Goal: Task Accomplishment & Management: Manage account settings

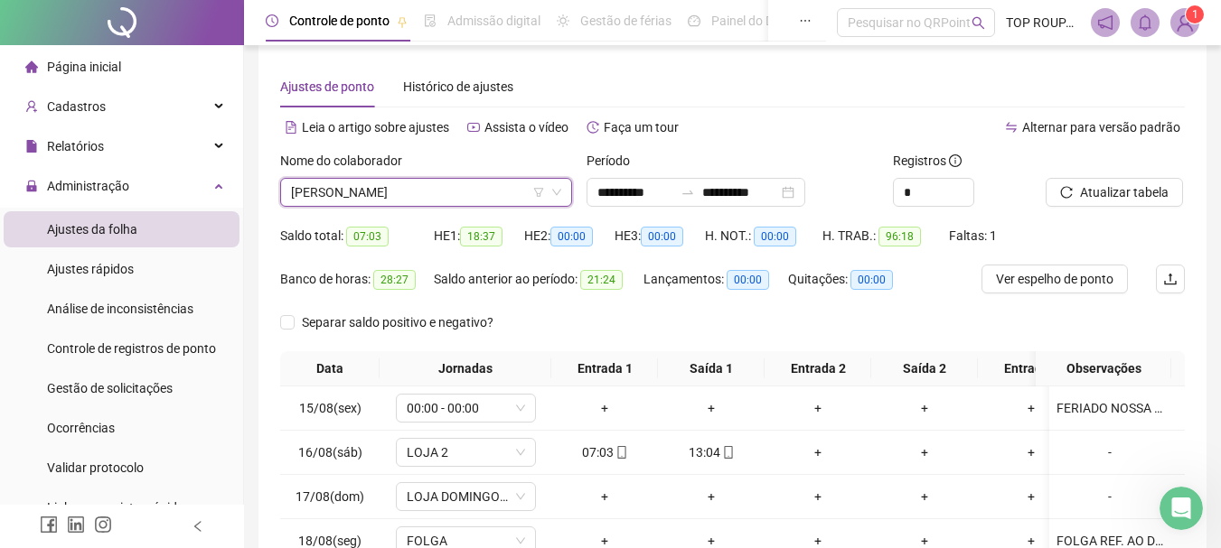
scroll to position [14, 0]
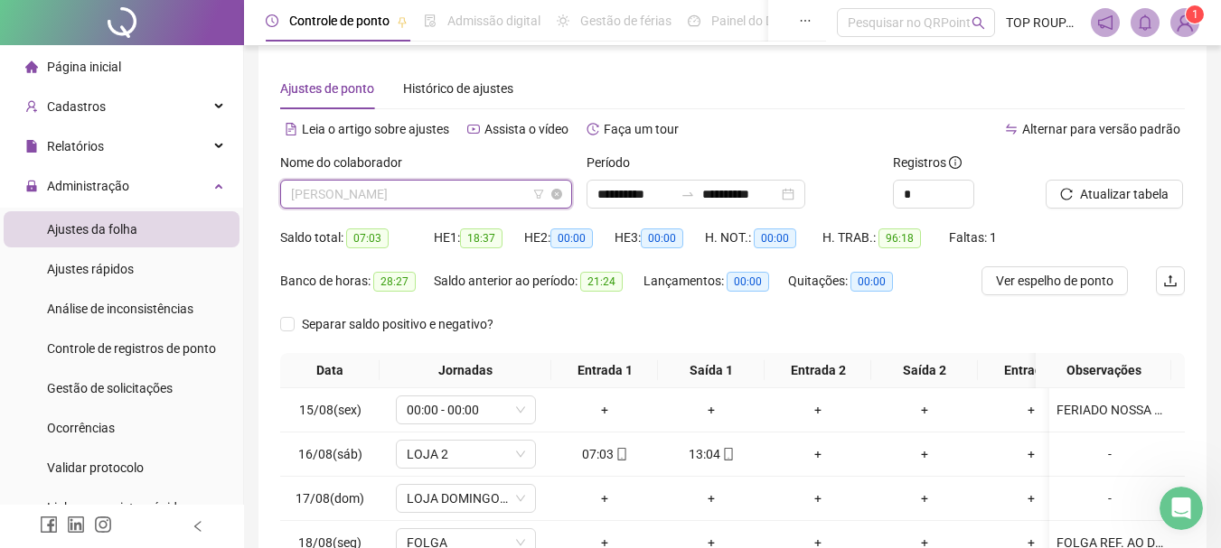
click at [390, 181] on span "[PERSON_NAME]" at bounding box center [426, 194] width 270 height 27
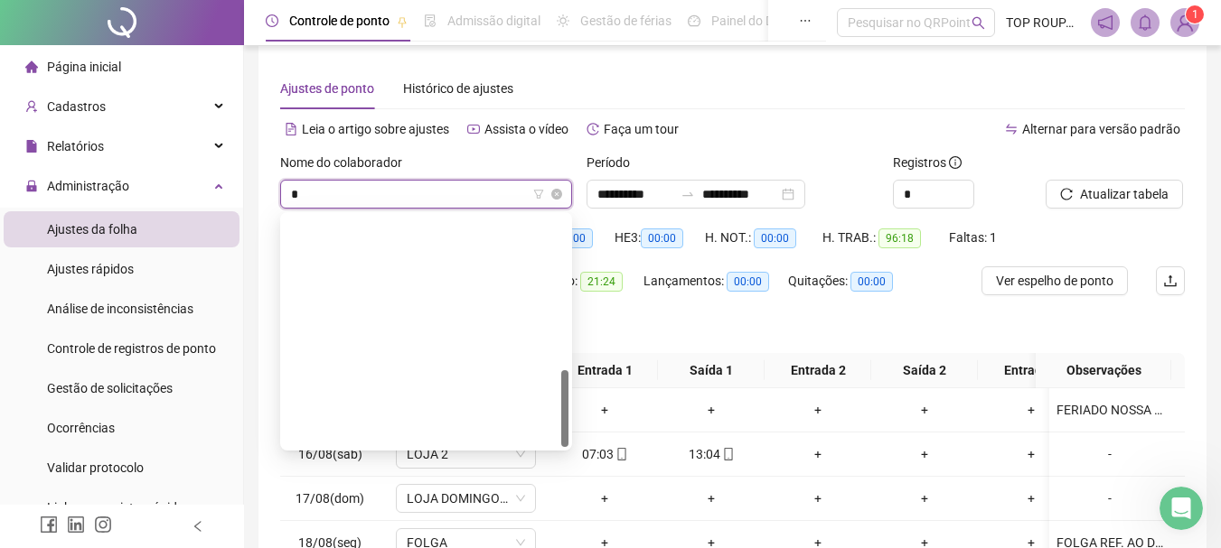
scroll to position [463, 0]
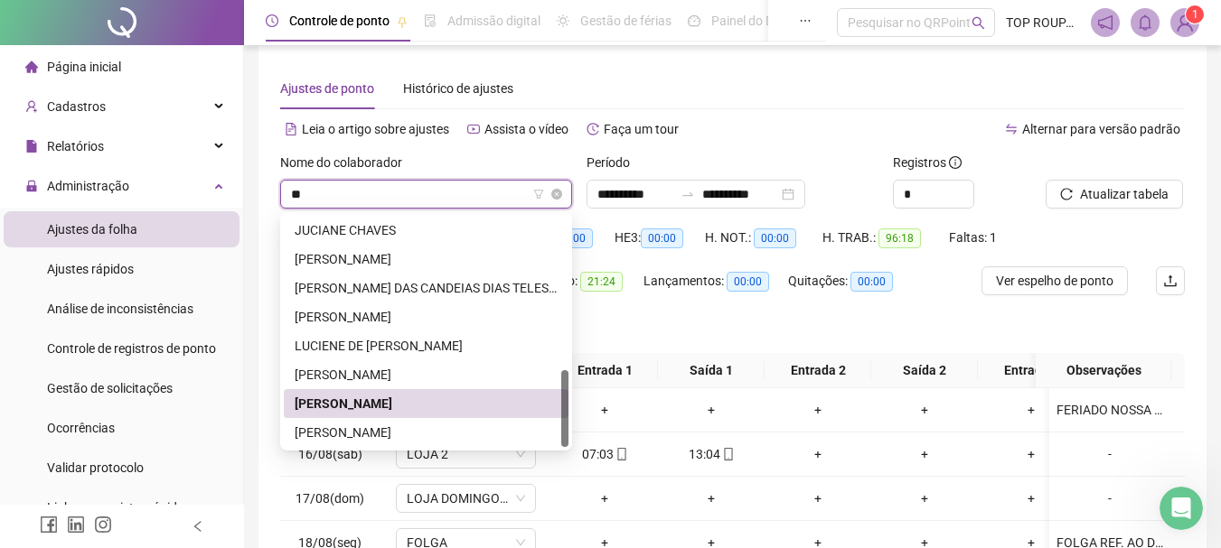
type input "***"
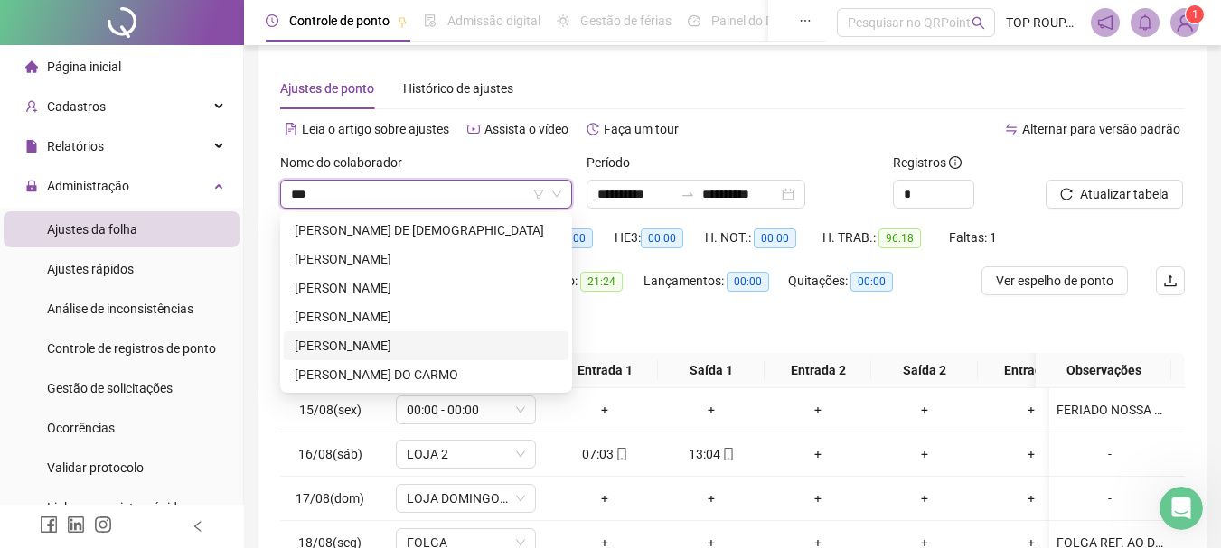
click at [407, 341] on div "[PERSON_NAME]" at bounding box center [426, 346] width 263 height 20
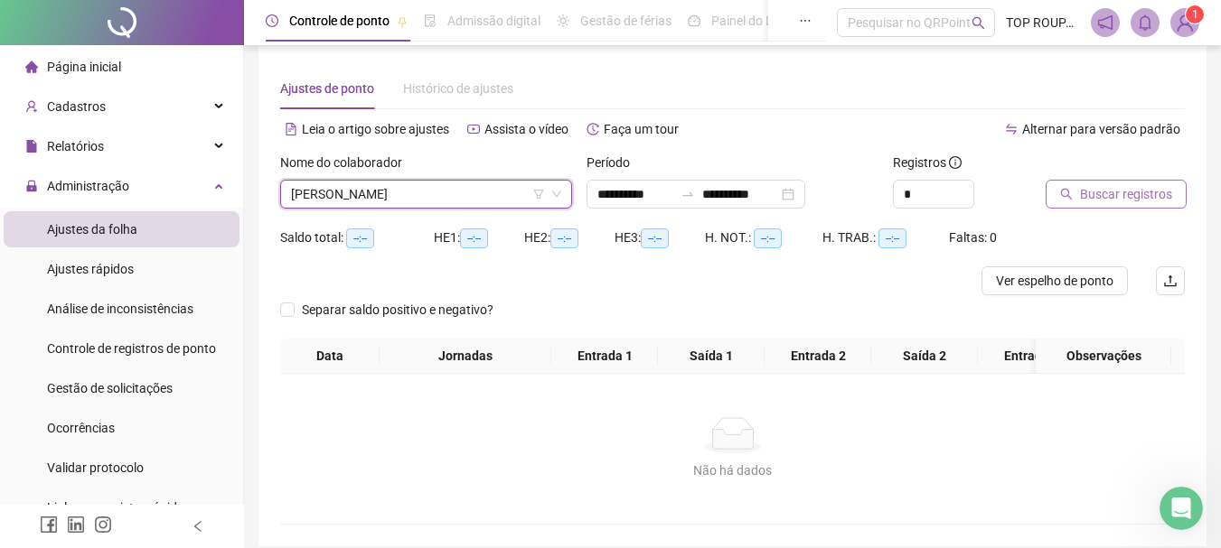
click at [1110, 197] on span "Buscar registros" at bounding box center [1126, 194] width 92 height 20
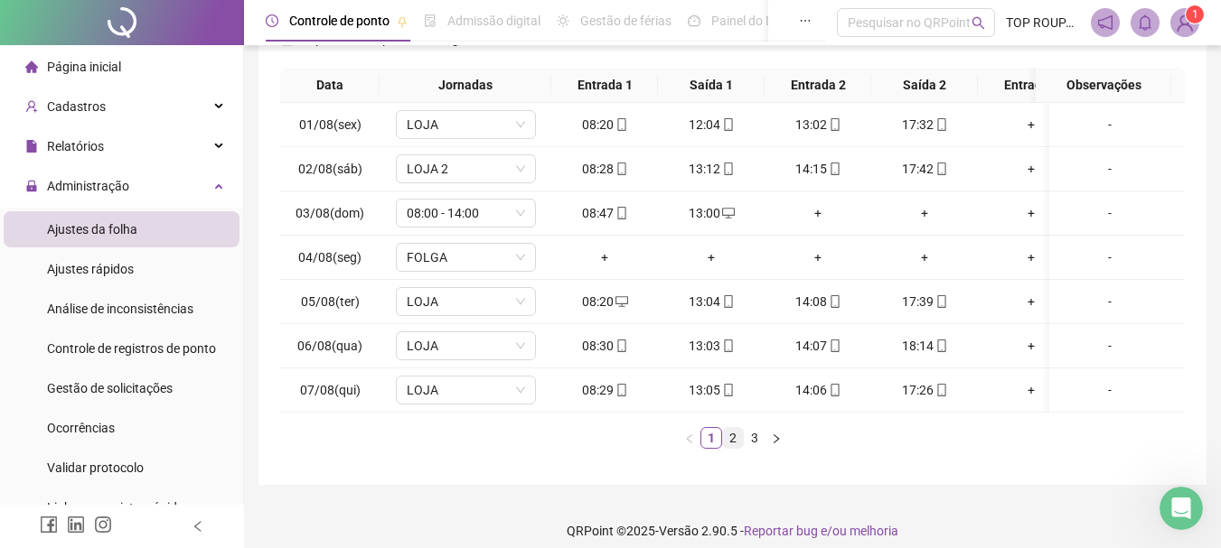
click at [731, 448] on link "2" at bounding box center [733, 438] width 20 height 20
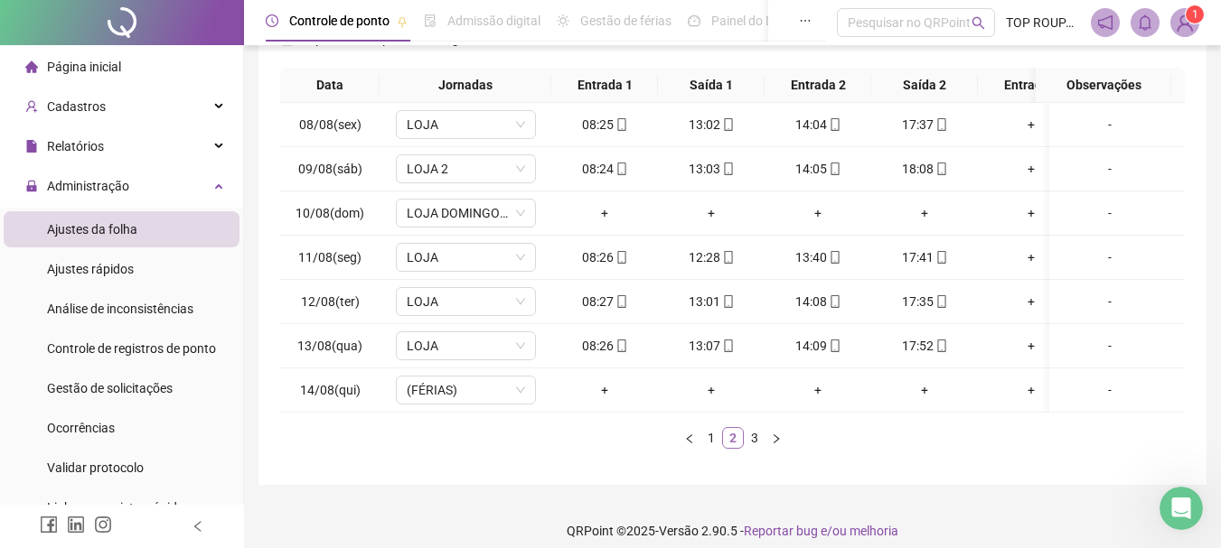
click at [739, 448] on link "2" at bounding box center [733, 438] width 20 height 20
click at [762, 448] on link "3" at bounding box center [754, 438] width 20 height 20
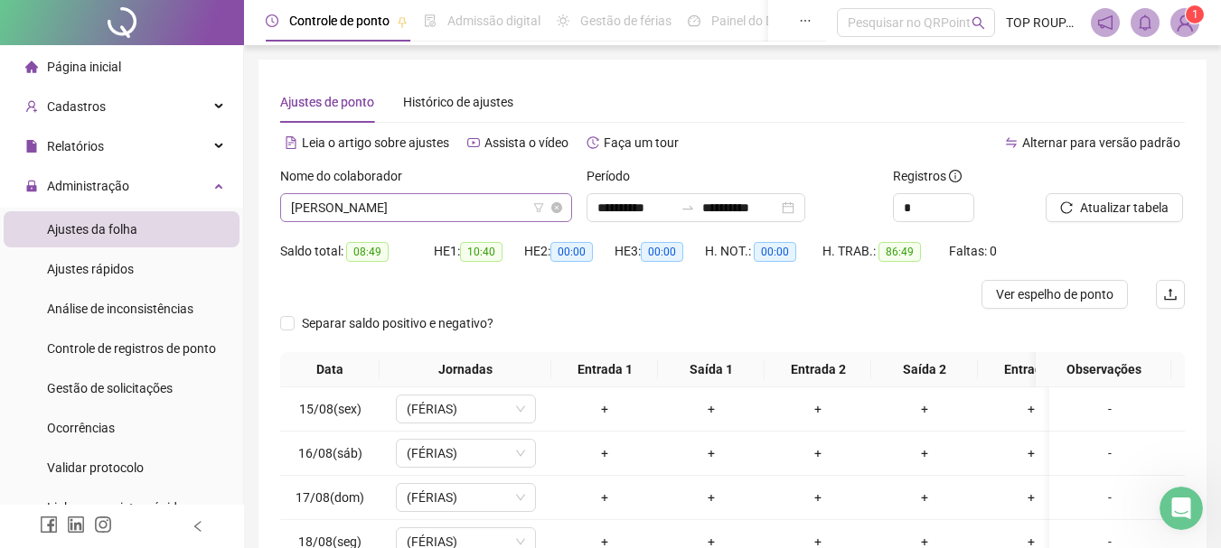
click at [327, 213] on span "[PERSON_NAME]" at bounding box center [426, 207] width 270 height 27
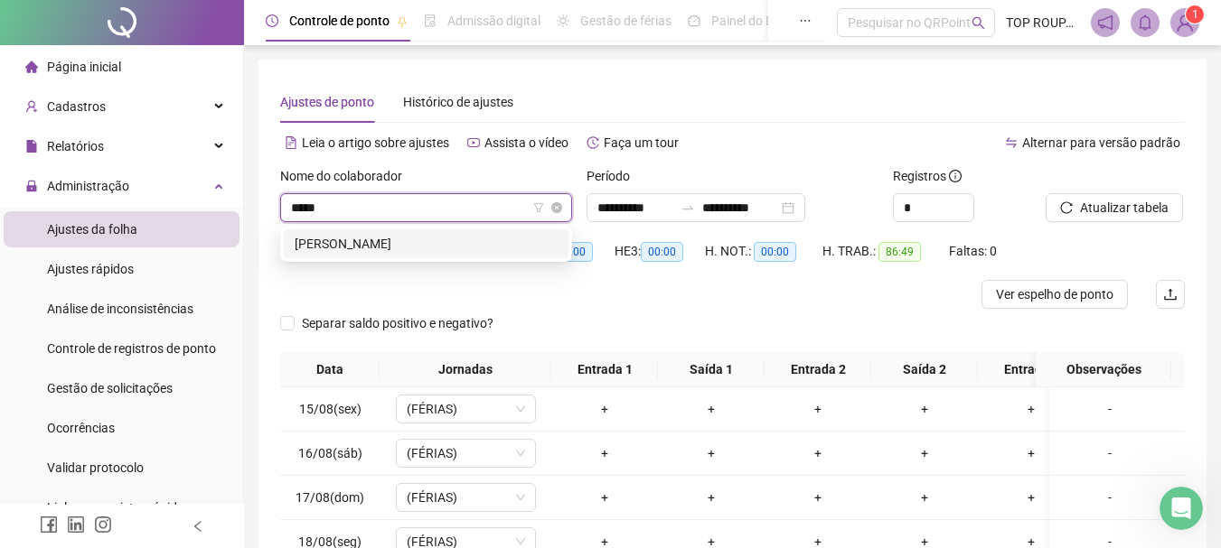
type input "******"
click at [337, 239] on div "[PERSON_NAME]" at bounding box center [426, 244] width 263 height 20
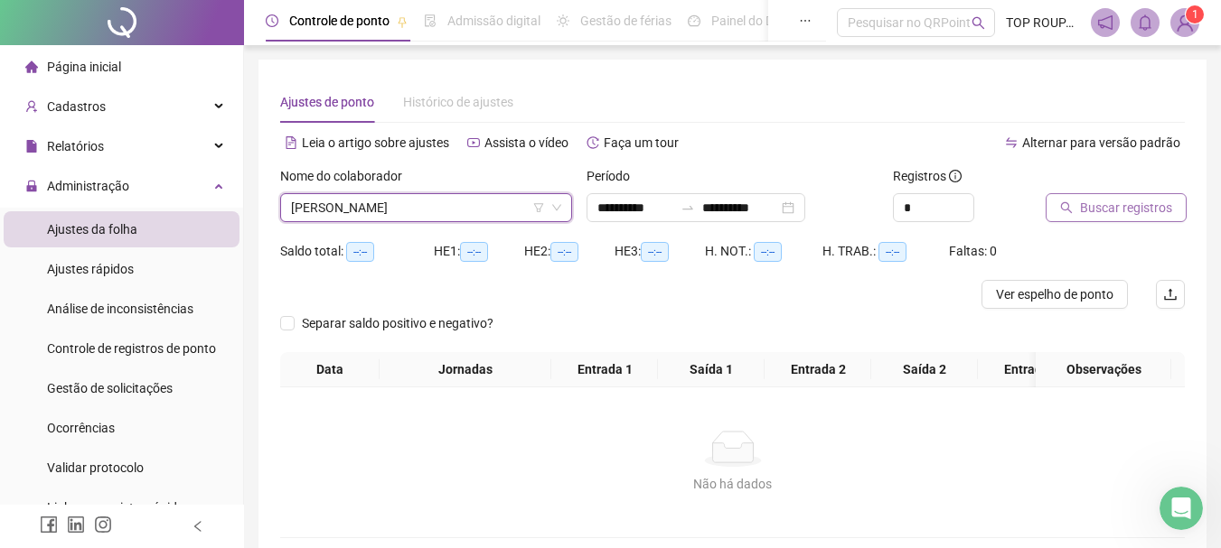
click at [1124, 215] on span "Buscar registros" at bounding box center [1126, 208] width 92 height 20
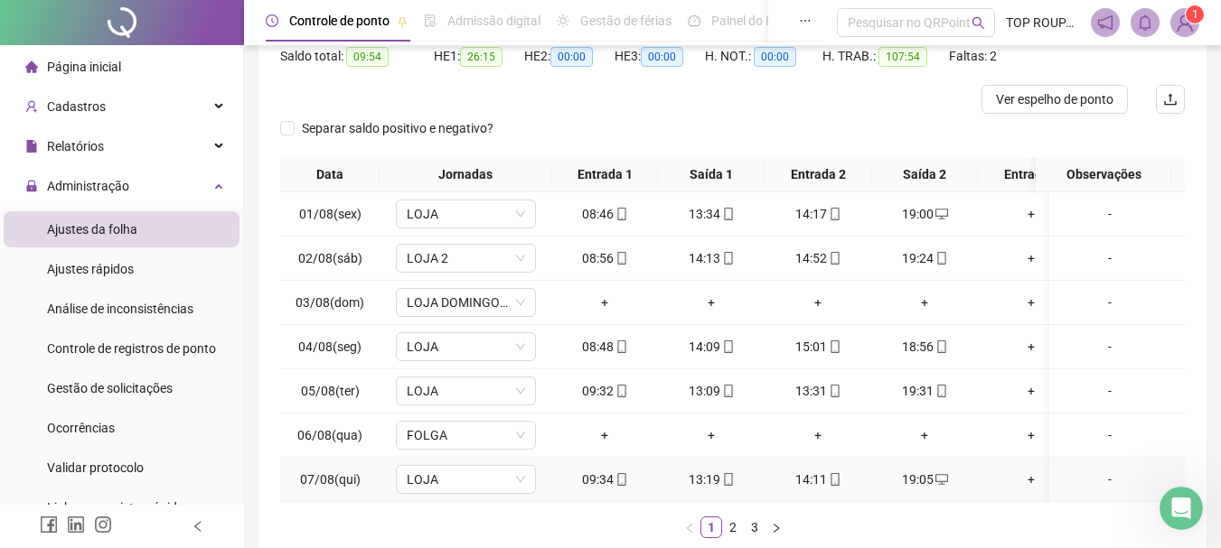
scroll to position [313, 0]
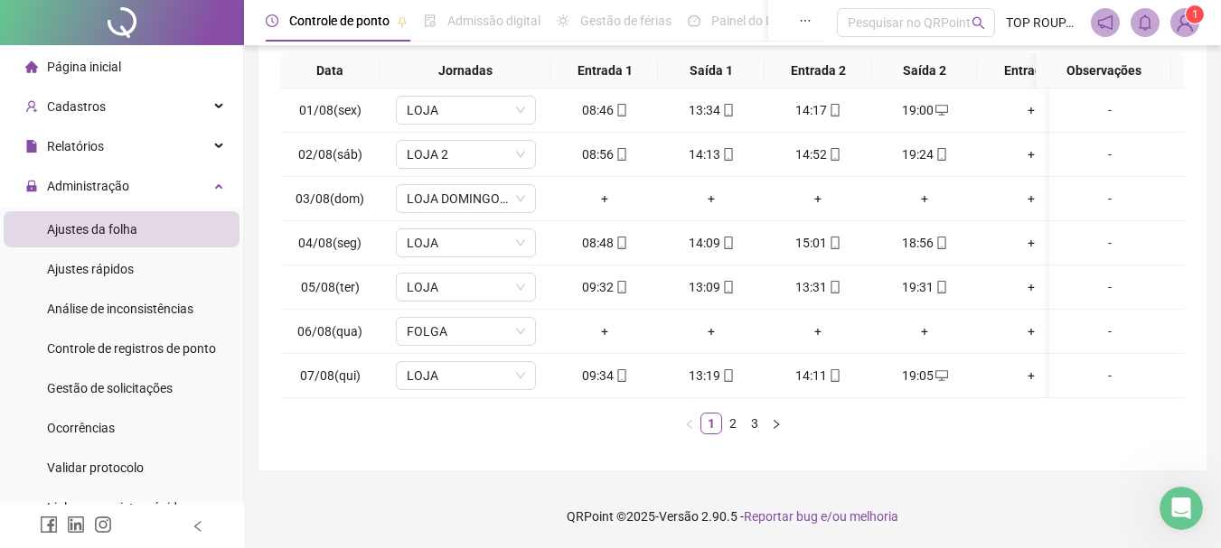
drag, startPoint x: 876, startPoint y: 400, endPoint x: 948, endPoint y: 391, distance: 72.8
click at [948, 391] on div "Data Jornadas Entrada 1 Saída 1 Entrada 2 Saída 2 Entrada 3 Saída 3 Observações…" at bounding box center [732, 243] width 904 height 381
click at [741, 424] on link "2" at bounding box center [733, 424] width 20 height 20
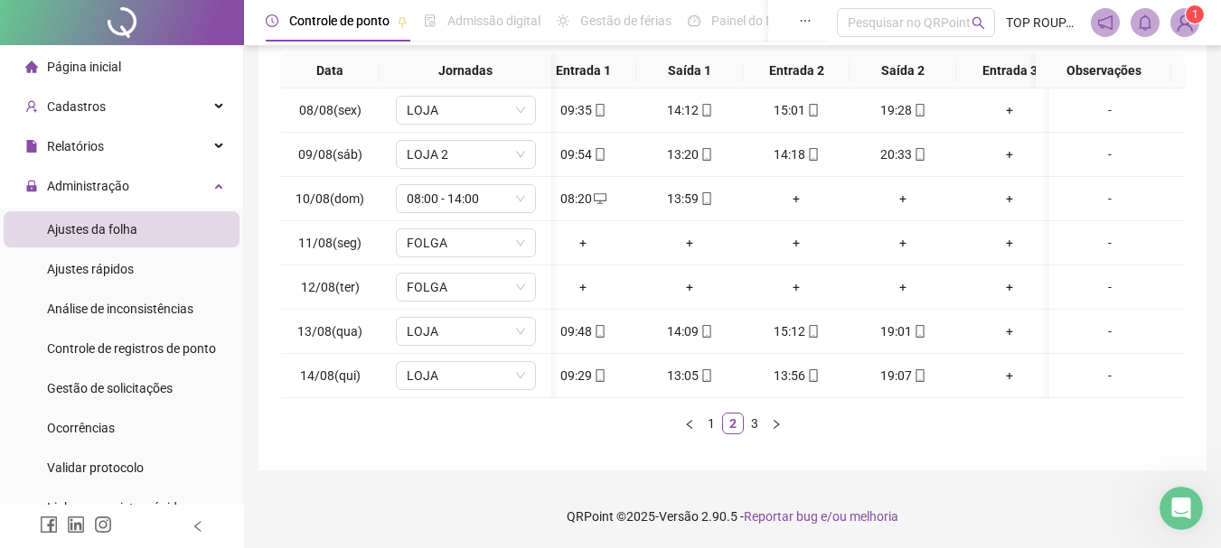
scroll to position [0, 0]
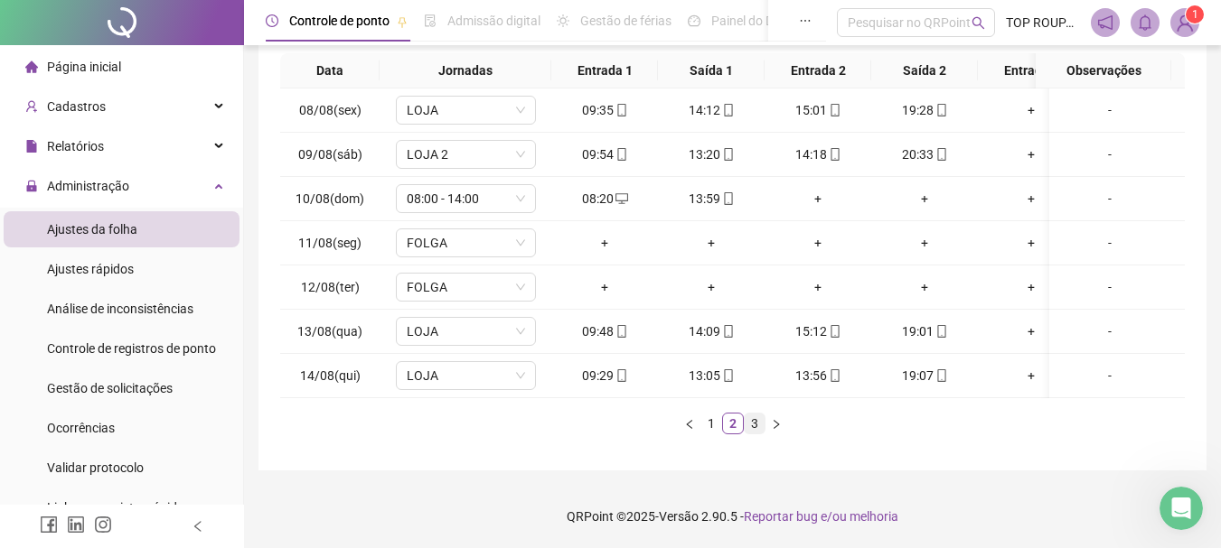
click at [759, 426] on link "3" at bounding box center [754, 424] width 20 height 20
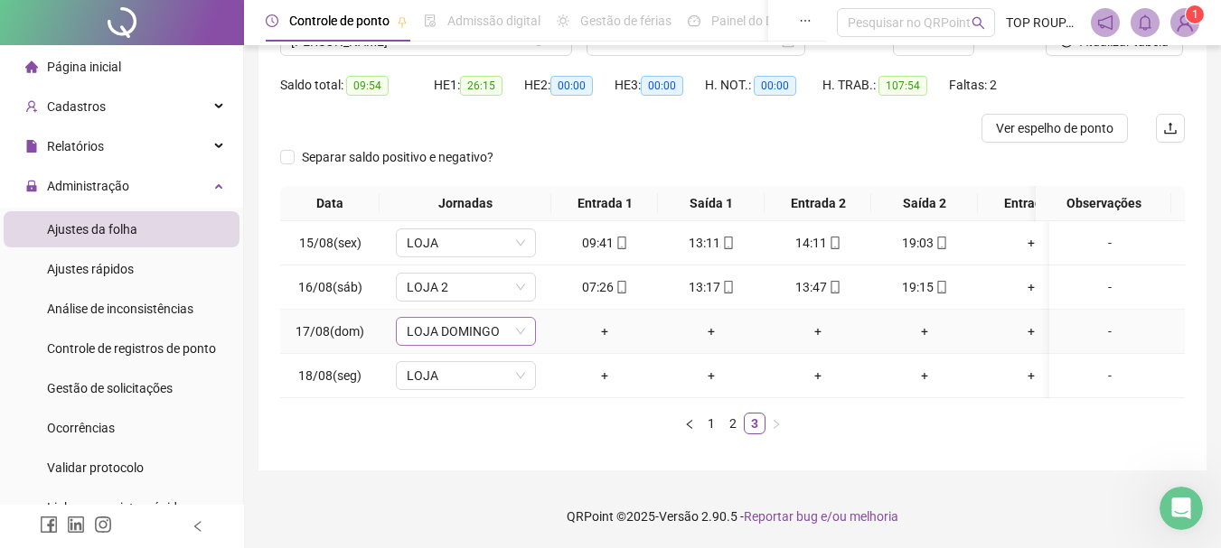
click at [492, 325] on span "LOJA DOMINGO" at bounding box center [466, 331] width 118 height 27
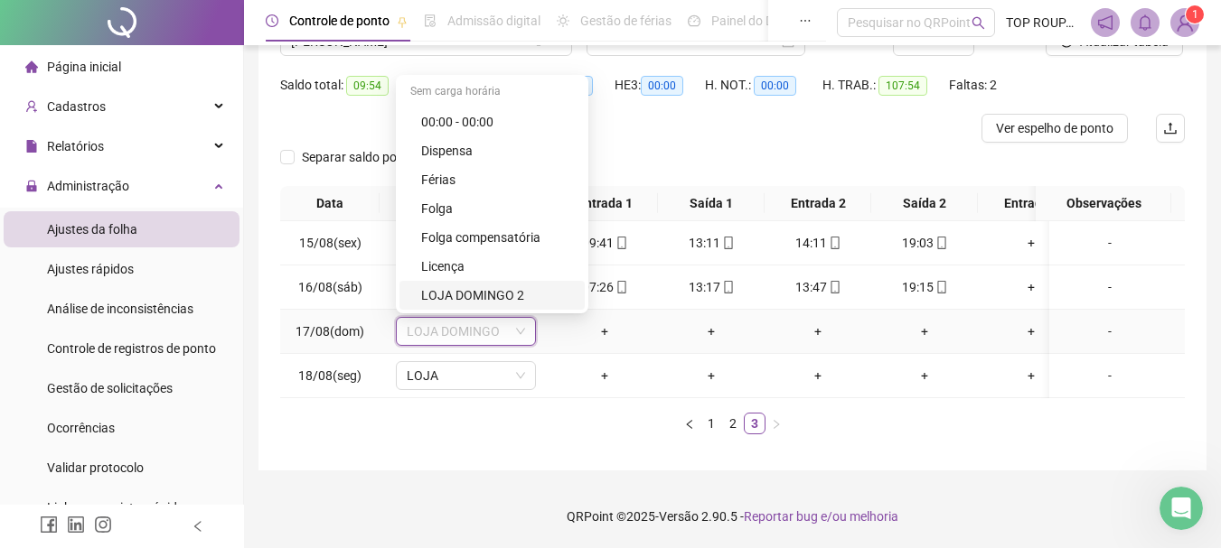
click at [490, 287] on div "LOJA DOMINGO 2" at bounding box center [497, 296] width 153 height 20
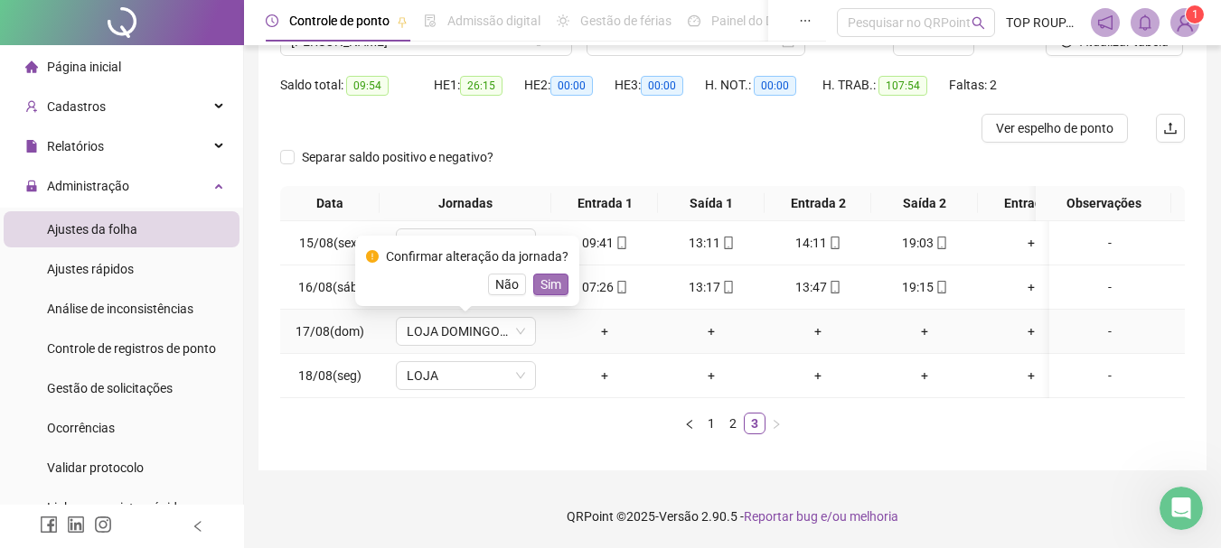
click at [541, 278] on span "Sim" at bounding box center [550, 285] width 21 height 20
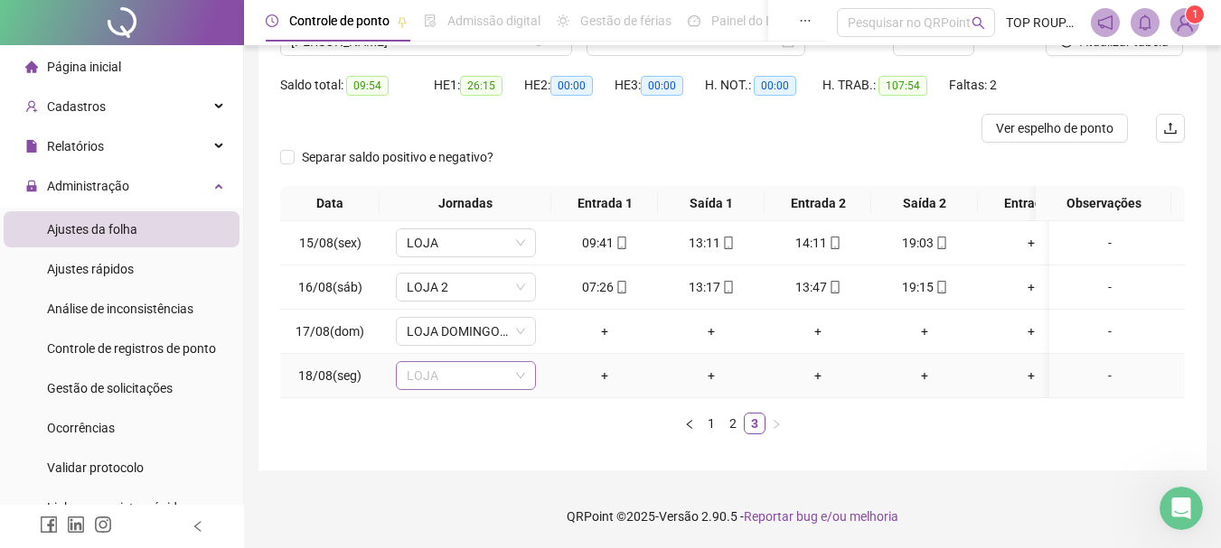
click at [462, 362] on span "LOJA" at bounding box center [466, 375] width 118 height 27
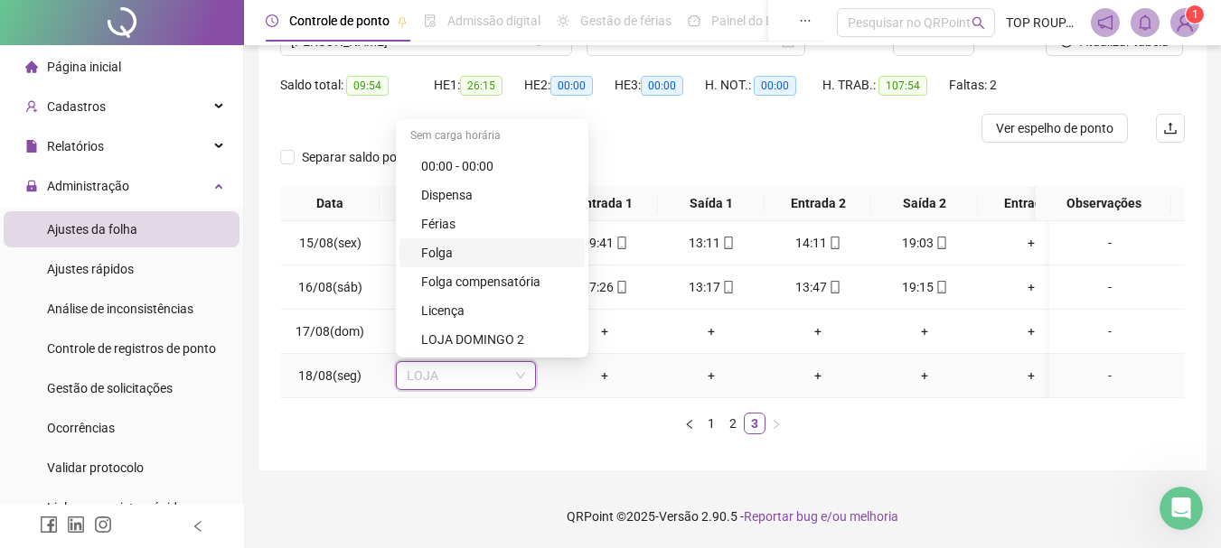
click at [475, 243] on div "Folga" at bounding box center [497, 253] width 153 height 20
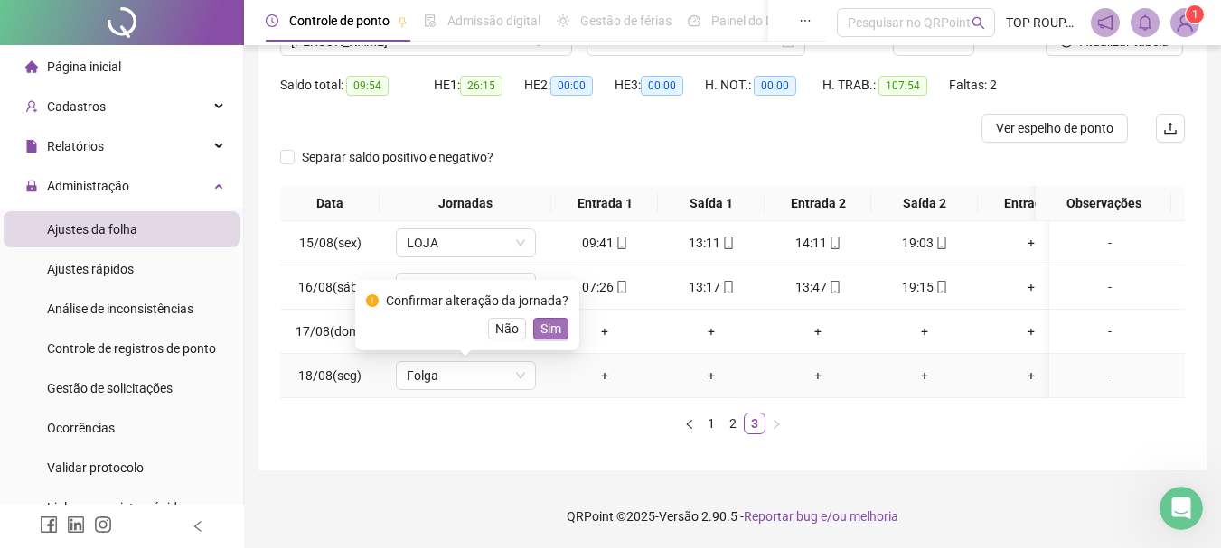
click at [563, 318] on button "Sim" at bounding box center [550, 329] width 35 height 22
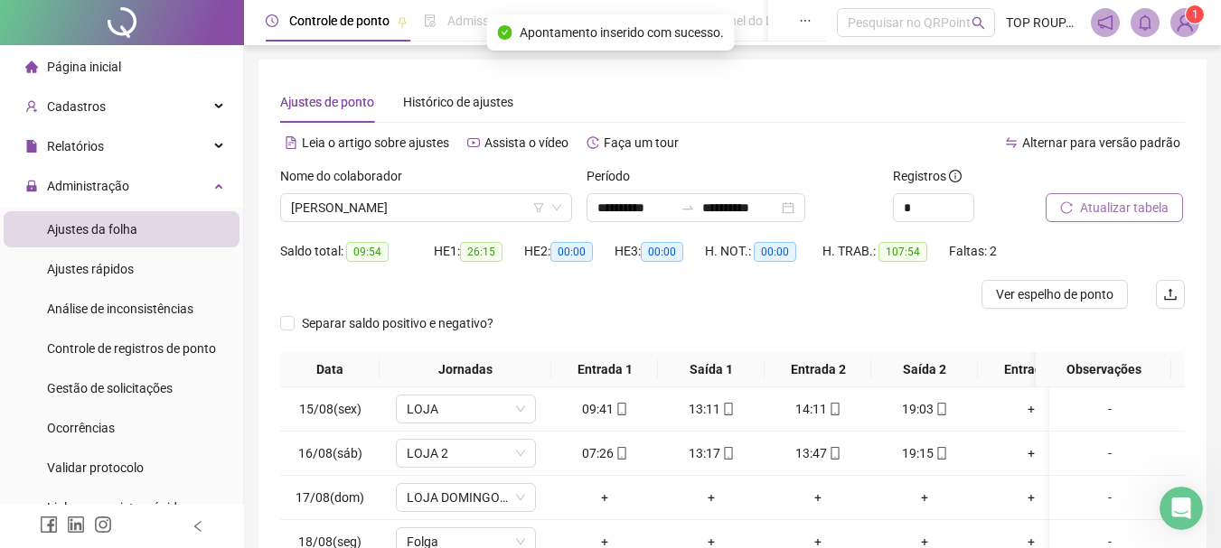
click at [1110, 206] on span "Atualizar tabela" at bounding box center [1124, 208] width 89 height 20
click at [336, 213] on span "[PERSON_NAME]" at bounding box center [426, 207] width 270 height 27
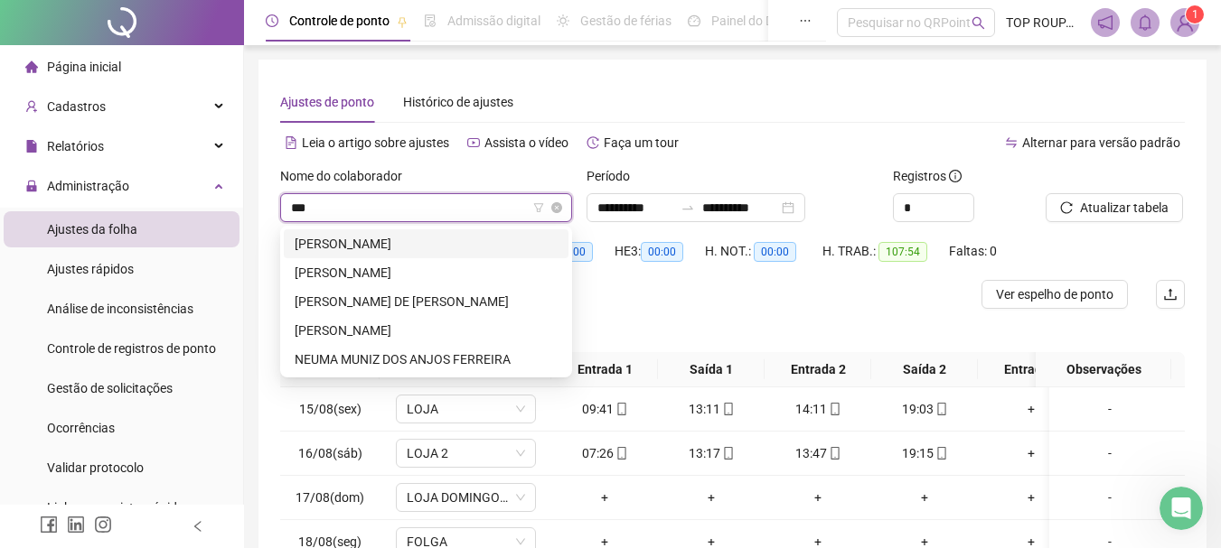
type input "****"
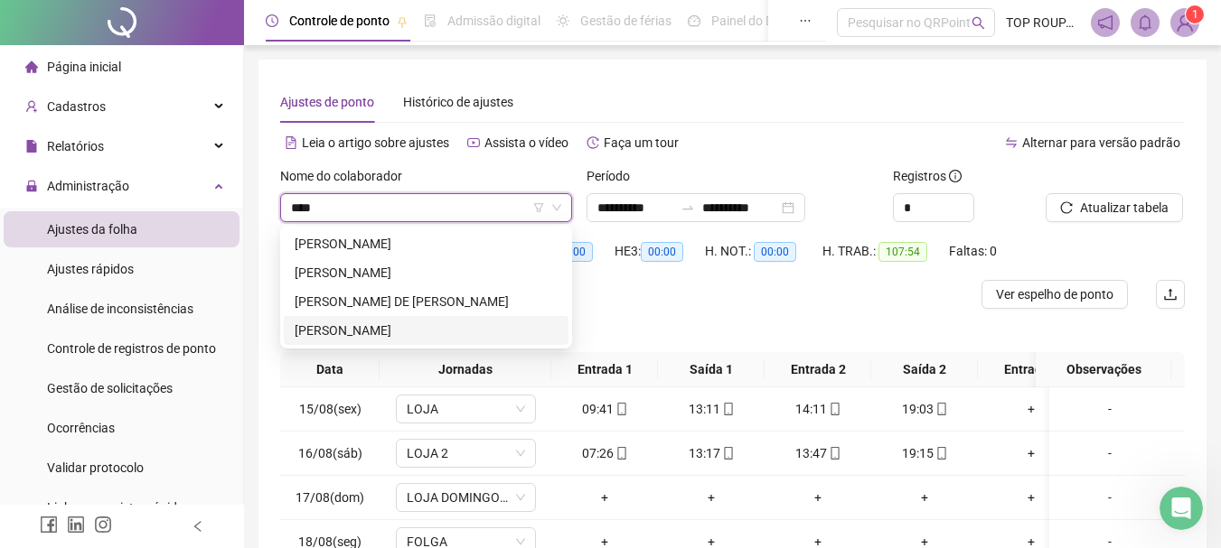
click at [363, 324] on div "[PERSON_NAME]" at bounding box center [426, 331] width 263 height 20
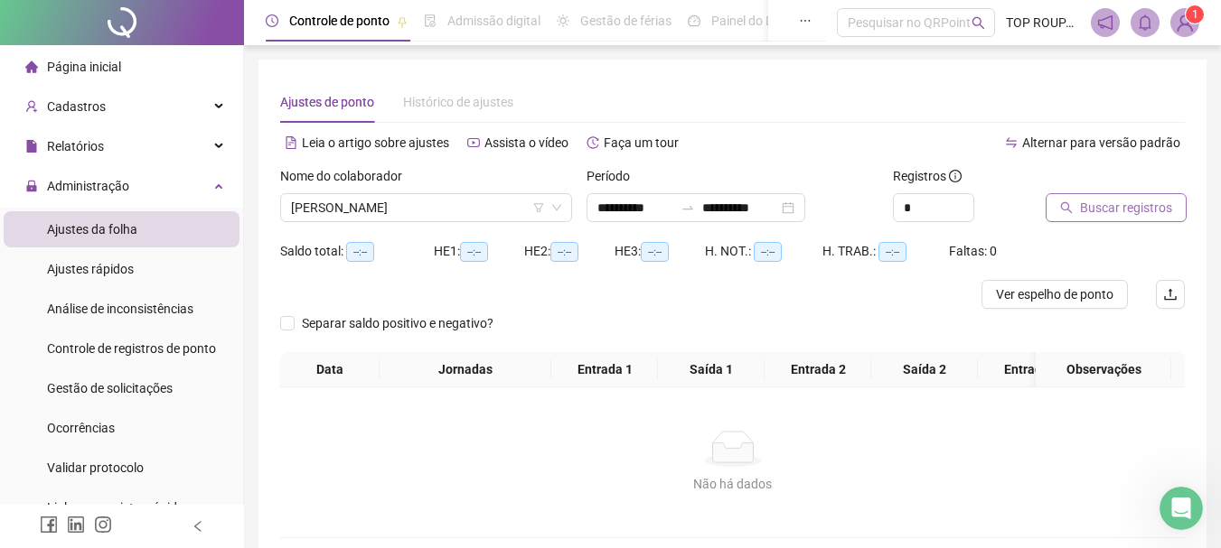
click at [1112, 202] on span "Buscar registros" at bounding box center [1126, 208] width 92 height 20
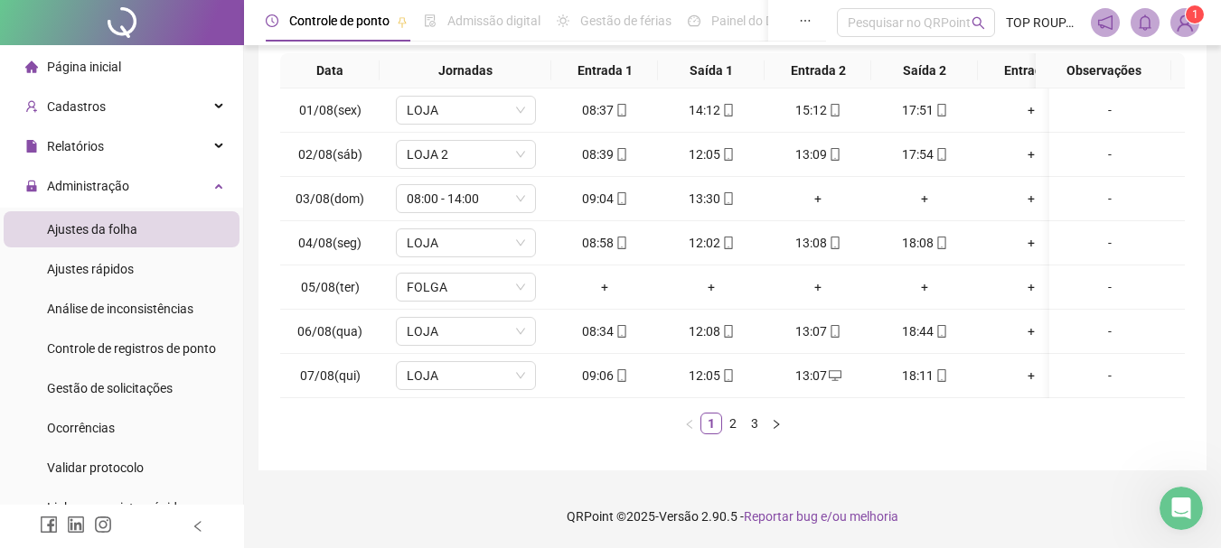
scroll to position [0, 155]
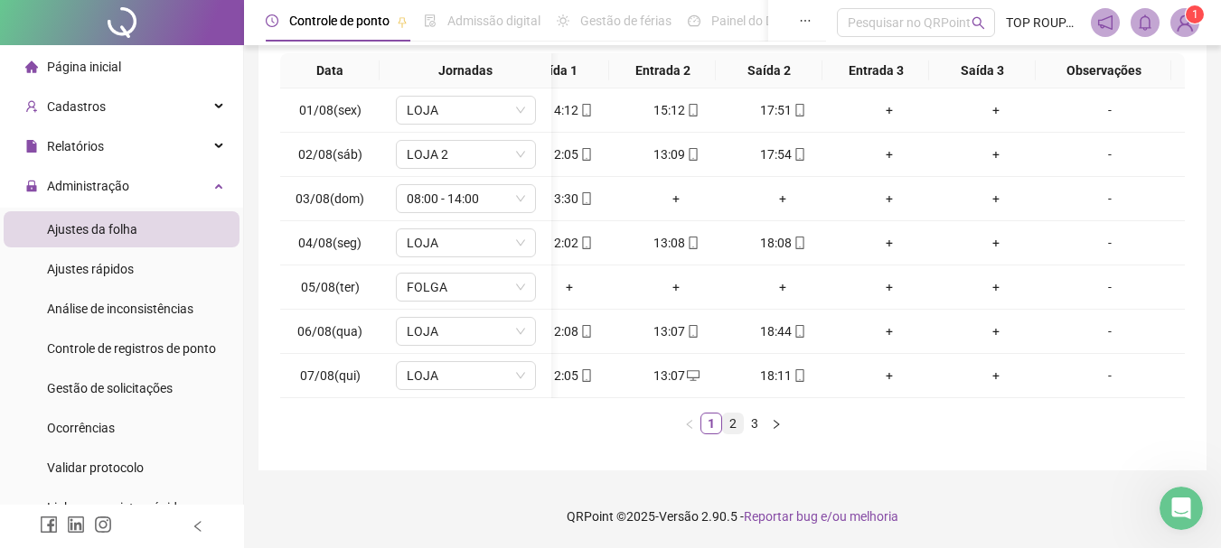
click at [729, 429] on link "2" at bounding box center [733, 424] width 20 height 20
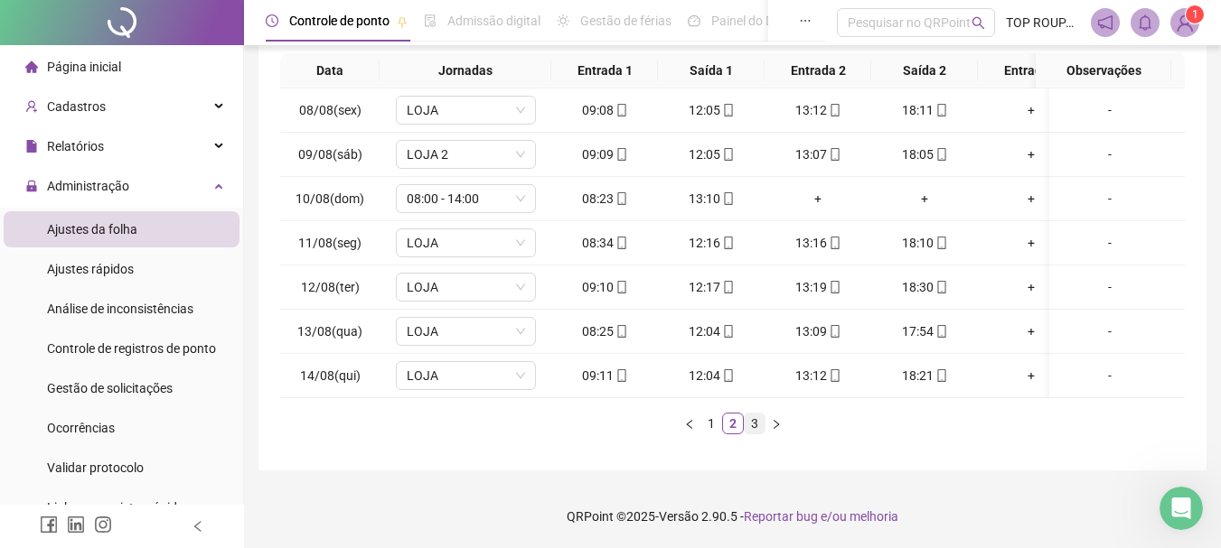
click at [749, 421] on link "3" at bounding box center [754, 424] width 20 height 20
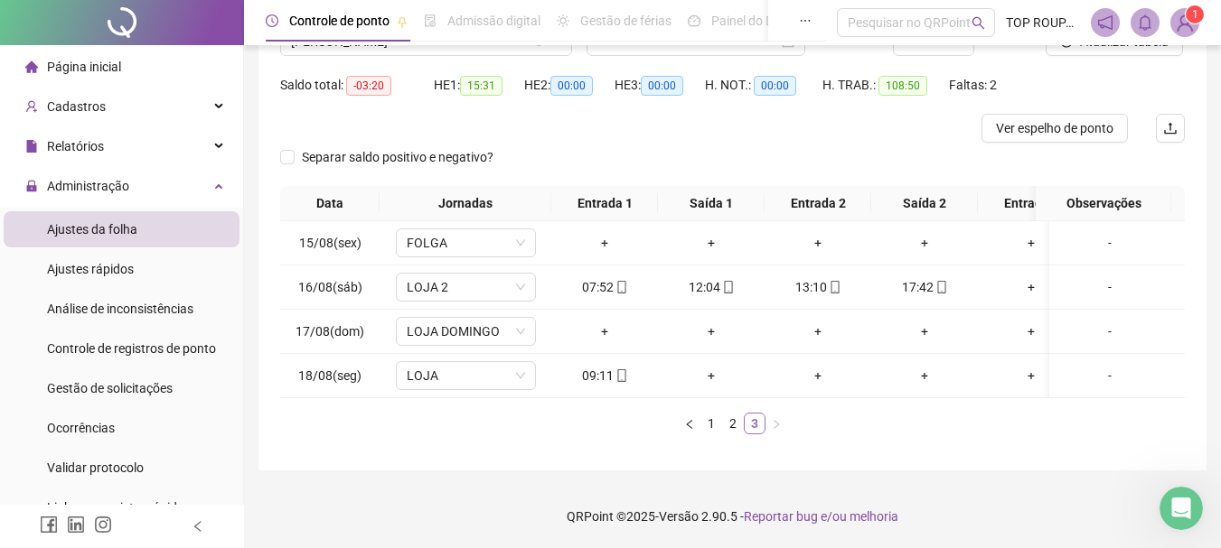
scroll to position [180, 0]
click at [515, 326] on icon "down" at bounding box center [520, 331] width 11 height 11
click at [496, 318] on span "LOJA DOMINGO" at bounding box center [466, 331] width 118 height 27
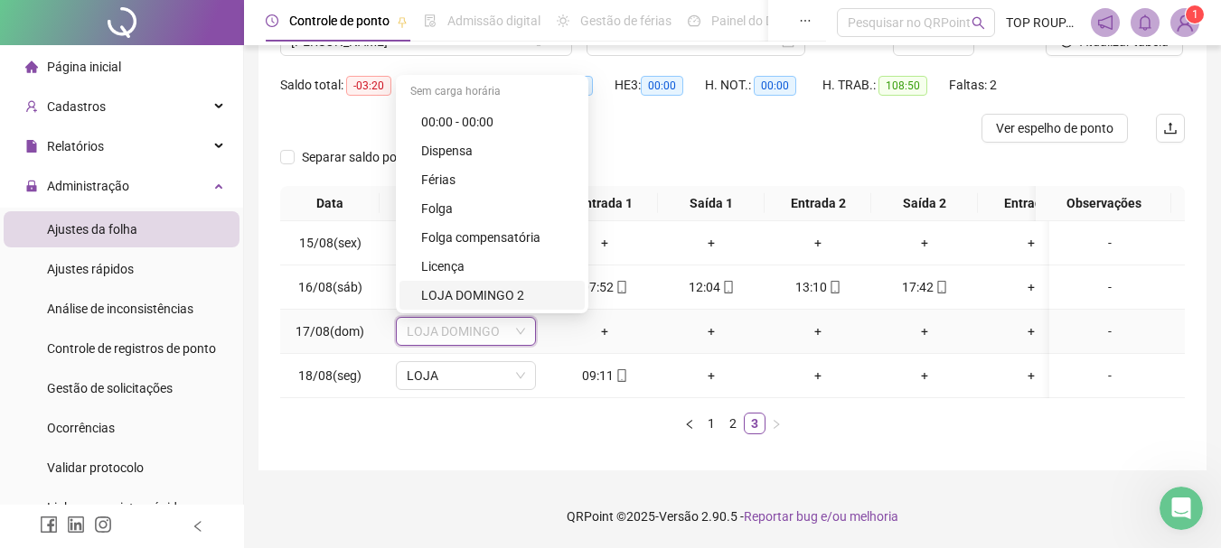
click at [494, 286] on div "LOJA DOMINGO 2" at bounding box center [497, 296] width 153 height 20
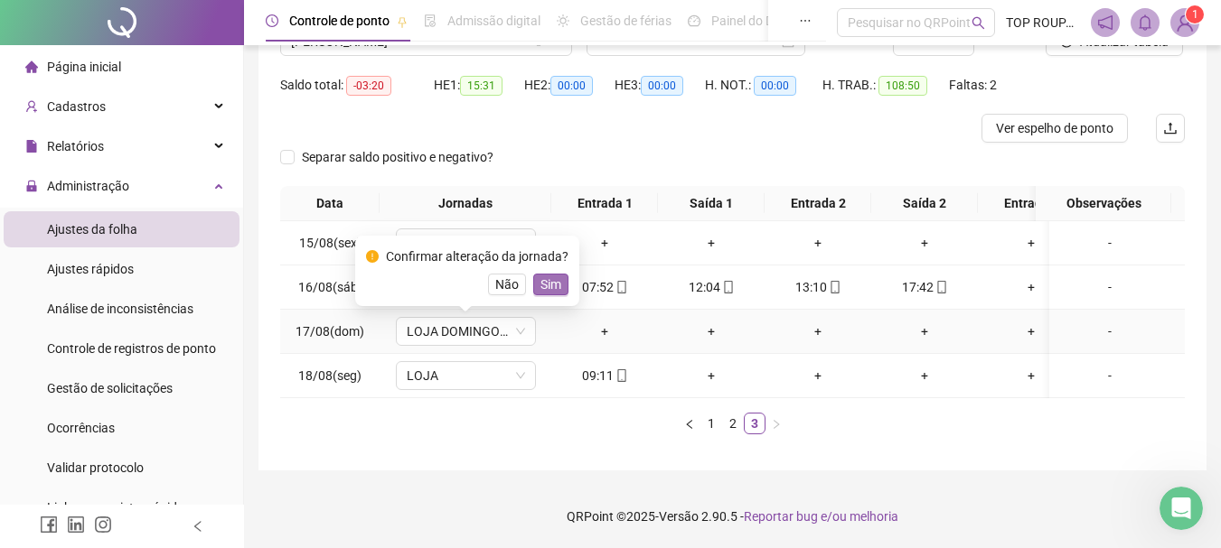
click at [544, 275] on span "Sim" at bounding box center [550, 285] width 21 height 20
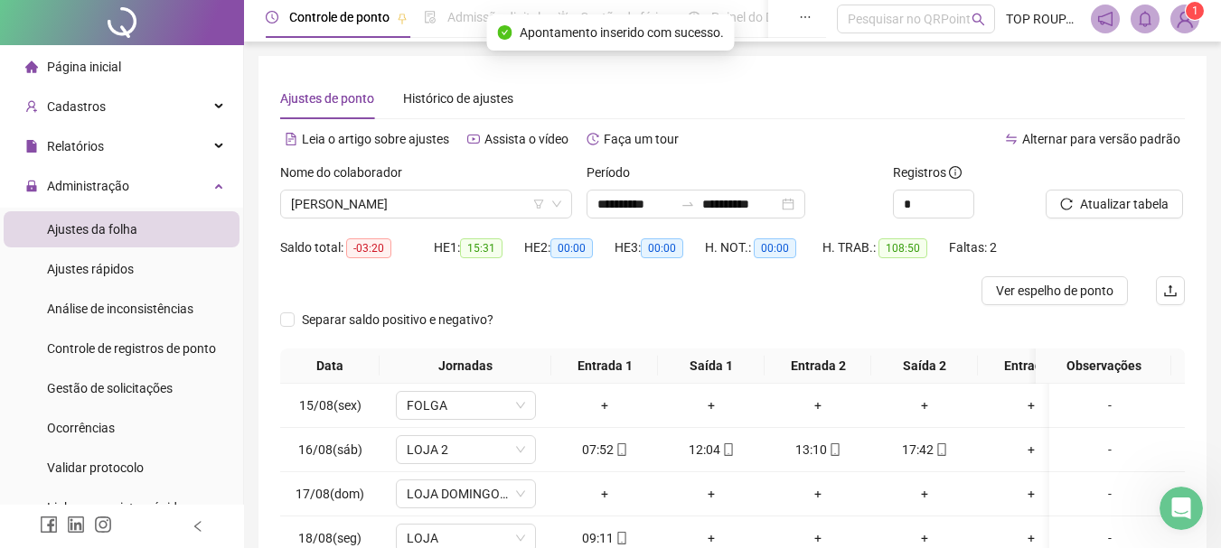
scroll to position [0, 0]
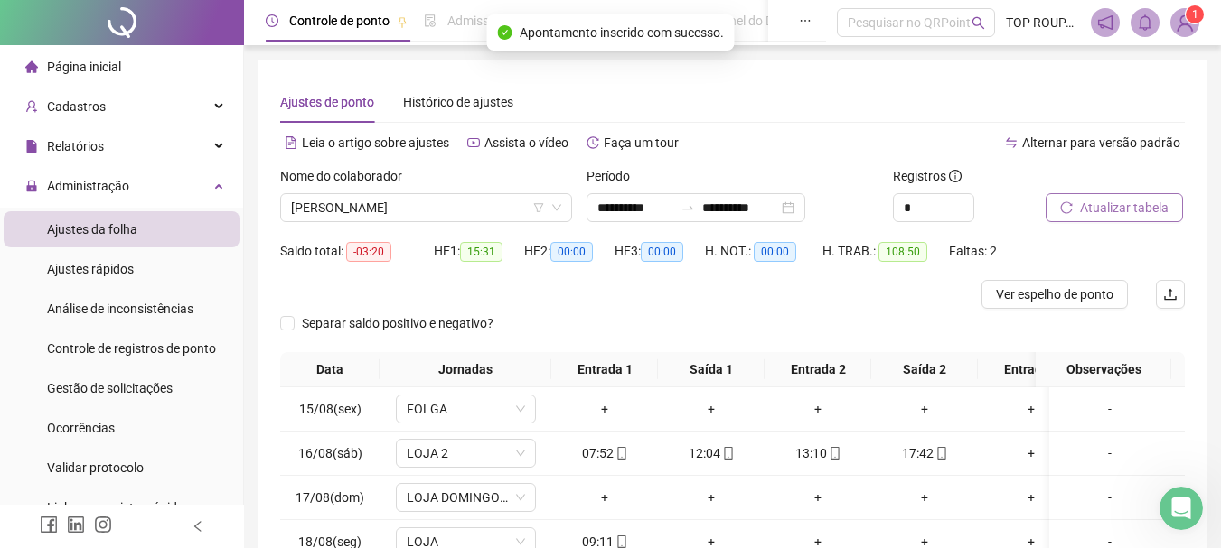
click at [1061, 201] on button "Atualizar tabela" at bounding box center [1113, 207] width 137 height 29
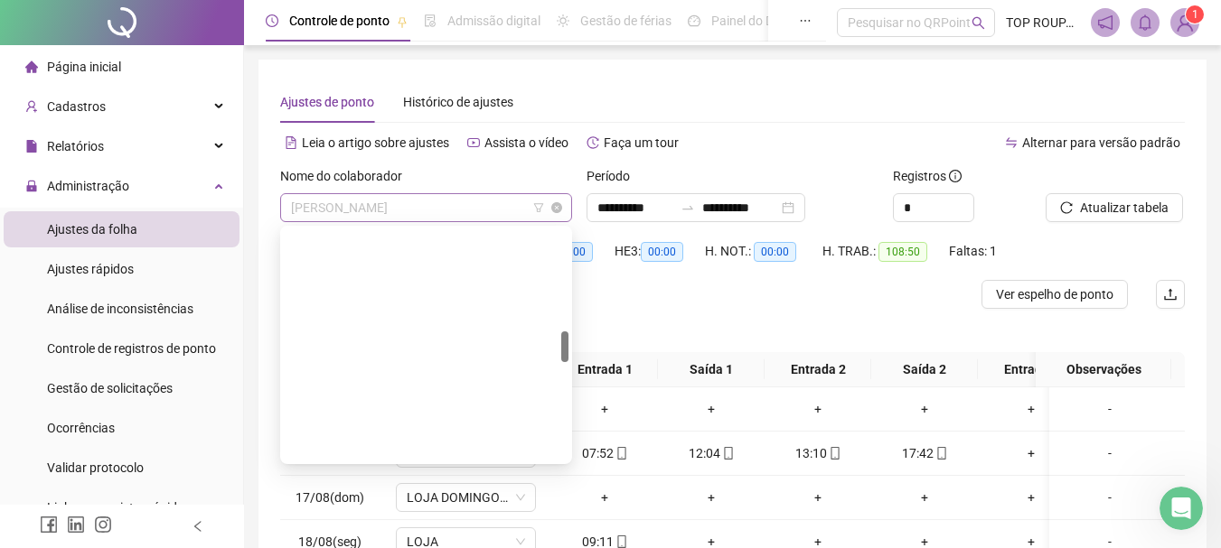
click at [374, 218] on span "[PERSON_NAME]" at bounding box center [426, 207] width 270 height 27
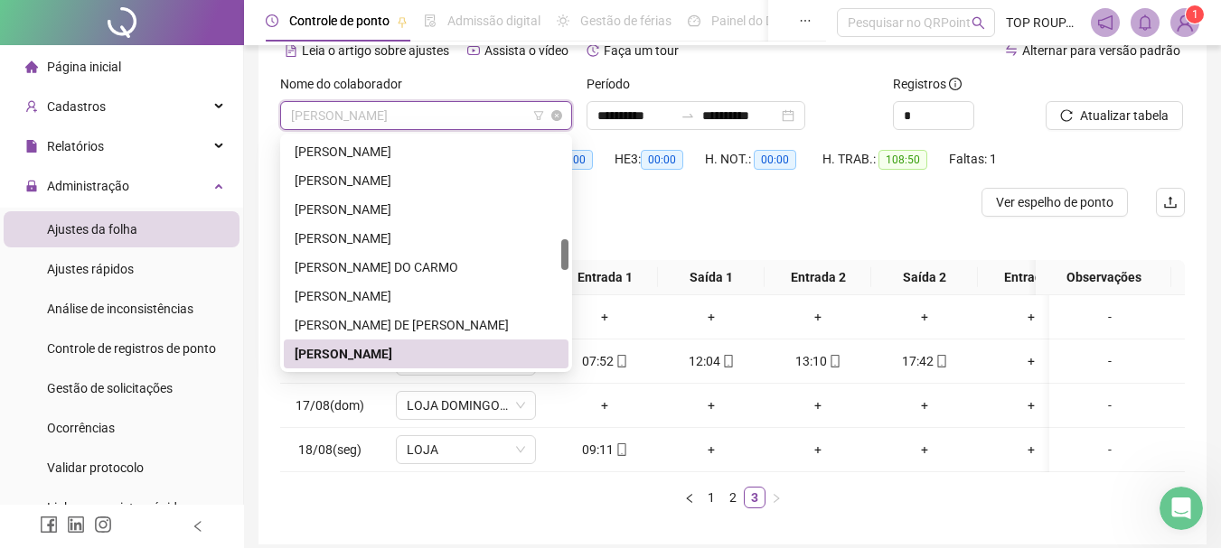
scroll to position [180, 0]
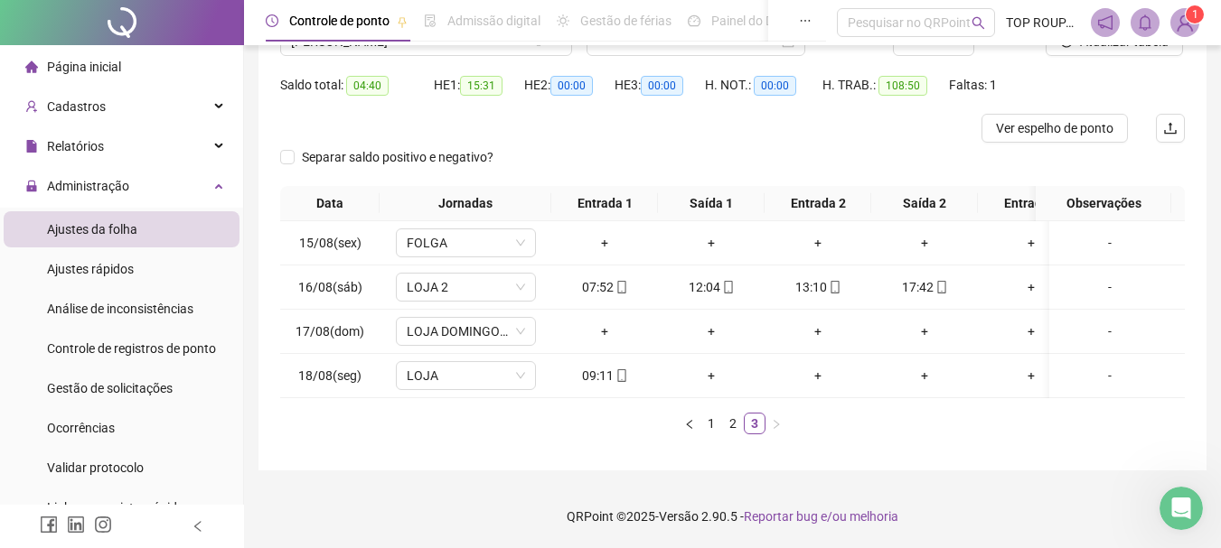
click at [434, 402] on div "Data Jornadas Entrada 1 Saída 1 Entrada 2 Saída 2 Entrada 3 Saída 3 Observações…" at bounding box center [732, 310] width 904 height 248
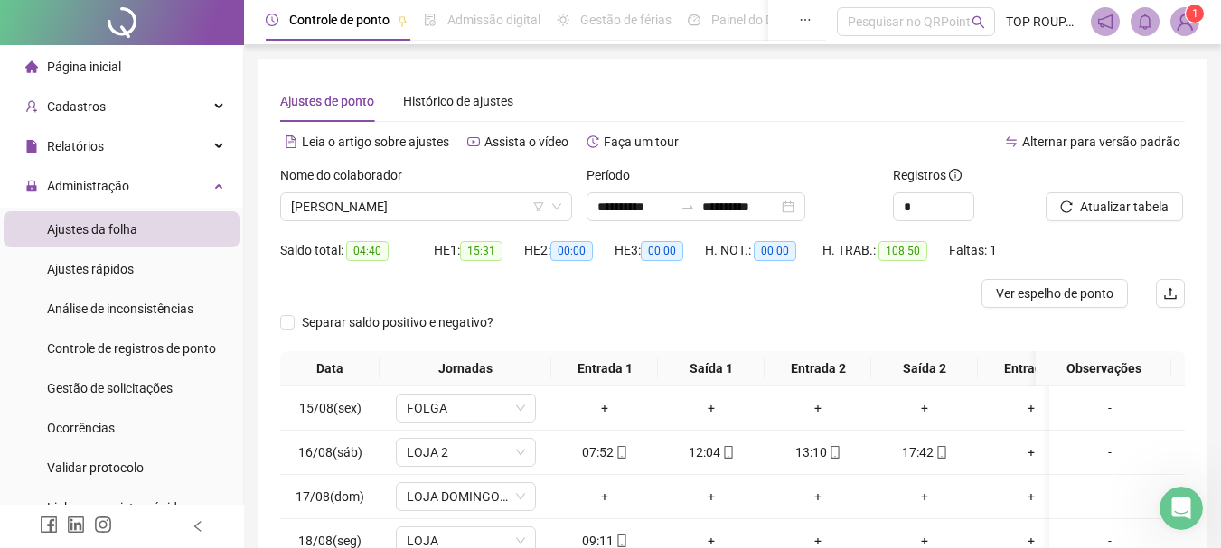
scroll to position [0, 0]
click at [414, 211] on span "[PERSON_NAME]" at bounding box center [426, 207] width 270 height 27
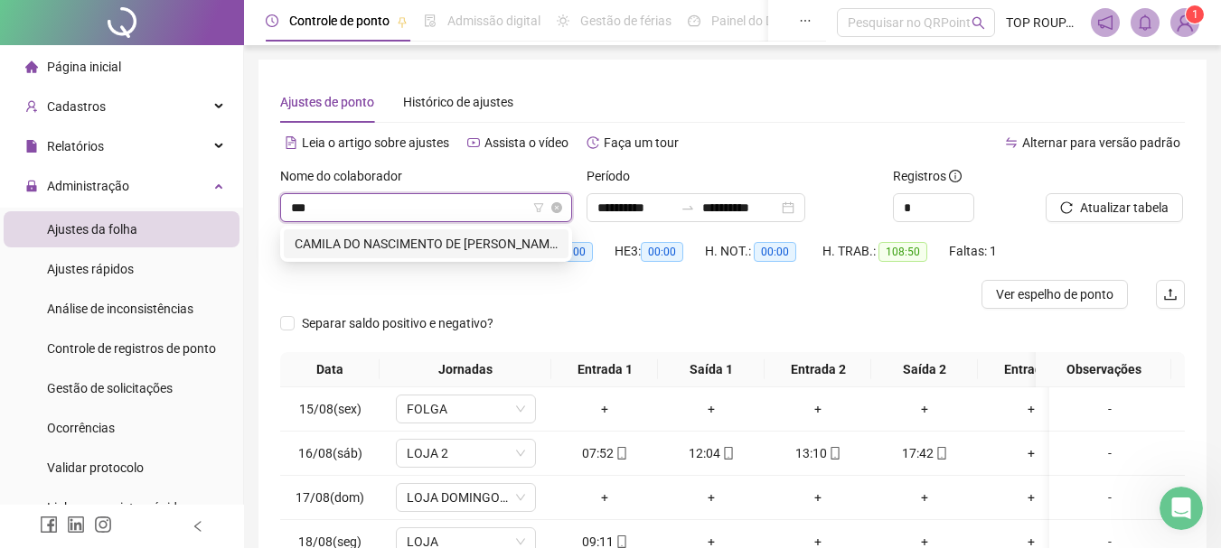
type input "****"
click at [431, 247] on div "CAMILA DO NASCIMENTO DE [PERSON_NAME]" at bounding box center [426, 244] width 263 height 20
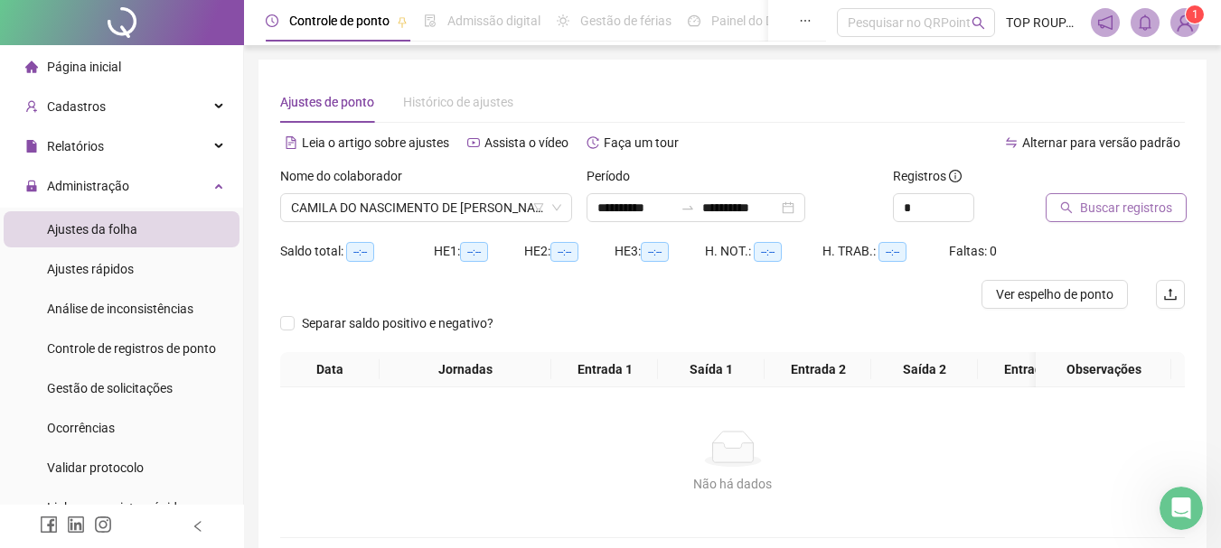
click at [1128, 204] on span "Buscar registros" at bounding box center [1126, 208] width 92 height 20
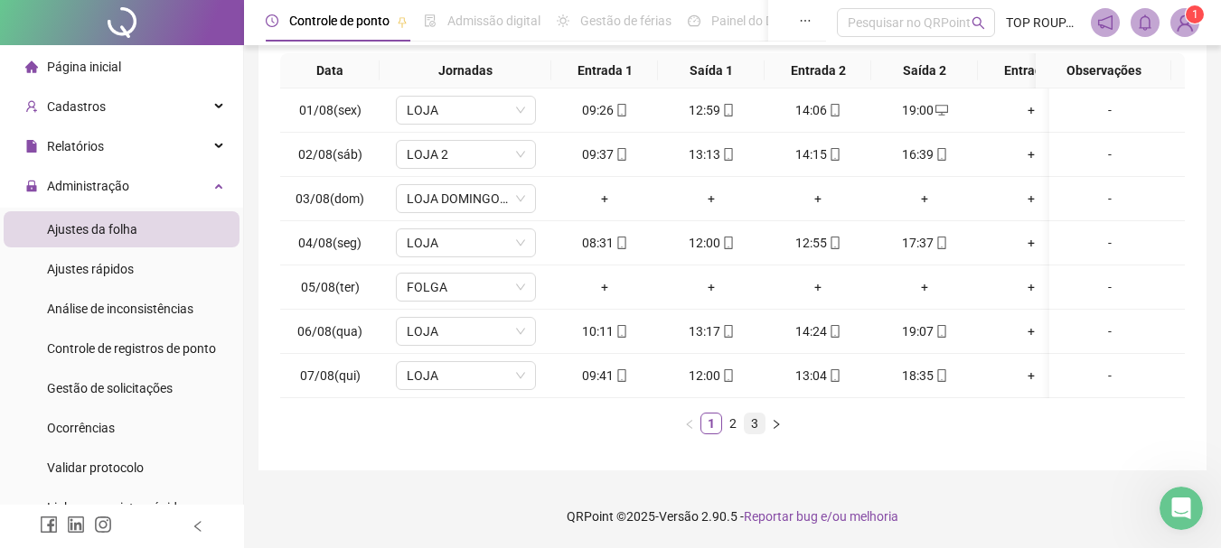
click at [744, 425] on link "3" at bounding box center [754, 424] width 20 height 20
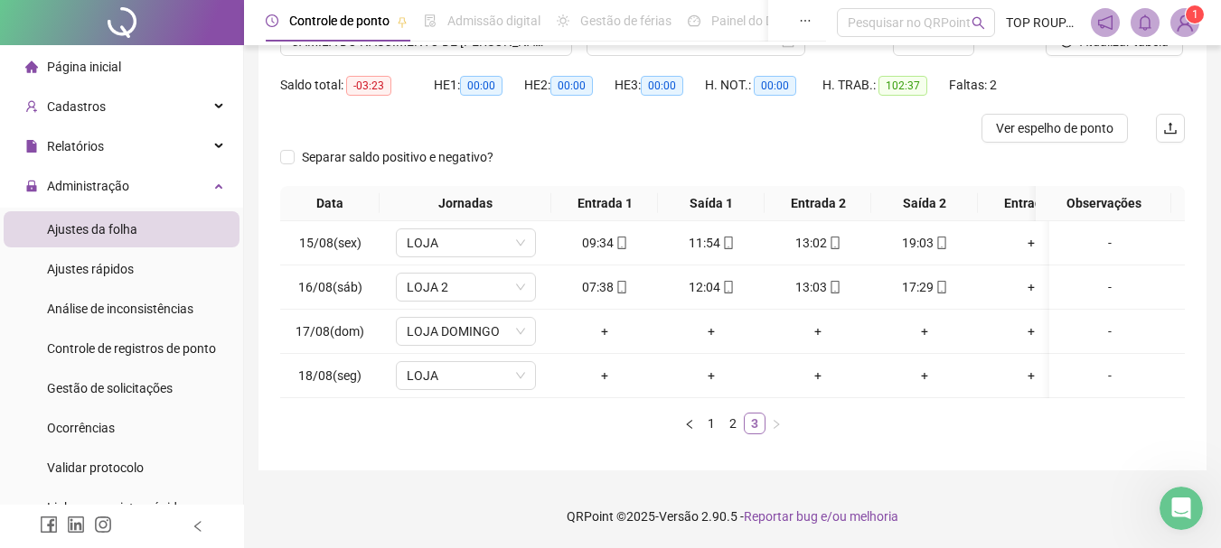
scroll to position [180, 0]
click at [733, 422] on link "2" at bounding box center [733, 424] width 20 height 20
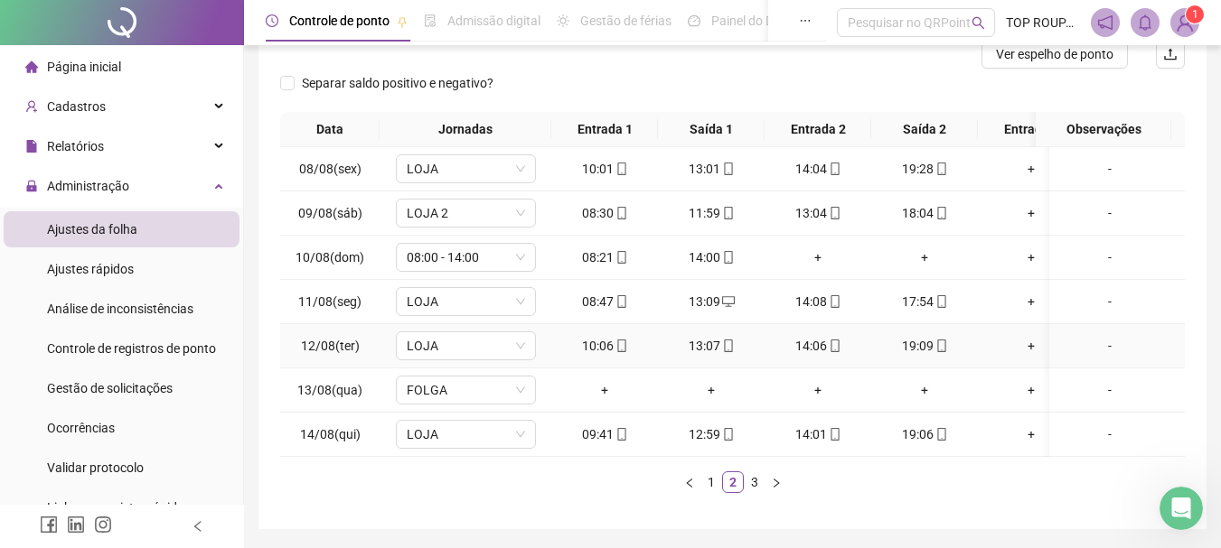
scroll to position [313, 0]
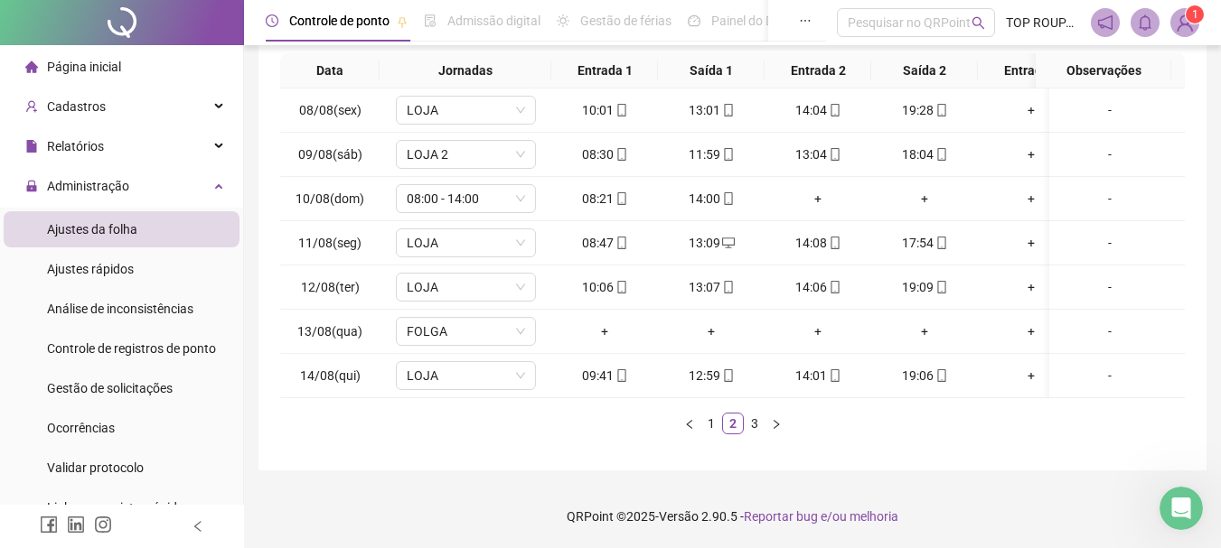
click at [763, 412] on div "Data Jornadas Entrada 1 Saída 1 Entrada 2 Saída 2 Entrada 3 Saída 3 Observações…" at bounding box center [732, 243] width 904 height 381
click at [752, 422] on link "3" at bounding box center [754, 424] width 20 height 20
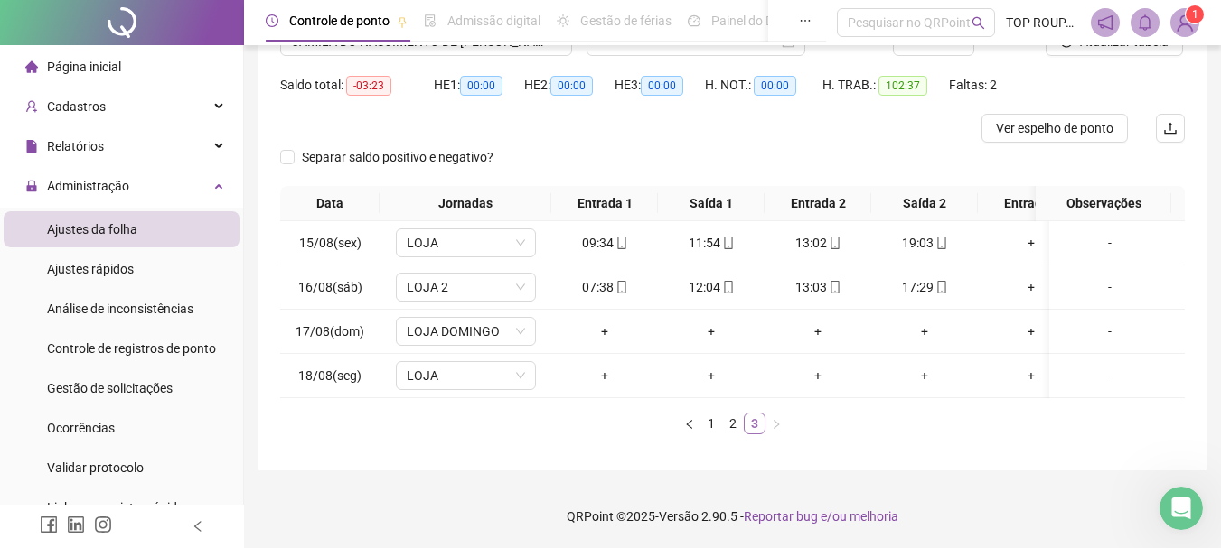
scroll to position [180, 0]
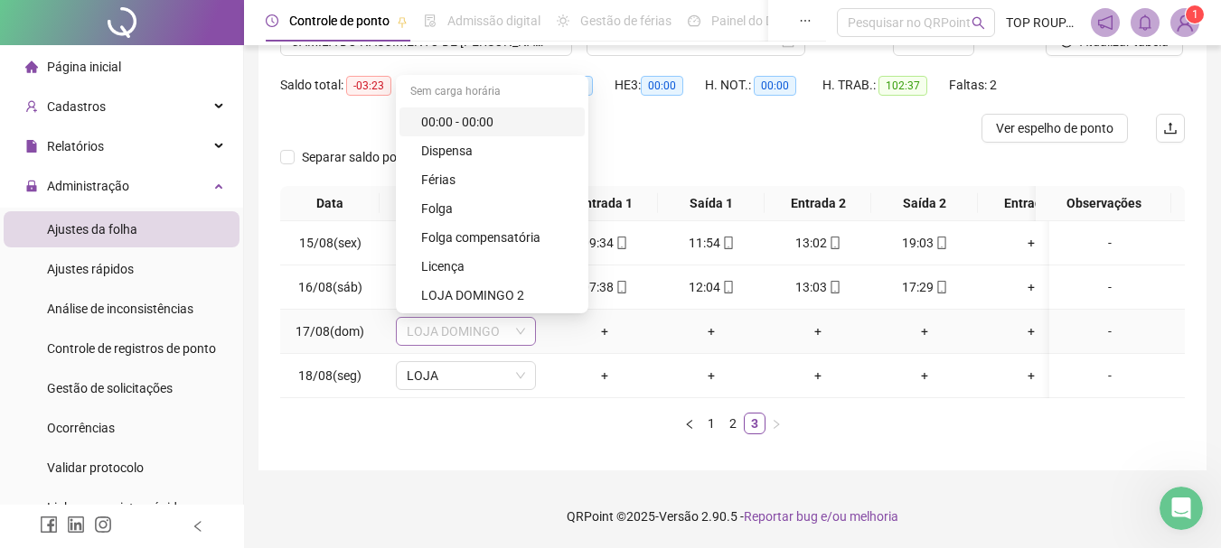
click at [491, 318] on span "LOJA DOMINGO" at bounding box center [466, 331] width 118 height 27
click at [507, 286] on div "LOJA DOMINGO 2" at bounding box center [497, 296] width 153 height 20
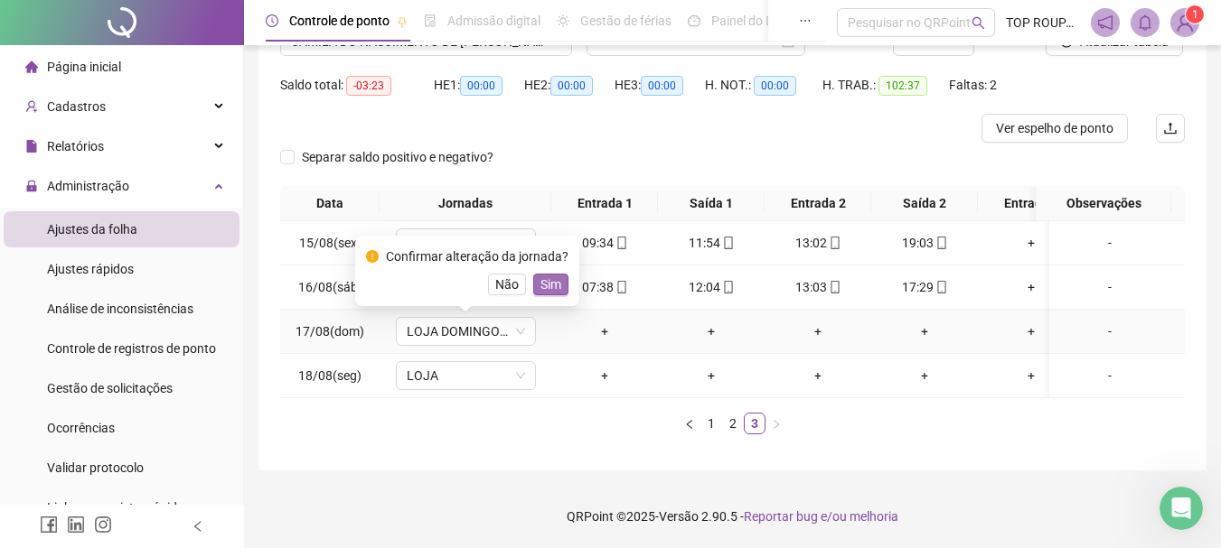
click at [548, 275] on span "Sim" at bounding box center [550, 285] width 21 height 20
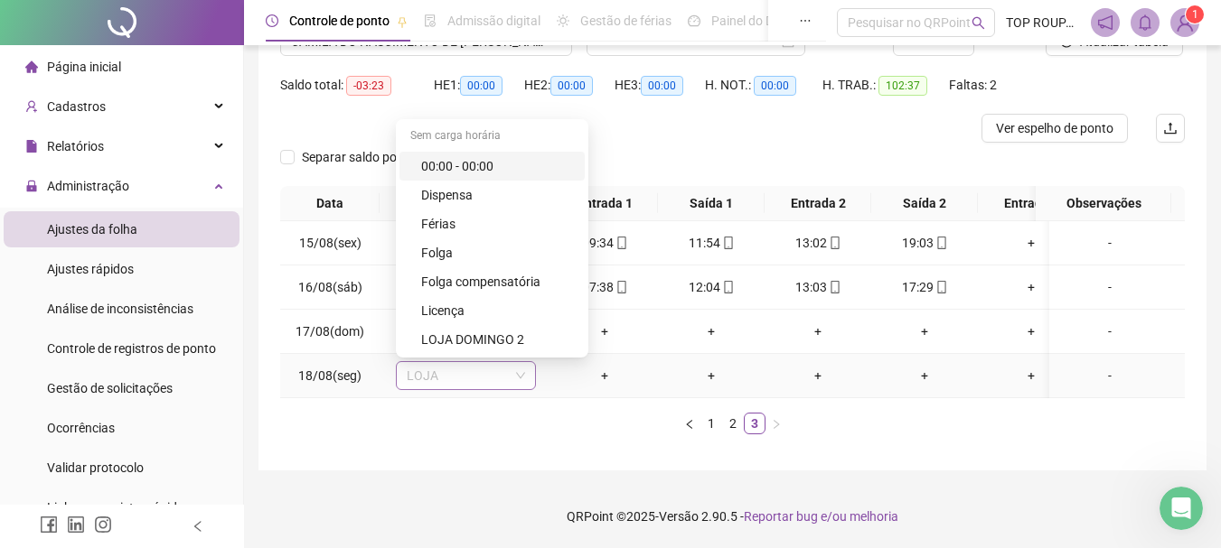
click at [501, 362] on span "LOJA" at bounding box center [466, 375] width 118 height 27
click at [493, 251] on div "Folga" at bounding box center [491, 253] width 185 height 29
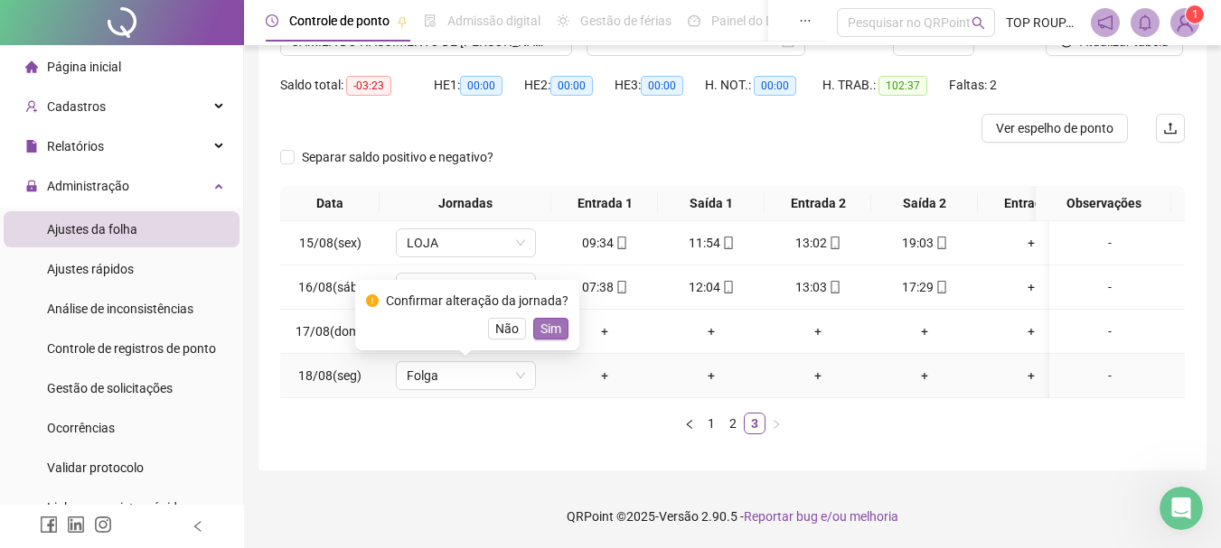
click at [548, 330] on div "Confirmar alteração da jornada? Não Sim" at bounding box center [467, 315] width 224 height 70
click at [549, 320] on span "Sim" at bounding box center [550, 329] width 21 height 20
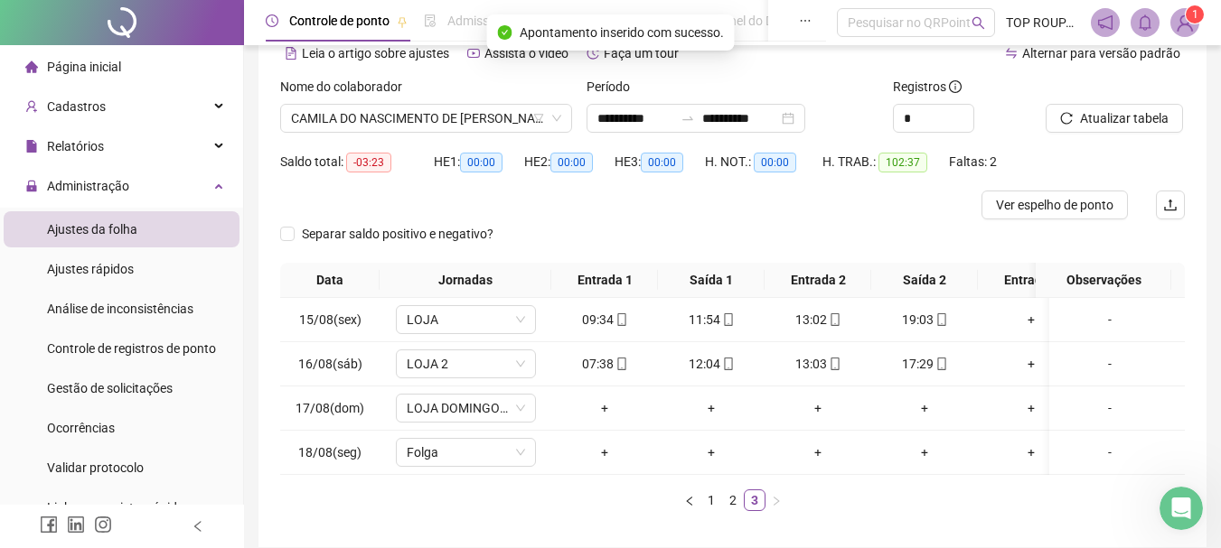
scroll to position [0, 0]
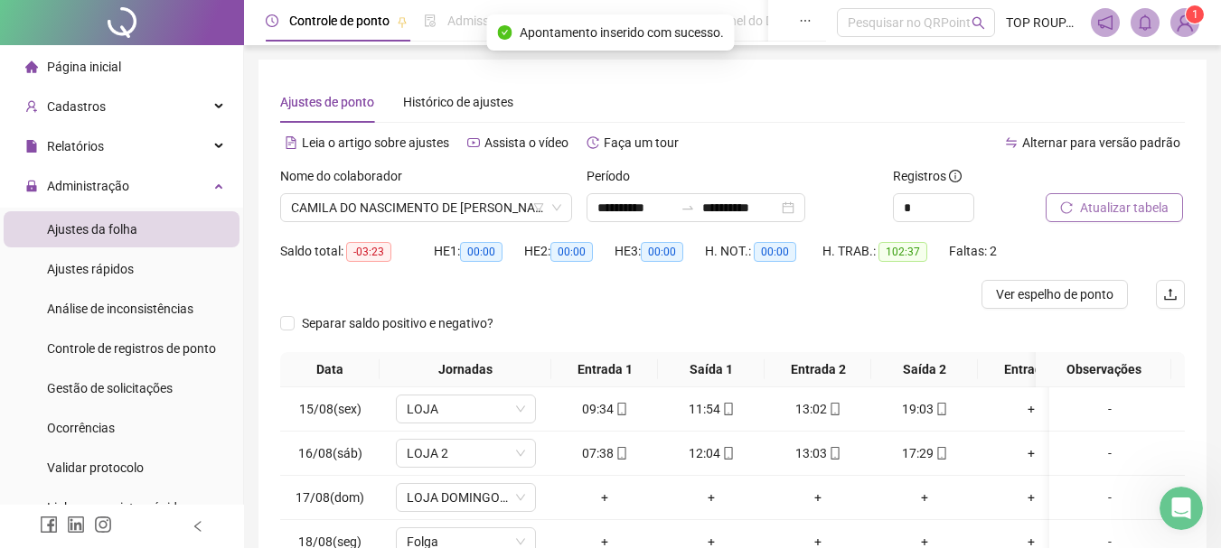
click at [1107, 209] on span "Atualizar tabela" at bounding box center [1124, 208] width 89 height 20
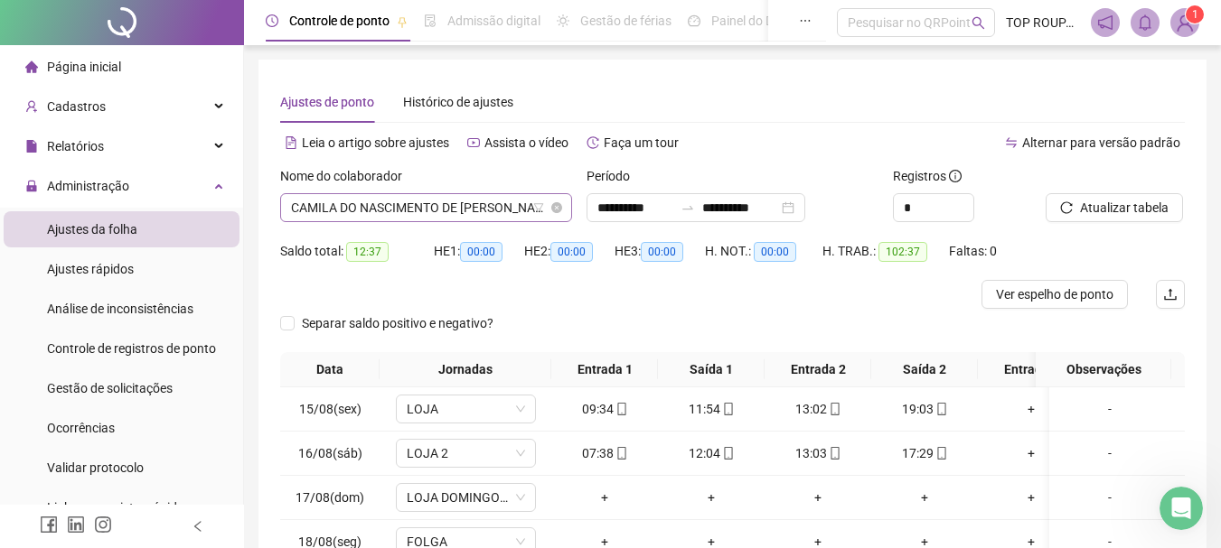
scroll to position [87, 0]
click at [405, 211] on span "CAMILA DO NASCIMENTO DE [PERSON_NAME]" at bounding box center [426, 207] width 270 height 27
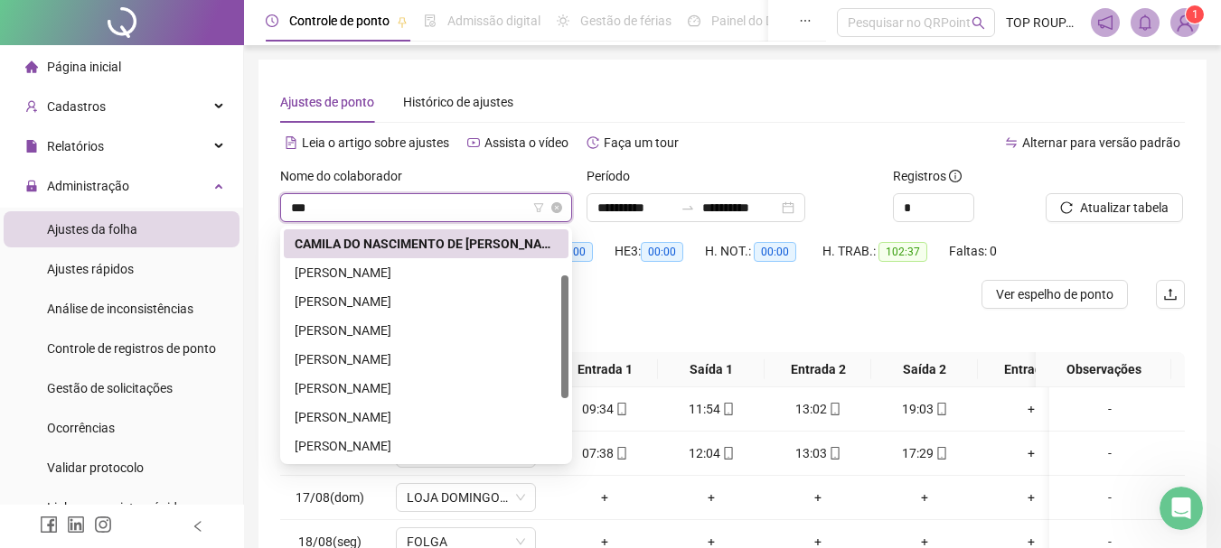
scroll to position [0, 0]
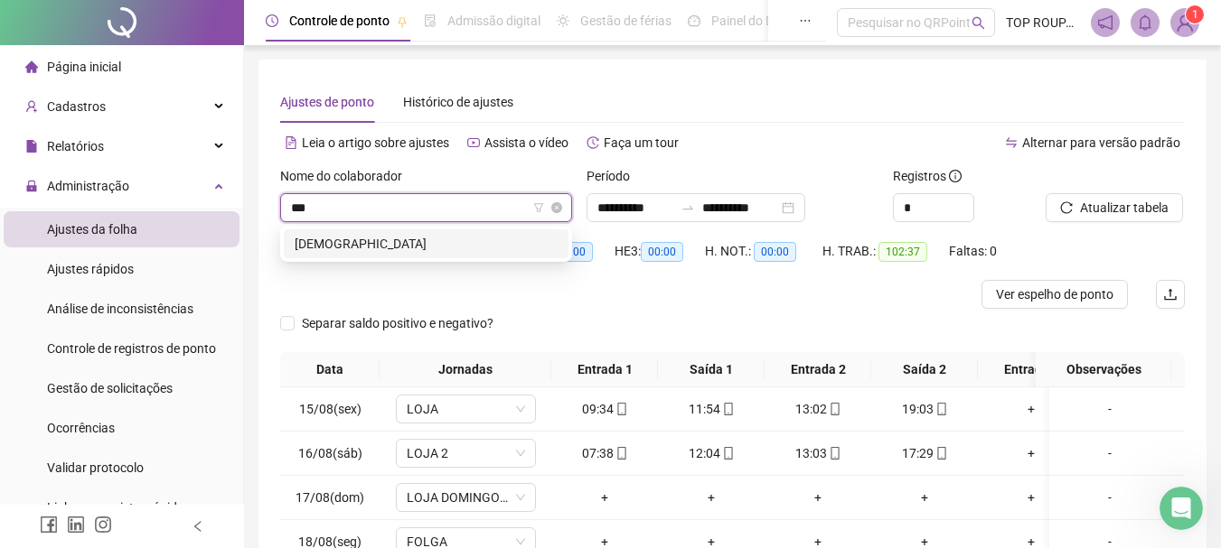
type input "****"
click at [437, 242] on div "[DEMOGRAPHIC_DATA]" at bounding box center [426, 244] width 263 height 20
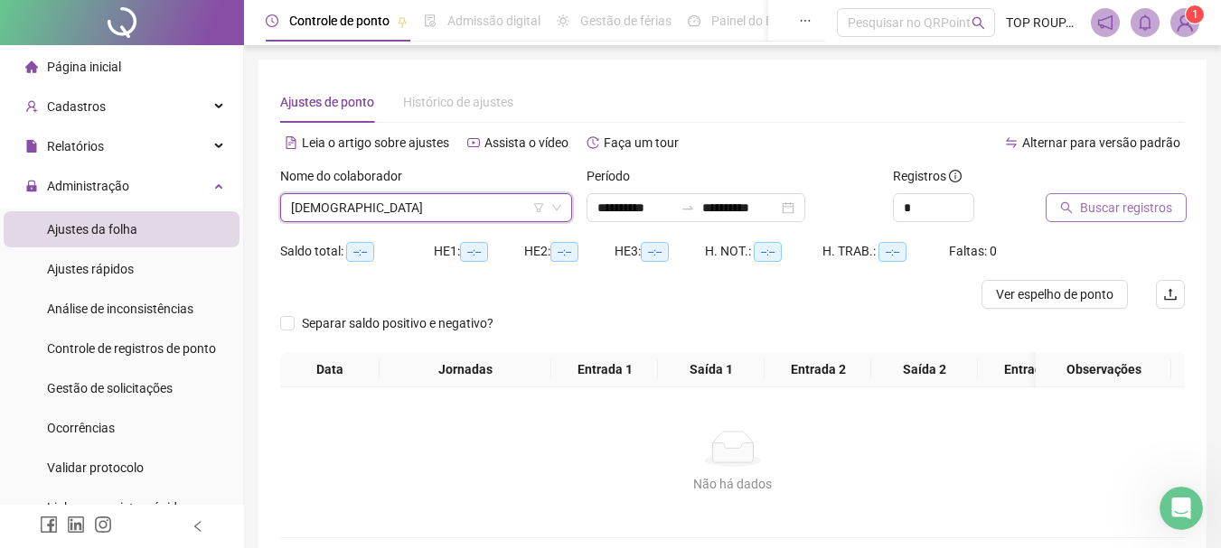
click at [1126, 208] on span "Buscar registros" at bounding box center [1126, 208] width 92 height 20
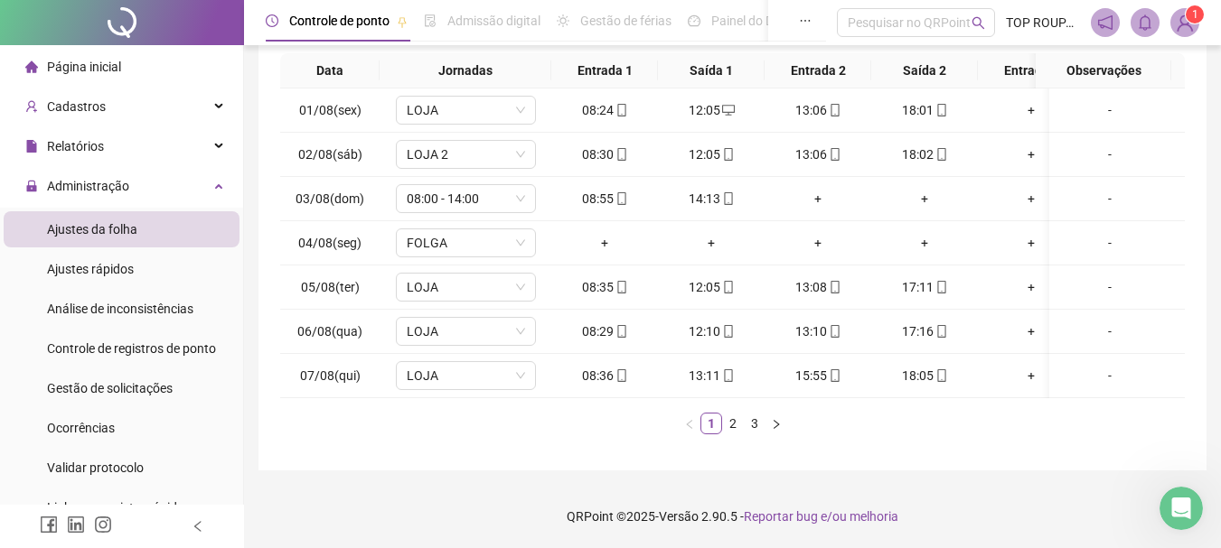
scroll to position [313, 0]
click at [919, 381] on td "18:05" at bounding box center [924, 376] width 107 height 44
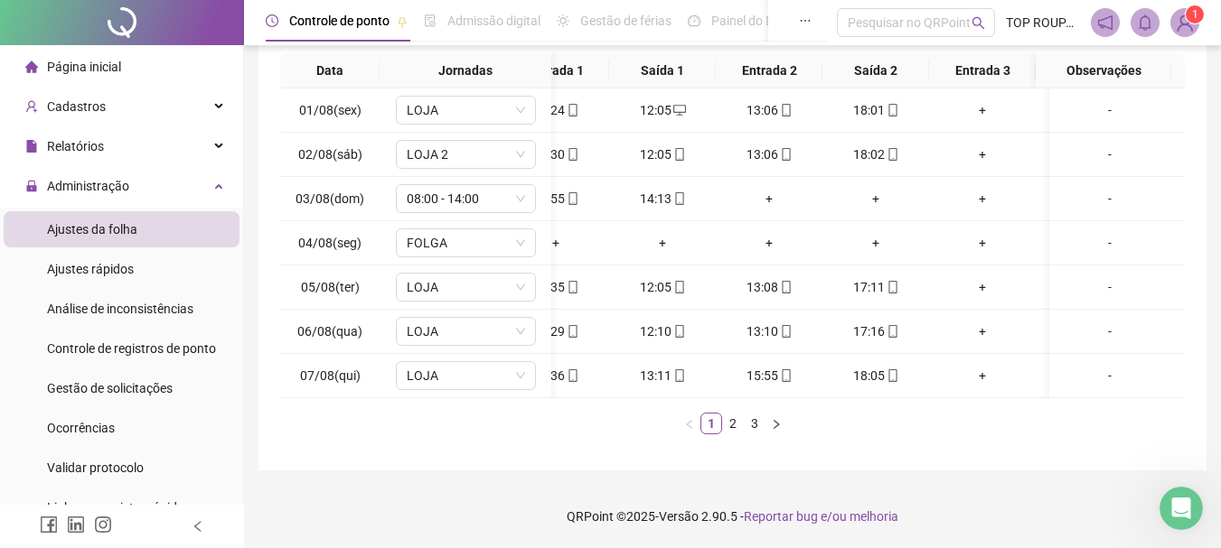
scroll to position [0, 84]
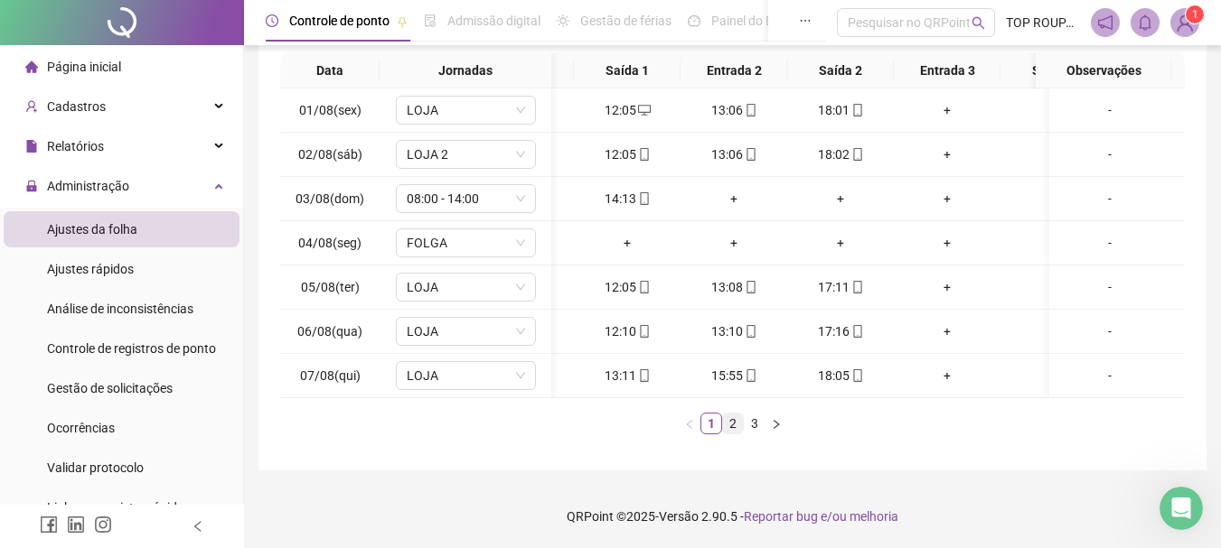
click at [726, 431] on link "2" at bounding box center [733, 424] width 20 height 20
click at [749, 420] on link "3" at bounding box center [754, 424] width 20 height 20
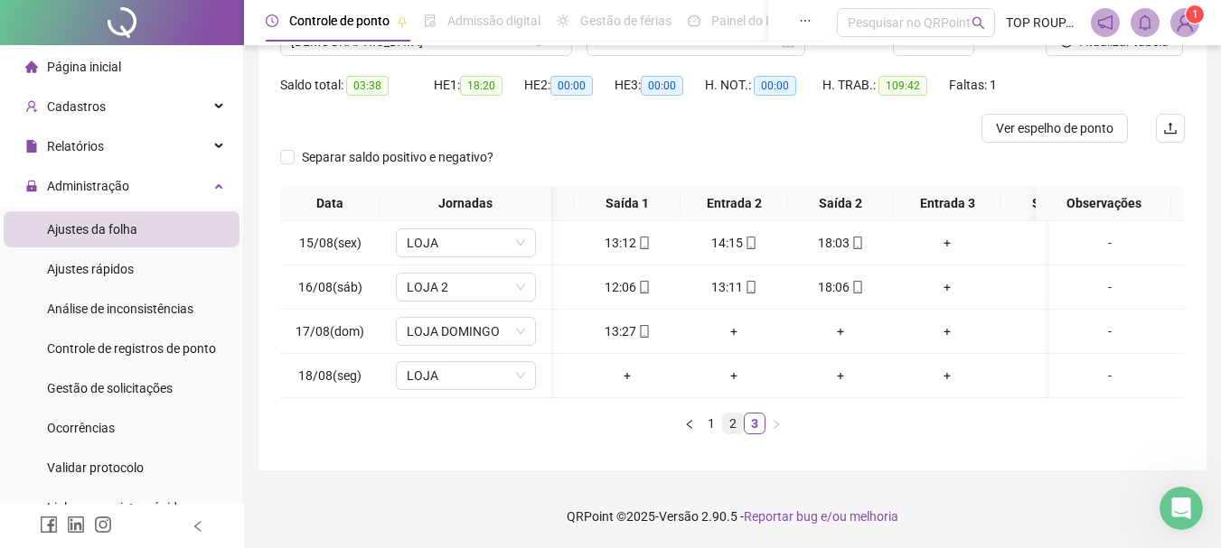
scroll to position [180, 0]
click at [727, 419] on link "2" at bounding box center [733, 424] width 20 height 20
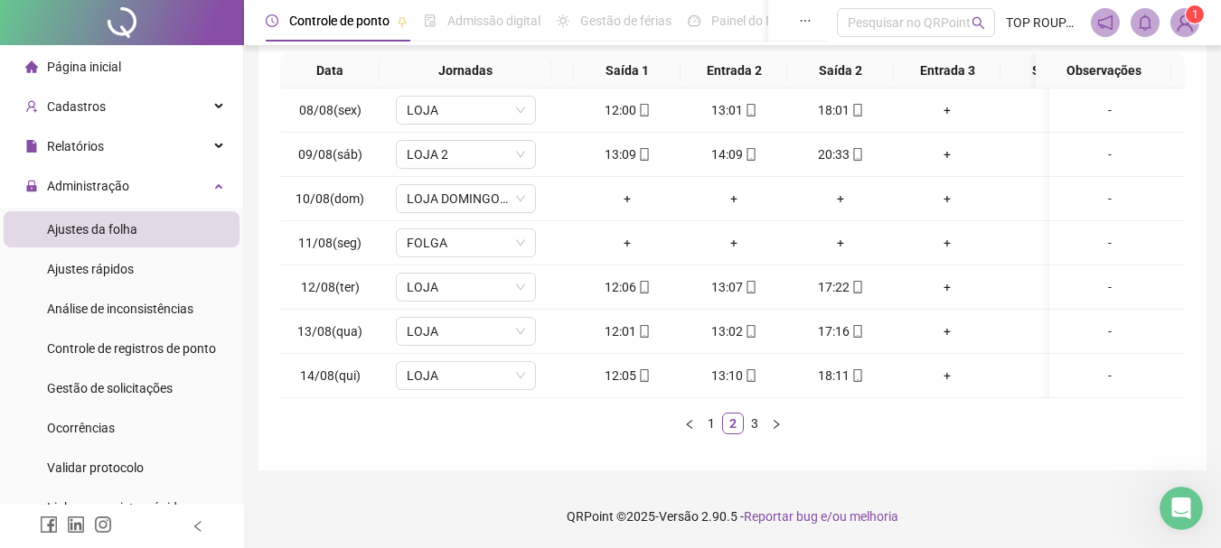
scroll to position [0, 0]
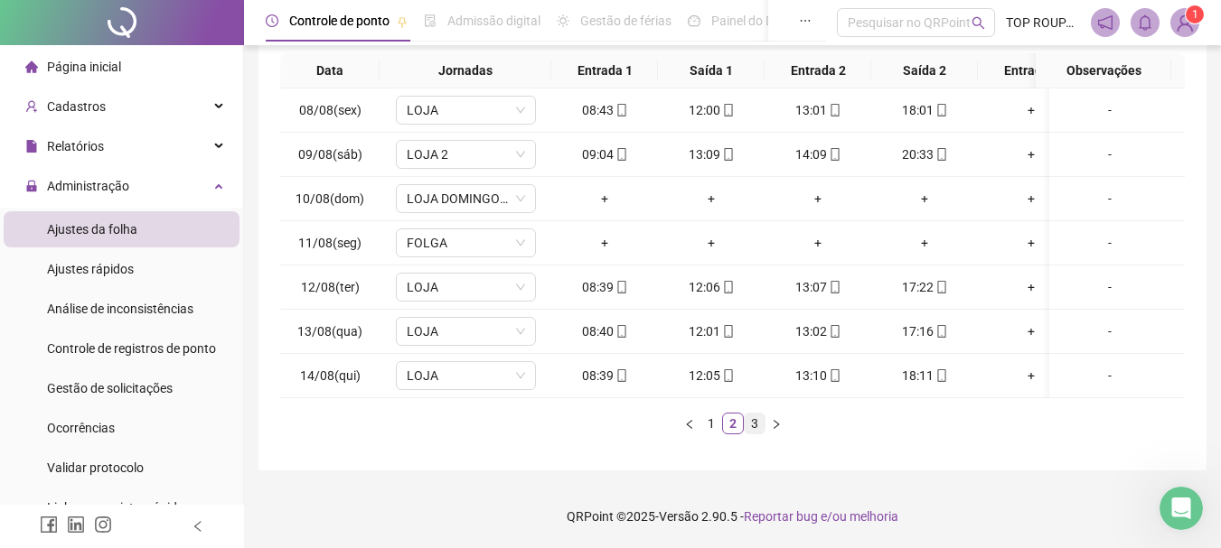
click at [756, 419] on link "3" at bounding box center [754, 424] width 20 height 20
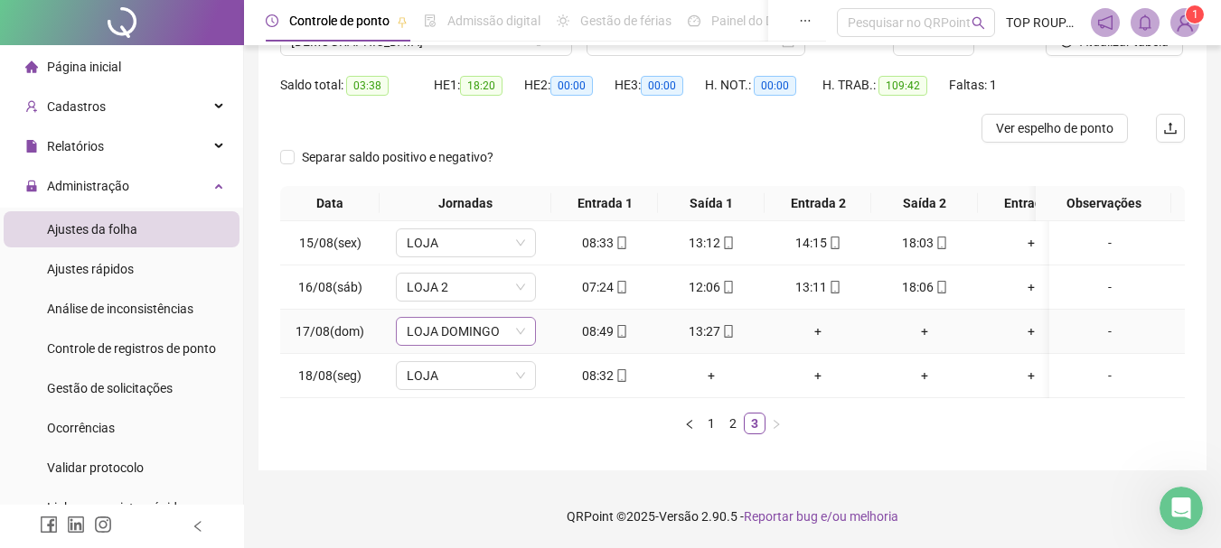
click at [462, 318] on span "LOJA DOMINGO" at bounding box center [466, 331] width 118 height 27
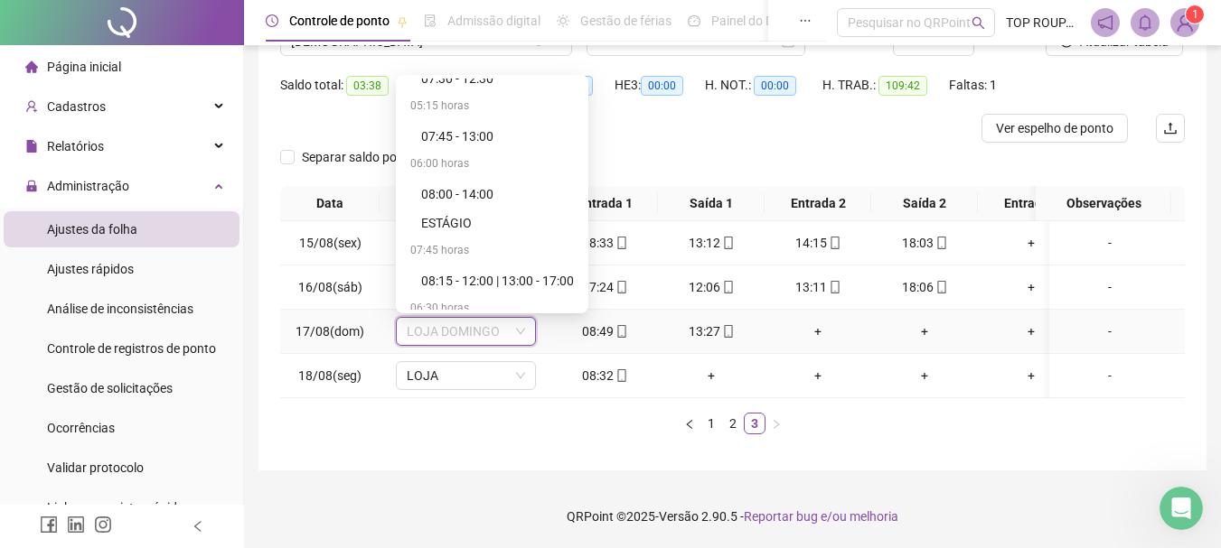
scroll to position [542, 0]
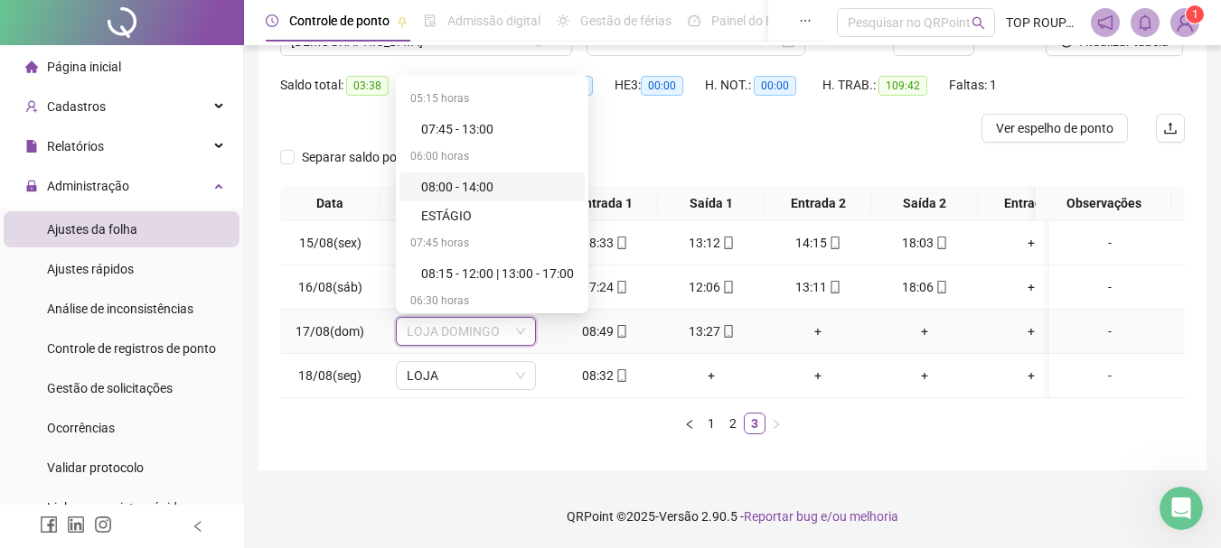
click at [463, 177] on div "08:00 - 14:00" at bounding box center [497, 187] width 153 height 20
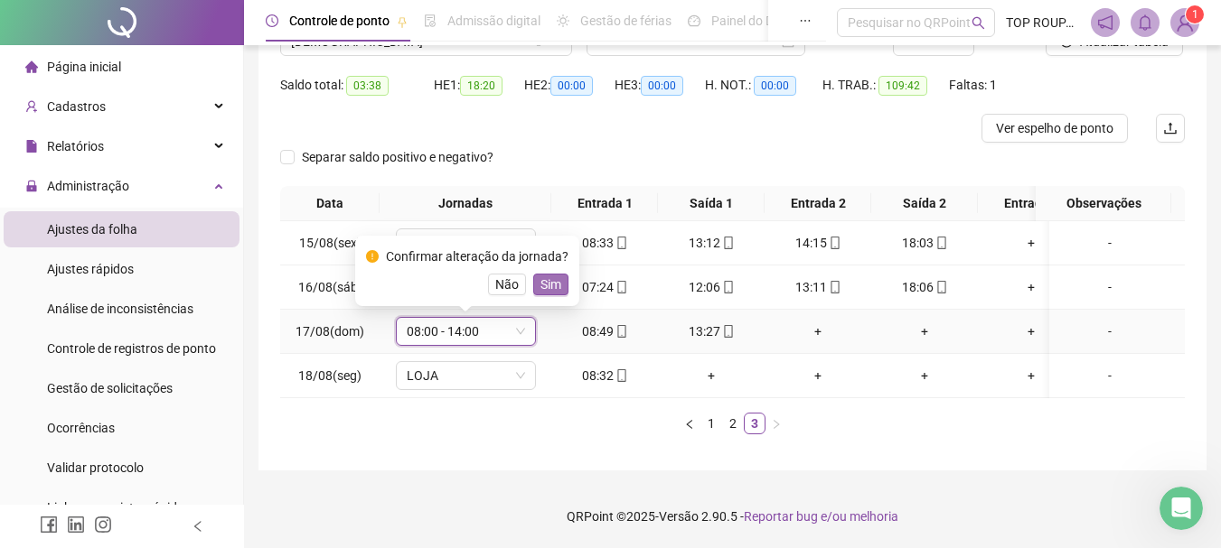
click at [540, 275] on span "Sim" at bounding box center [550, 285] width 21 height 20
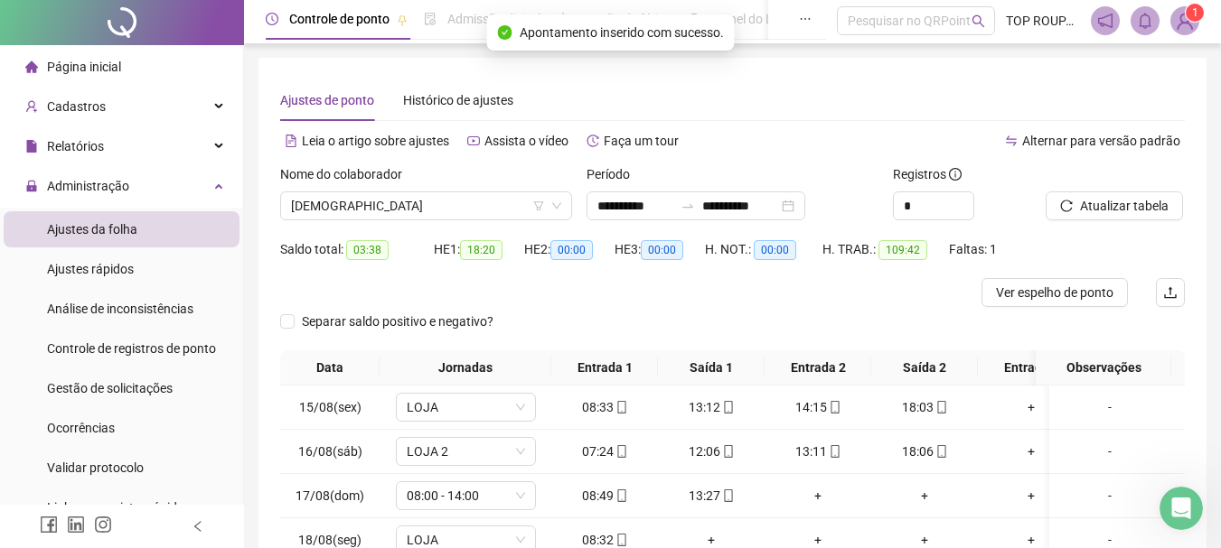
scroll to position [0, 0]
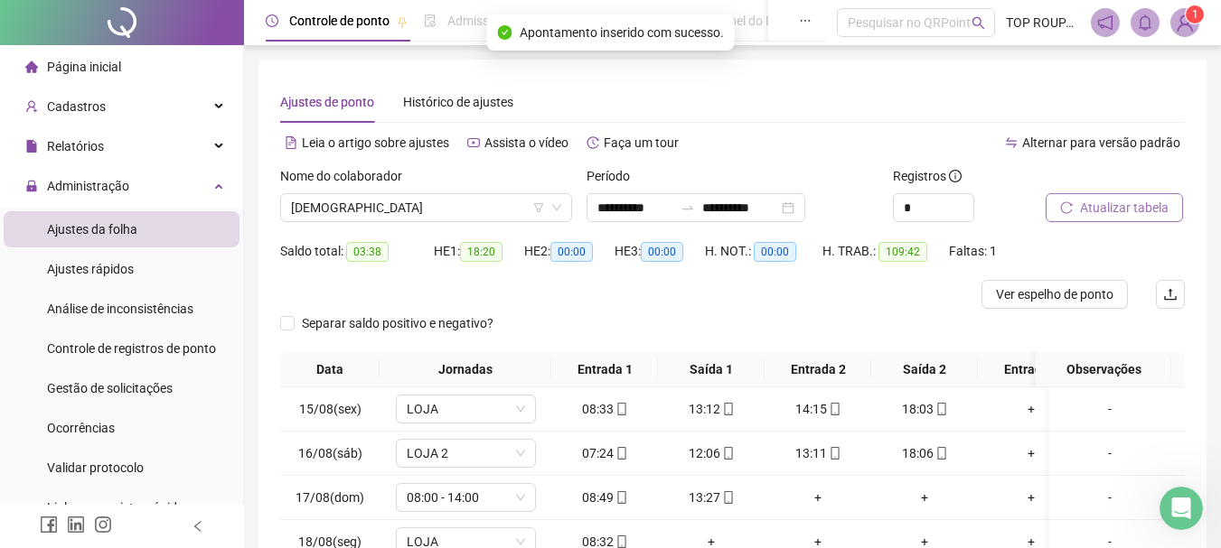
click at [1115, 205] on span "Atualizar tabela" at bounding box center [1124, 208] width 89 height 20
click at [375, 218] on span "[DEMOGRAPHIC_DATA]" at bounding box center [426, 207] width 270 height 27
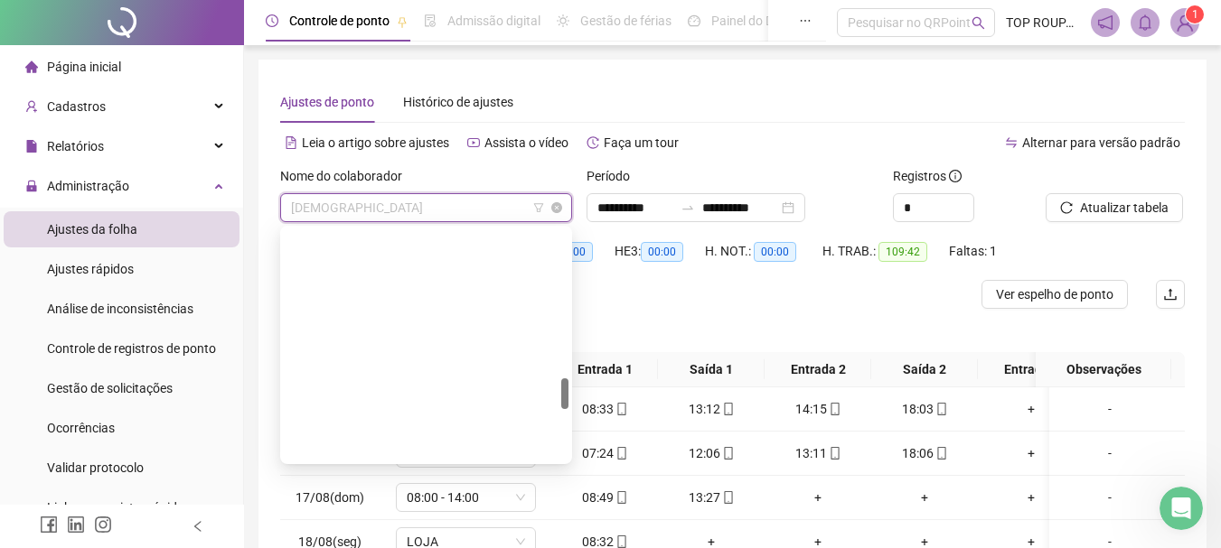
scroll to position [1099, 0]
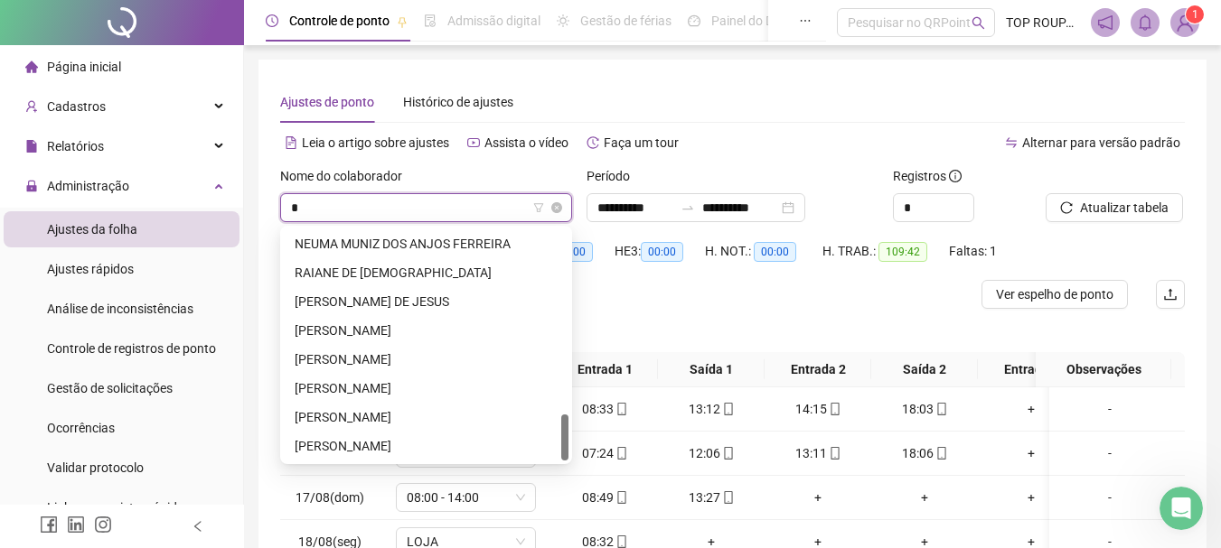
type input "**"
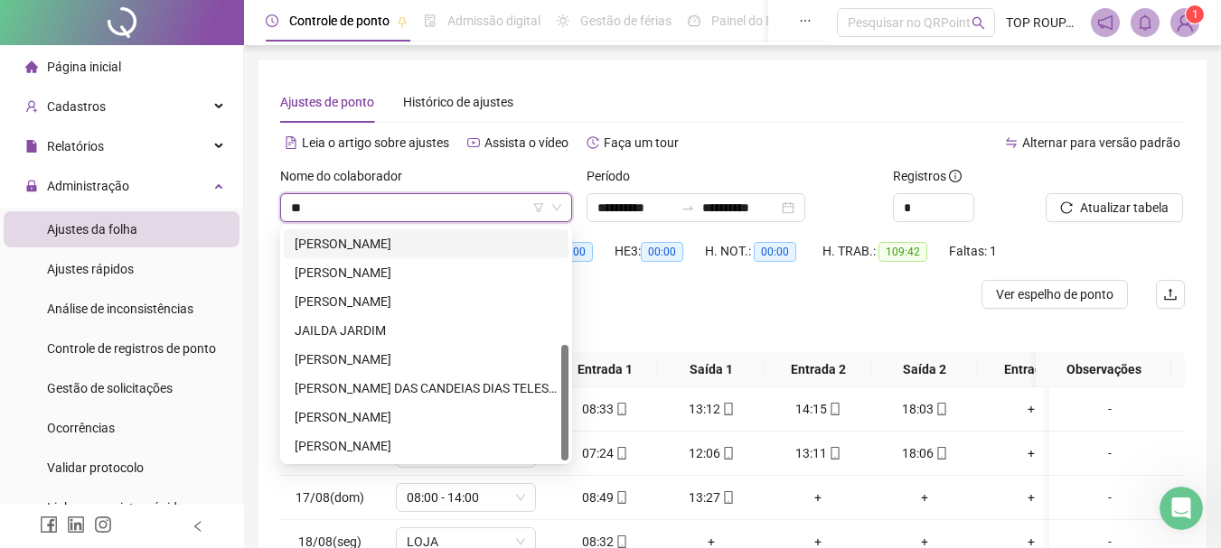
click at [387, 235] on div "[PERSON_NAME]" at bounding box center [426, 244] width 263 height 20
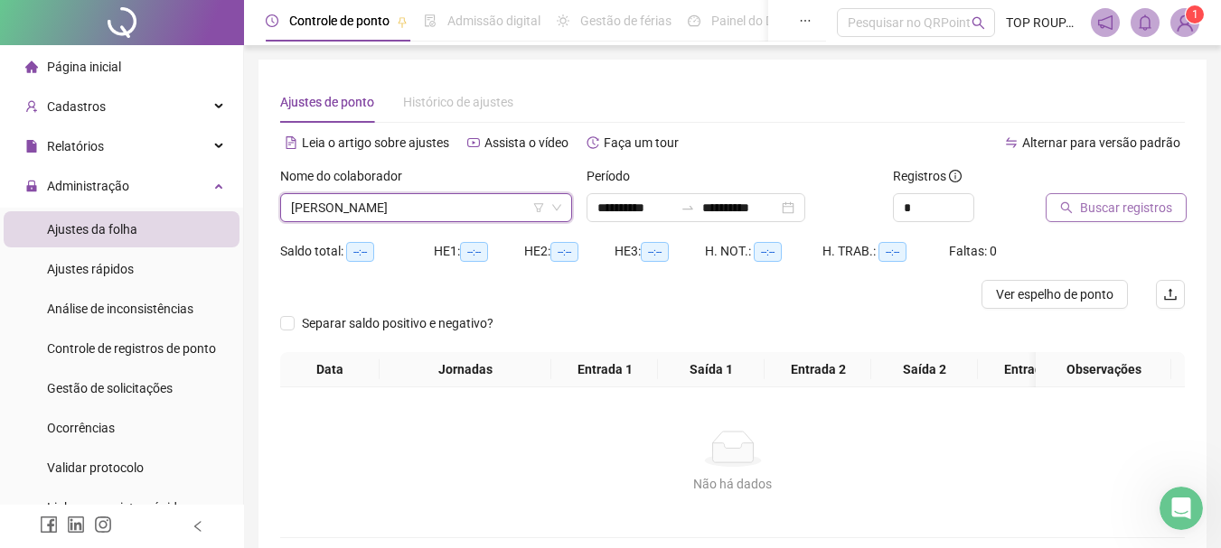
drag, startPoint x: 1123, startPoint y: 191, endPoint x: 1119, endPoint y: 204, distance: 14.0
click at [1119, 204] on div "Buscar registros" at bounding box center [1092, 194] width 94 height 56
click at [1118, 204] on span "Buscar registros" at bounding box center [1126, 208] width 92 height 20
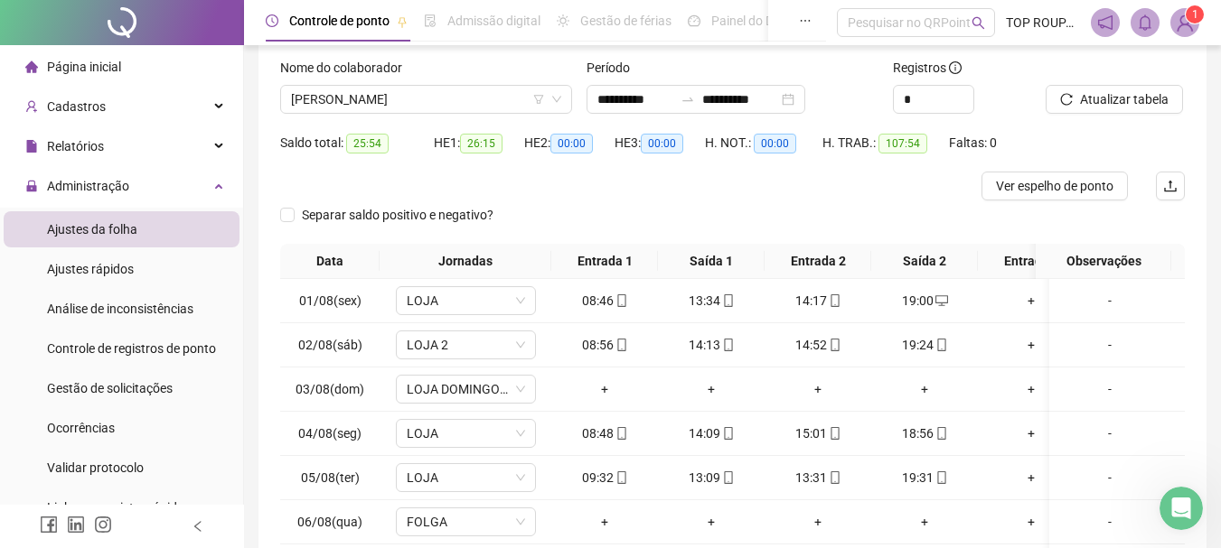
scroll to position [313, 0]
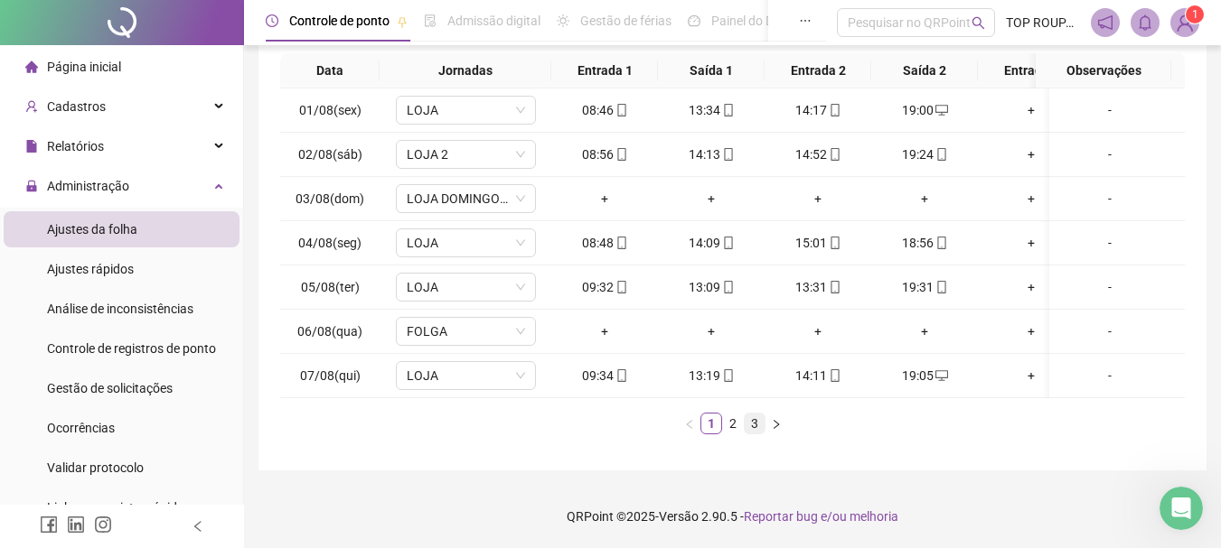
click at [758, 433] on link "3" at bounding box center [754, 424] width 20 height 20
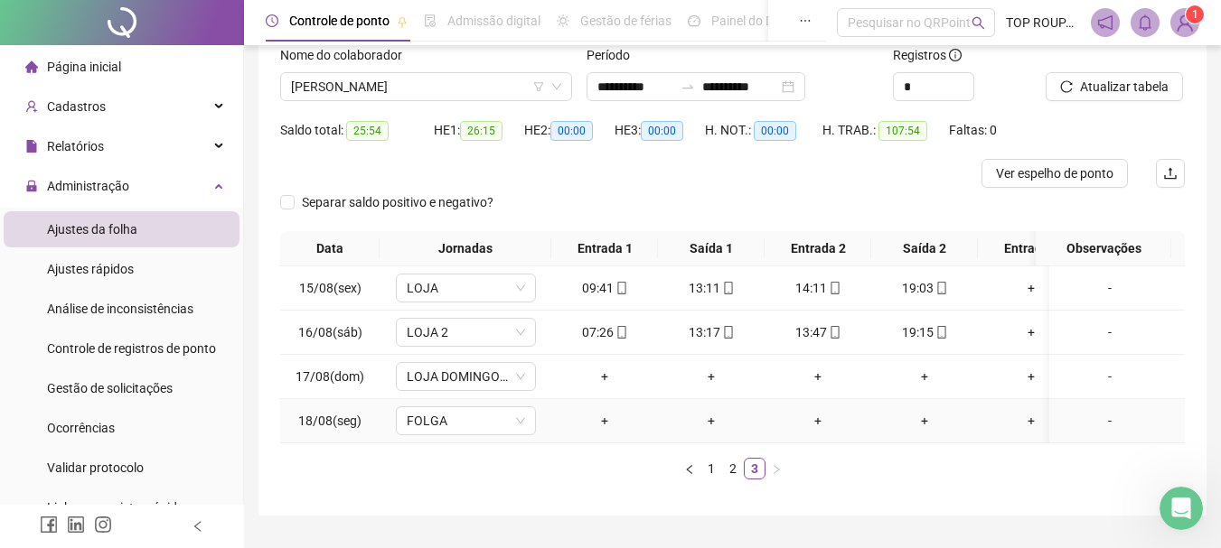
scroll to position [89, 0]
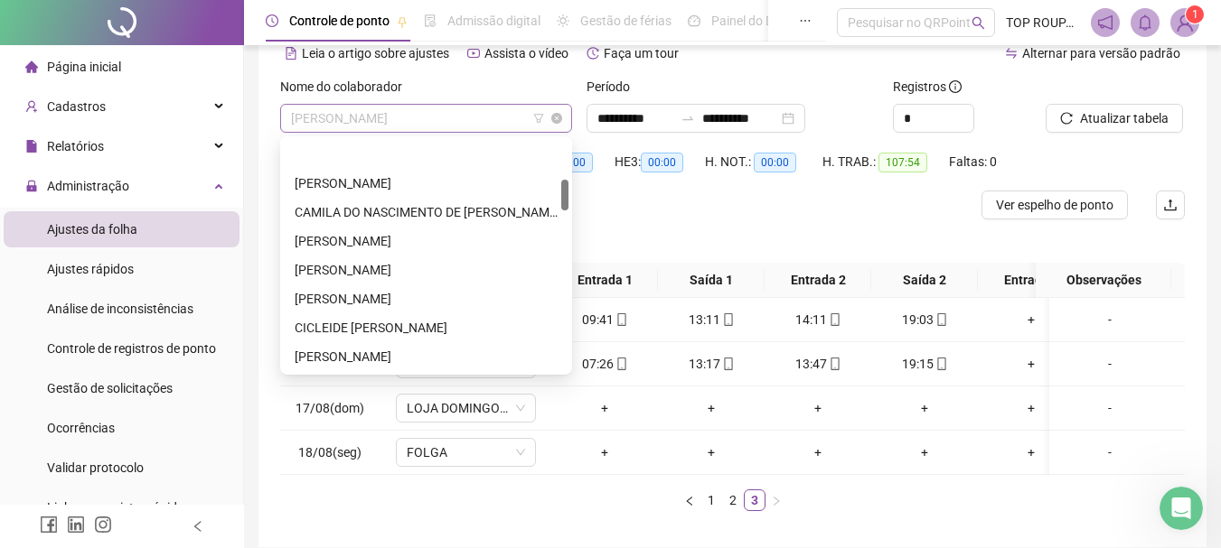
click at [426, 131] on span "[PERSON_NAME]" at bounding box center [426, 118] width 270 height 27
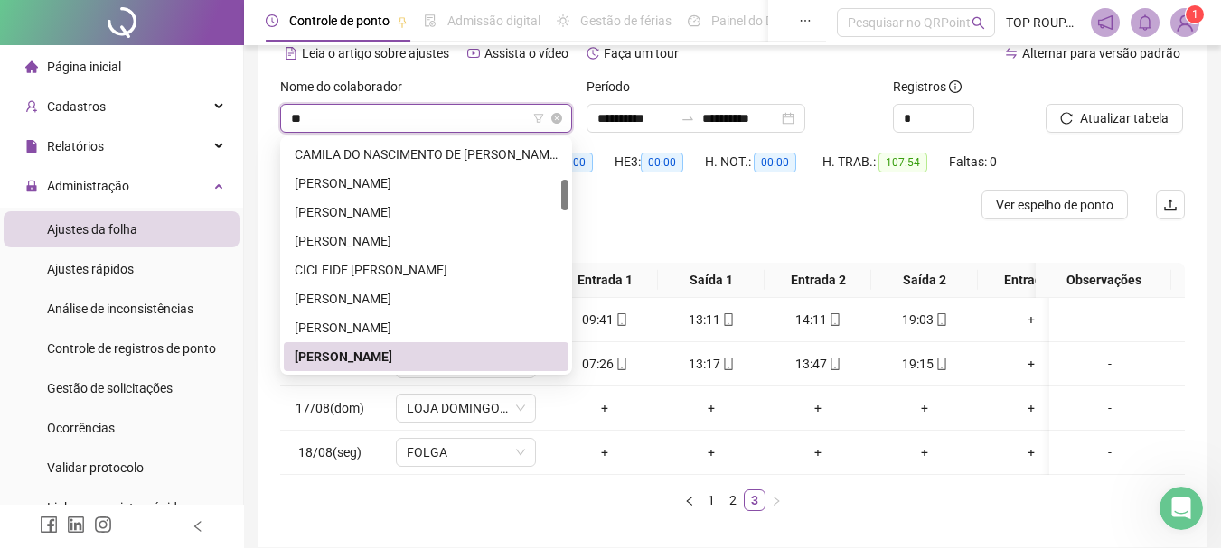
scroll to position [0, 0]
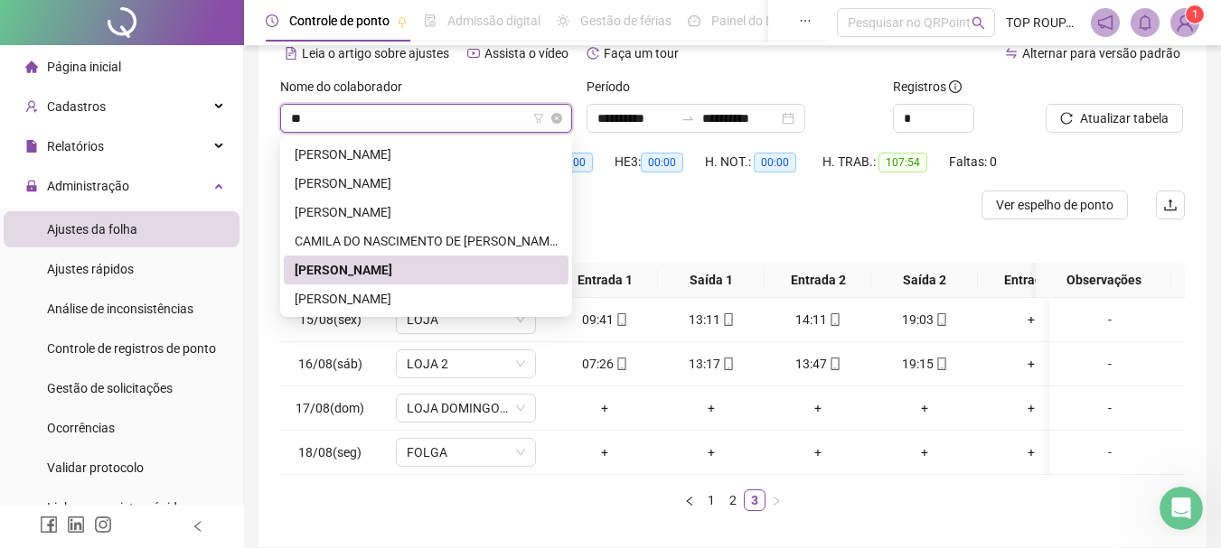
type input "***"
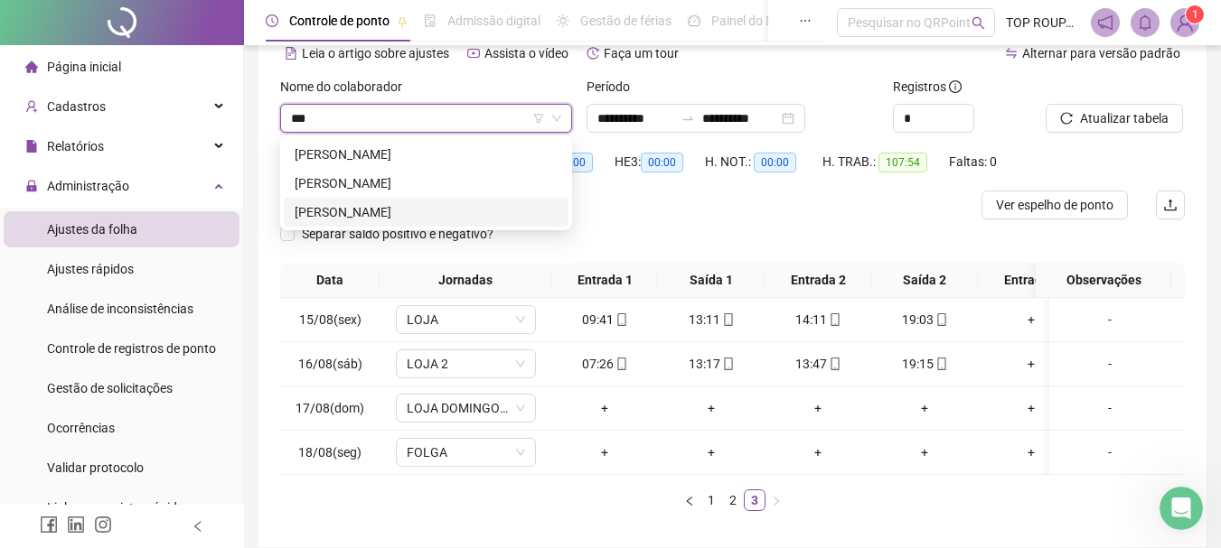
click at [394, 211] on div "[PERSON_NAME]" at bounding box center [426, 212] width 263 height 20
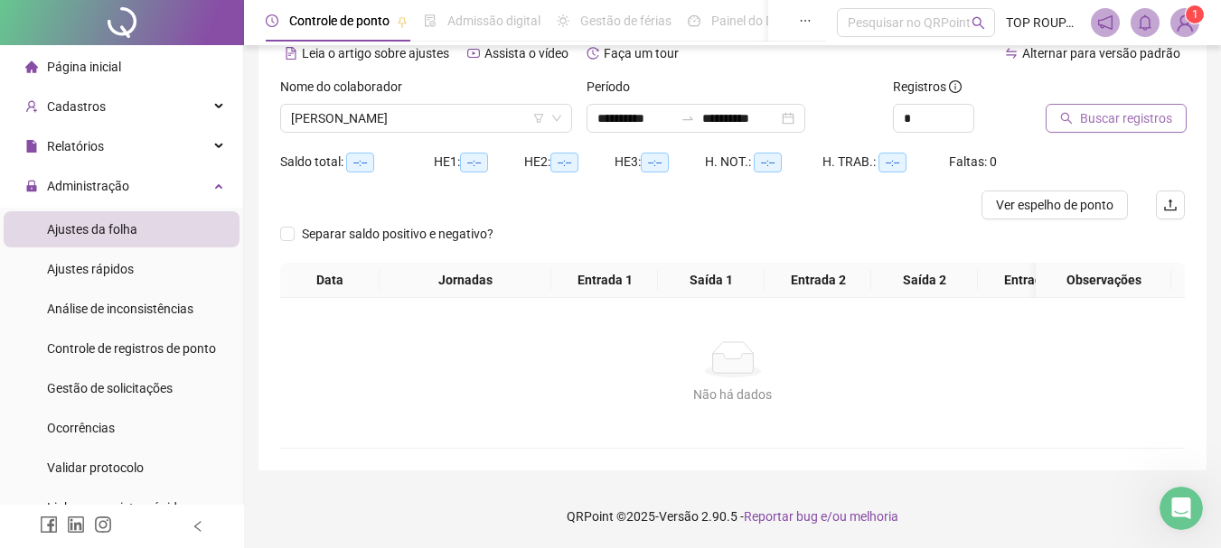
click at [1104, 127] on span "Buscar registros" at bounding box center [1126, 118] width 92 height 20
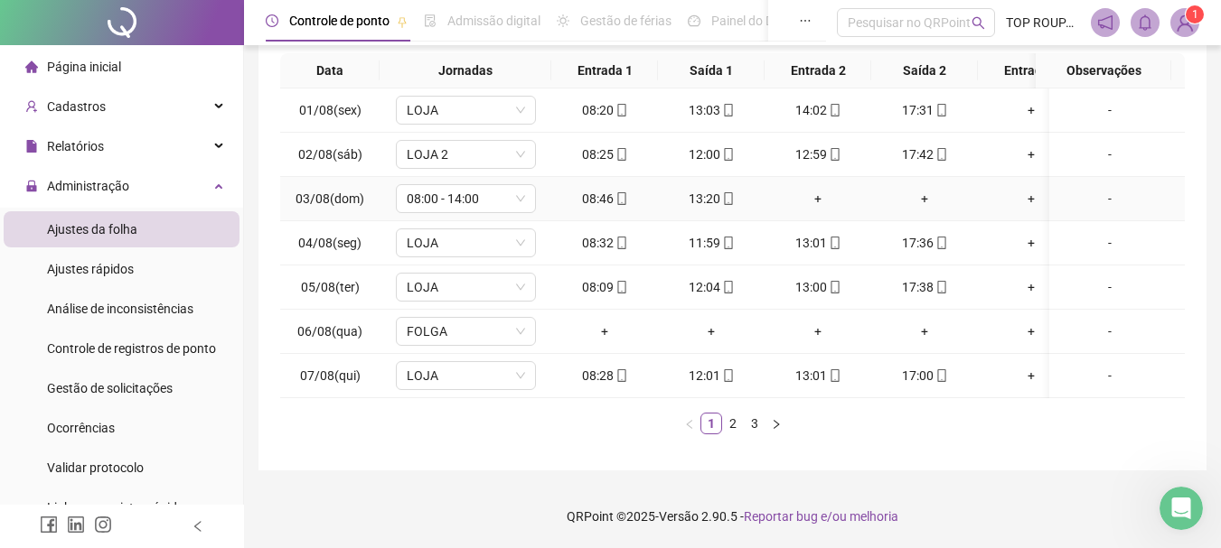
scroll to position [327, 0]
click at [754, 428] on link "3" at bounding box center [754, 424] width 20 height 20
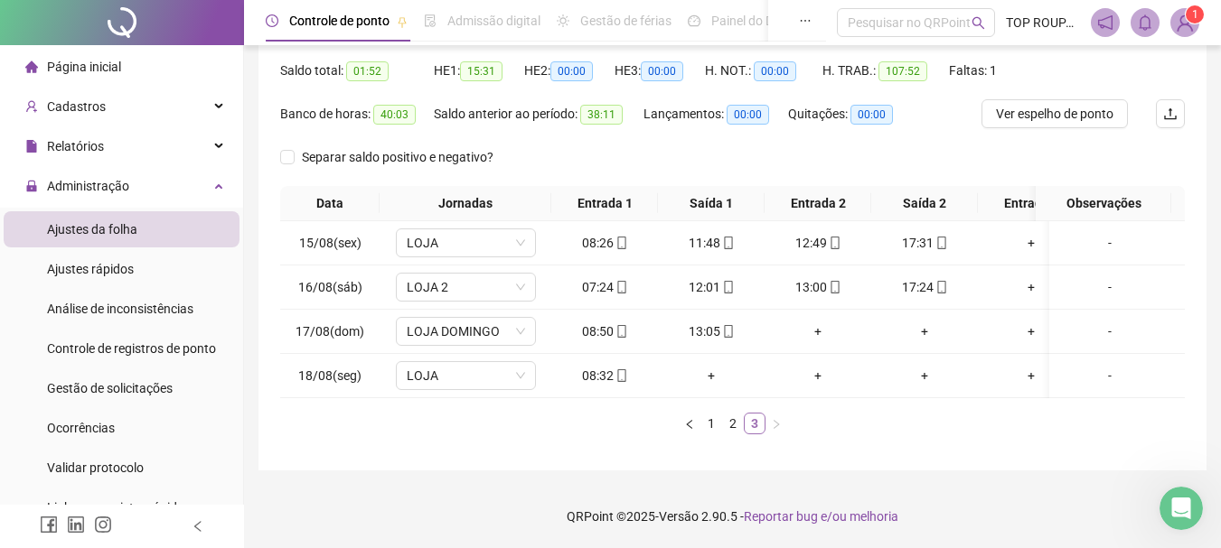
scroll to position [194, 0]
click at [491, 320] on span "LOJA DOMINGO" at bounding box center [466, 331] width 118 height 27
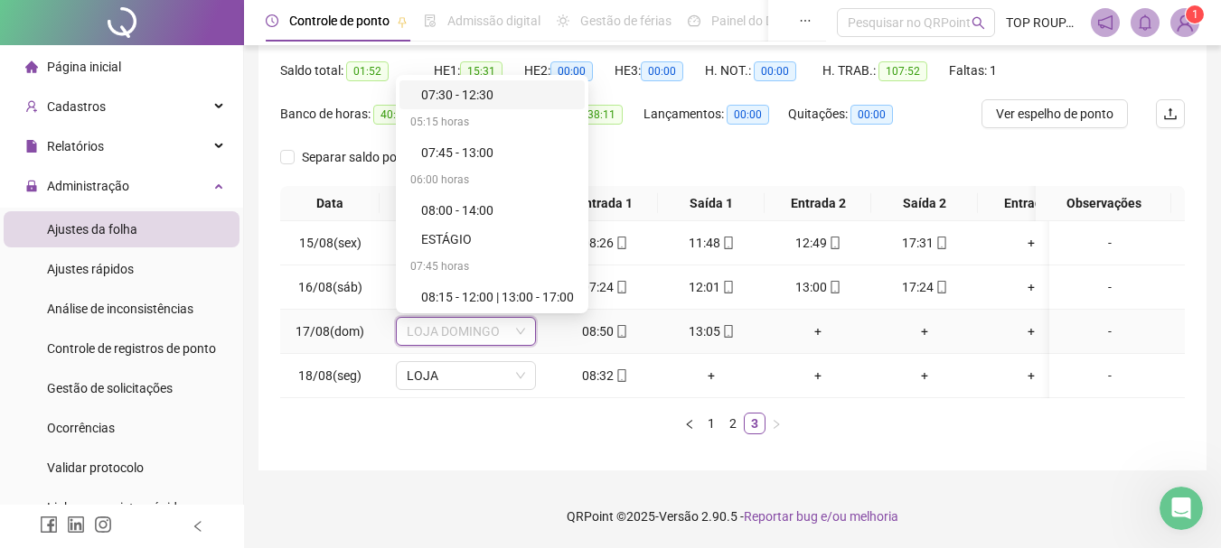
scroll to position [542, 0]
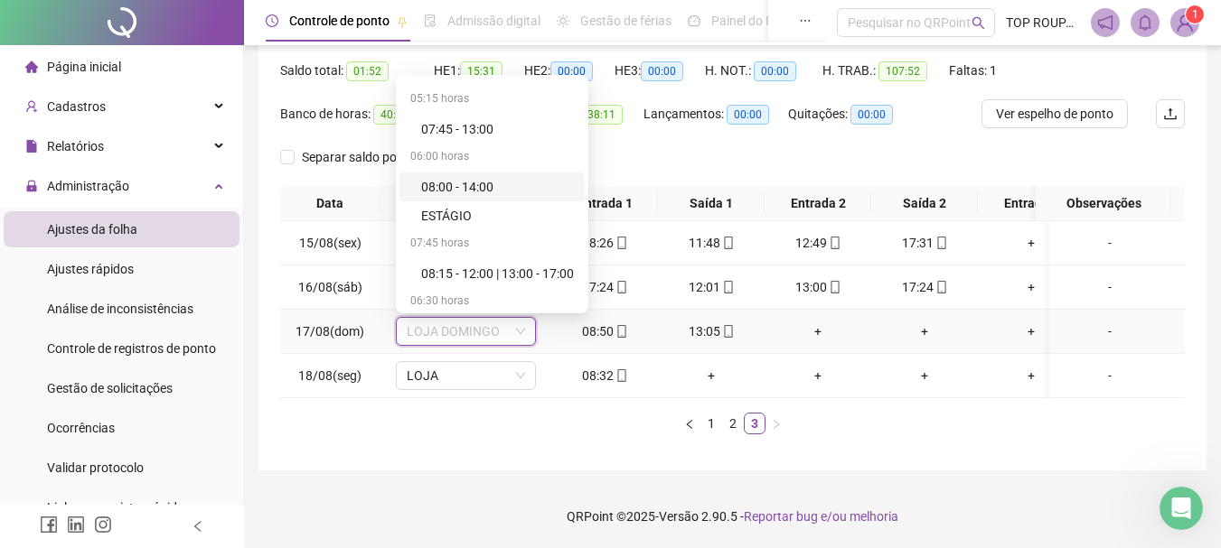
click at [496, 177] on div "08:00 - 14:00" at bounding box center [497, 187] width 153 height 20
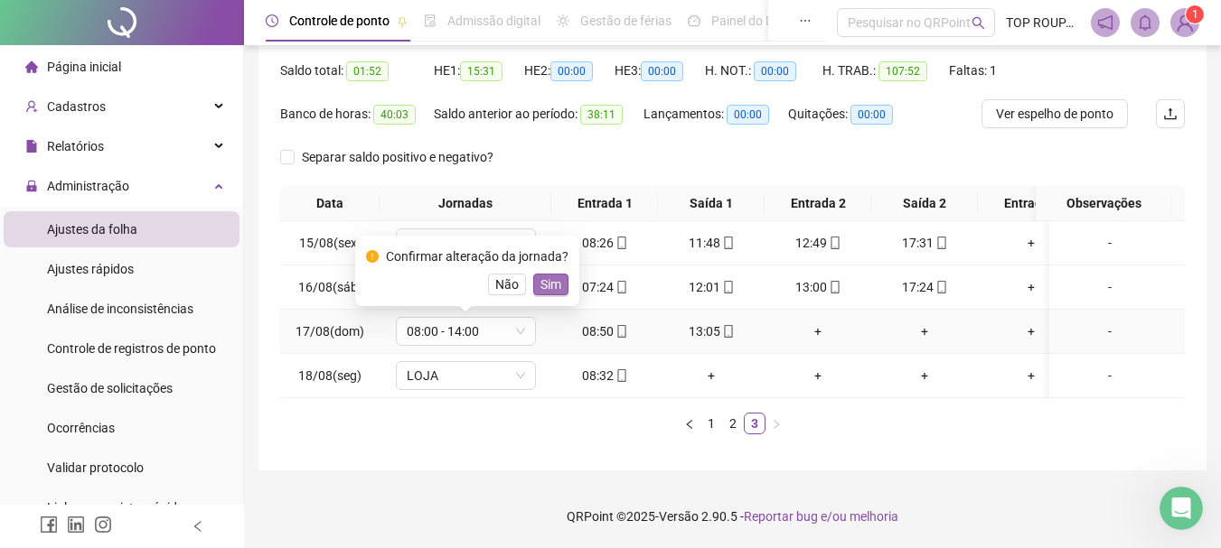
click at [549, 275] on span "Sim" at bounding box center [550, 285] width 21 height 20
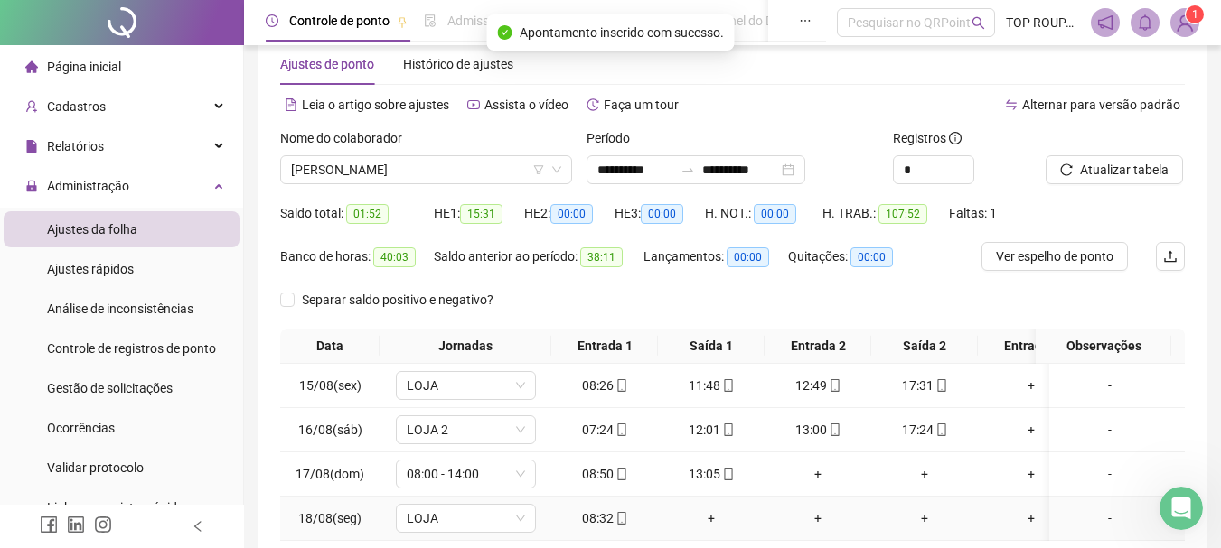
scroll to position [14, 0]
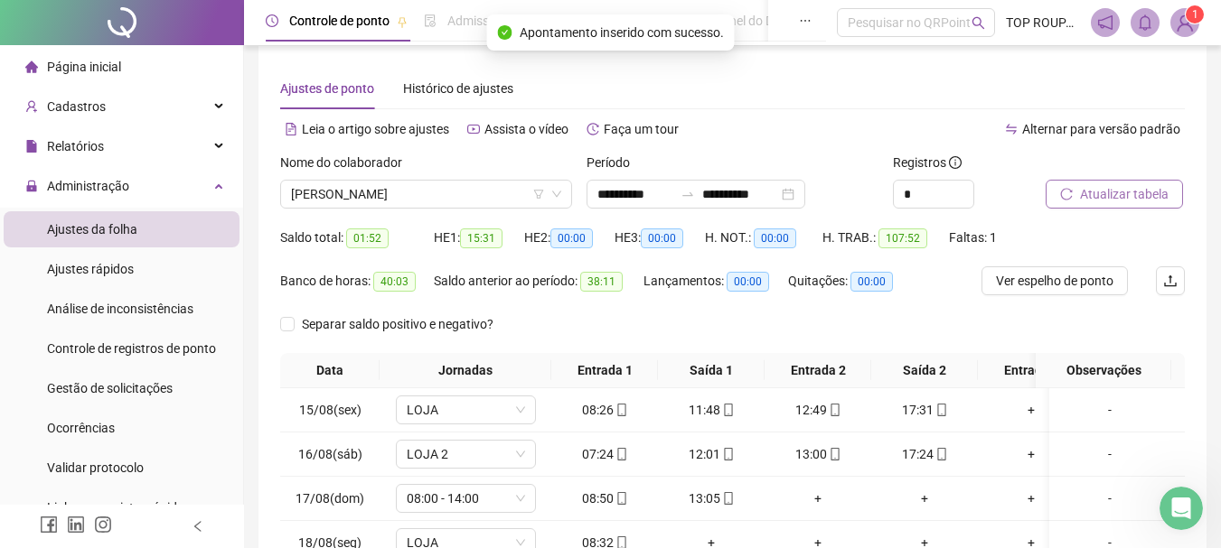
click at [1119, 192] on span "Atualizar tabela" at bounding box center [1124, 194] width 89 height 20
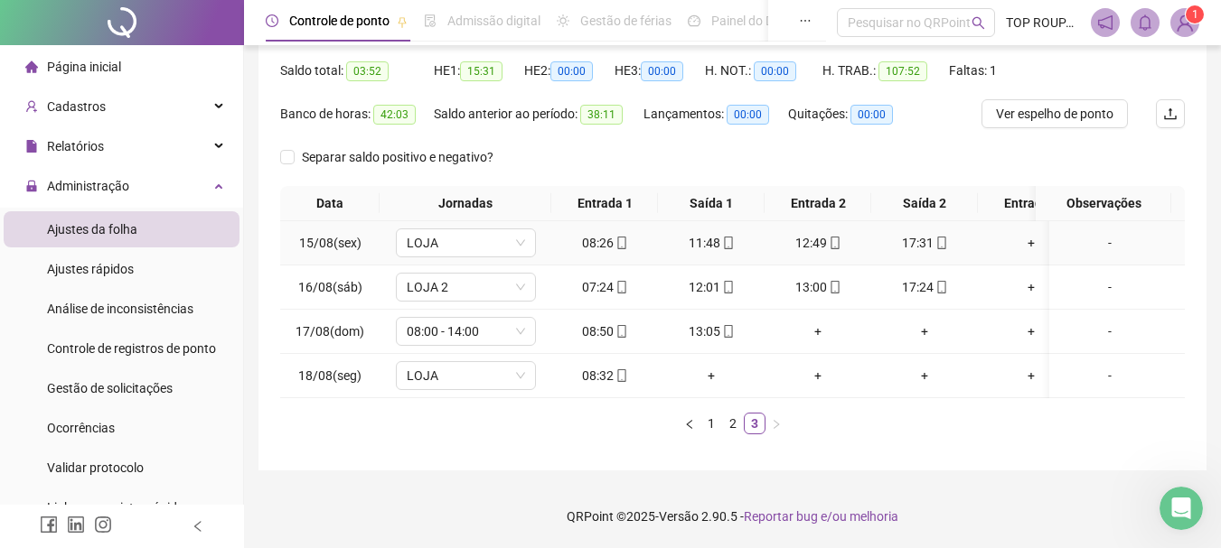
scroll to position [194, 0]
click at [674, 398] on div "Data Jornadas Entrada 1 Saída 1 Entrada 2 Saída 2 Entrada 3 Saída 3 Observações…" at bounding box center [732, 310] width 904 height 248
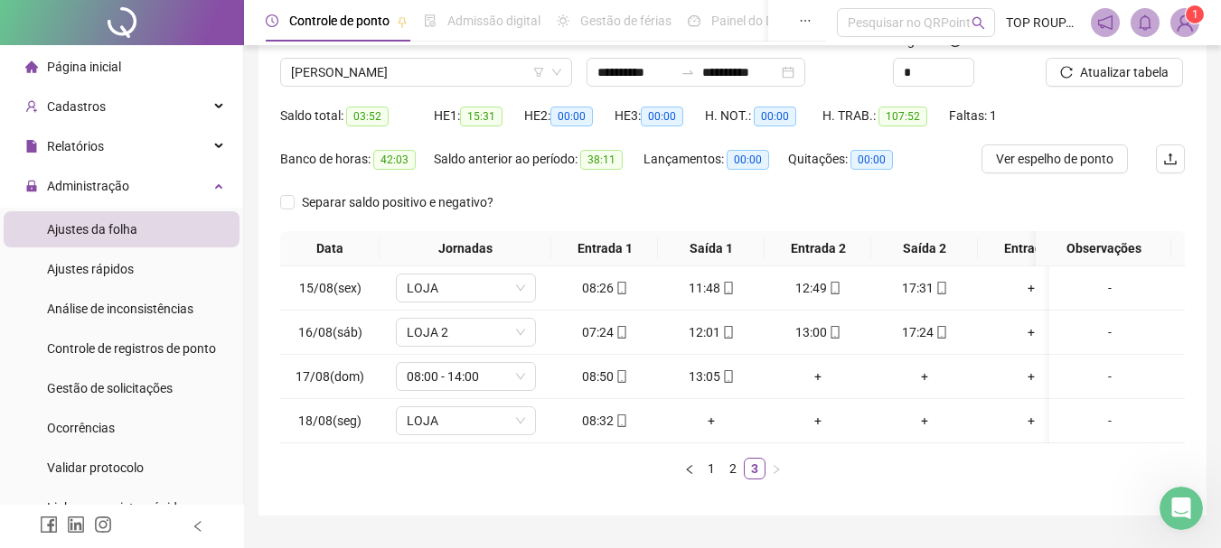
scroll to position [104, 0]
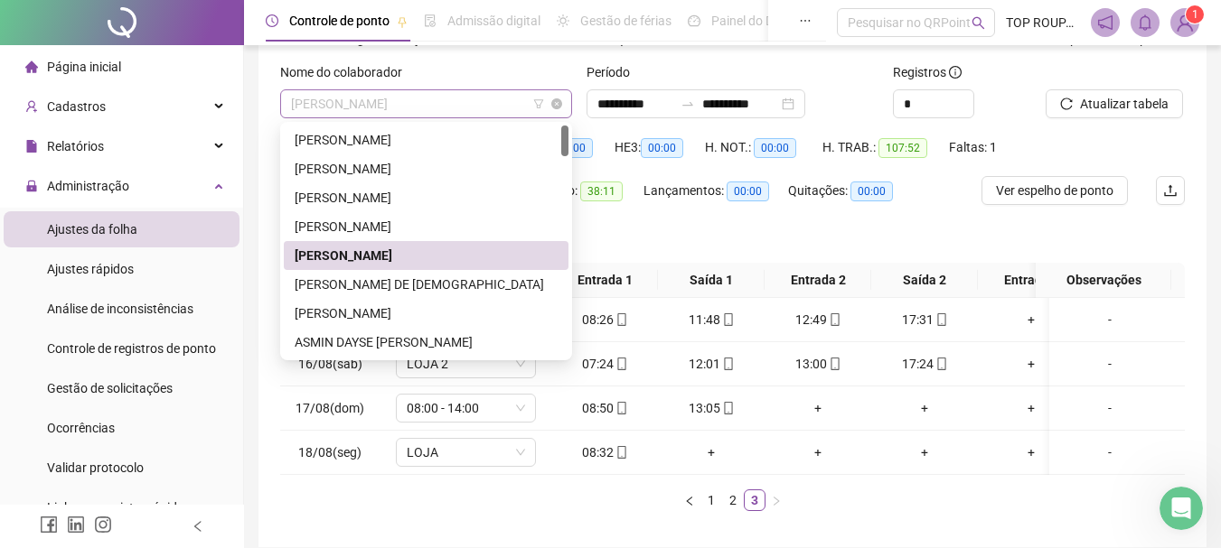
click at [407, 108] on span "[PERSON_NAME]" at bounding box center [426, 103] width 270 height 27
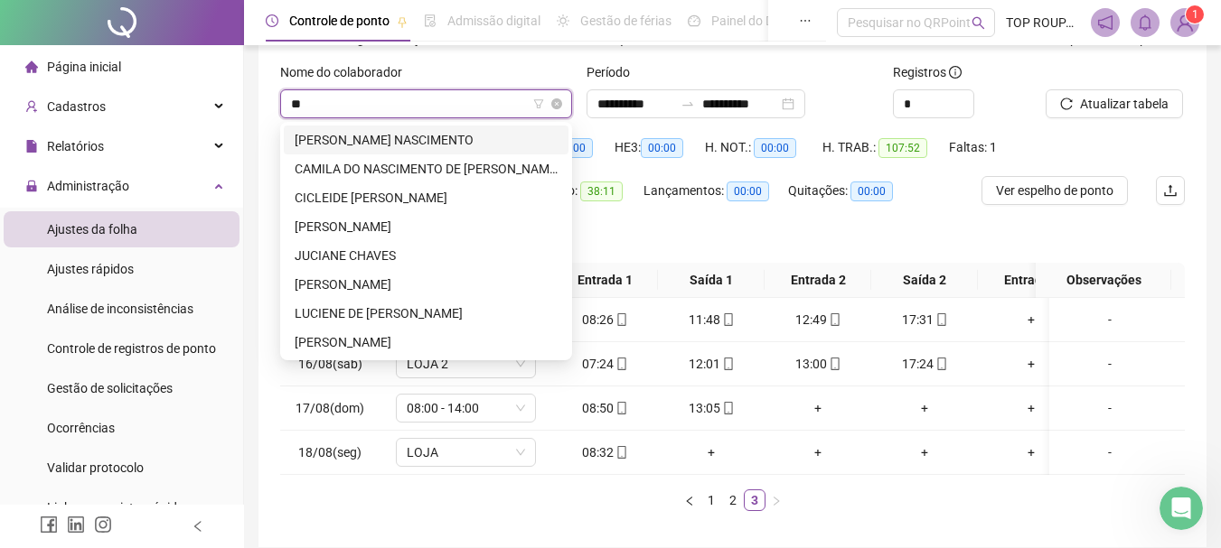
type input "***"
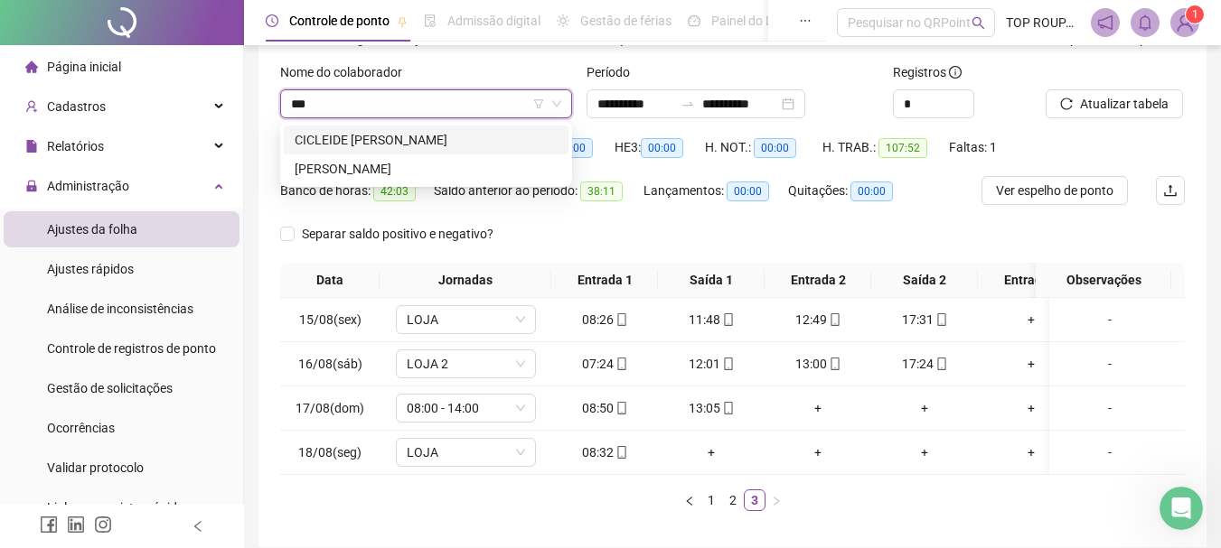
click at [434, 129] on div "CICLEIDE [PERSON_NAME]" at bounding box center [426, 140] width 285 height 29
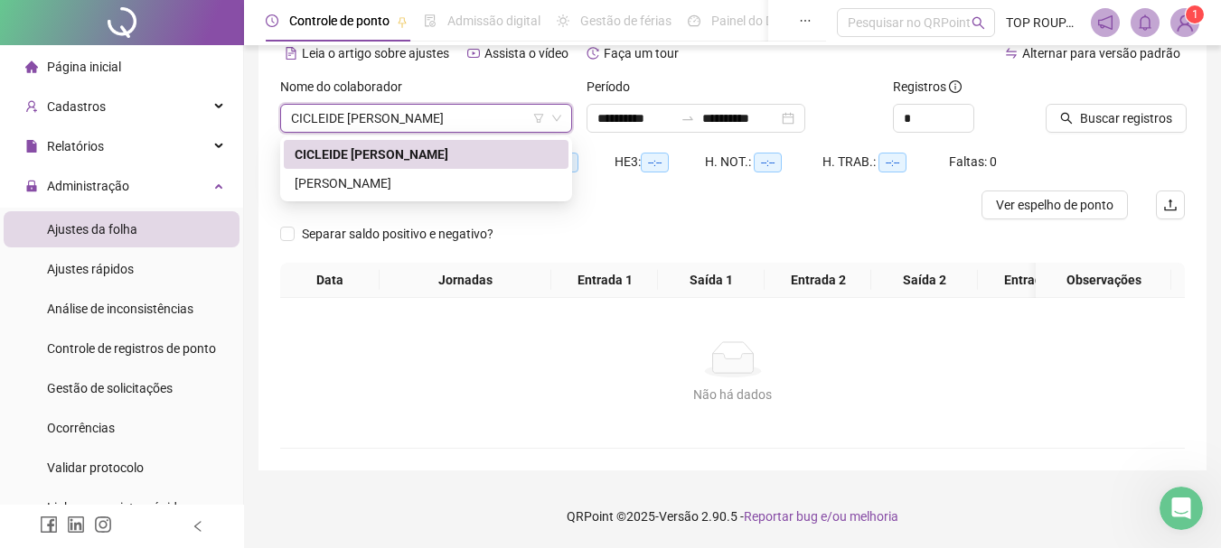
scroll to position [103, 0]
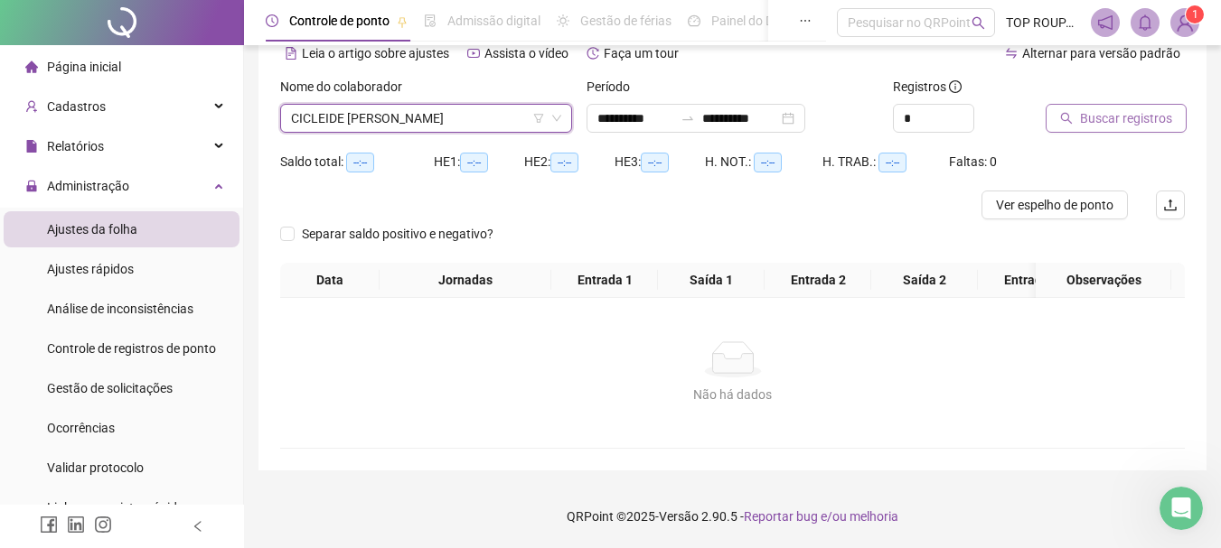
click at [1075, 104] on button "Buscar registros" at bounding box center [1115, 118] width 141 height 29
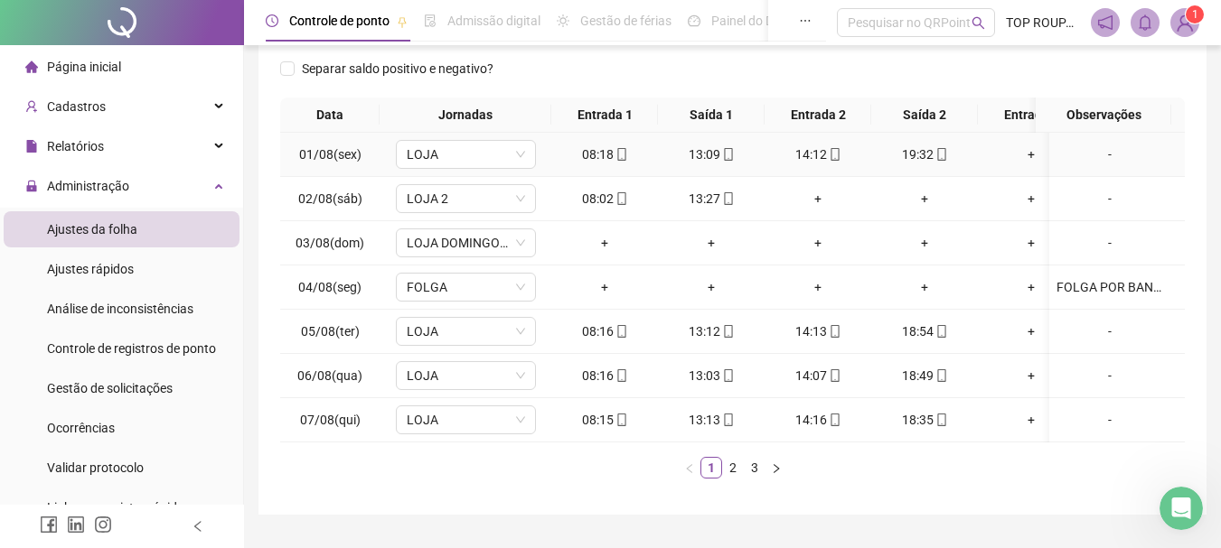
scroll to position [284, 0]
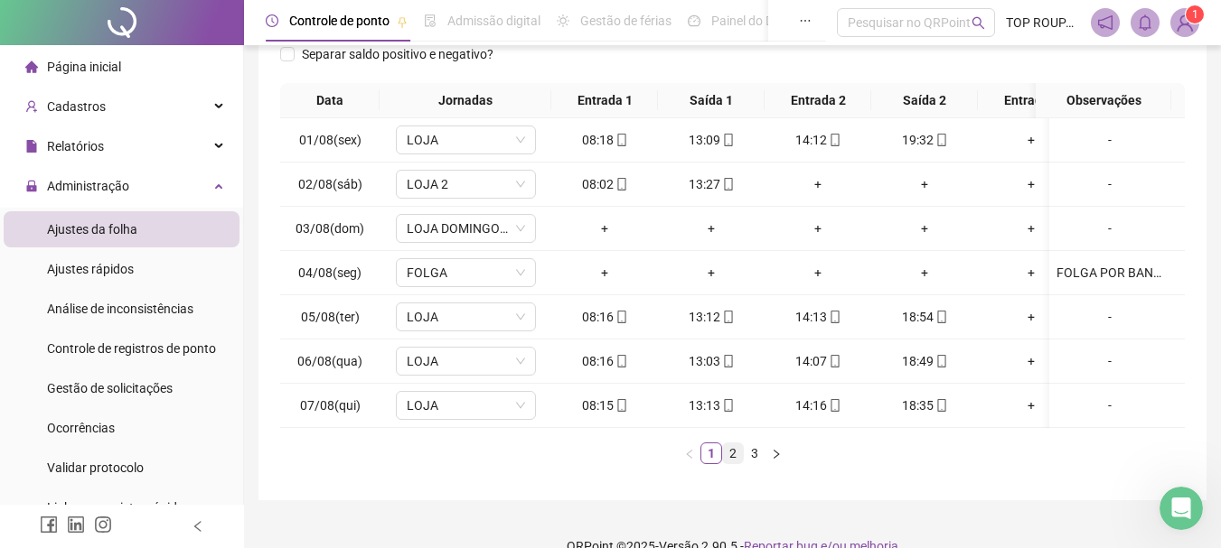
click at [726, 464] on link "2" at bounding box center [733, 454] width 20 height 20
click at [758, 464] on link "3" at bounding box center [754, 454] width 20 height 20
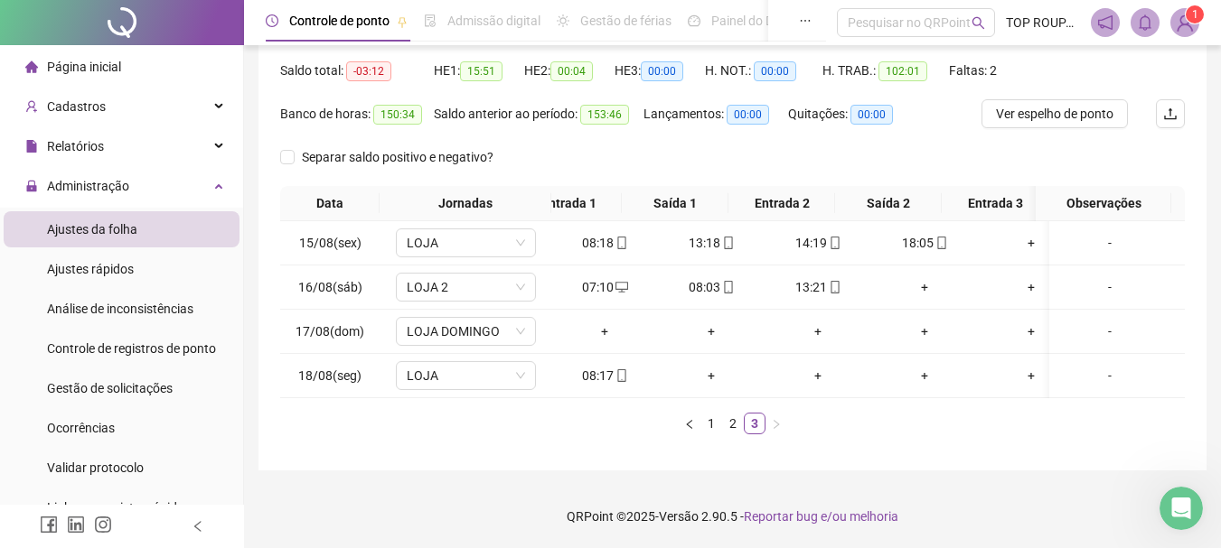
scroll to position [0, 0]
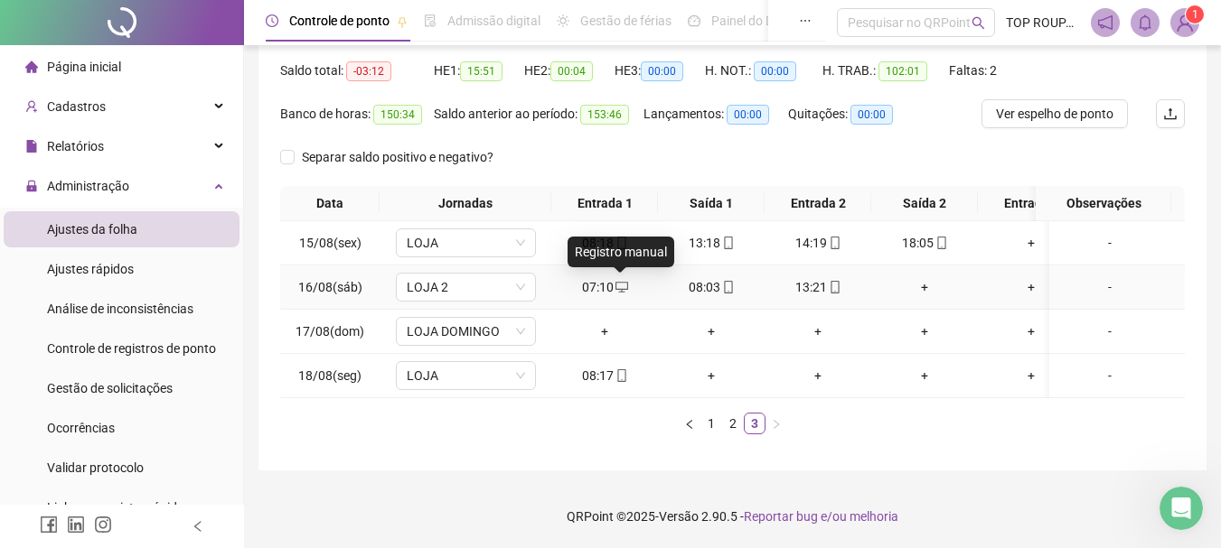
click at [619, 281] on icon "desktop" at bounding box center [621, 287] width 13 height 13
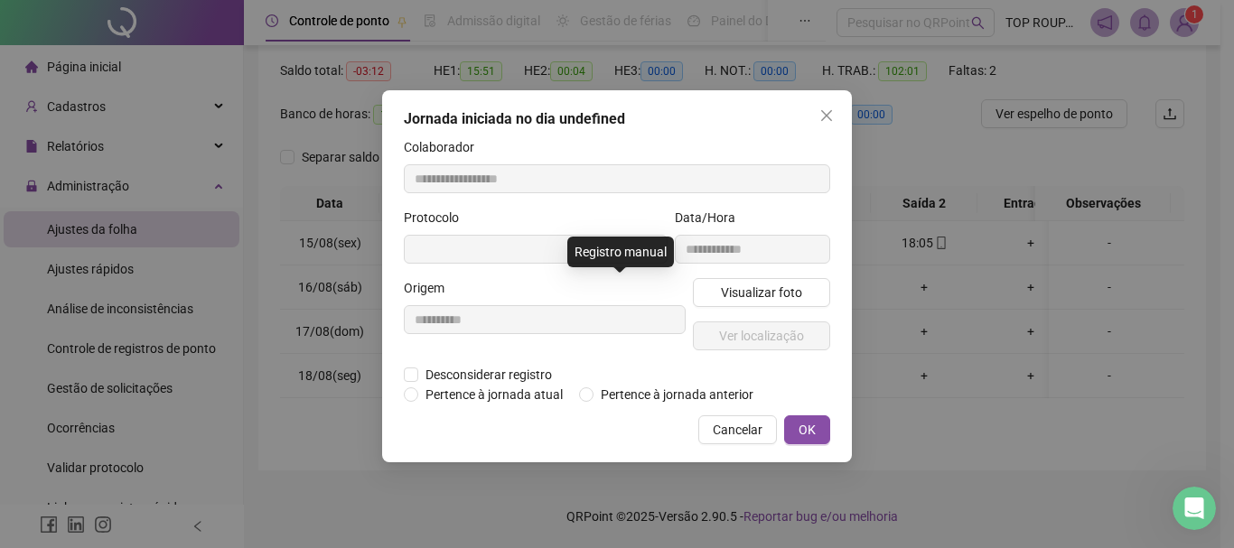
type input "**********"
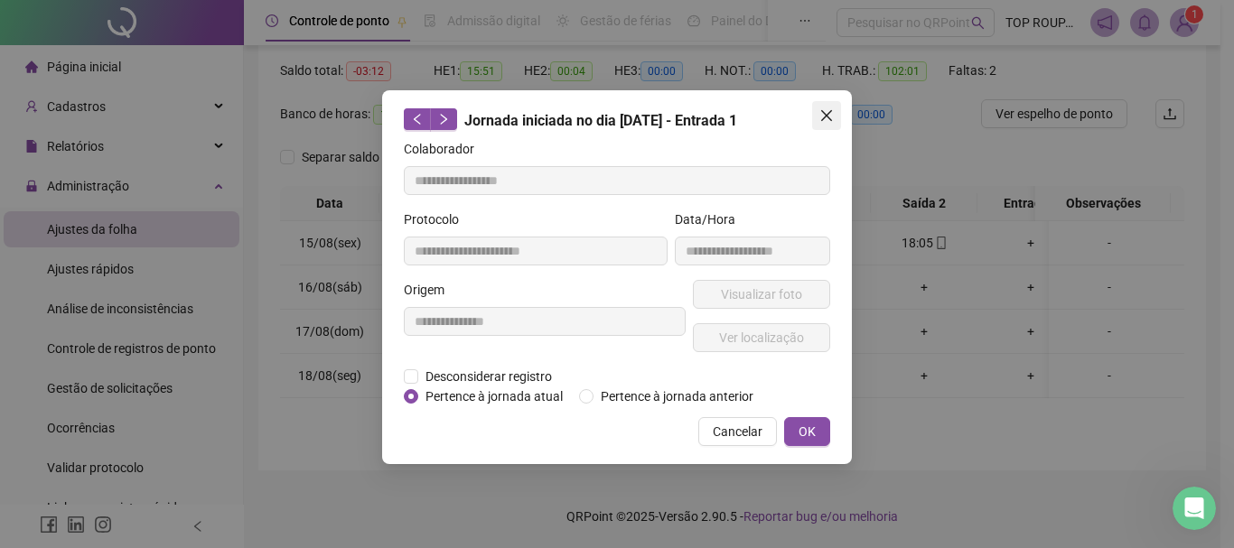
click at [825, 118] on icon "close" at bounding box center [826, 115] width 11 height 11
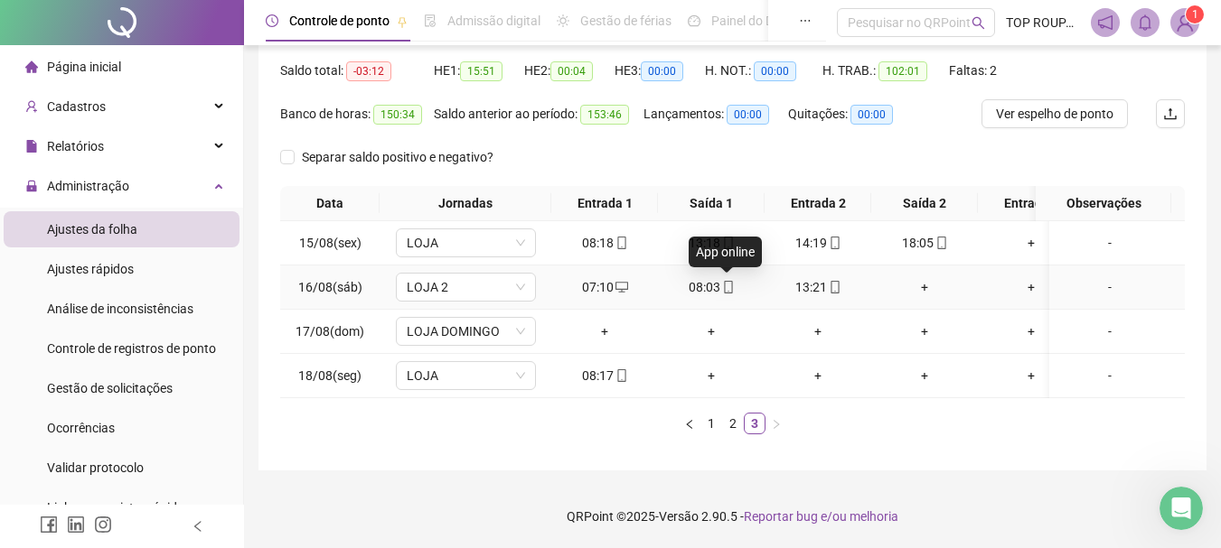
click at [727, 281] on icon "mobile" at bounding box center [728, 287] width 13 height 13
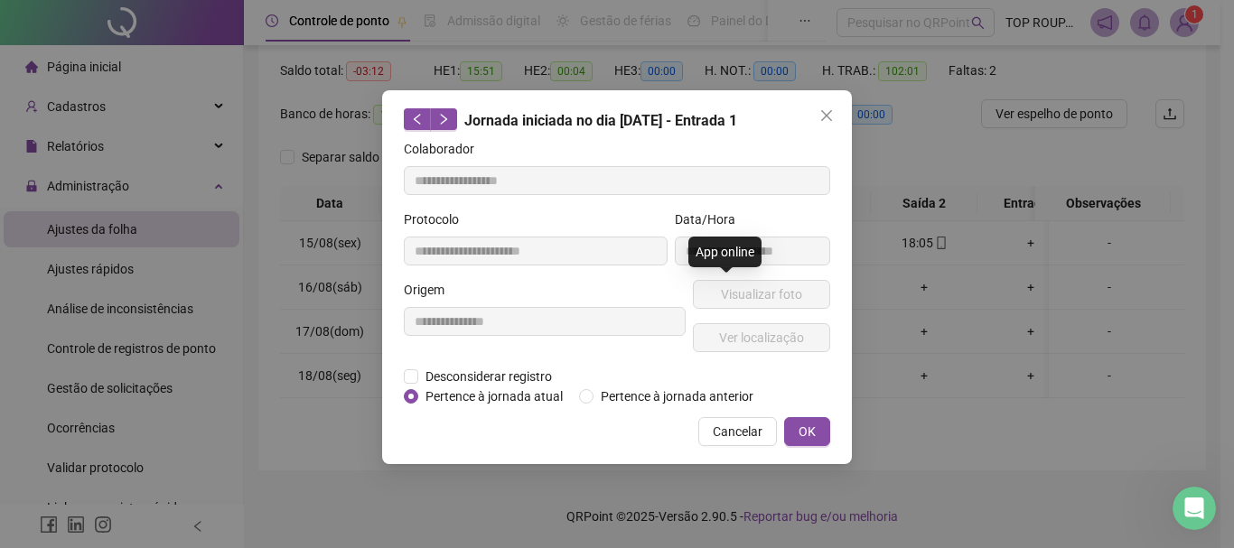
type input "**********"
click at [760, 304] on button "Visualizar foto" at bounding box center [761, 294] width 137 height 29
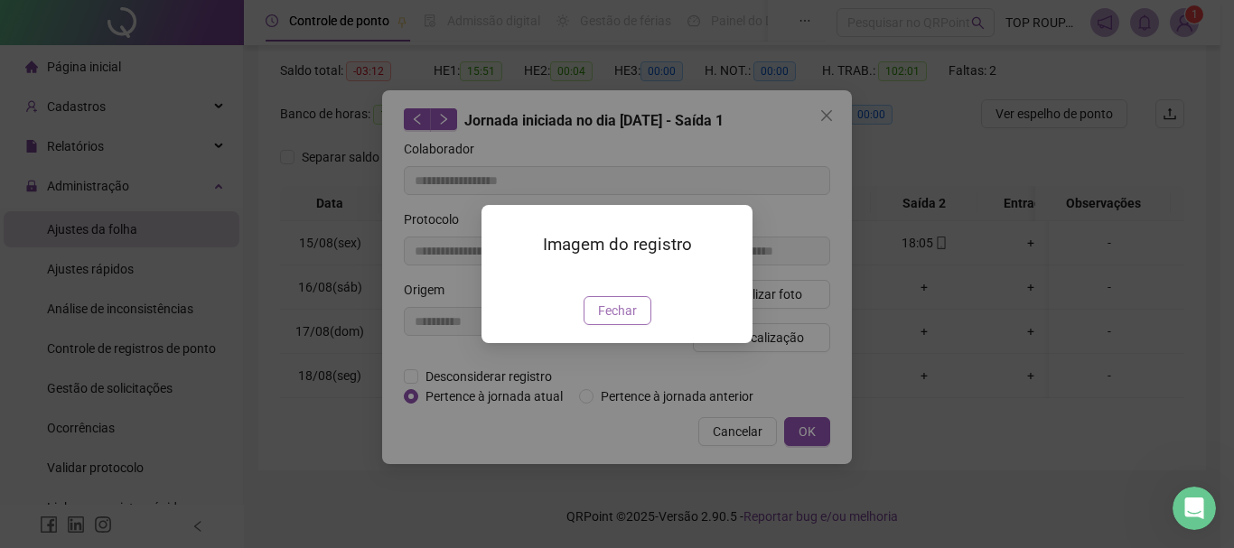
click at [614, 321] on span "Fechar" at bounding box center [617, 311] width 39 height 20
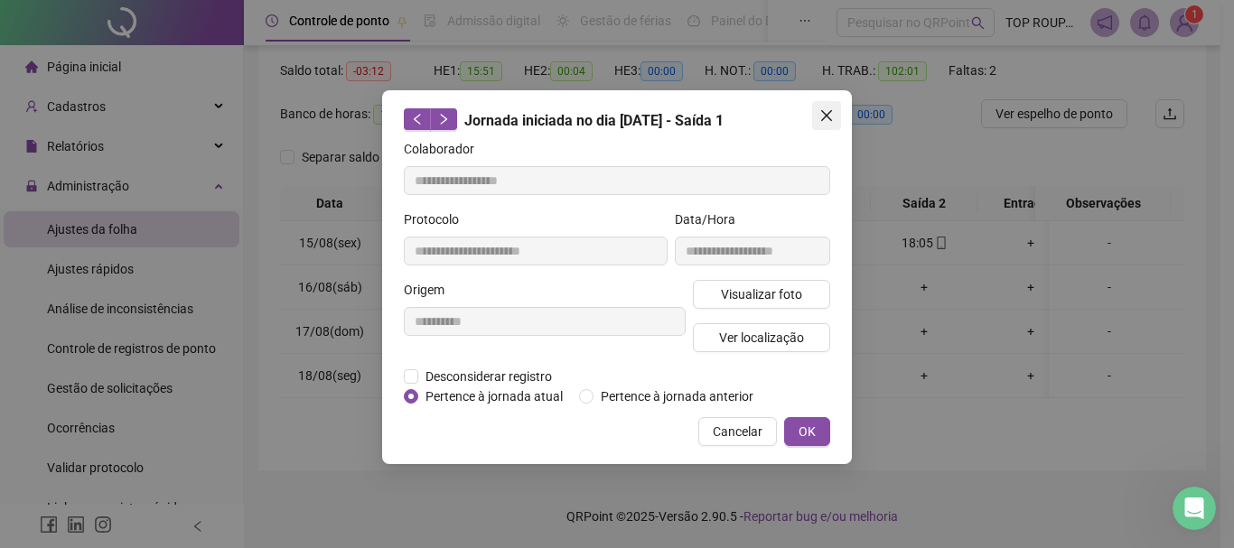
click at [825, 114] on icon "close" at bounding box center [826, 115] width 11 height 11
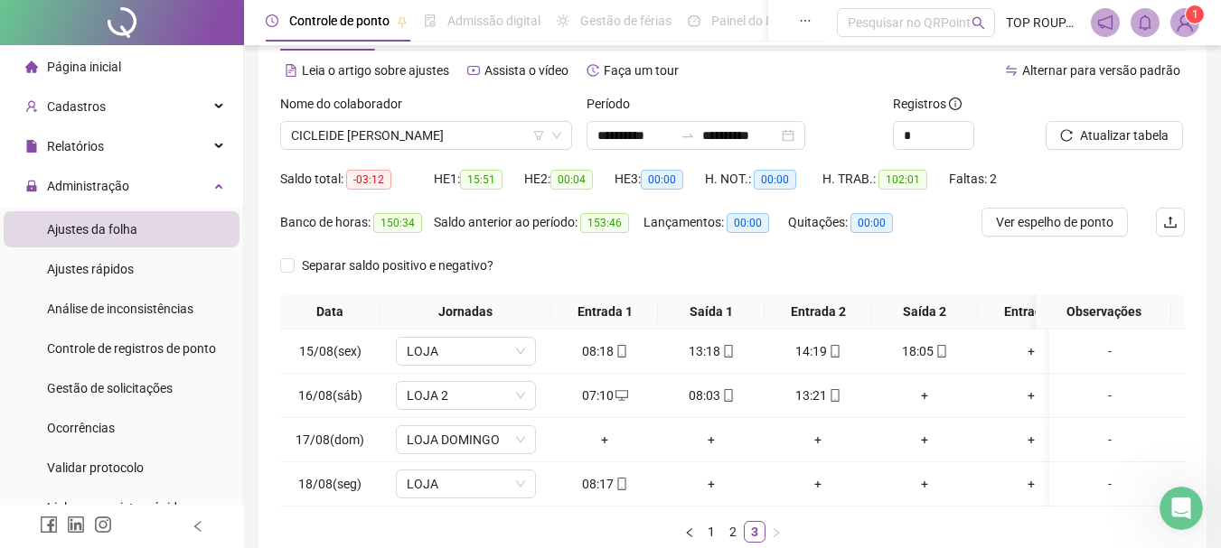
scroll to position [104, 0]
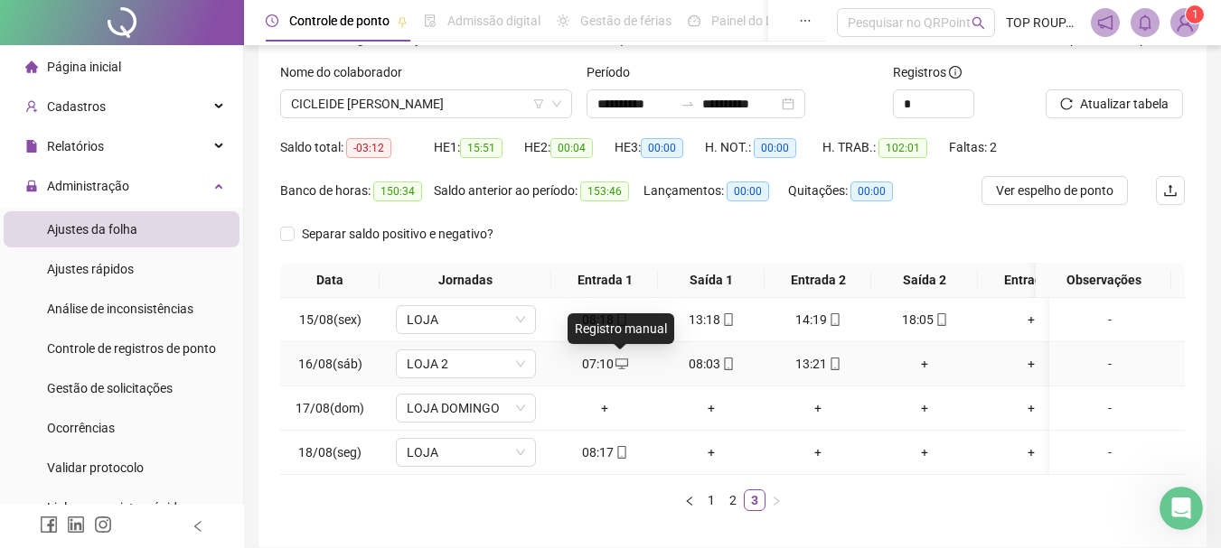
click at [615, 365] on icon "desktop" at bounding box center [621, 364] width 13 height 13
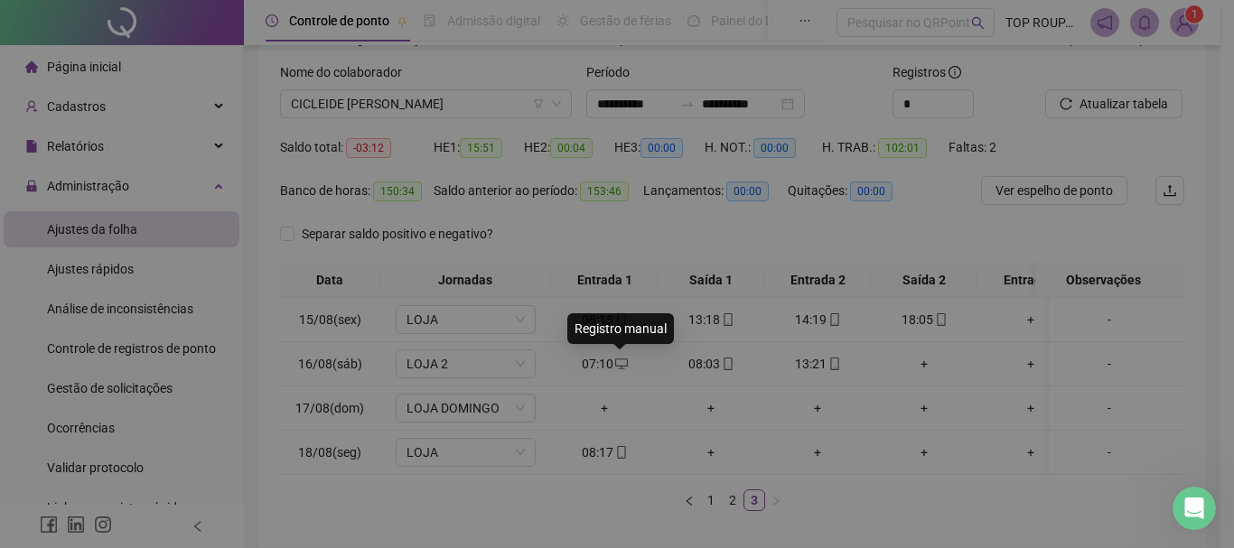
type input "**********"
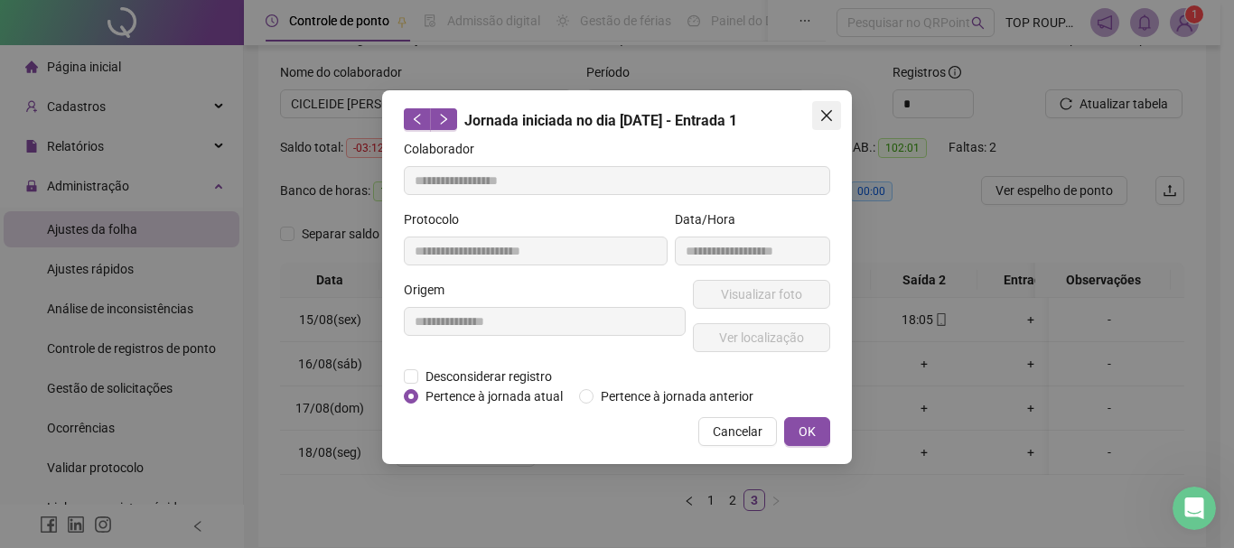
click at [826, 114] on icon "close" at bounding box center [826, 115] width 11 height 11
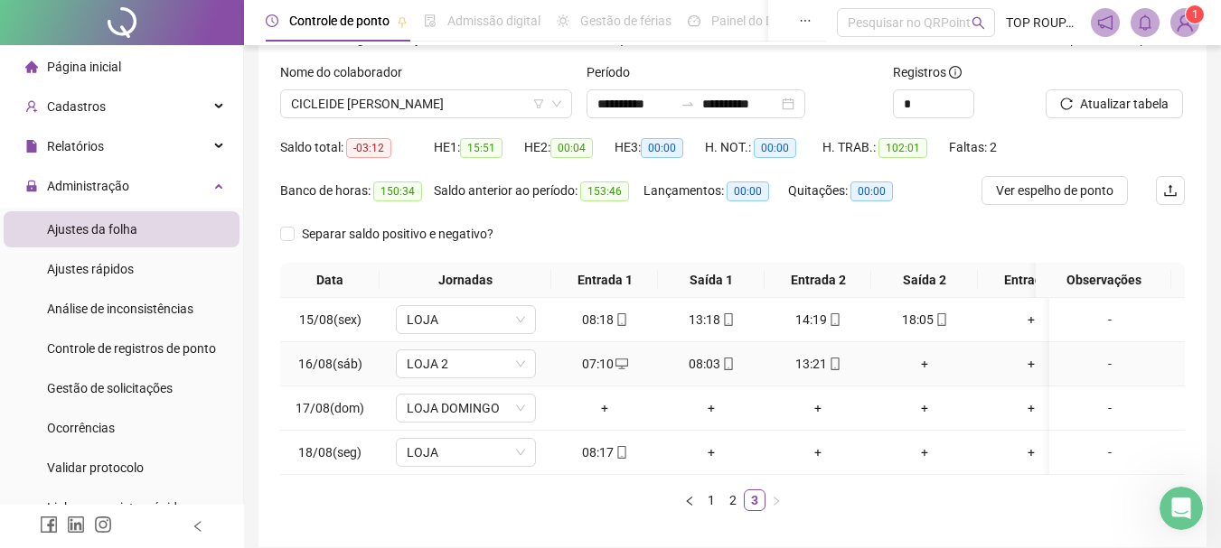
click at [736, 365] on div "08:03" at bounding box center [711, 364] width 92 height 20
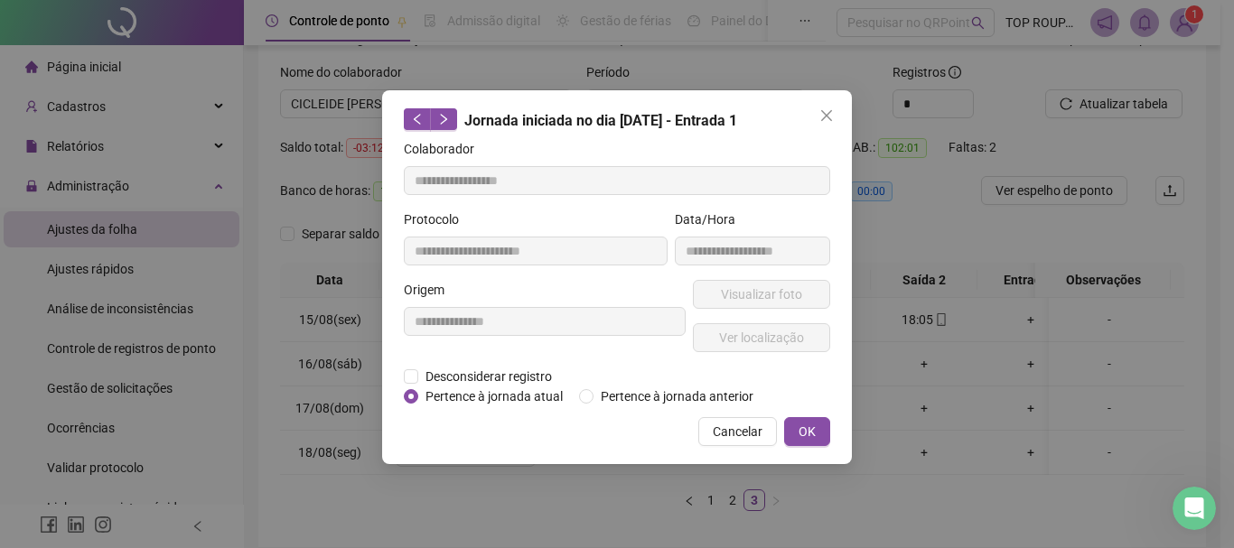
type input "**********"
click at [759, 295] on span "Visualizar foto" at bounding box center [761, 295] width 81 height 20
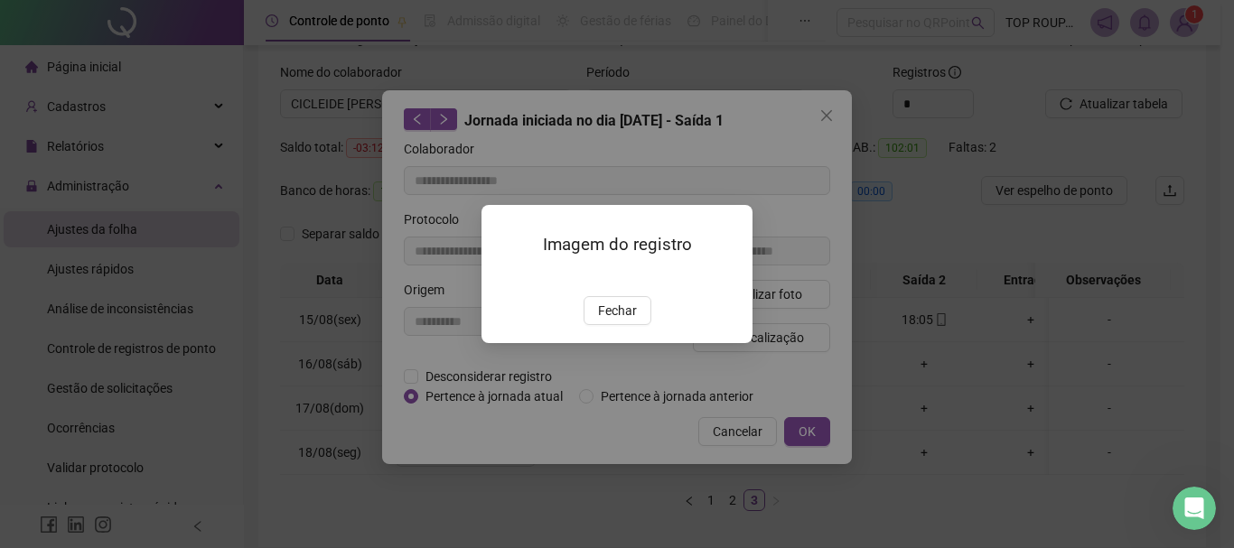
click at [615, 321] on span "Fechar" at bounding box center [617, 311] width 39 height 20
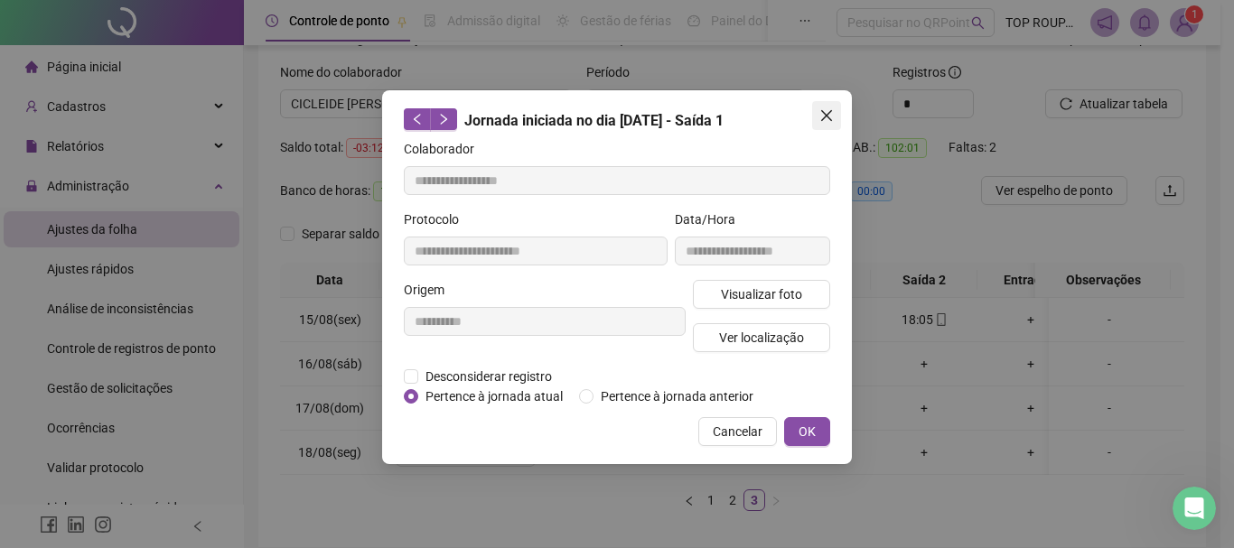
click at [827, 106] on button "Close" at bounding box center [826, 115] width 29 height 29
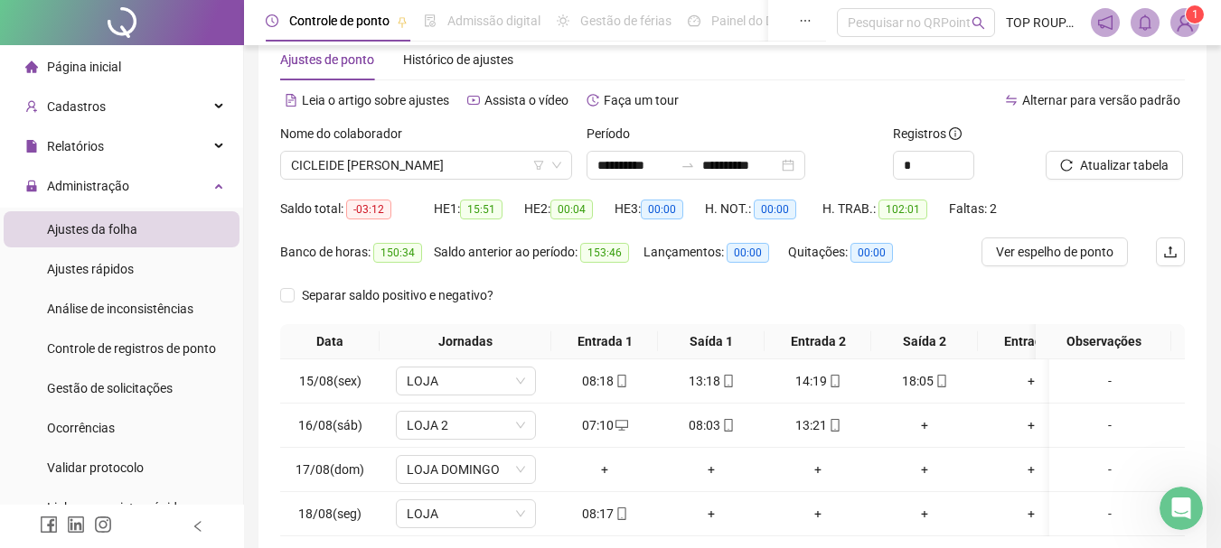
scroll to position [14, 0]
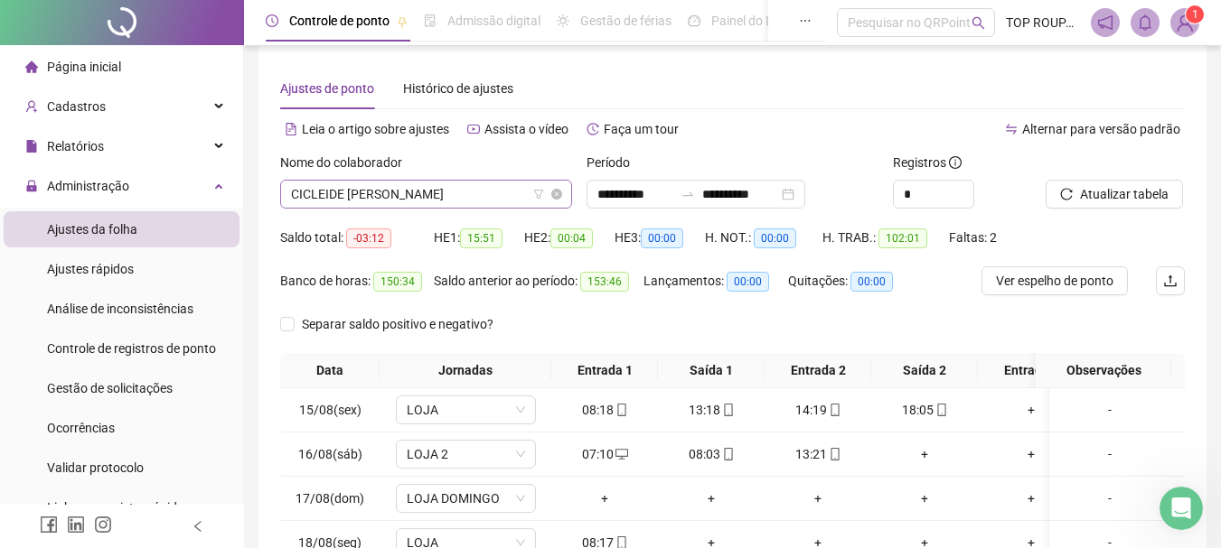
click at [370, 191] on span "CICLEIDE [PERSON_NAME]" at bounding box center [426, 194] width 270 height 27
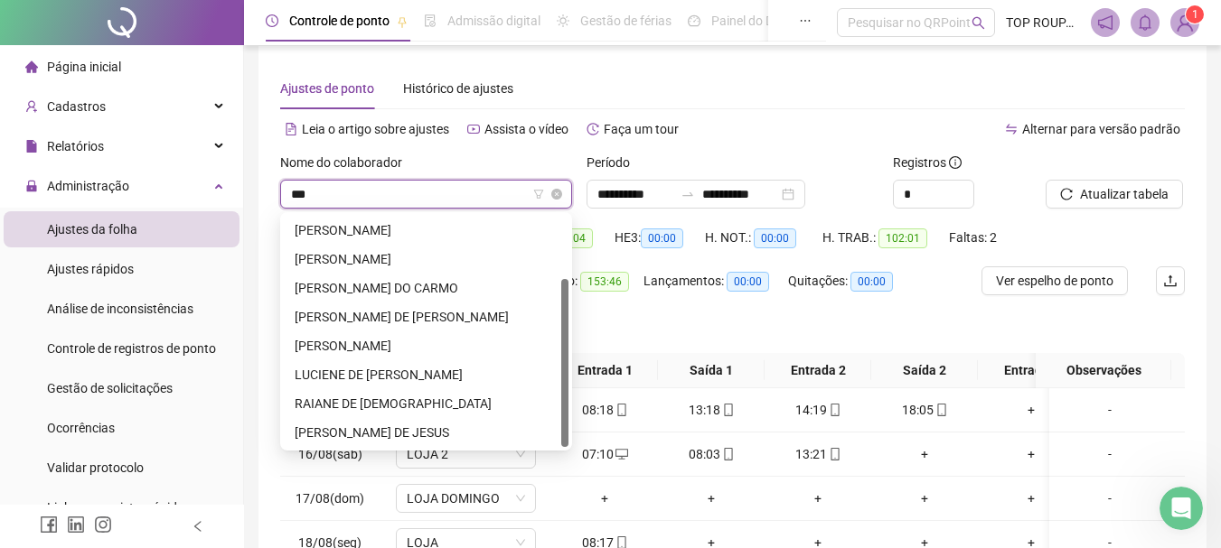
scroll to position [29, 0]
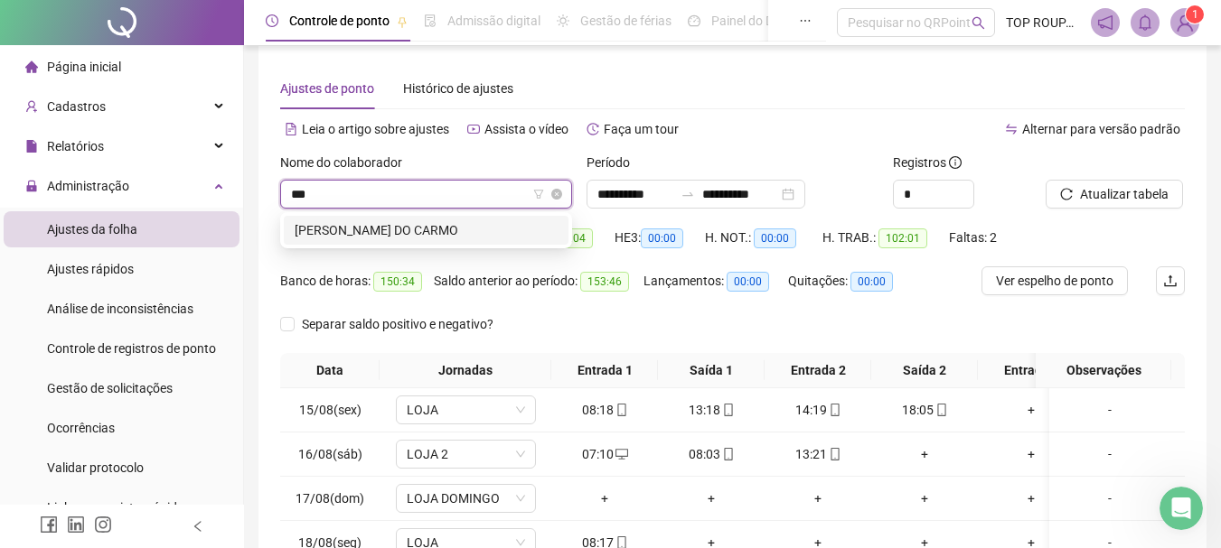
type input "****"
click at [426, 219] on div "[PERSON_NAME] DO CARMO" at bounding box center [426, 230] width 285 height 29
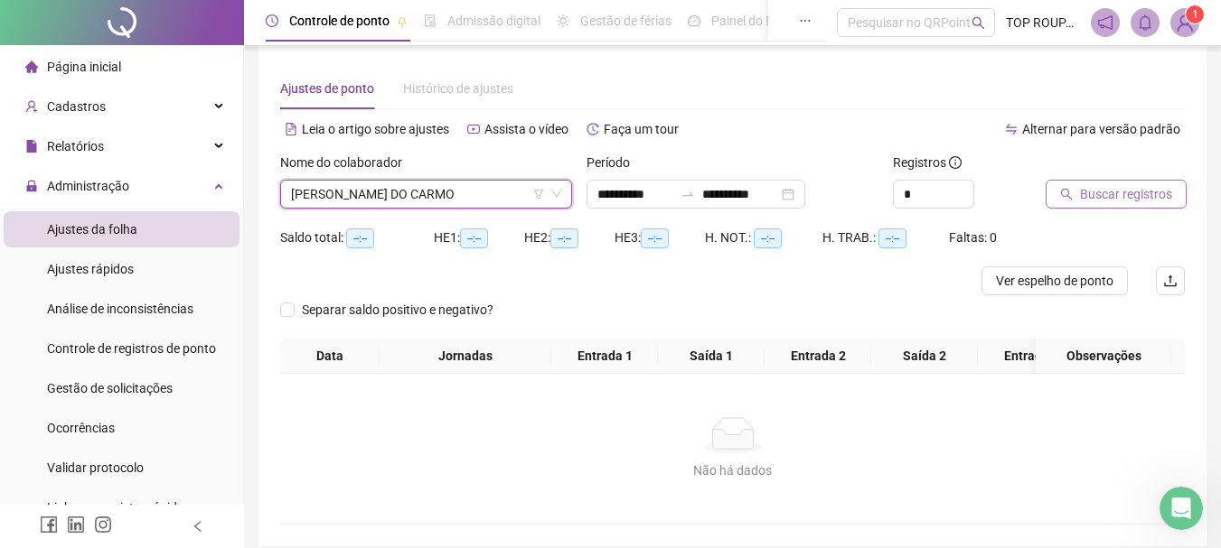
click at [1094, 181] on button "Buscar registros" at bounding box center [1115, 194] width 141 height 29
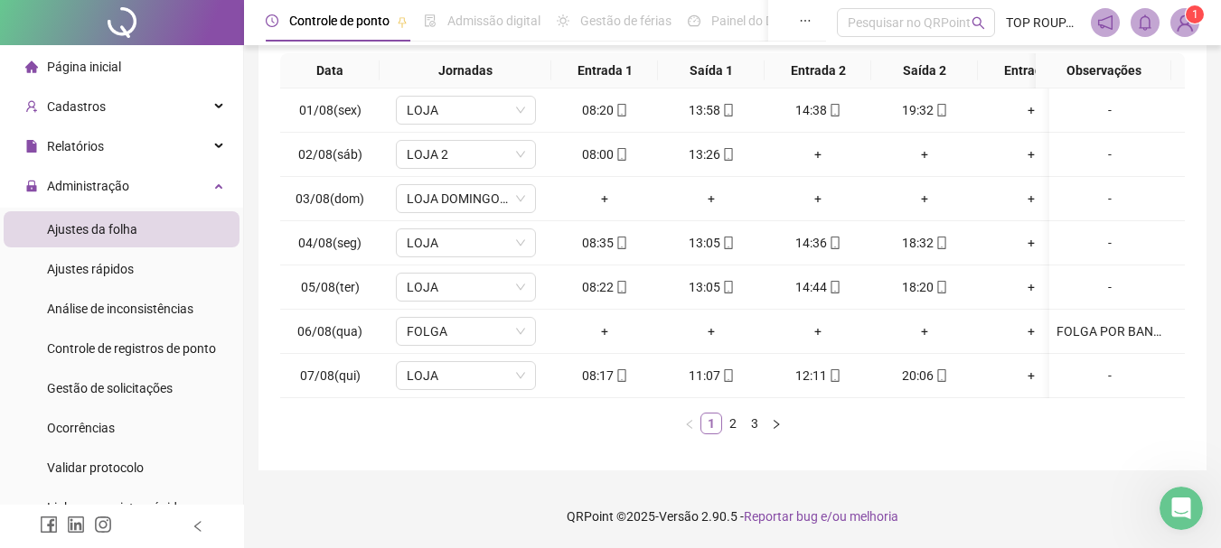
click at [714, 426] on link "1" at bounding box center [711, 424] width 20 height 20
click at [732, 426] on link "2" at bounding box center [733, 424] width 20 height 20
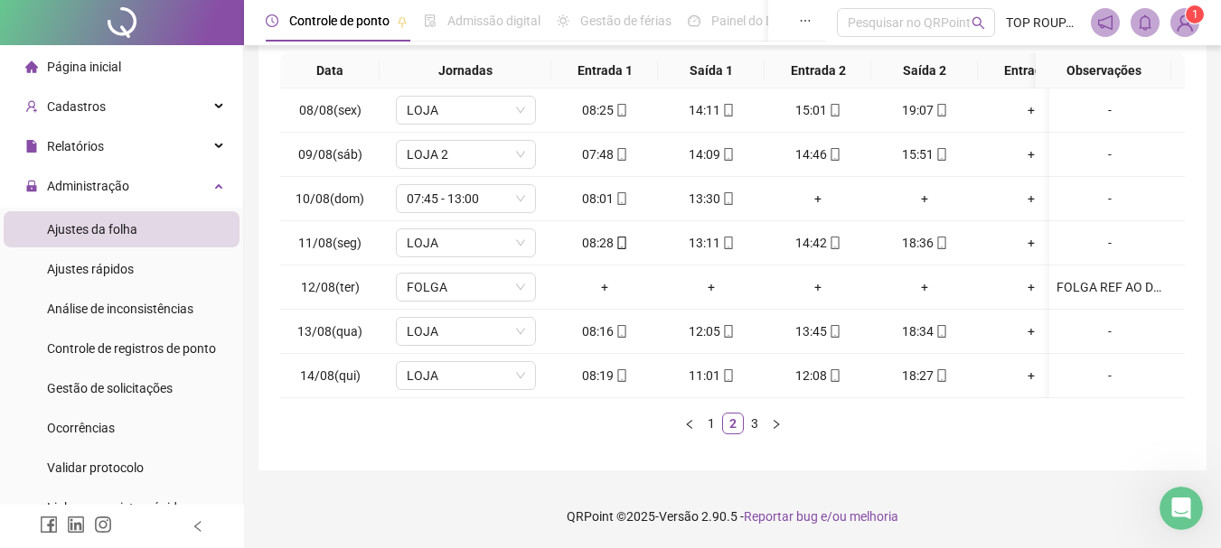
drag, startPoint x: 749, startPoint y: 398, endPoint x: 697, endPoint y: 400, distance: 52.4
click at [697, 400] on div "Data Jornadas Entrada 1 Saída 1 Entrada 2 Saída 2 Entrada 3 Saída 3 Observações…" at bounding box center [732, 243] width 904 height 381
click at [523, 441] on div "Data Jornadas Entrada 1 Saída 1 Entrada 2 Saída 2 Entrada 3 Saída 3 Observações…" at bounding box center [732, 251] width 904 height 396
click at [759, 418] on link "3" at bounding box center [754, 424] width 20 height 20
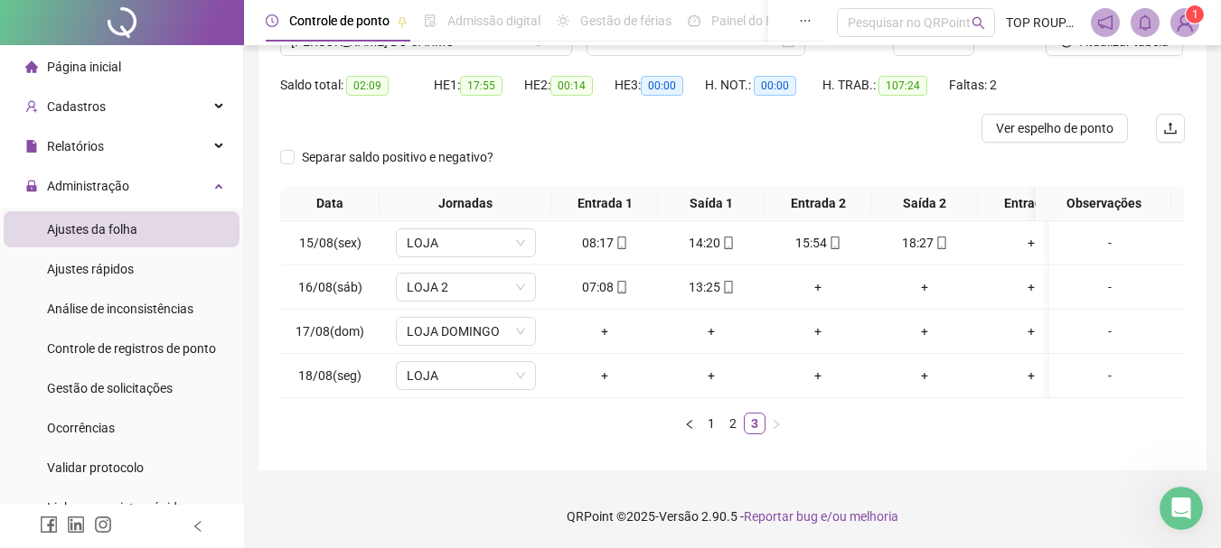
scroll to position [0, 155]
click at [473, 318] on span "LOJA DOMINGO" at bounding box center [466, 331] width 118 height 27
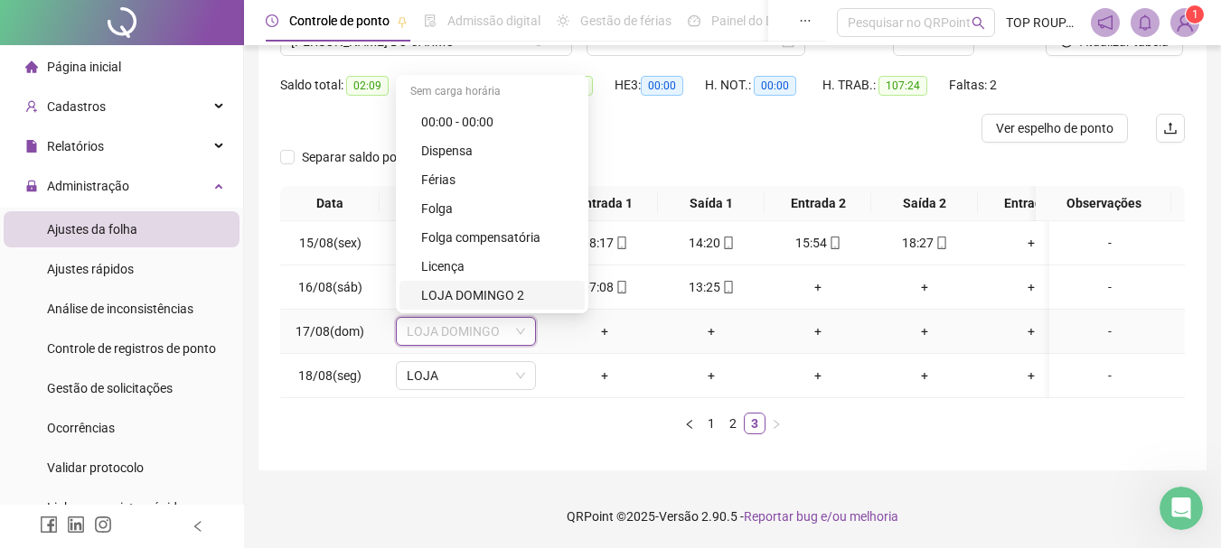
click at [478, 286] on div "LOJA DOMINGO 2" at bounding box center [497, 296] width 153 height 20
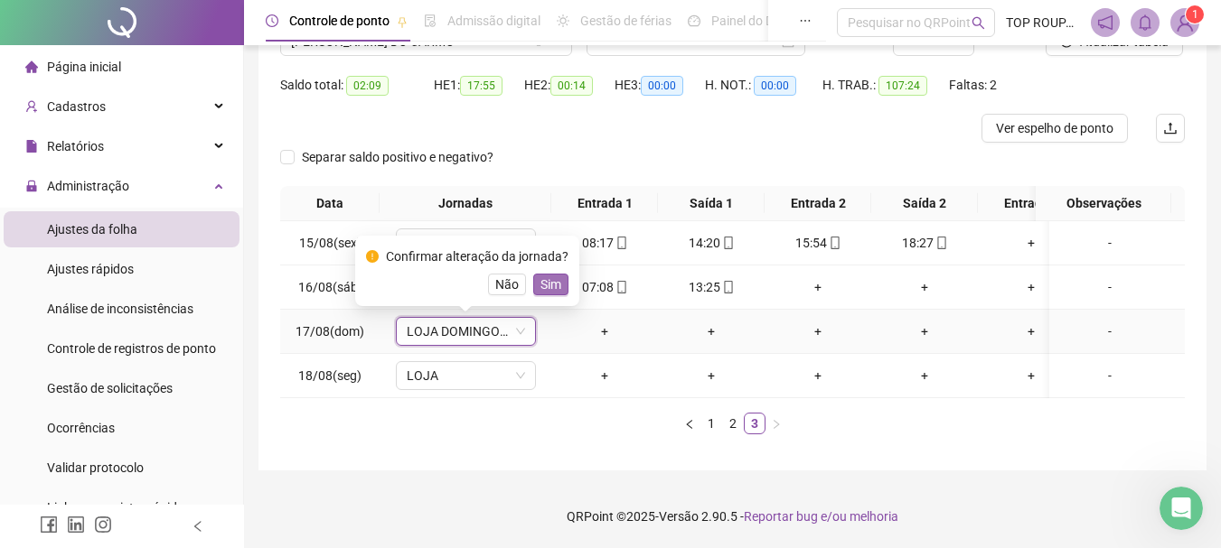
click at [556, 275] on span "Sim" at bounding box center [550, 285] width 21 height 20
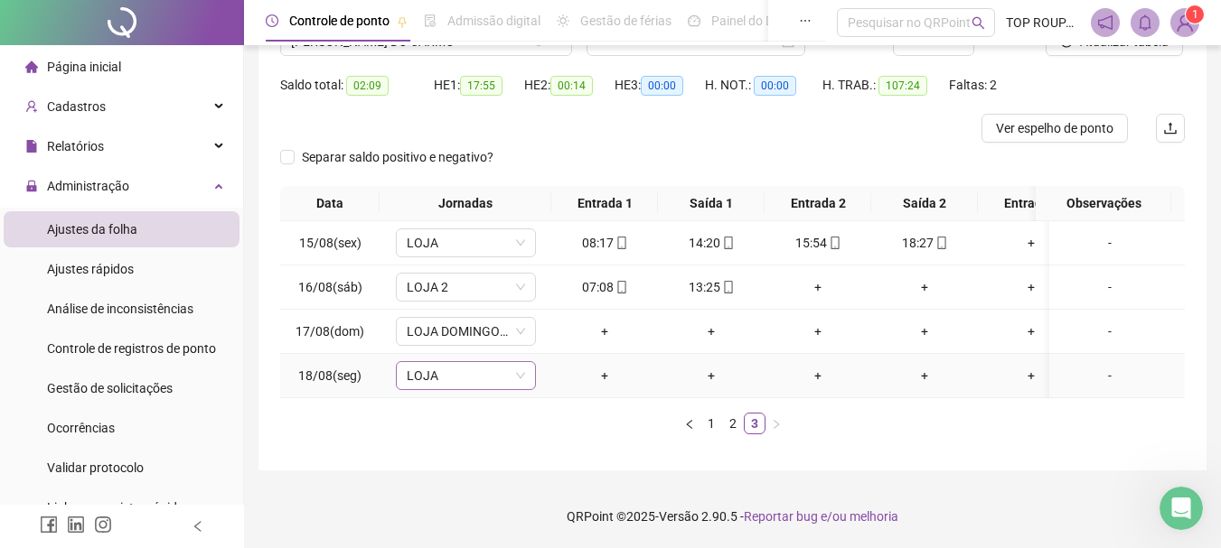
click at [434, 364] on span "LOJA" at bounding box center [466, 375] width 118 height 27
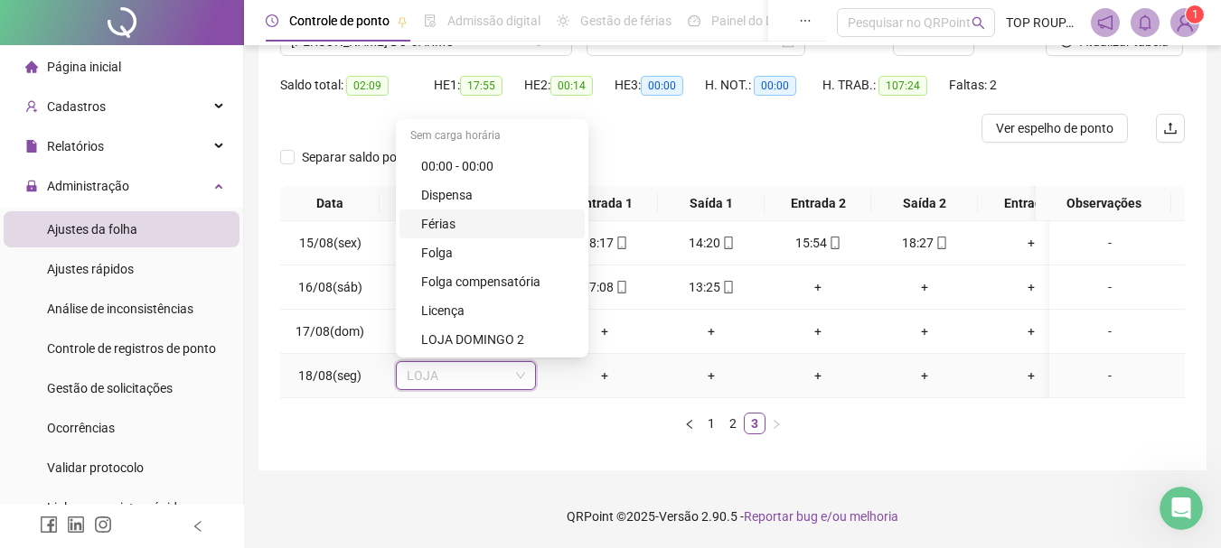
click at [479, 221] on div "Férias" at bounding box center [491, 224] width 185 height 29
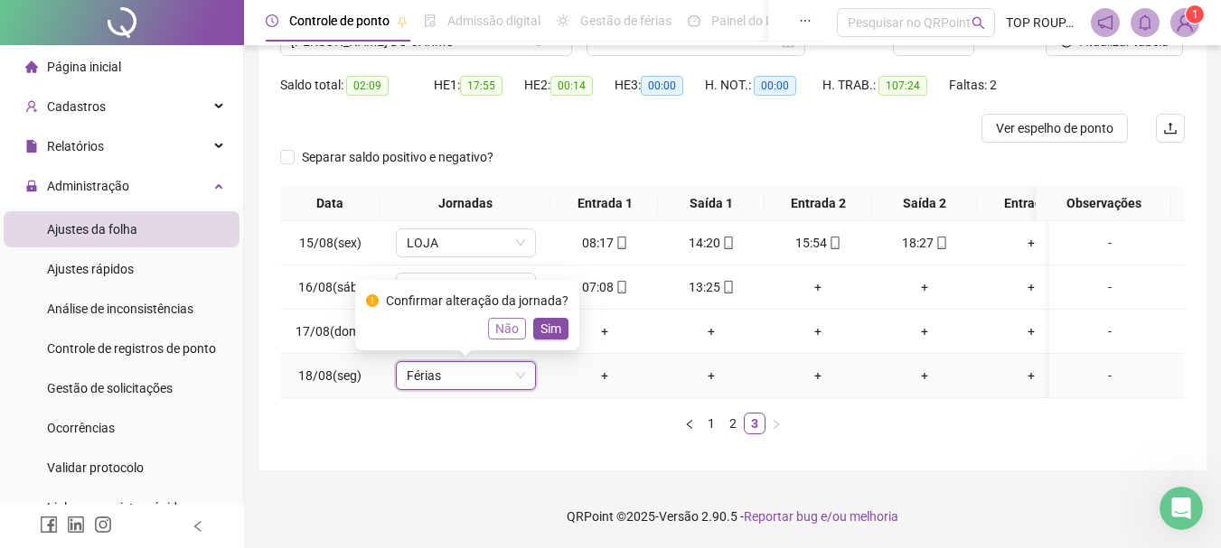
click at [501, 321] on span "Não" at bounding box center [506, 329] width 23 height 20
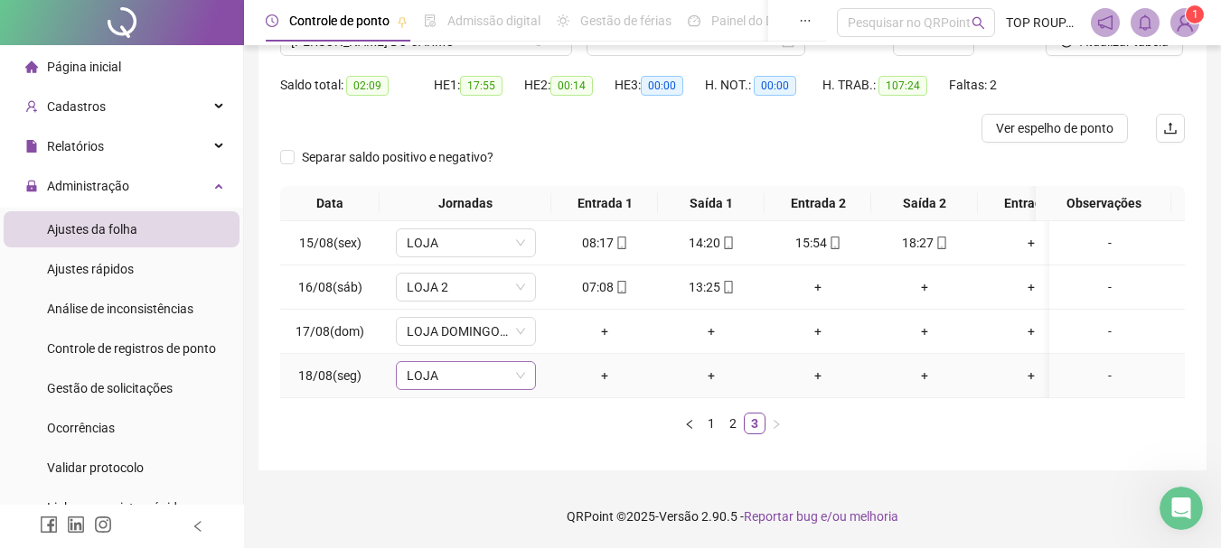
click at [482, 362] on span "LOJA" at bounding box center [466, 375] width 118 height 27
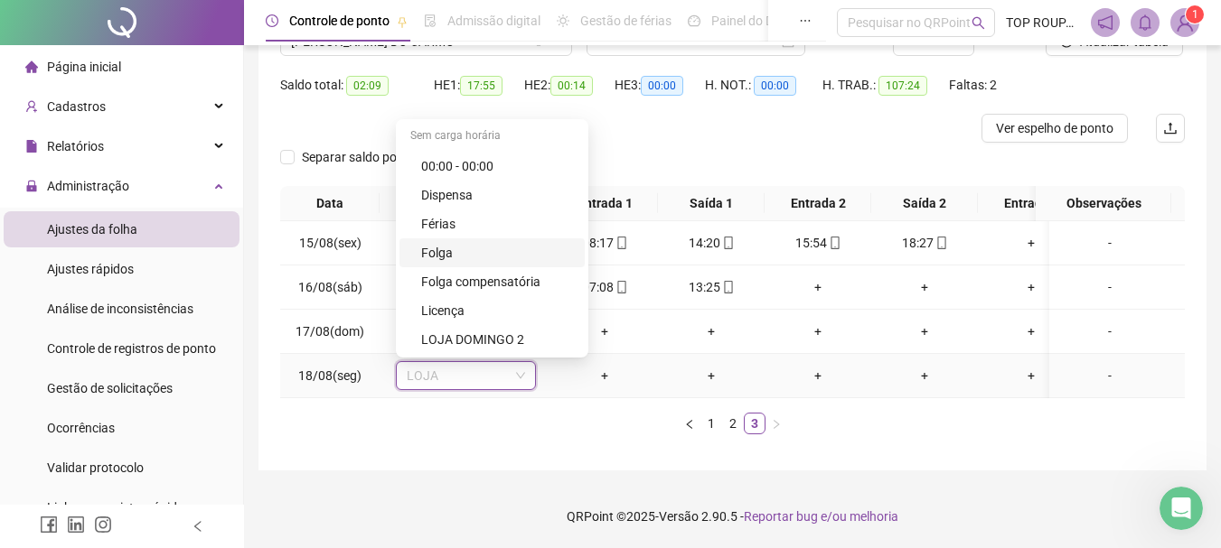
click at [504, 243] on div "Folga" at bounding box center [497, 253] width 153 height 20
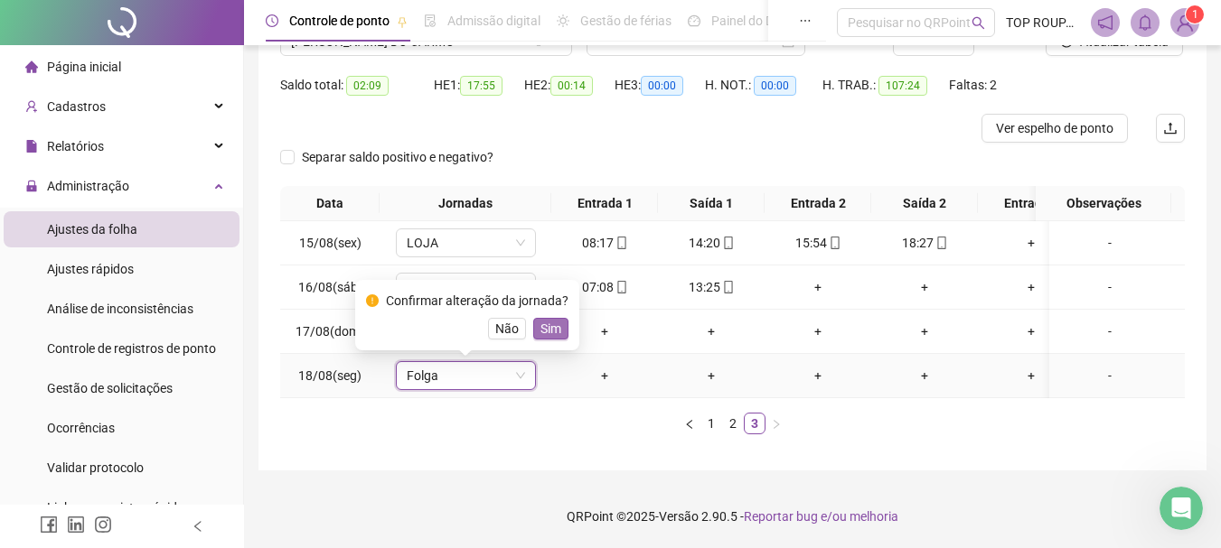
click at [553, 319] on span "Sim" at bounding box center [550, 329] width 21 height 20
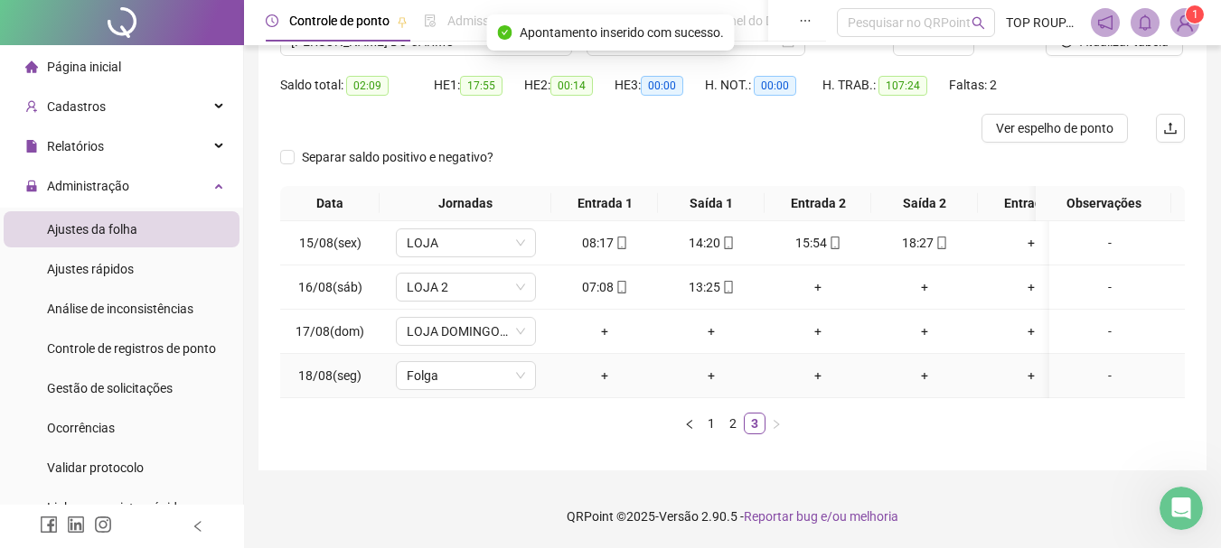
click at [1106, 367] on div "-" at bounding box center [1109, 376] width 107 height 20
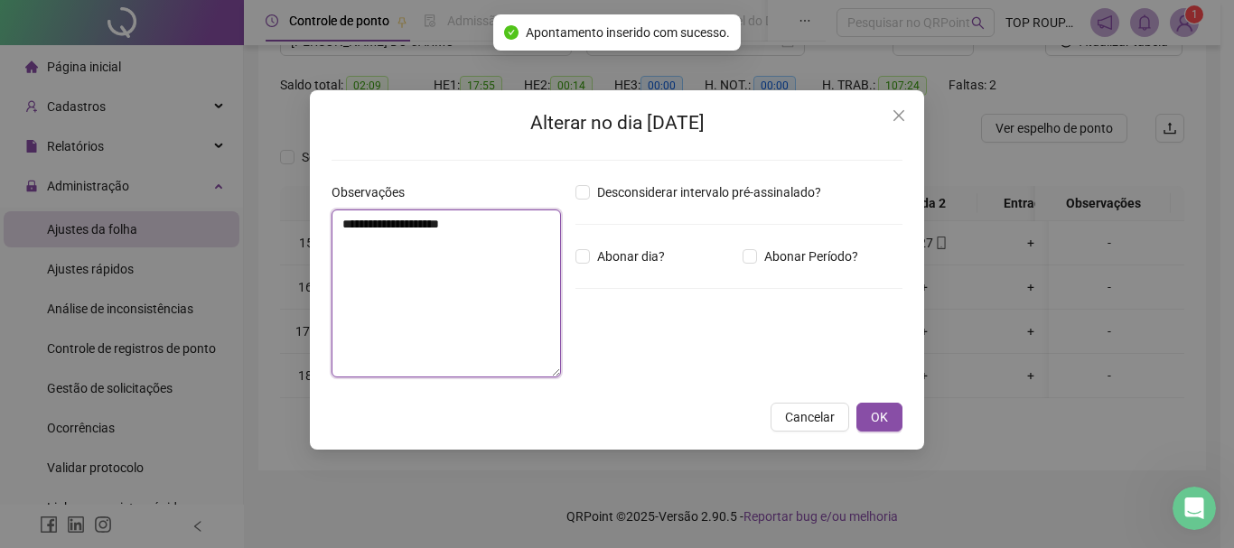
click at [400, 260] on textarea "**********" at bounding box center [446, 294] width 229 height 168
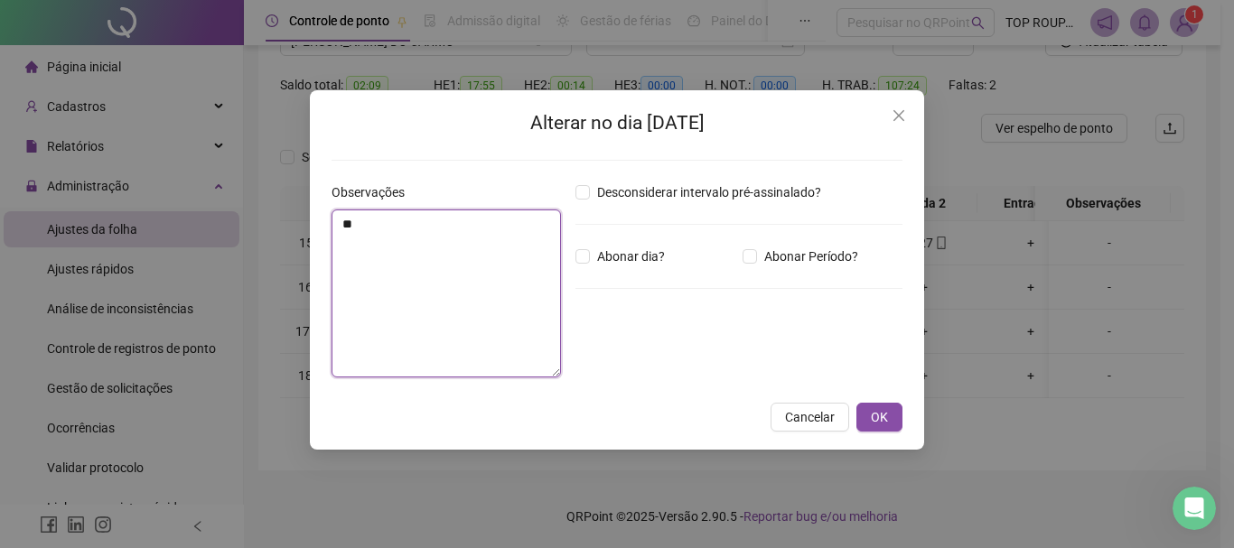
type textarea "*"
type textarea "**********"
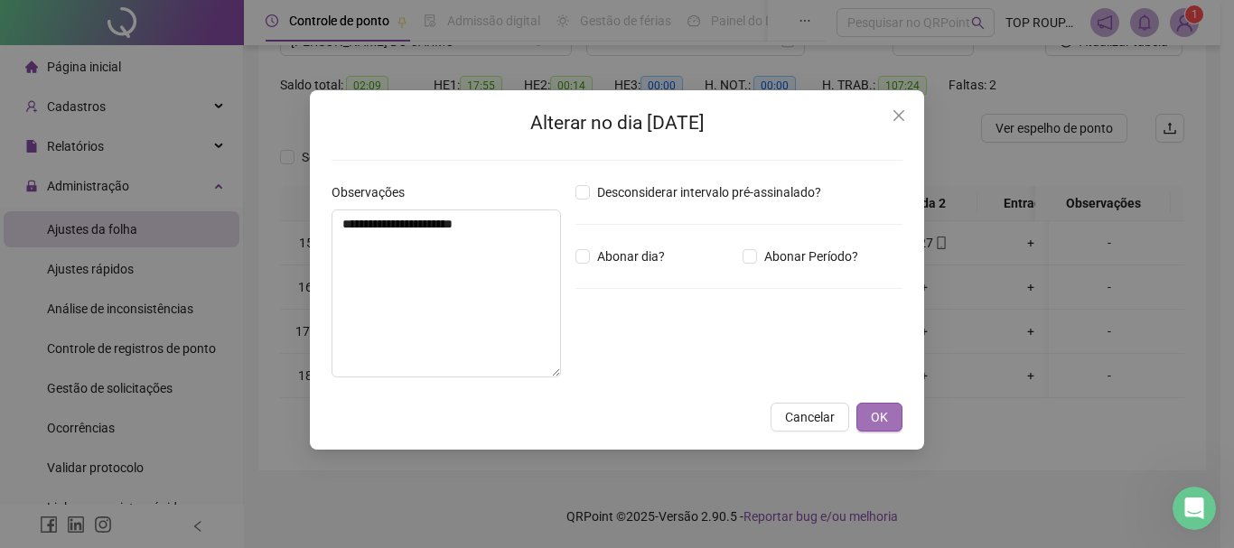
click at [886, 417] on span "OK" at bounding box center [879, 417] width 17 height 20
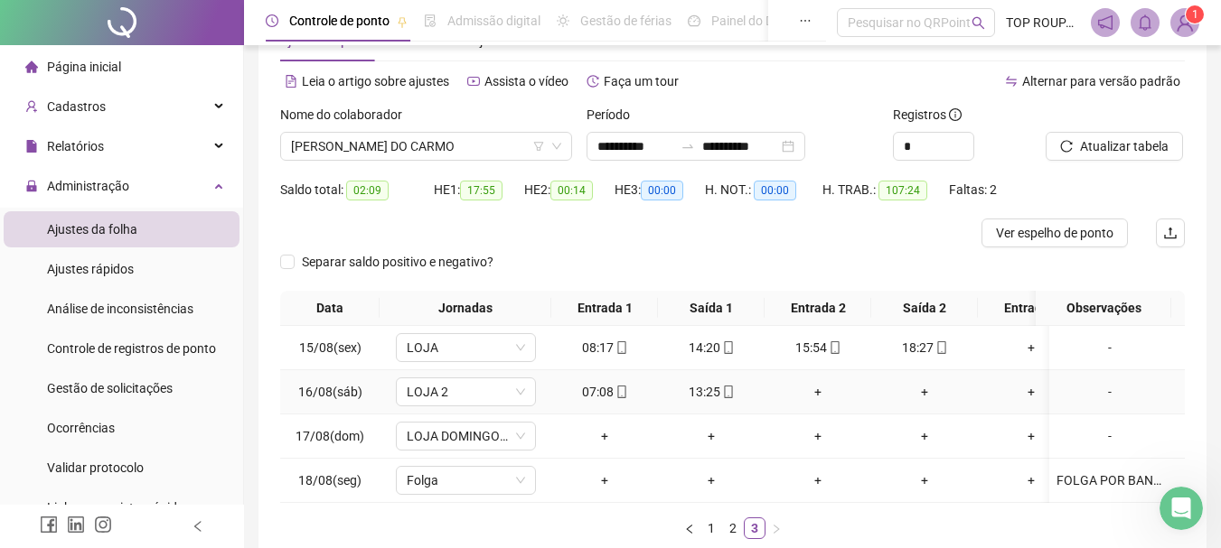
scroll to position [0, 0]
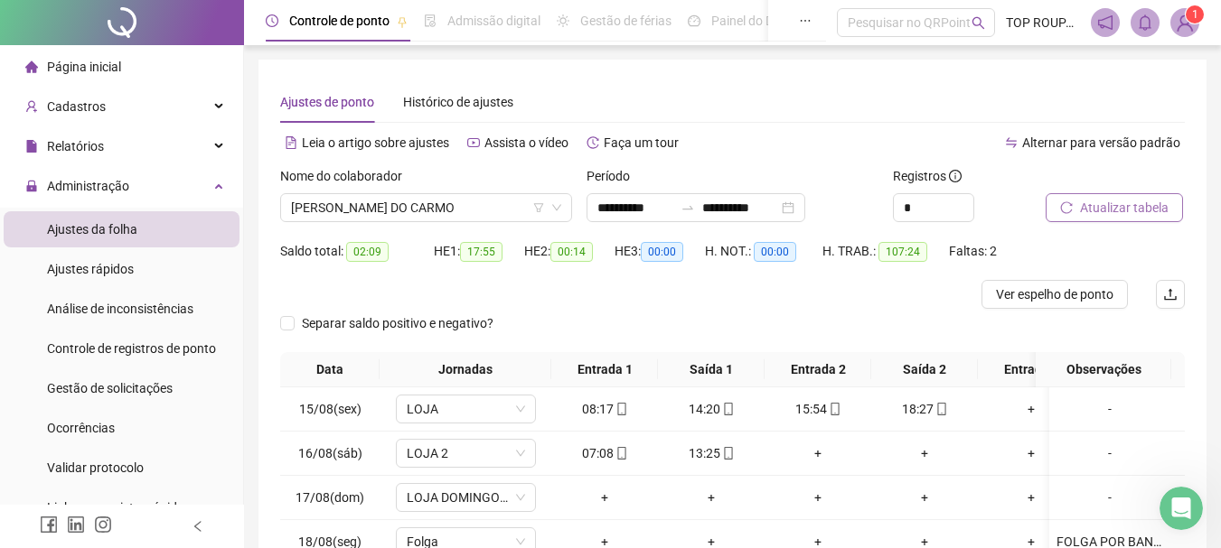
click at [1108, 216] on span "Atualizar tabela" at bounding box center [1124, 208] width 89 height 20
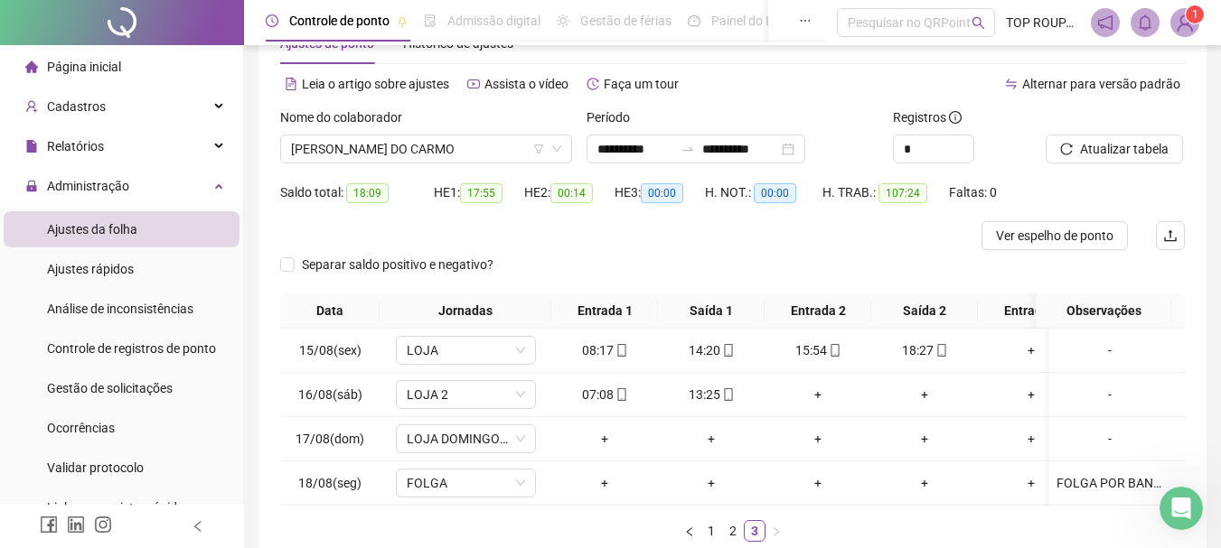
scroll to position [90, 0]
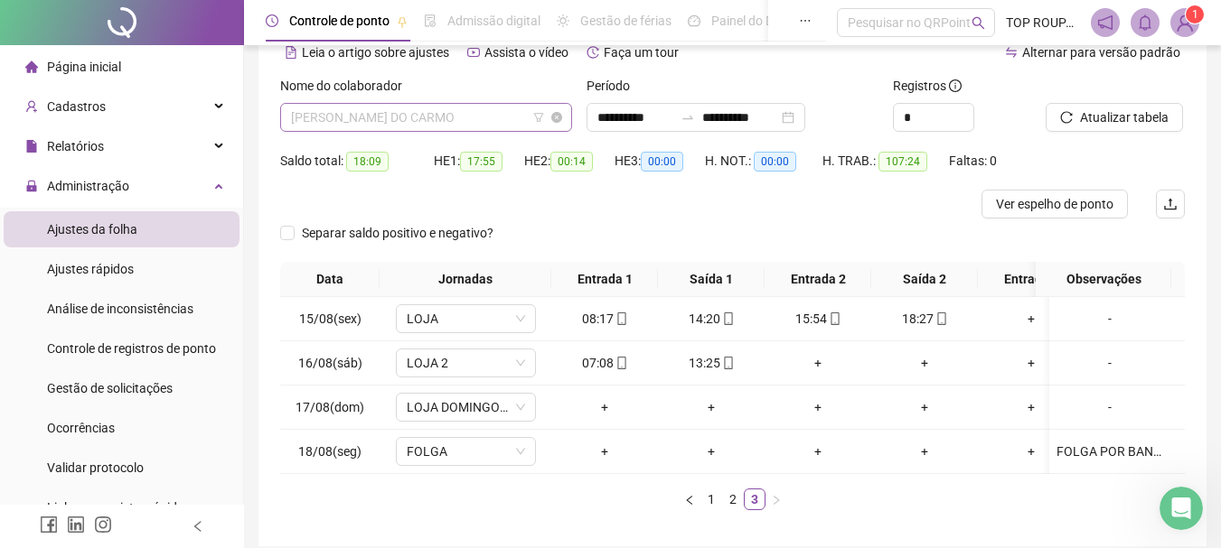
click at [464, 117] on span "[PERSON_NAME] DO CARMO" at bounding box center [426, 117] width 270 height 27
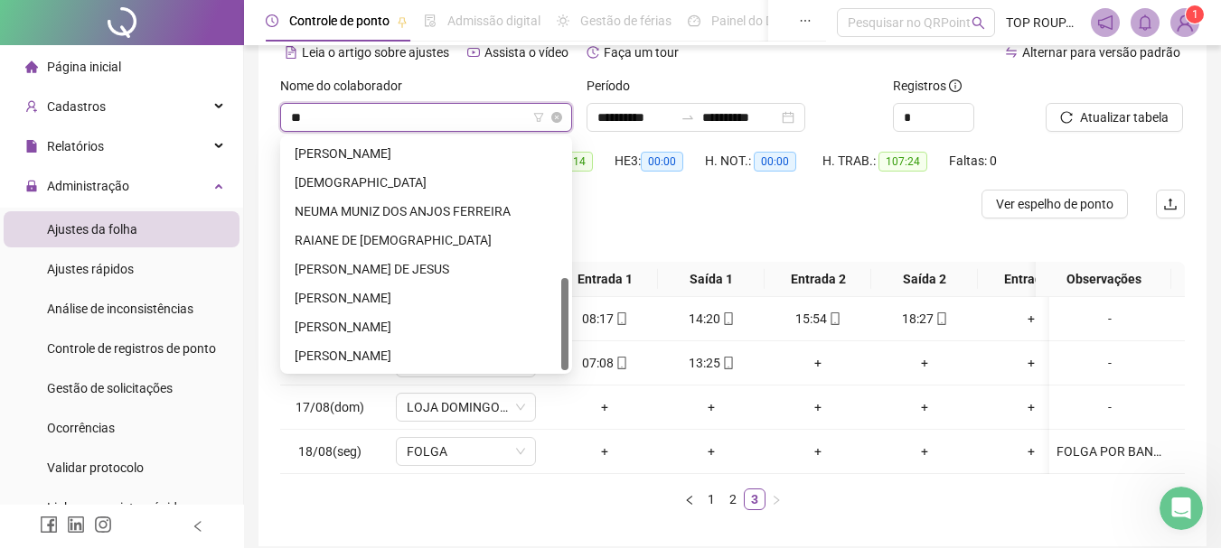
scroll to position [347, 0]
type input "***"
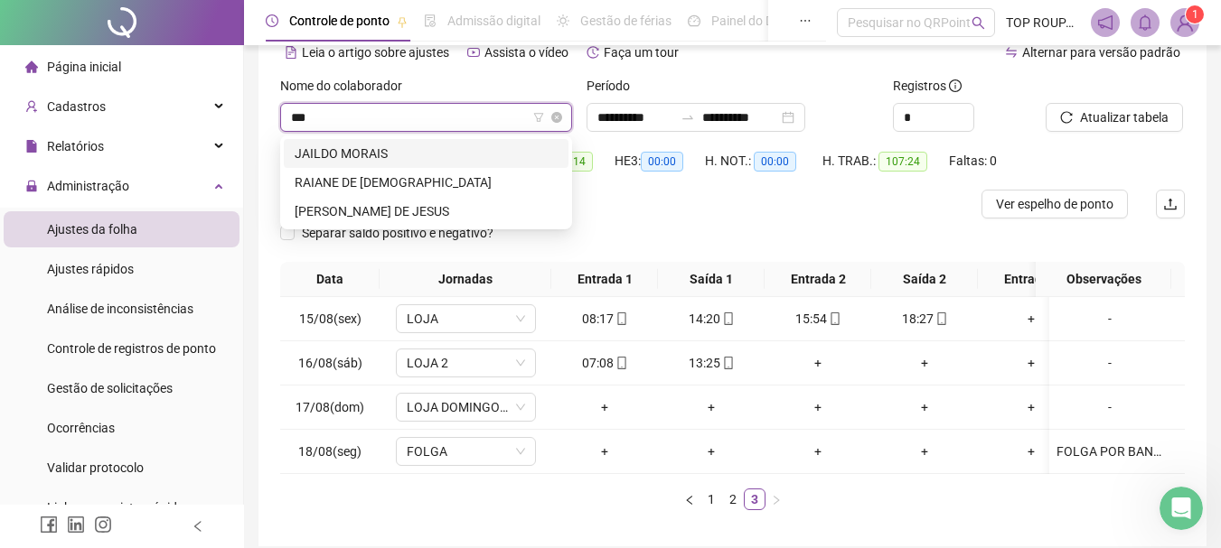
scroll to position [0, 0]
click at [337, 224] on div "[PERSON_NAME] DE JESUS" at bounding box center [426, 211] width 285 height 29
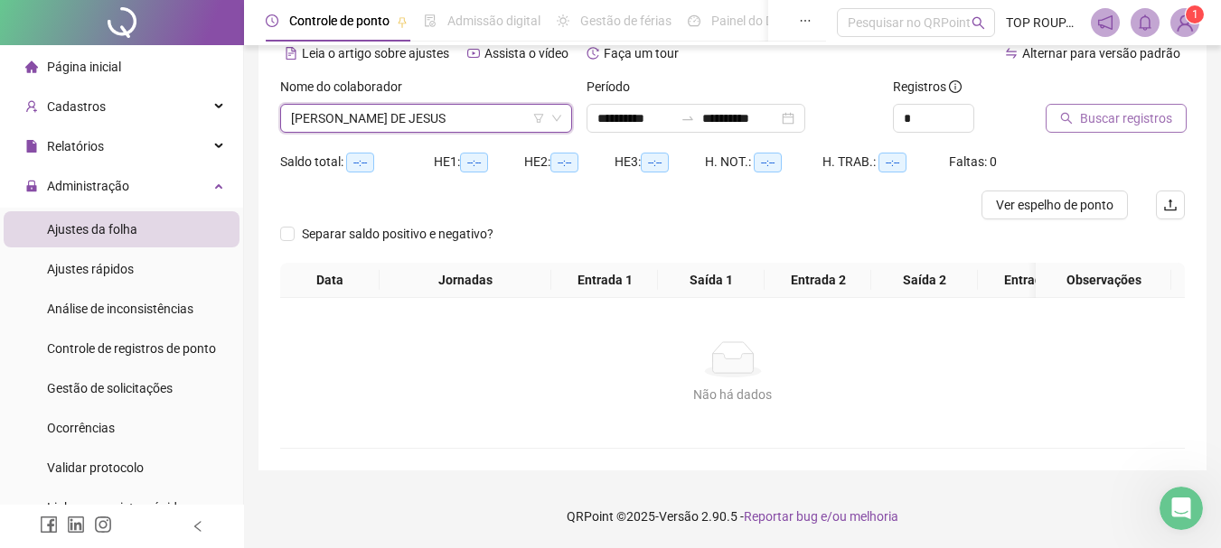
click at [1140, 119] on span "Buscar registros" at bounding box center [1126, 118] width 92 height 20
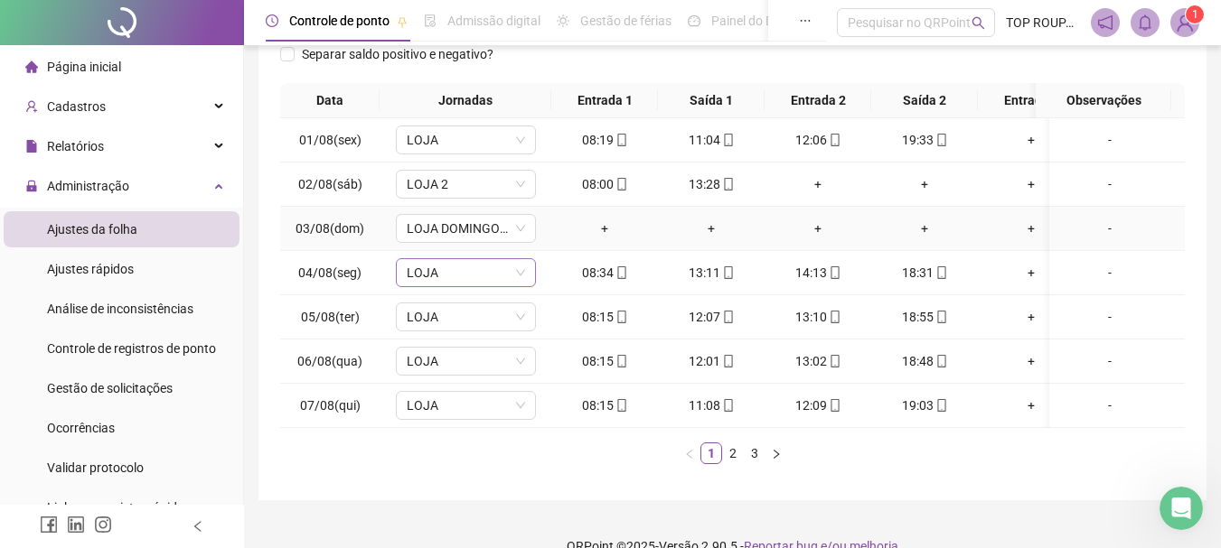
scroll to position [327, 0]
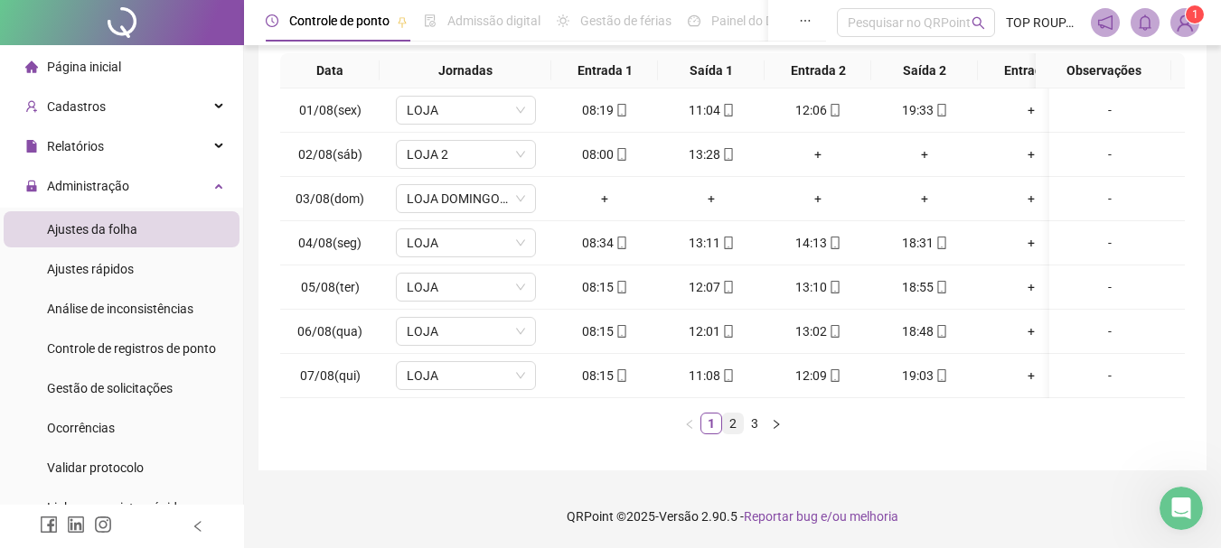
click at [737, 432] on link "2" at bounding box center [733, 424] width 20 height 20
click at [755, 424] on link "3" at bounding box center [754, 424] width 20 height 20
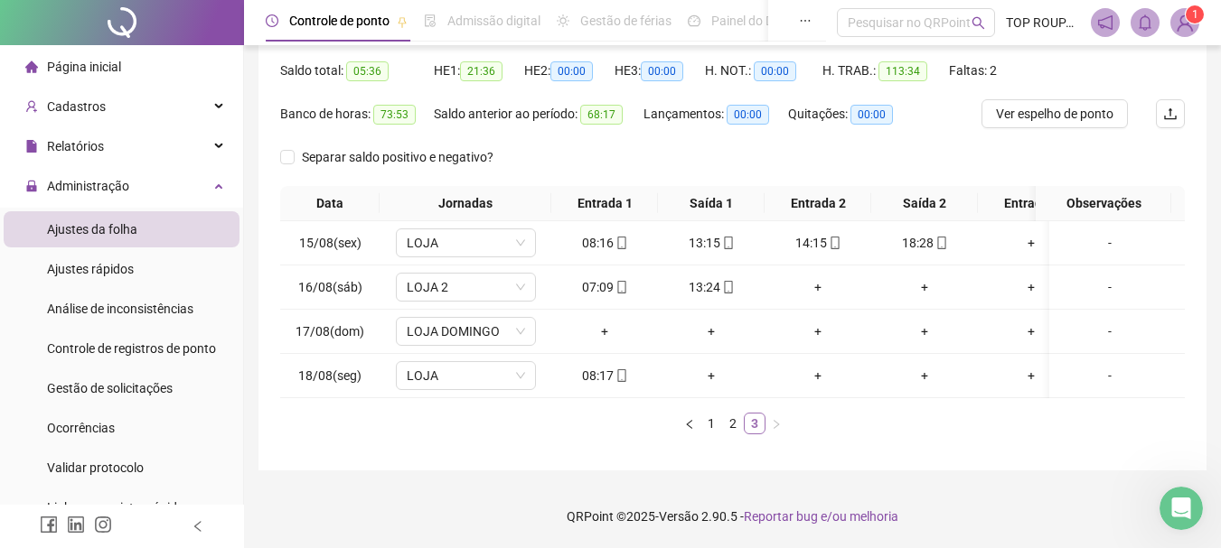
scroll to position [194, 0]
click at [475, 317] on div "LOJA DOMINGO" at bounding box center [466, 331] width 140 height 29
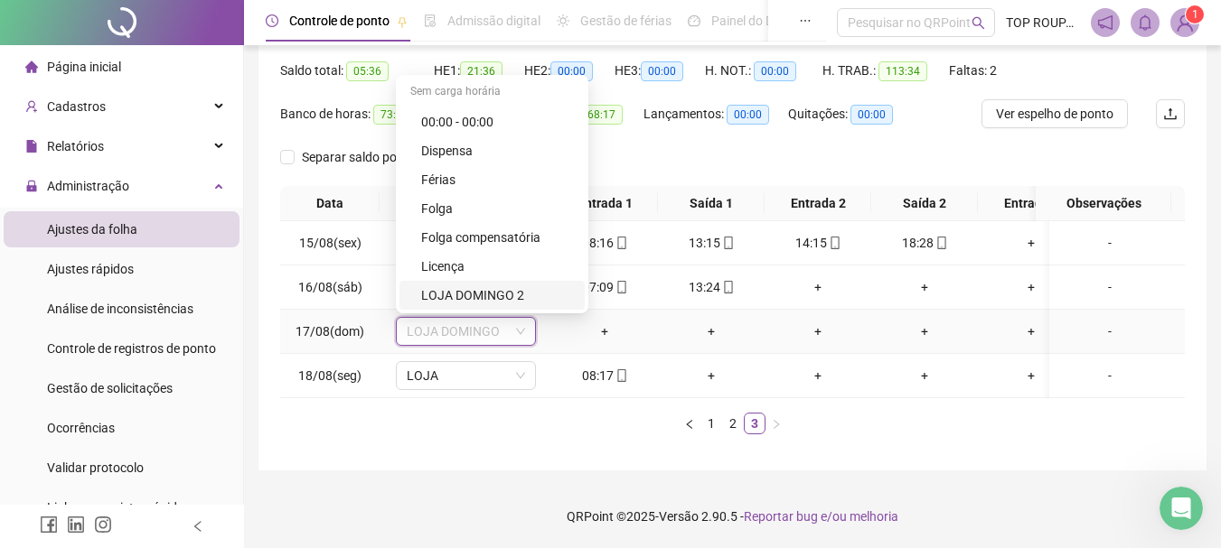
click at [464, 281] on div "LOJA DOMINGO 2" at bounding box center [491, 295] width 185 height 29
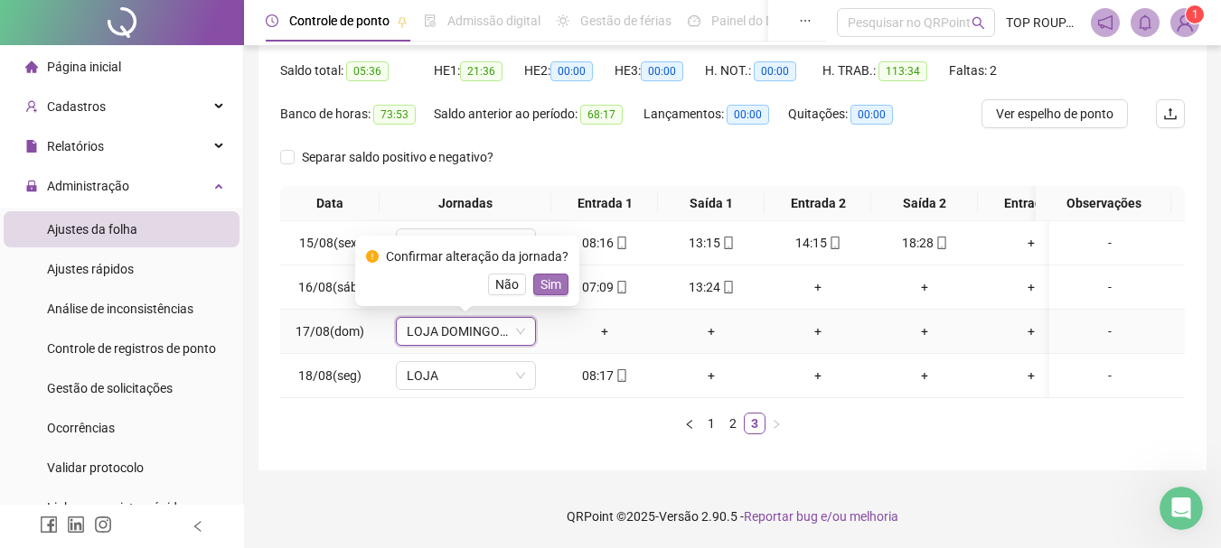
click at [547, 275] on span "Sim" at bounding box center [550, 285] width 21 height 20
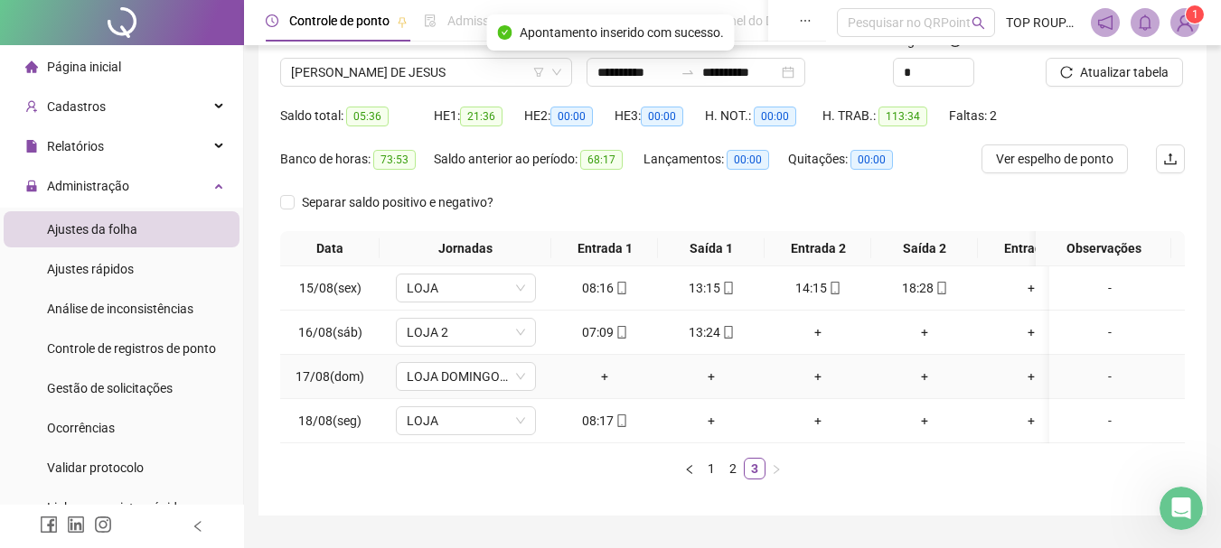
scroll to position [104, 0]
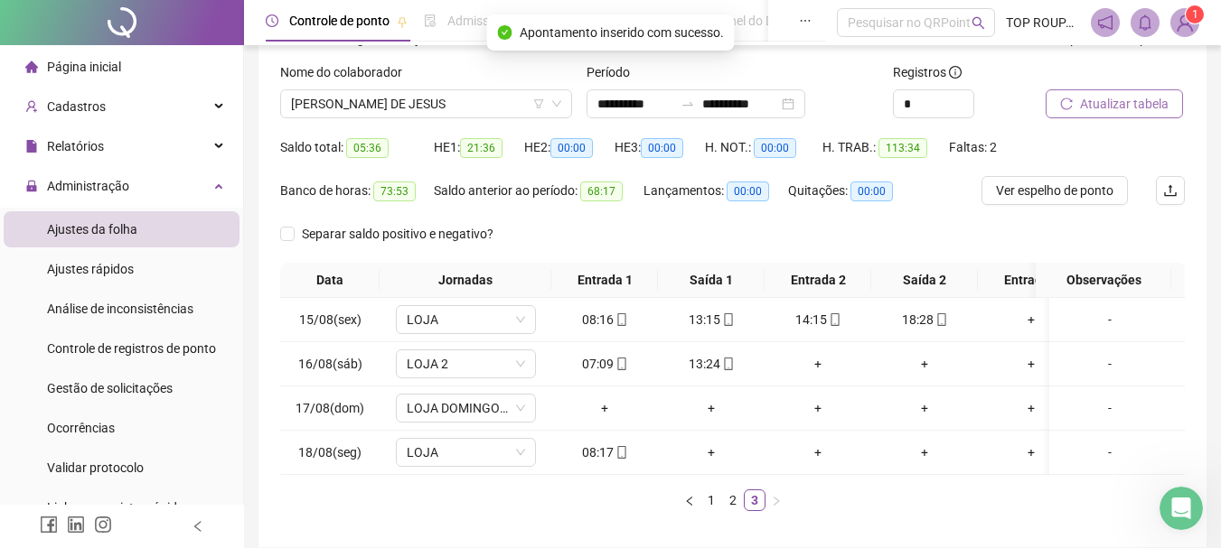
click at [1113, 99] on span "Atualizar tabela" at bounding box center [1124, 104] width 89 height 20
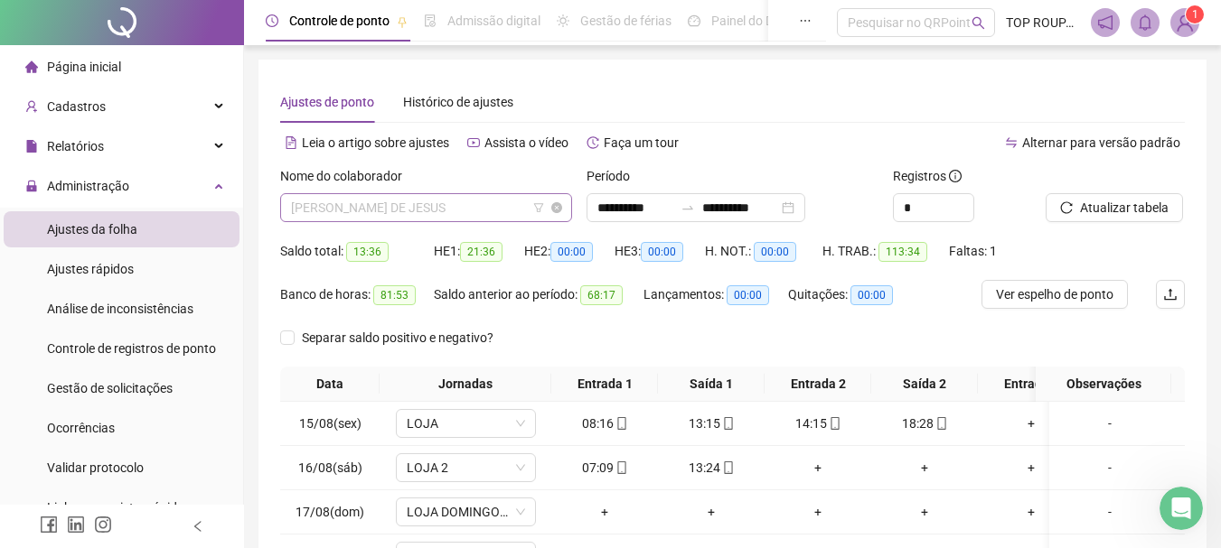
scroll to position [1185, 0]
click at [386, 214] on span "[PERSON_NAME] DE JESUS" at bounding box center [426, 207] width 270 height 27
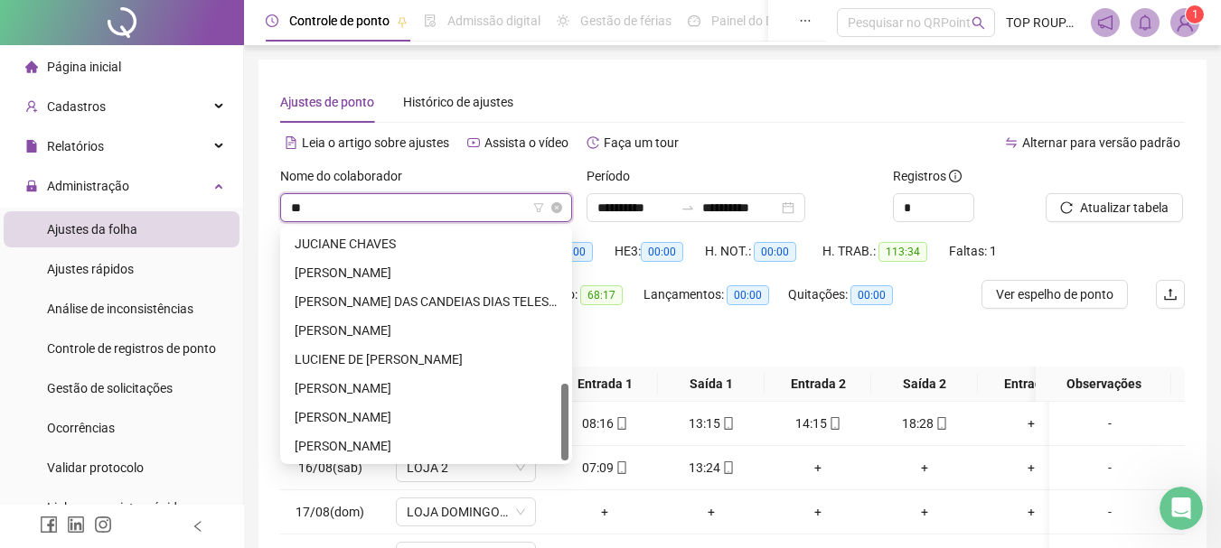
scroll to position [0, 0]
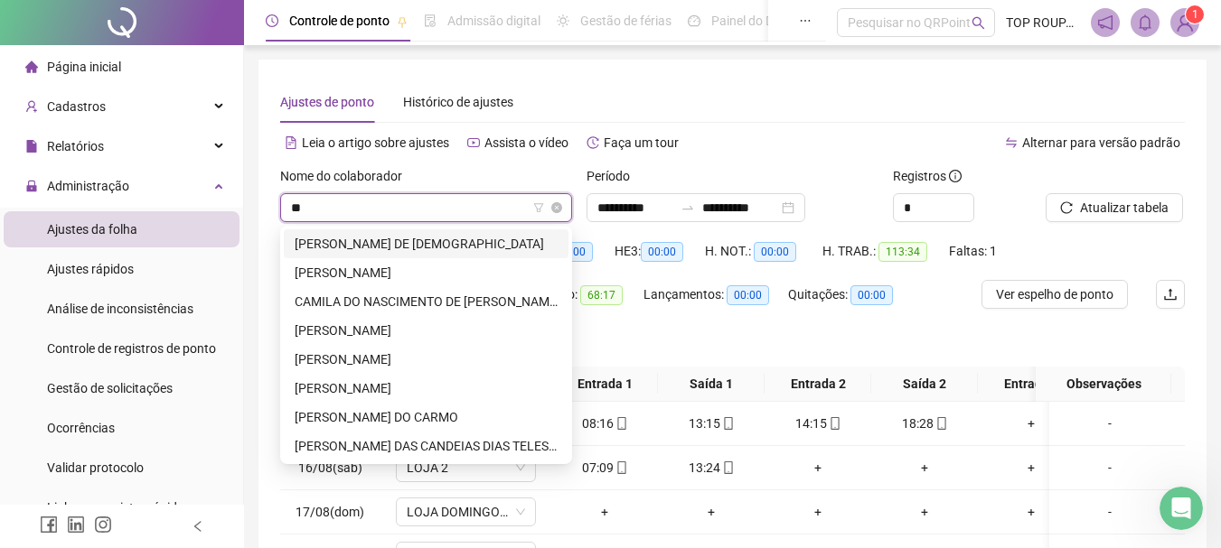
type input "***"
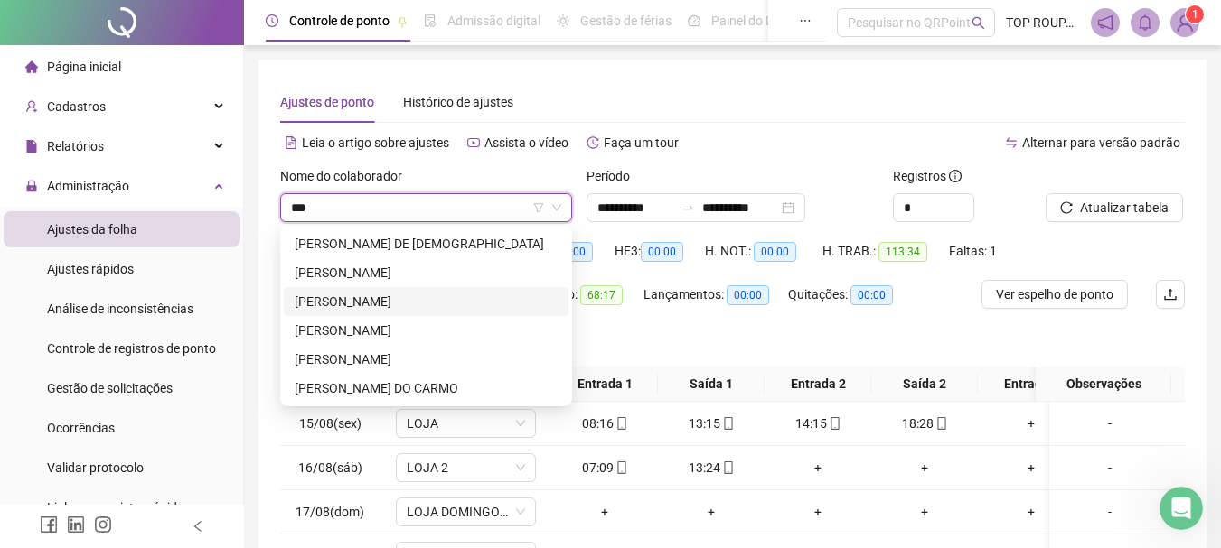
click at [361, 308] on div "[PERSON_NAME]" at bounding box center [426, 302] width 263 height 20
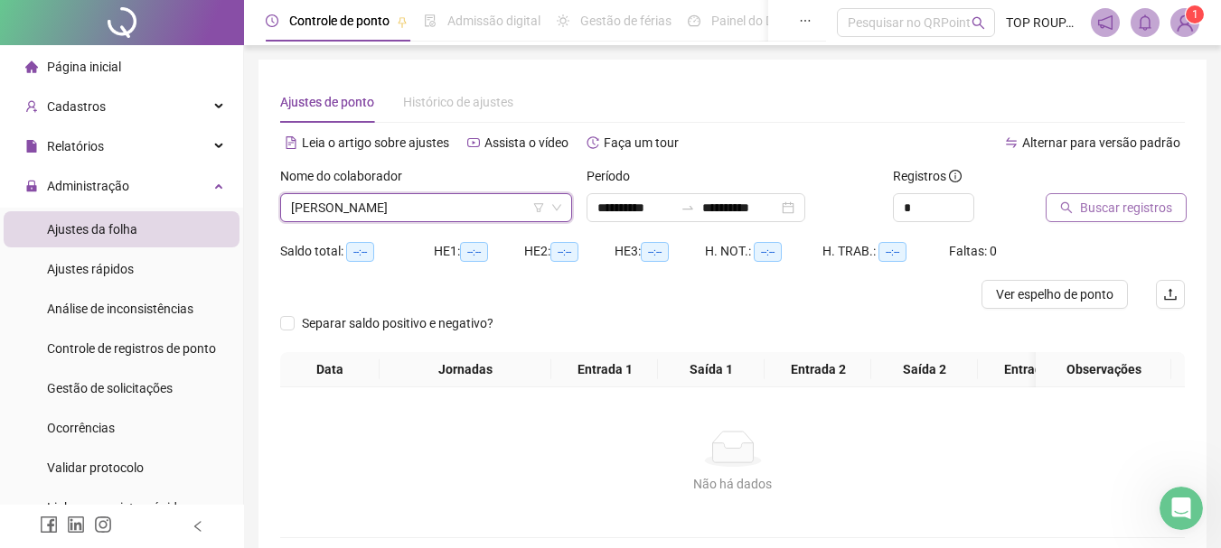
click at [1078, 212] on button "Buscar registros" at bounding box center [1115, 207] width 141 height 29
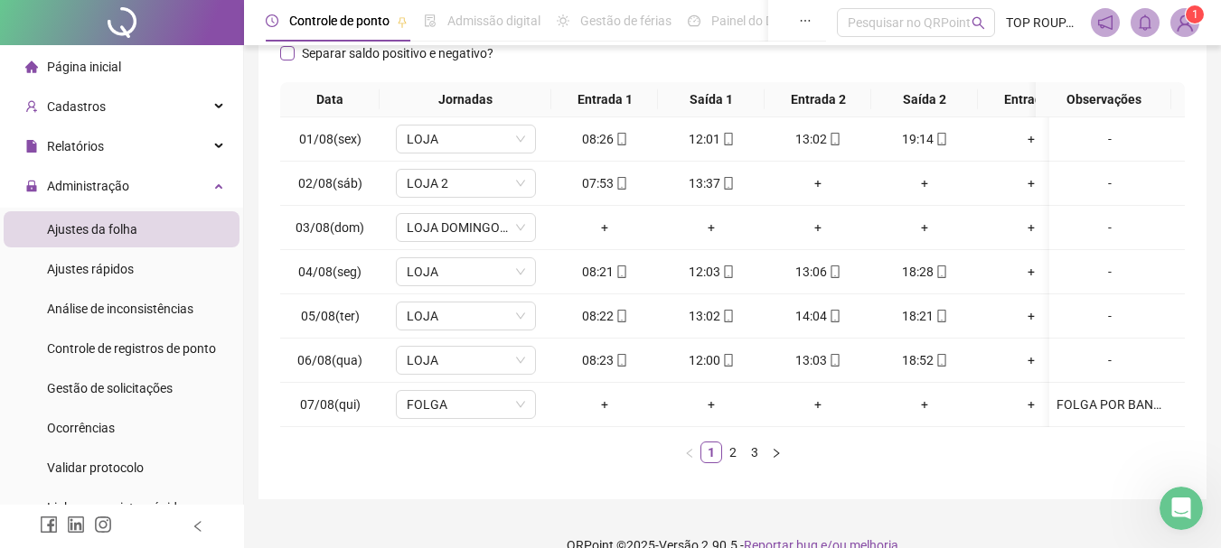
scroll to position [271, 0]
click at [735, 462] on link "2" at bounding box center [733, 452] width 20 height 20
click at [759, 457] on link "3" at bounding box center [754, 452] width 20 height 20
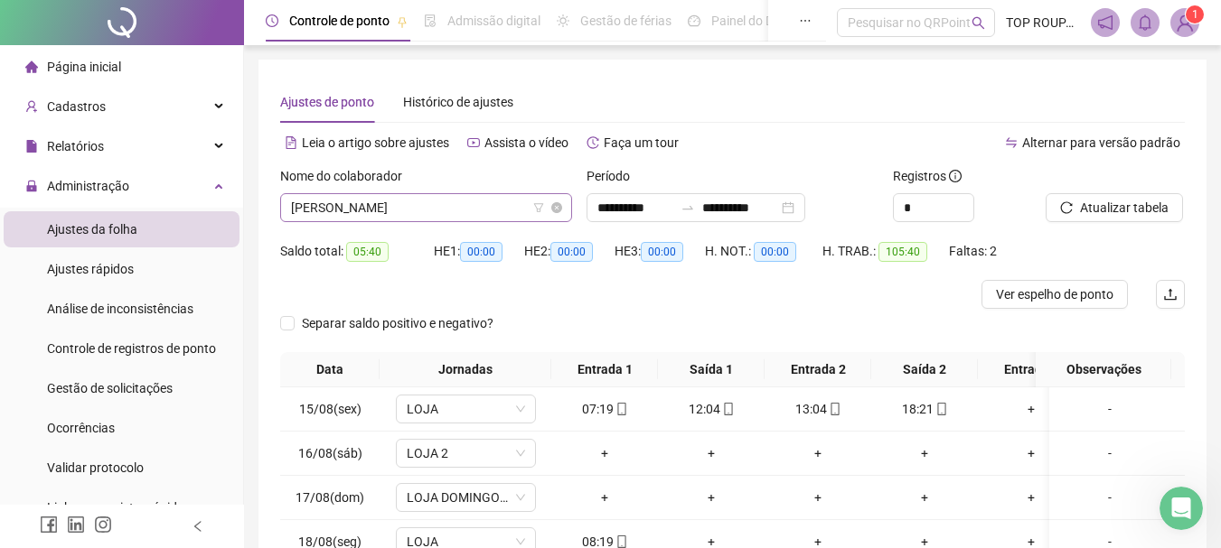
scroll to position [116, 0]
click at [466, 217] on span "[PERSON_NAME]" at bounding box center [426, 207] width 270 height 27
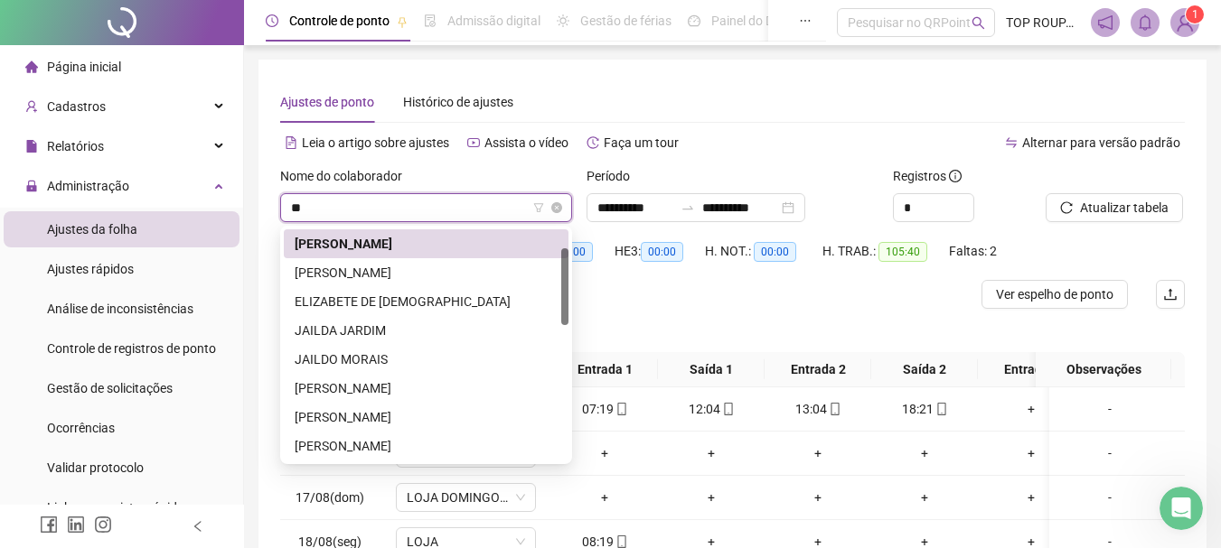
scroll to position [0, 0]
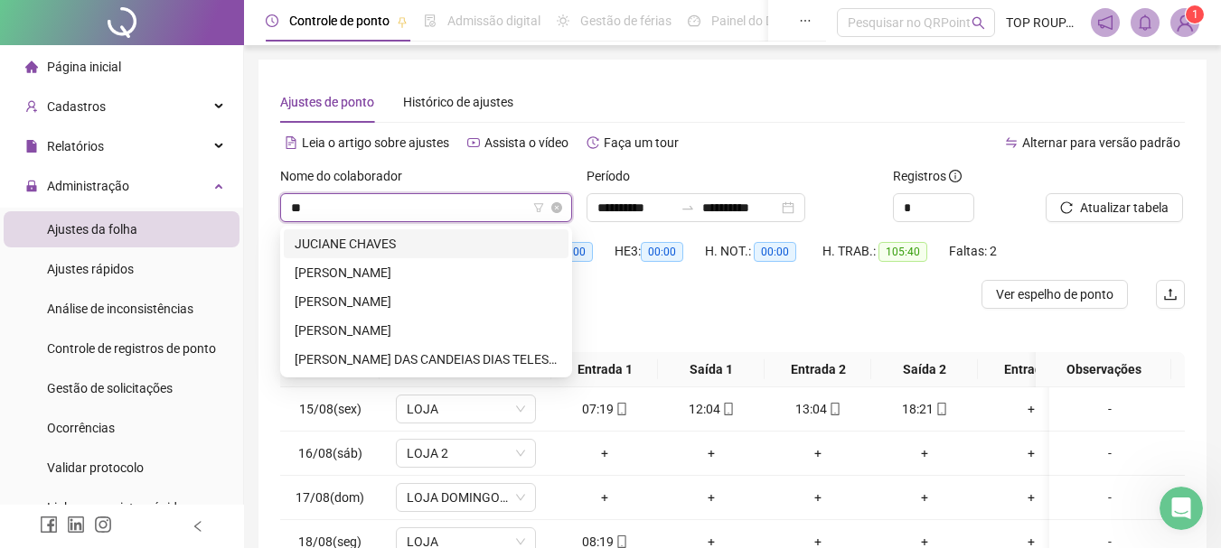
type input "***"
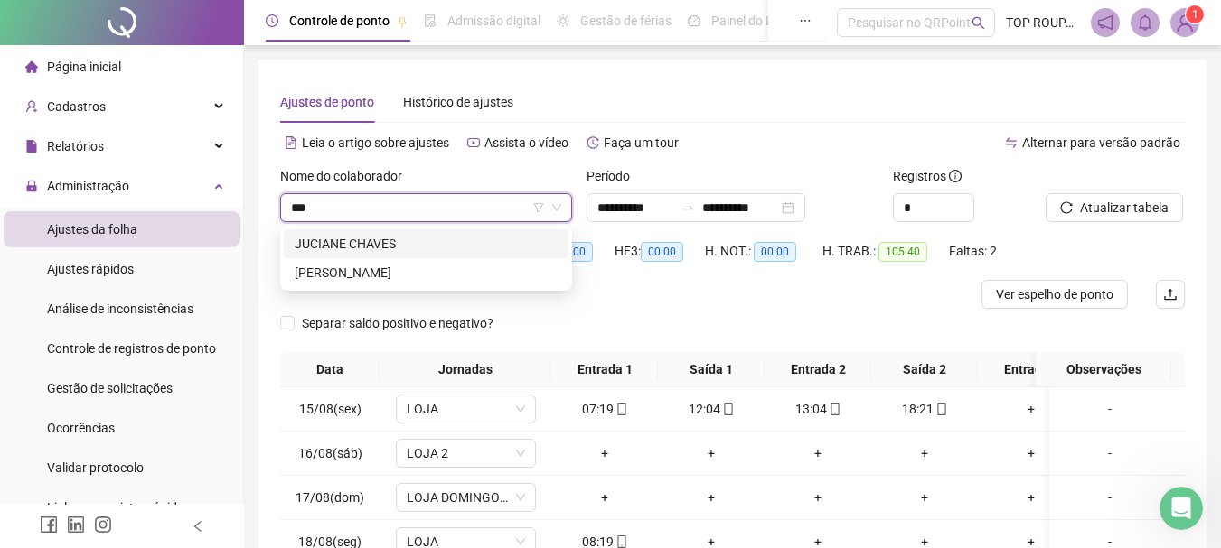
click at [369, 235] on div "JUCIANE CHAVES" at bounding box center [426, 244] width 263 height 20
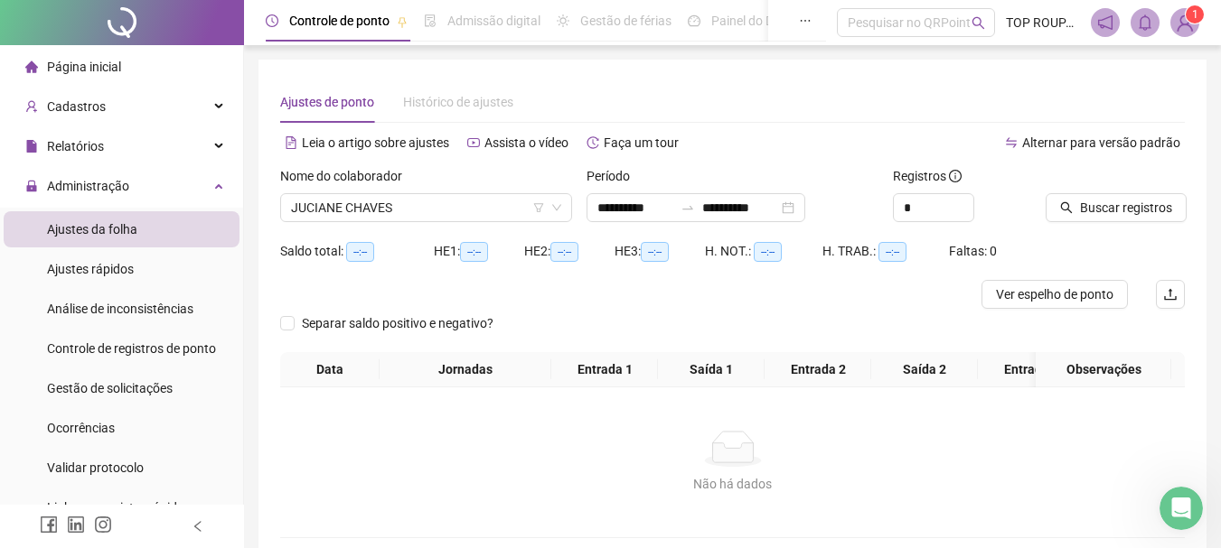
click at [1083, 190] on div at bounding box center [1092, 179] width 94 height 27
click at [1083, 198] on span "Buscar registros" at bounding box center [1126, 208] width 92 height 20
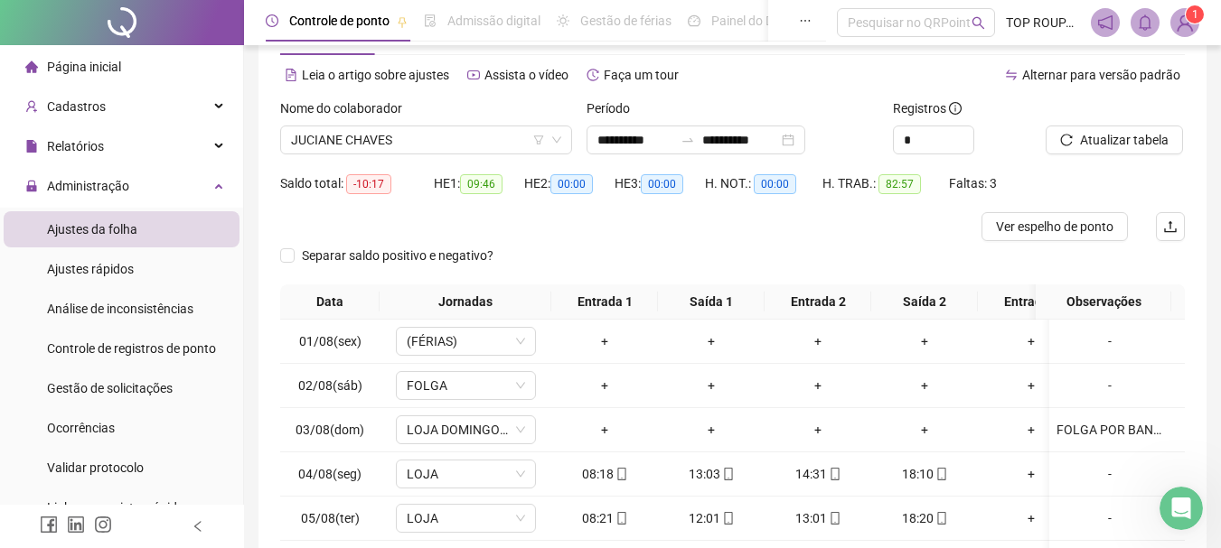
scroll to position [271, 0]
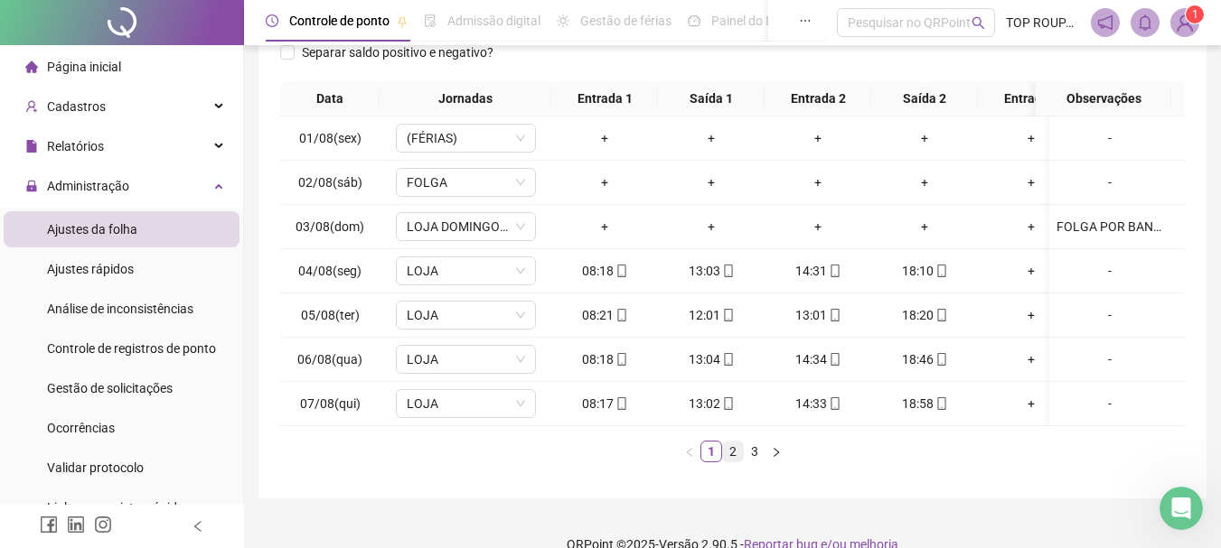
click at [739, 462] on link "2" at bounding box center [733, 452] width 20 height 20
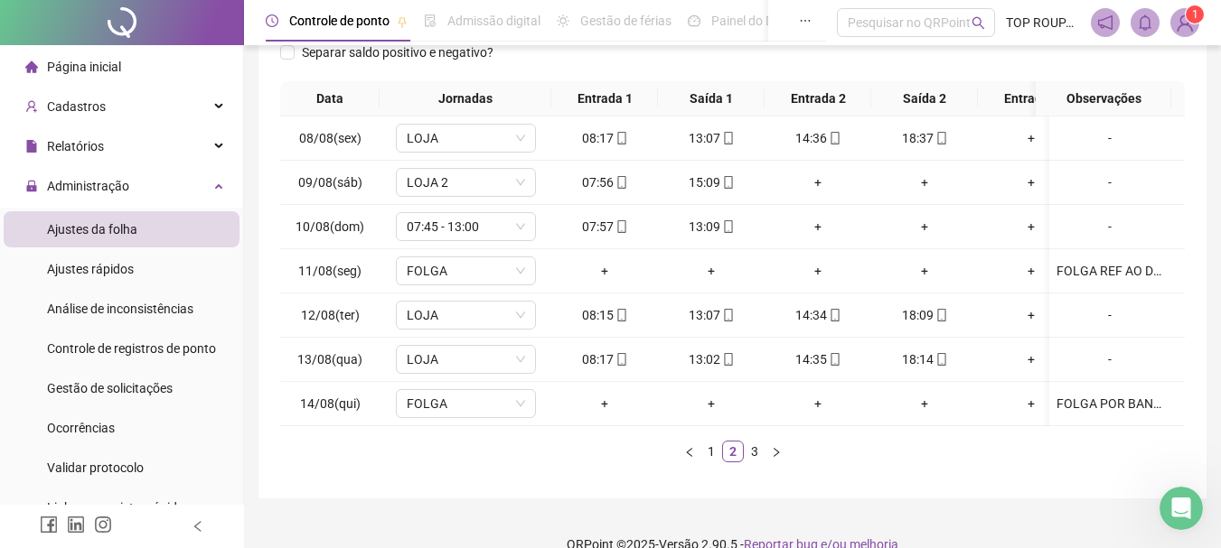
click at [759, 451] on div "Data Jornadas Entrada 1 Saída 1 Entrada 2 Saída 2 Entrada 3 Saída 3 Observações…" at bounding box center [732, 271] width 904 height 381
click at [760, 476] on div "Data Jornadas Entrada 1 Saída 1 Entrada 2 Saída 2 Entrada 3 Saída 3 Observações…" at bounding box center [732, 279] width 904 height 396
click at [763, 457] on link "3" at bounding box center [754, 452] width 20 height 20
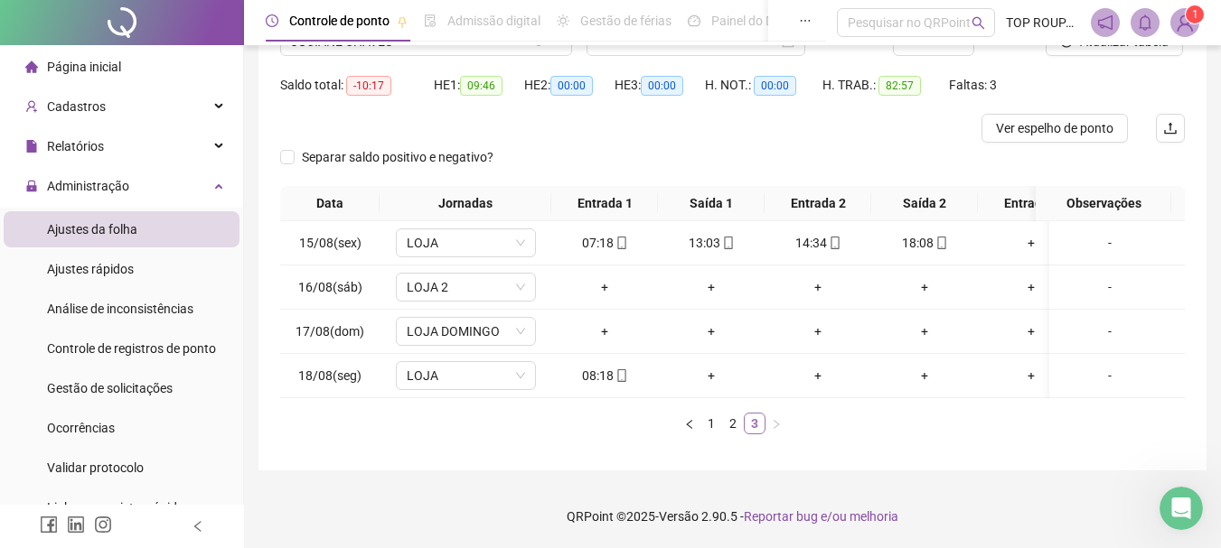
scroll to position [180, 0]
click at [429, 318] on span "LOJA DOMINGO" at bounding box center [466, 331] width 118 height 27
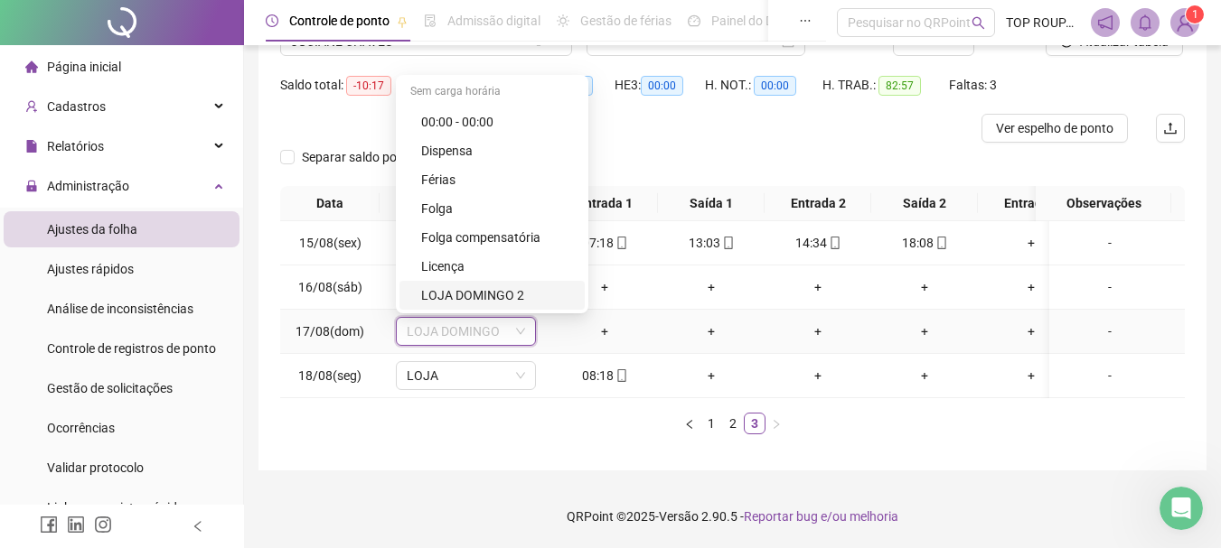
click at [457, 286] on div "LOJA DOMINGO 2" at bounding box center [497, 296] width 153 height 20
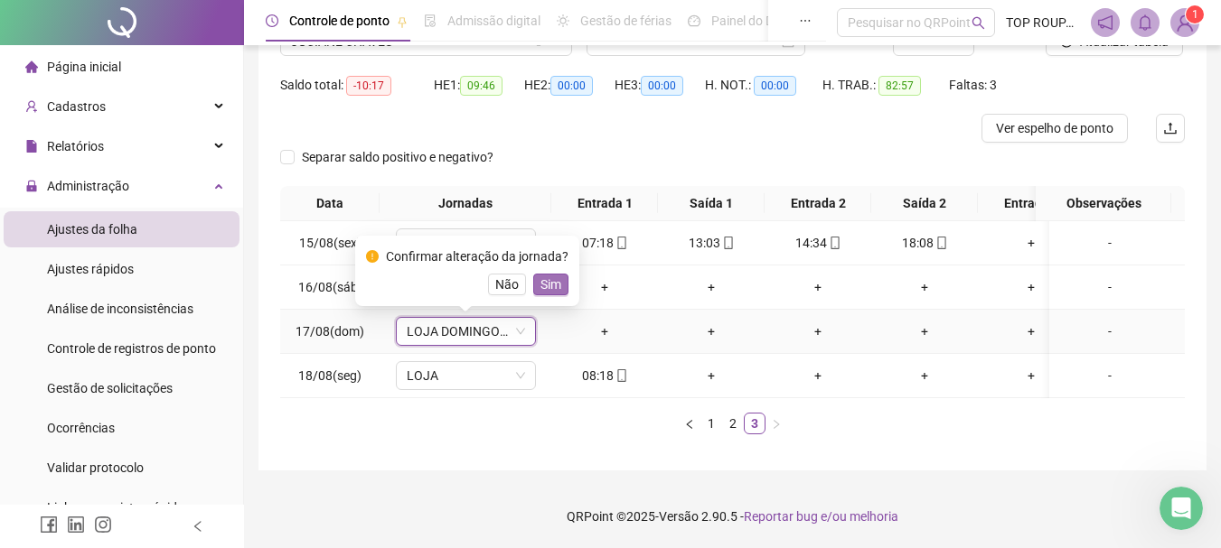
click at [558, 274] on button "Sim" at bounding box center [550, 285] width 35 height 22
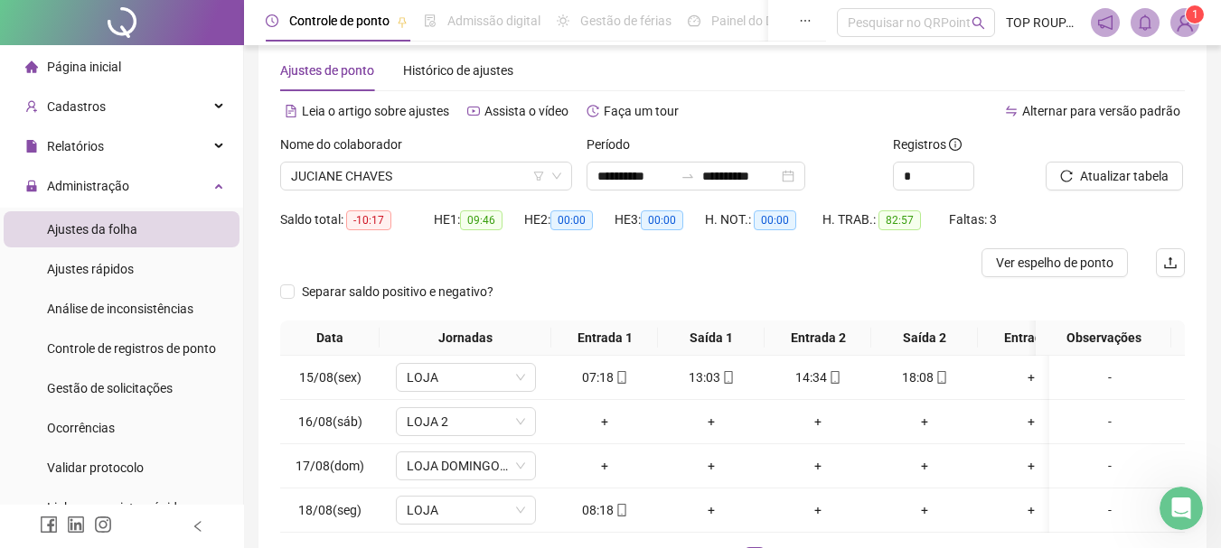
scroll to position [0, 0]
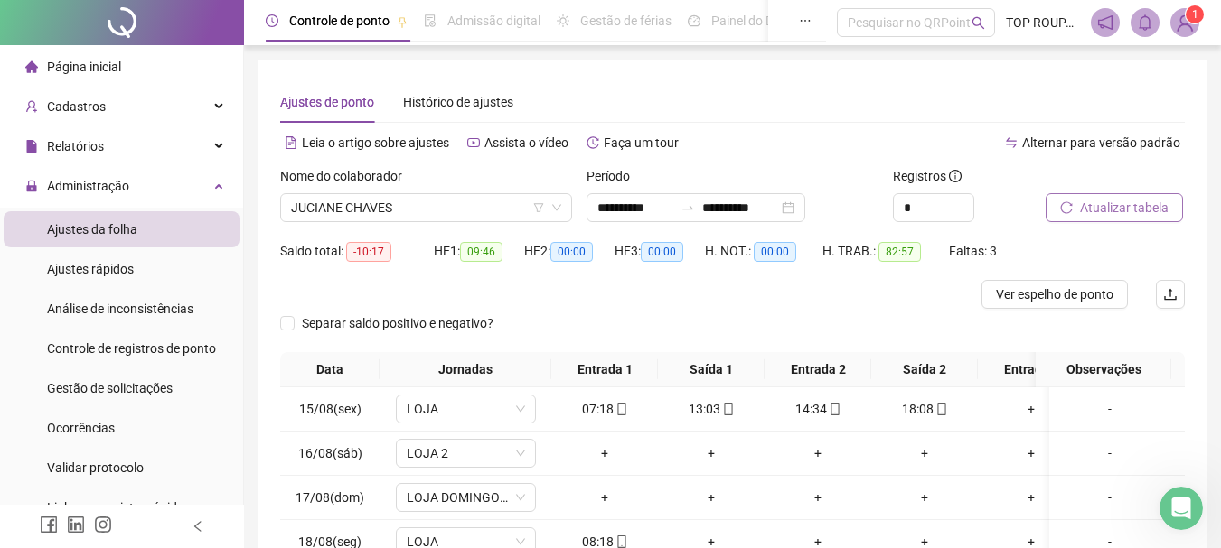
click at [1098, 210] on span "Atualizar tabela" at bounding box center [1124, 208] width 89 height 20
click at [409, 206] on span "JUCIANE CHAVES" at bounding box center [426, 207] width 270 height 27
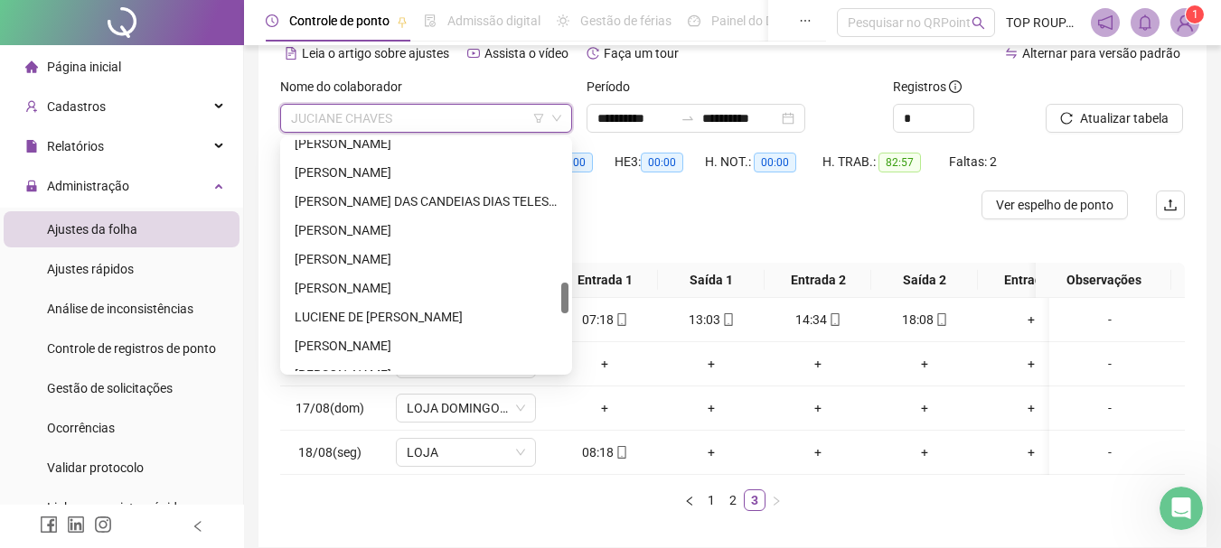
scroll to position [1052, 0]
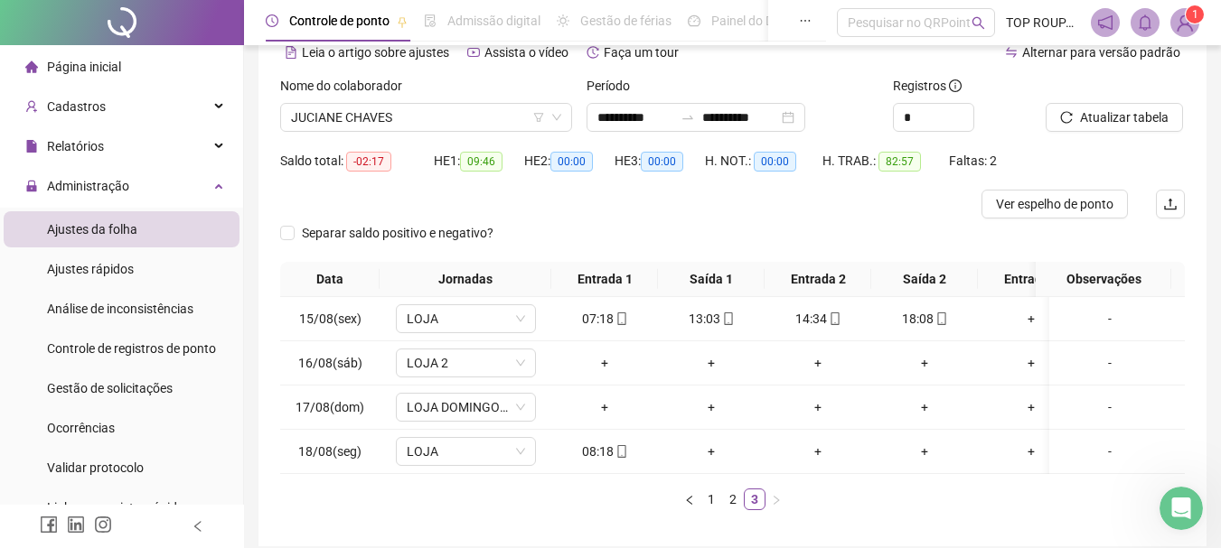
click at [672, 506] on ul "1 2 3" at bounding box center [732, 500] width 904 height 22
click at [501, 366] on span "LOJA 2" at bounding box center [466, 363] width 118 height 27
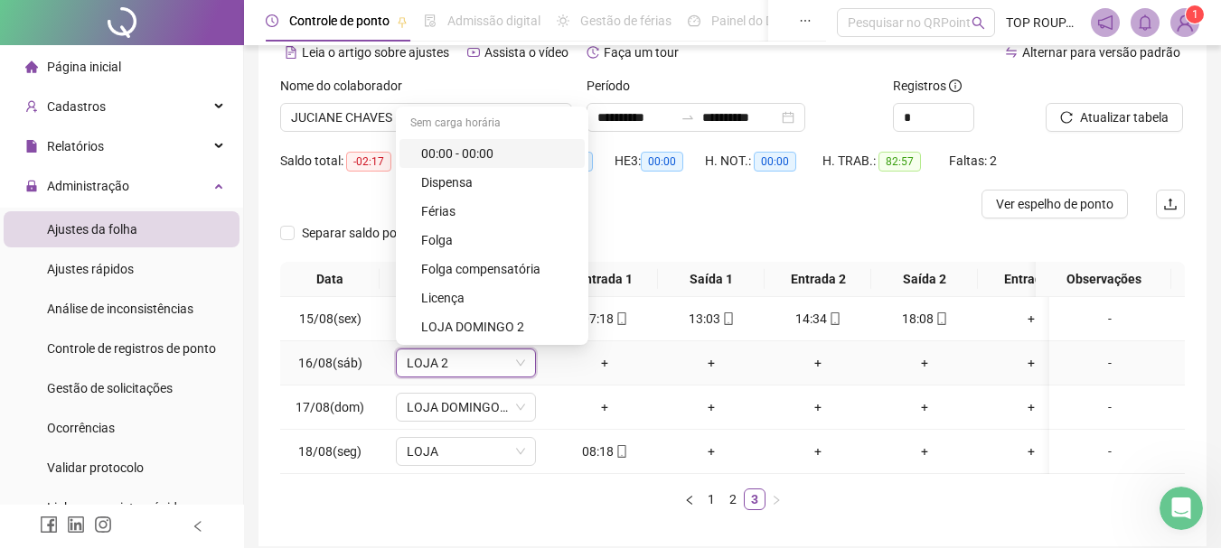
click at [613, 383] on td "+" at bounding box center [604, 364] width 107 height 44
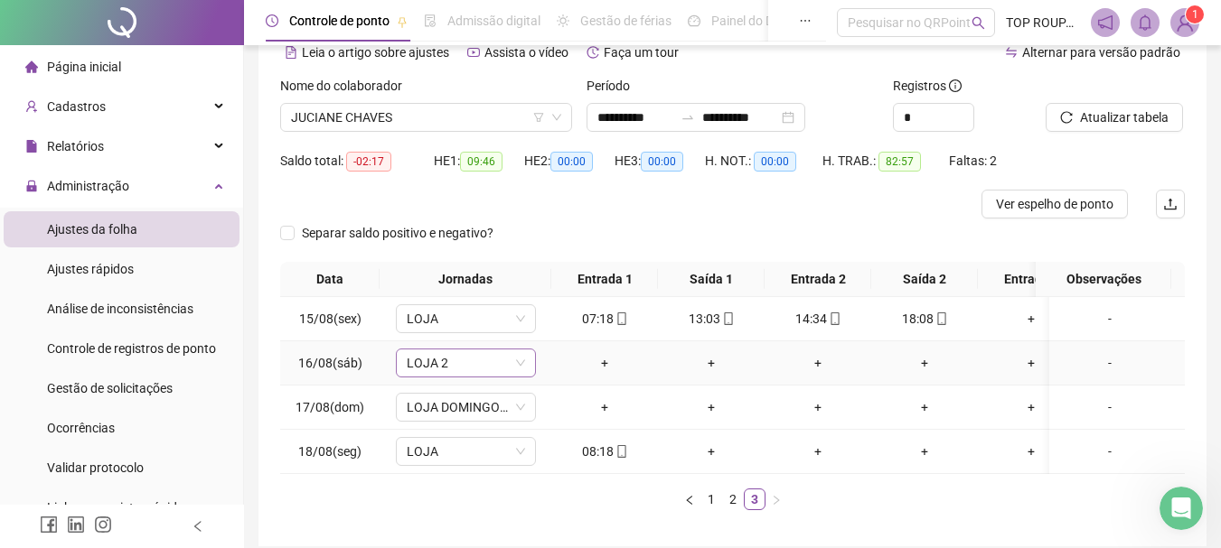
click at [473, 368] on span "LOJA 2" at bounding box center [466, 363] width 118 height 27
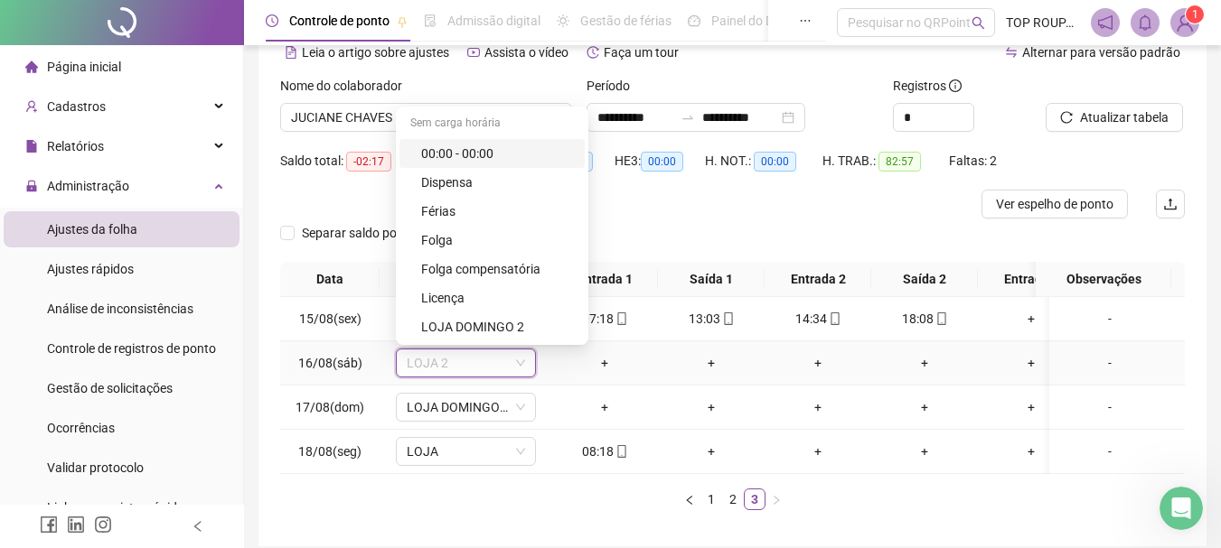
click at [489, 149] on div "00:00 - 00:00" at bounding box center [497, 154] width 153 height 20
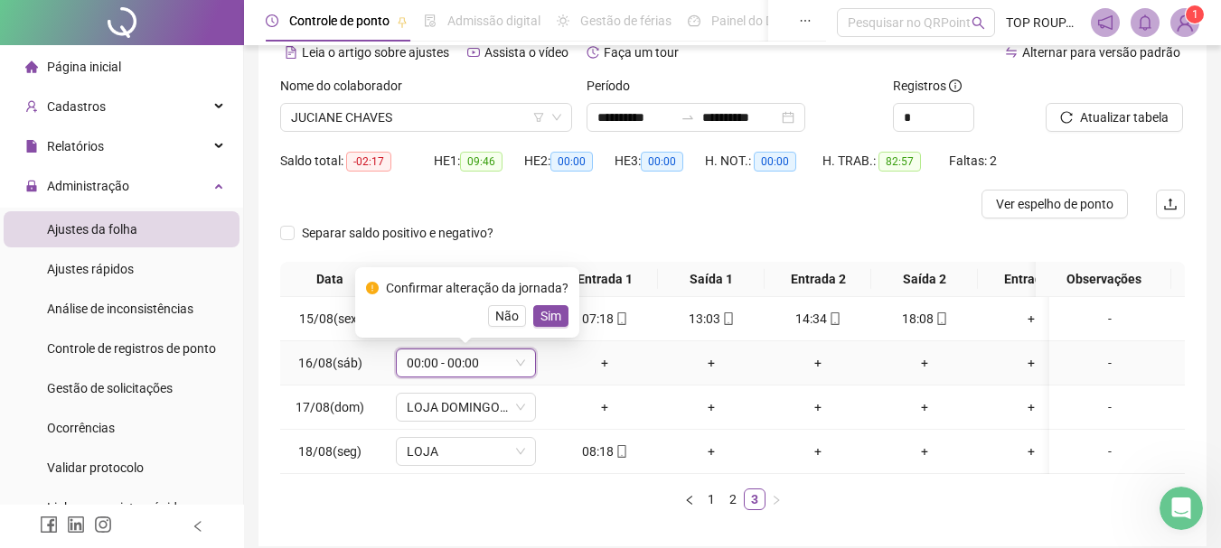
click at [549, 310] on span "Sim" at bounding box center [550, 316] width 21 height 20
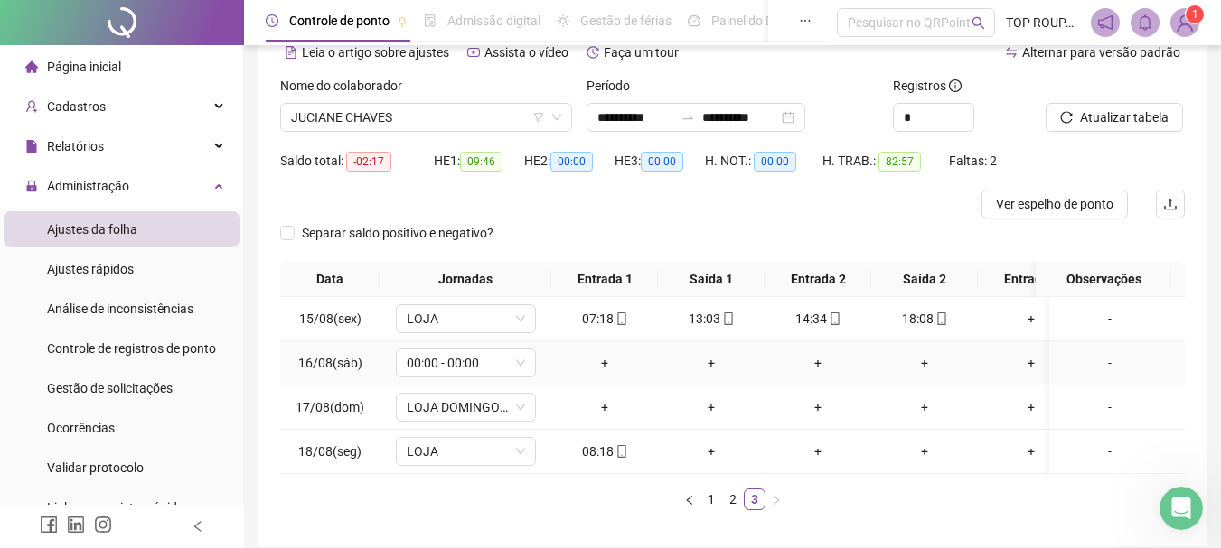
click at [1120, 370] on div "-" at bounding box center [1109, 363] width 107 height 20
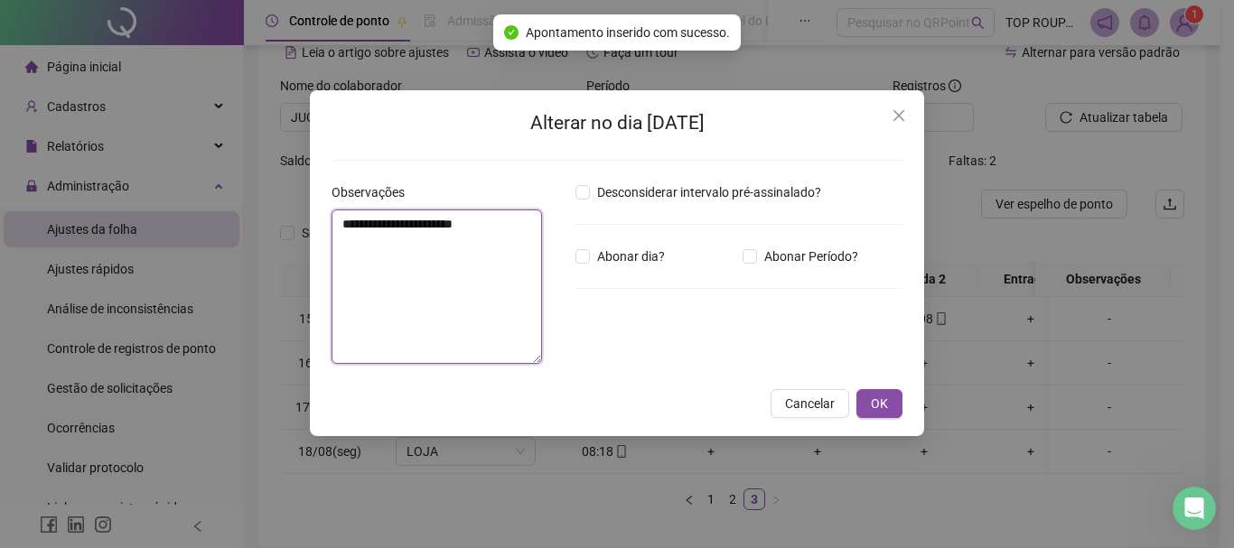
click at [374, 271] on textarea "**********" at bounding box center [437, 287] width 211 height 155
type textarea "**"
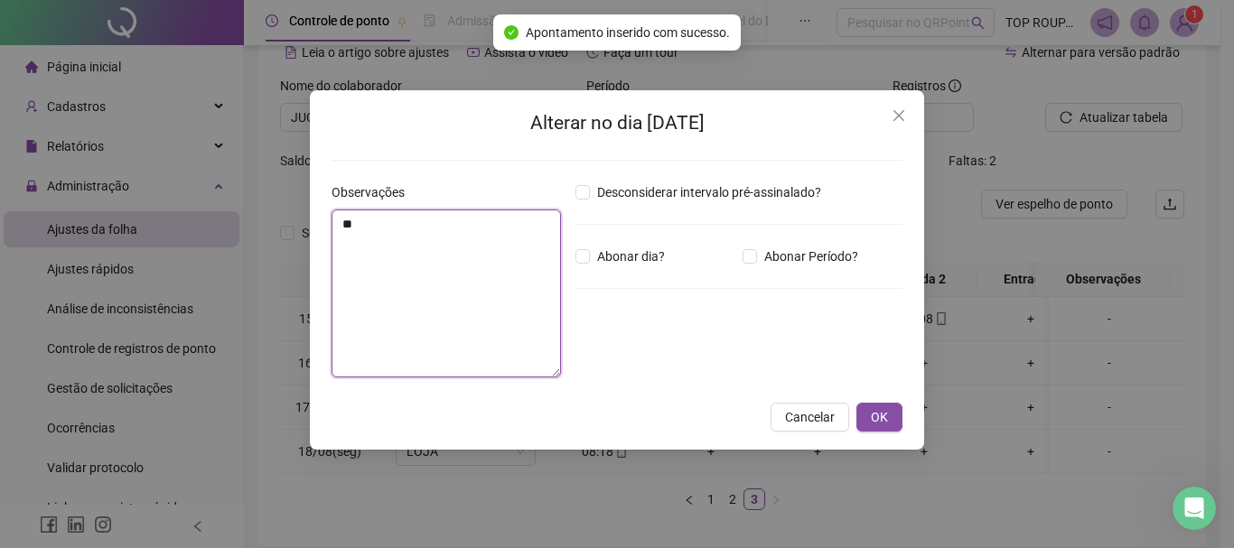
type textarea "*"
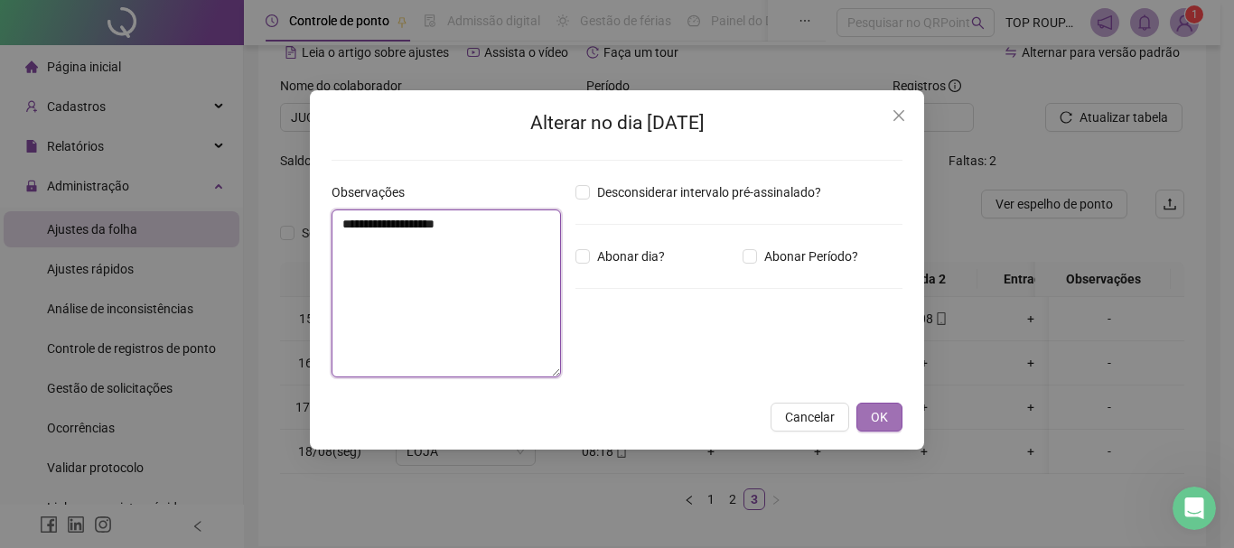
type textarea "**********"
click at [876, 423] on span "OK" at bounding box center [879, 417] width 17 height 20
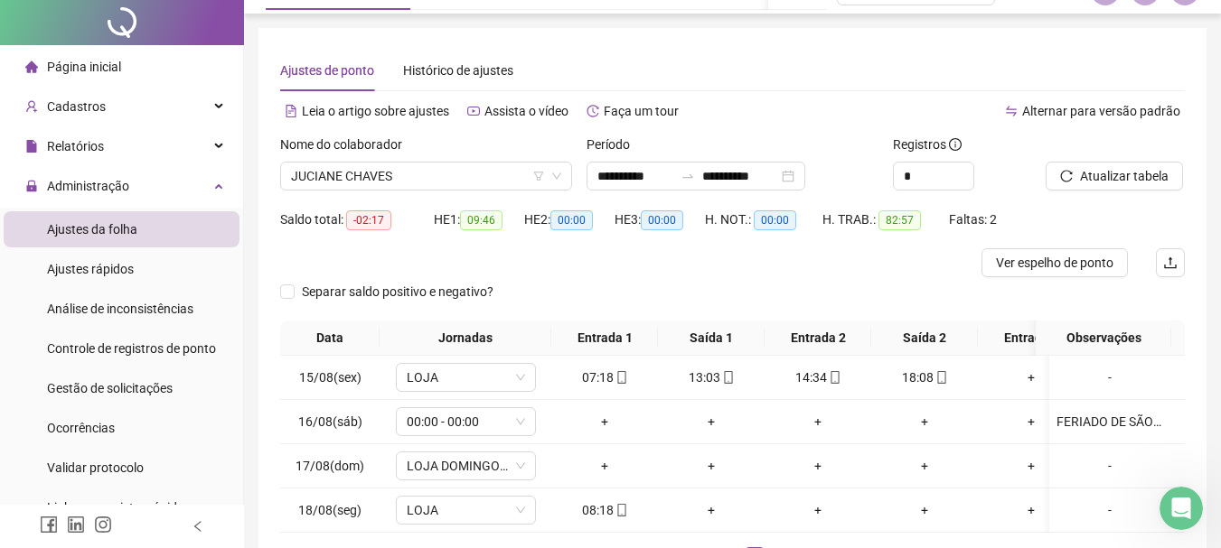
scroll to position [0, 0]
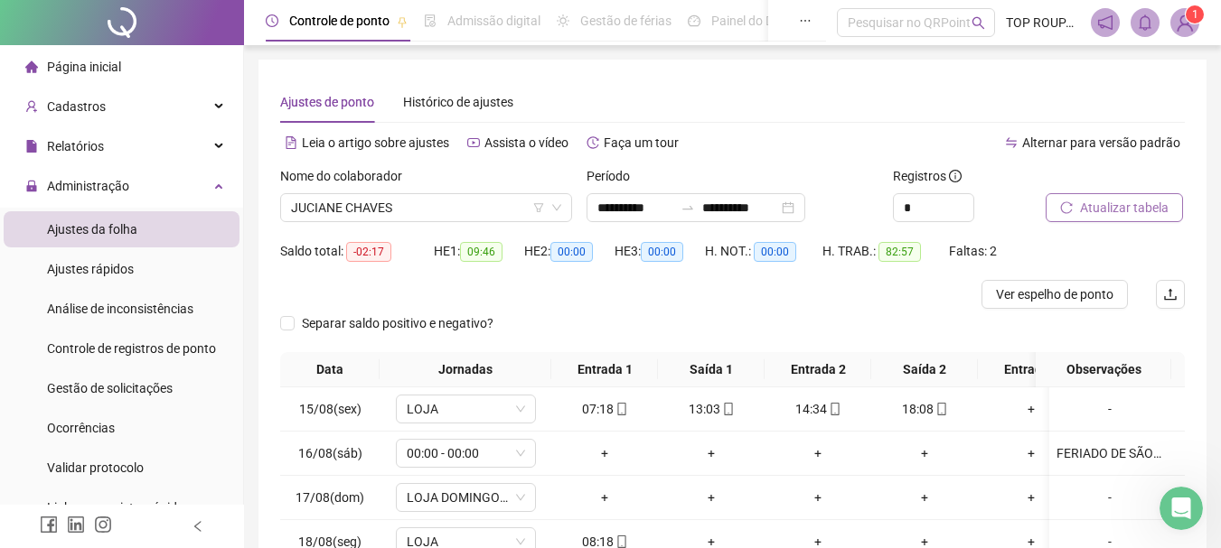
click at [1111, 208] on span "Atualizar tabela" at bounding box center [1124, 208] width 89 height 20
click at [409, 211] on span "JUCIANE CHAVES" at bounding box center [426, 207] width 270 height 27
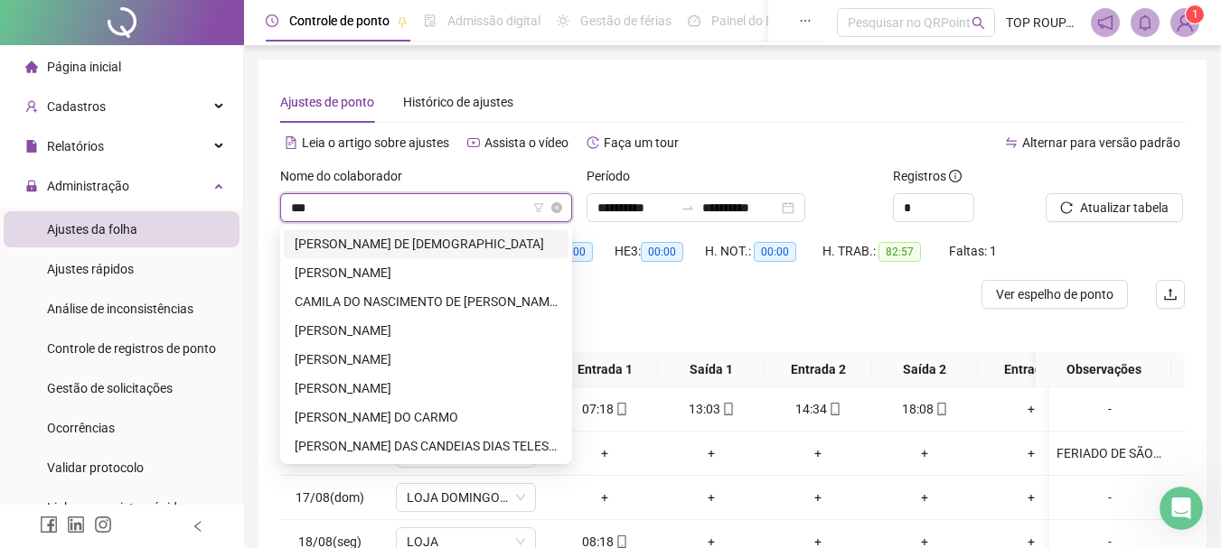
type input "****"
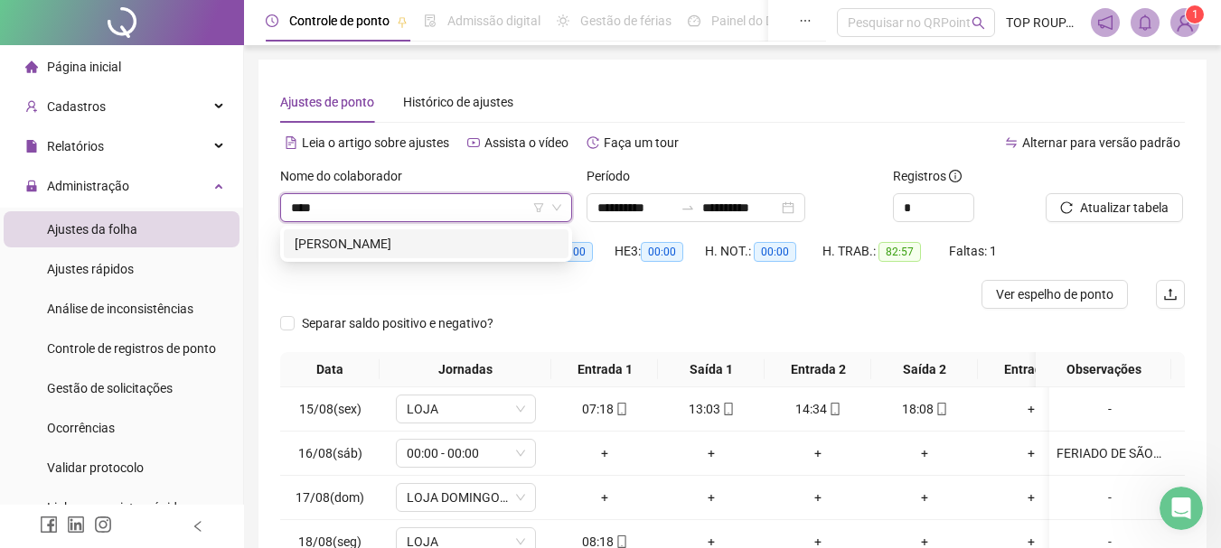
drag, startPoint x: 418, startPoint y: 218, endPoint x: 420, endPoint y: 229, distance: 11.0
click at [420, 229] on body "**********" at bounding box center [610, 274] width 1221 height 548
click at [424, 241] on div "[PERSON_NAME]" at bounding box center [426, 244] width 263 height 20
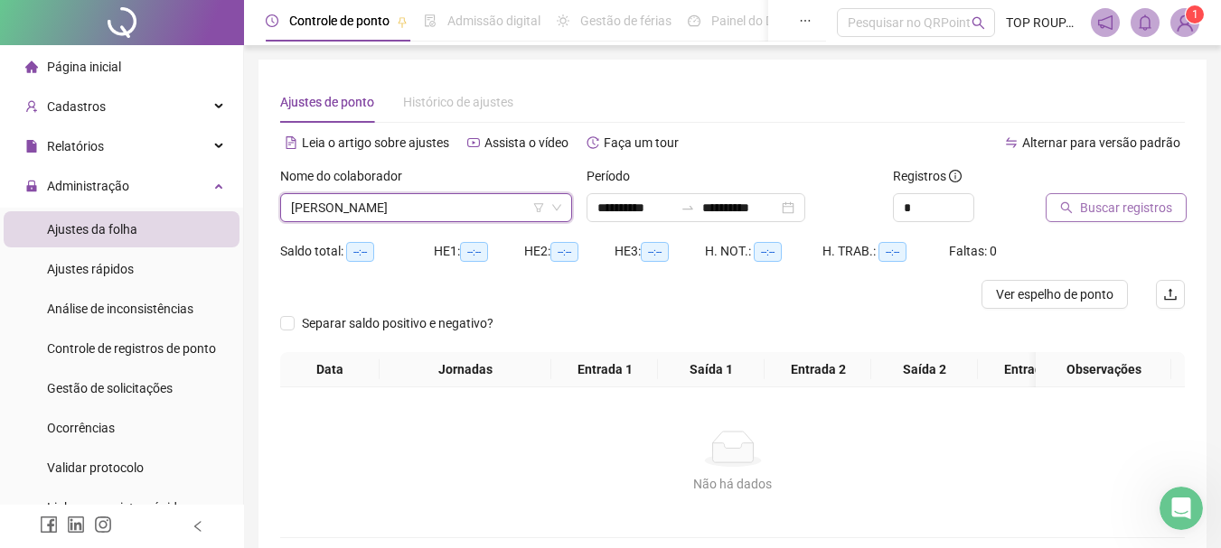
click at [1117, 208] on span "Buscar registros" at bounding box center [1126, 208] width 92 height 20
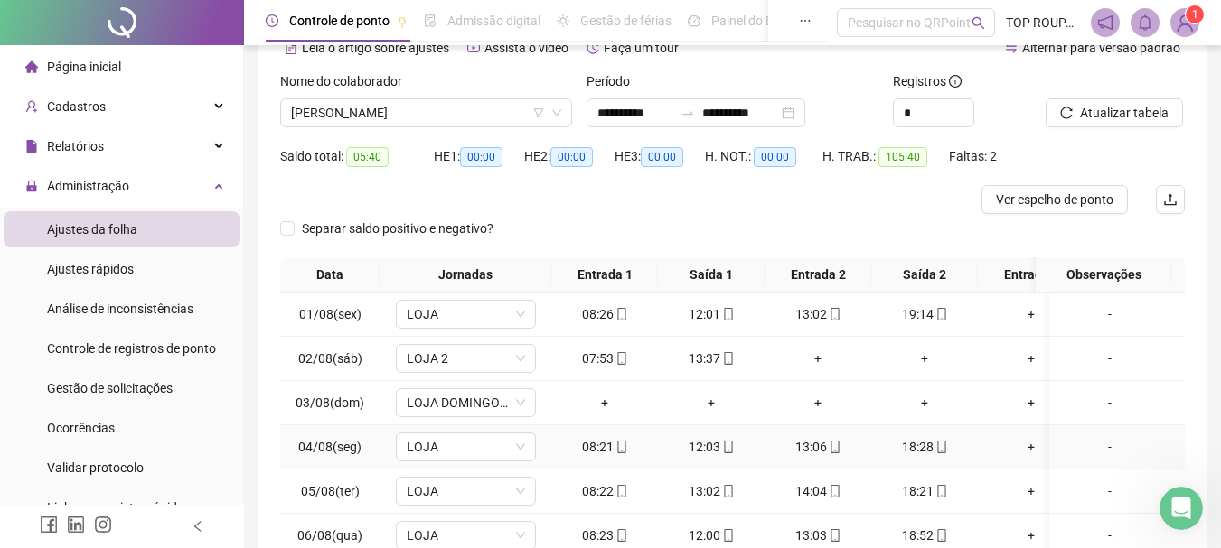
scroll to position [313, 0]
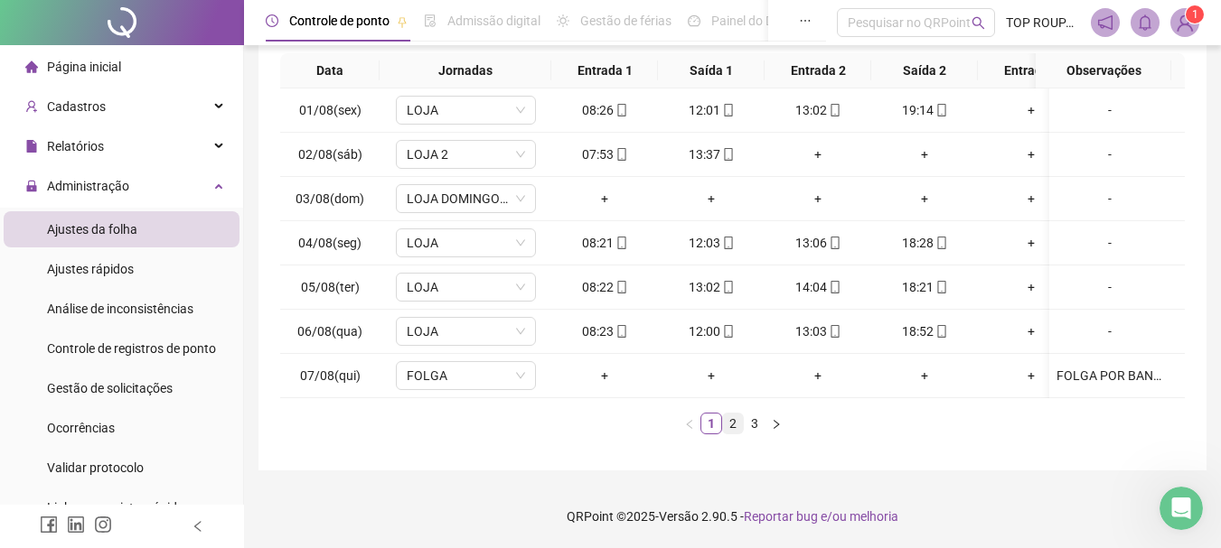
click at [741, 423] on ul "1 2 3" at bounding box center [732, 424] width 904 height 22
click at [752, 423] on link "3" at bounding box center [754, 424] width 20 height 20
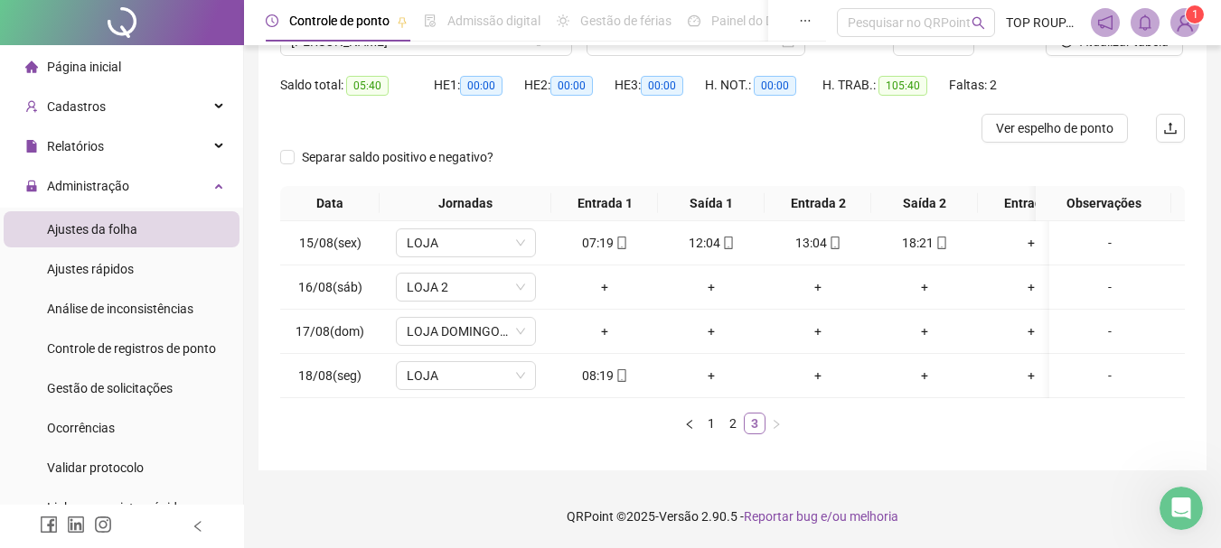
scroll to position [180, 0]
click at [474, 284] on span "LOJA 2" at bounding box center [466, 287] width 118 height 27
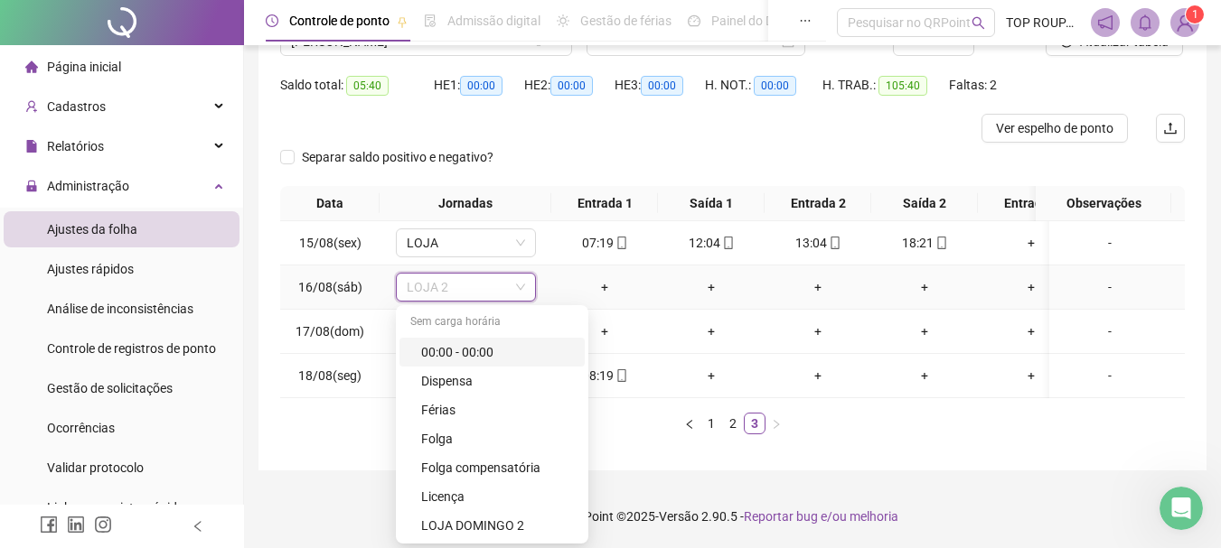
click at [474, 342] on div "00:00 - 00:00" at bounding box center [497, 352] width 153 height 20
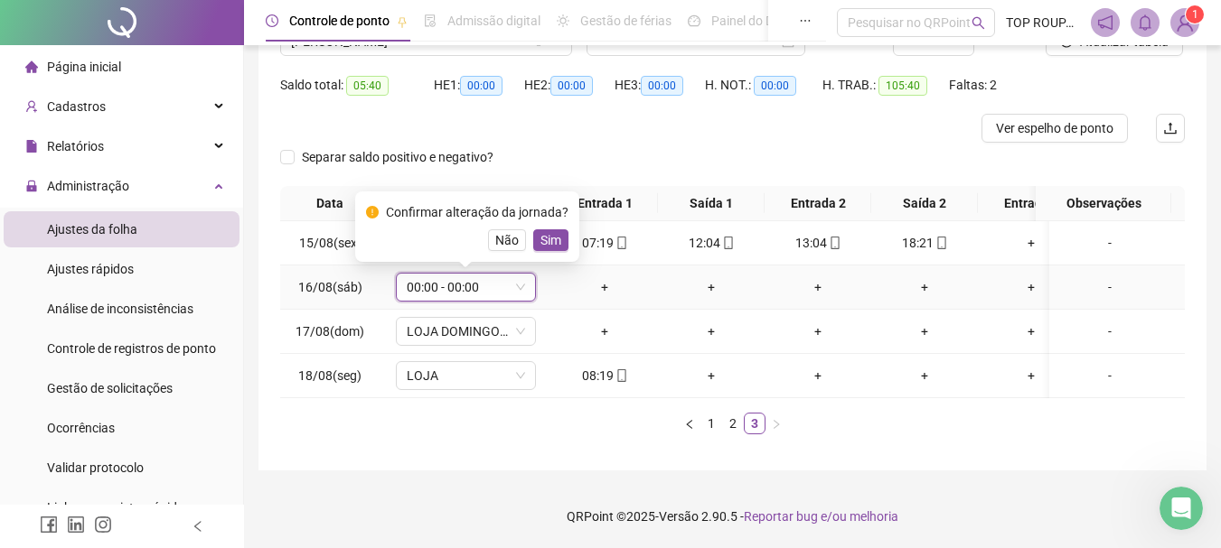
click at [549, 230] on span "Sim" at bounding box center [550, 240] width 21 height 20
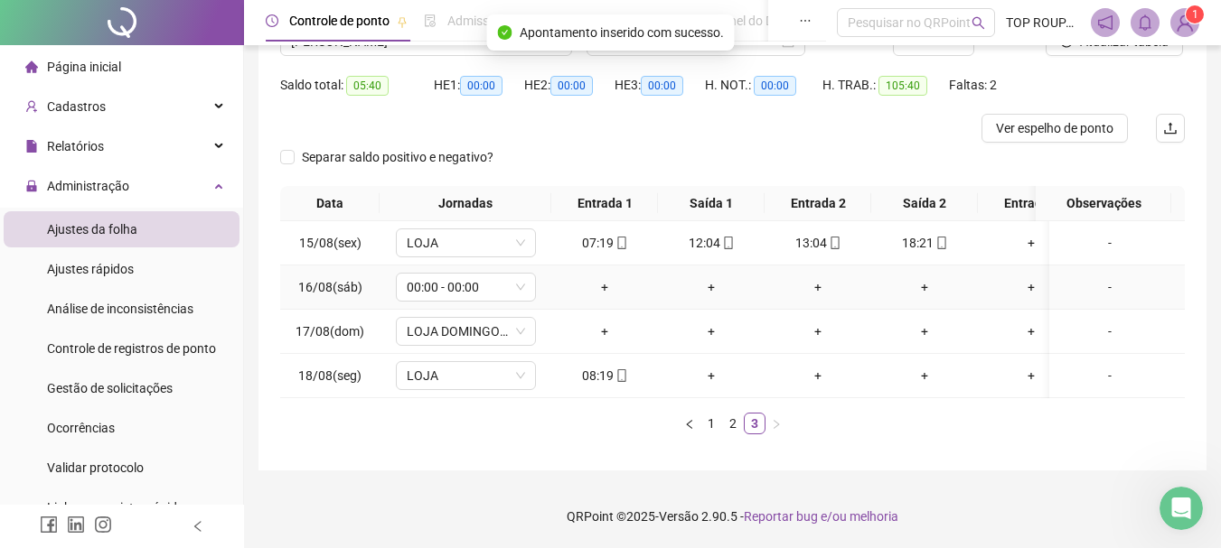
click at [1100, 277] on div "-" at bounding box center [1109, 287] width 107 height 20
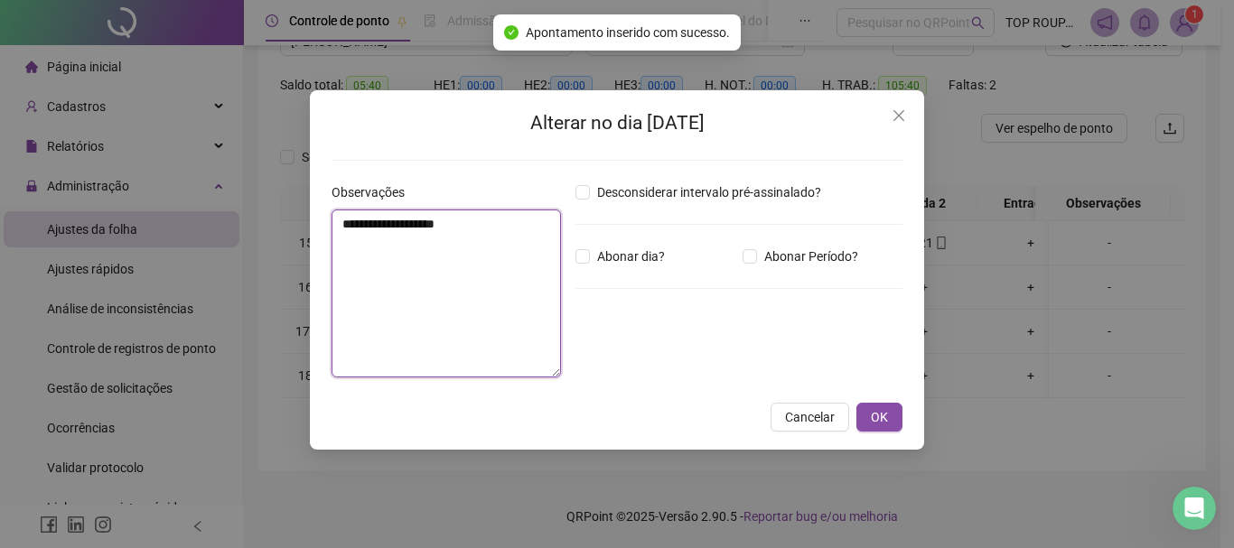
click at [479, 289] on textarea "**********" at bounding box center [446, 294] width 229 height 168
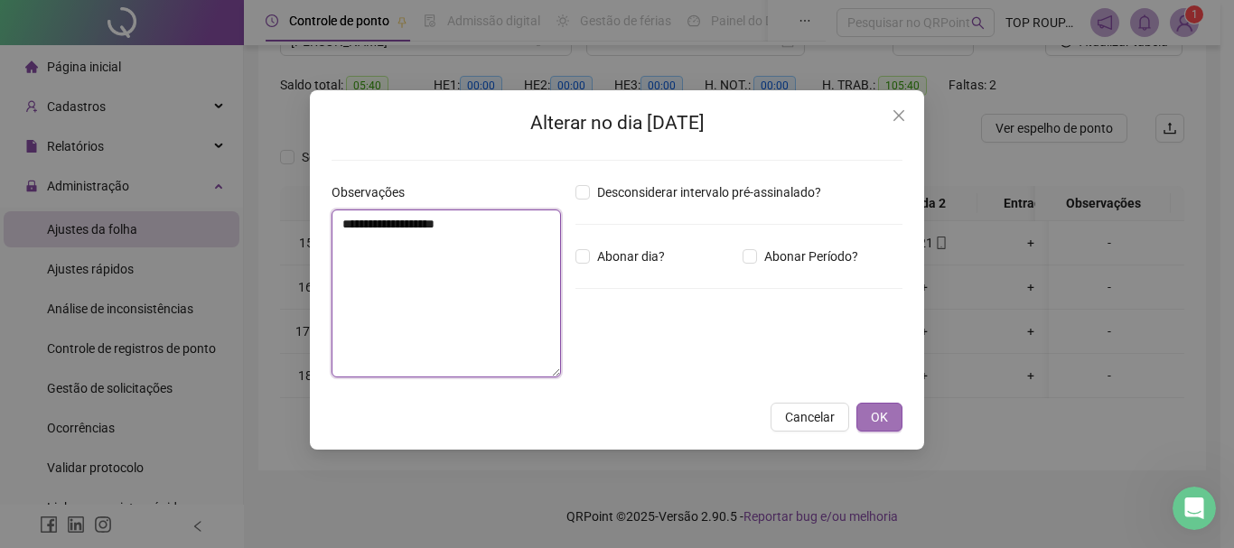
type textarea "**********"
click at [871, 425] on span "OK" at bounding box center [879, 417] width 17 height 20
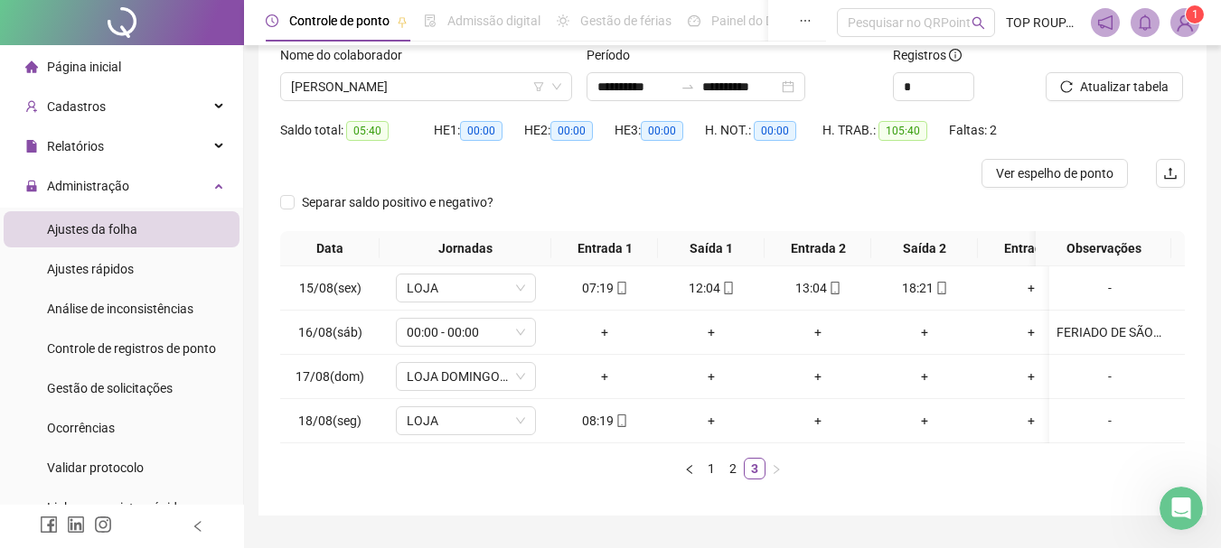
scroll to position [89, 0]
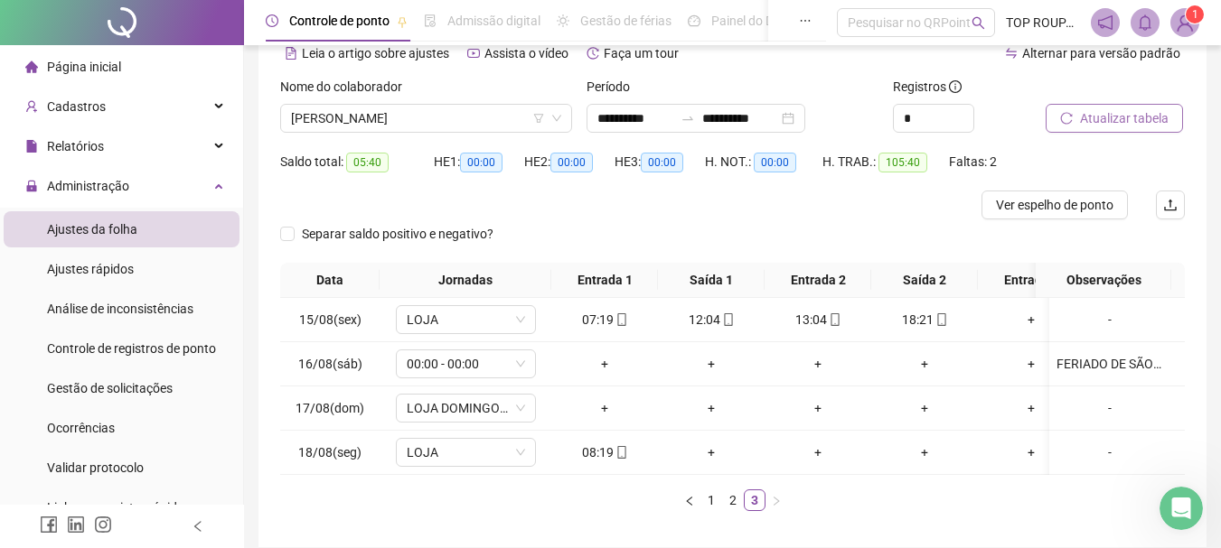
click at [1136, 121] on span "Atualizar tabela" at bounding box center [1124, 118] width 89 height 20
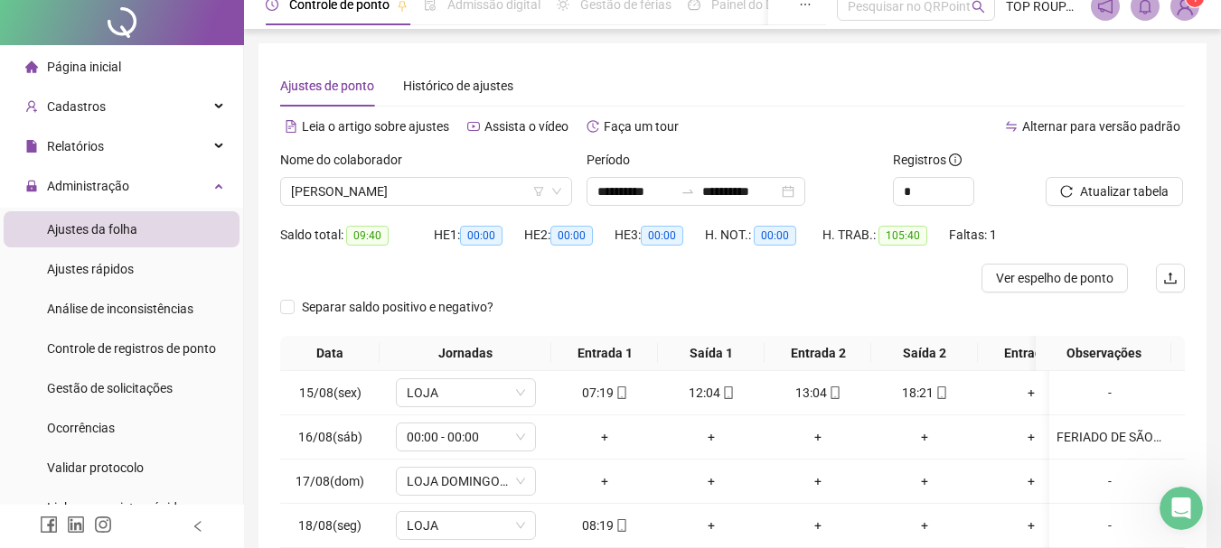
scroll to position [0, 0]
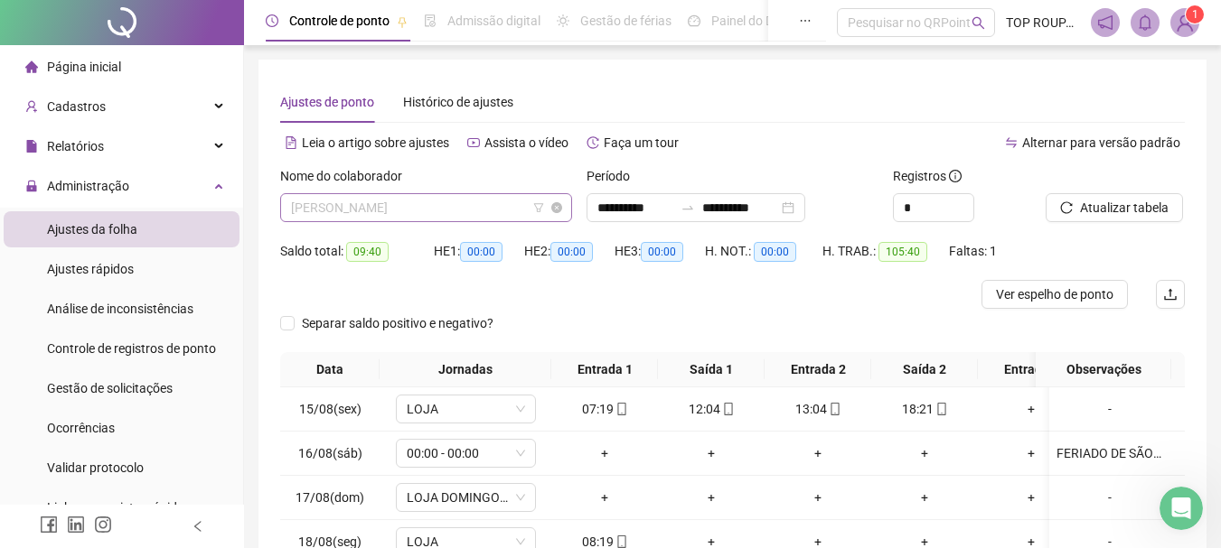
click at [401, 205] on span "[PERSON_NAME]" at bounding box center [426, 207] width 270 height 27
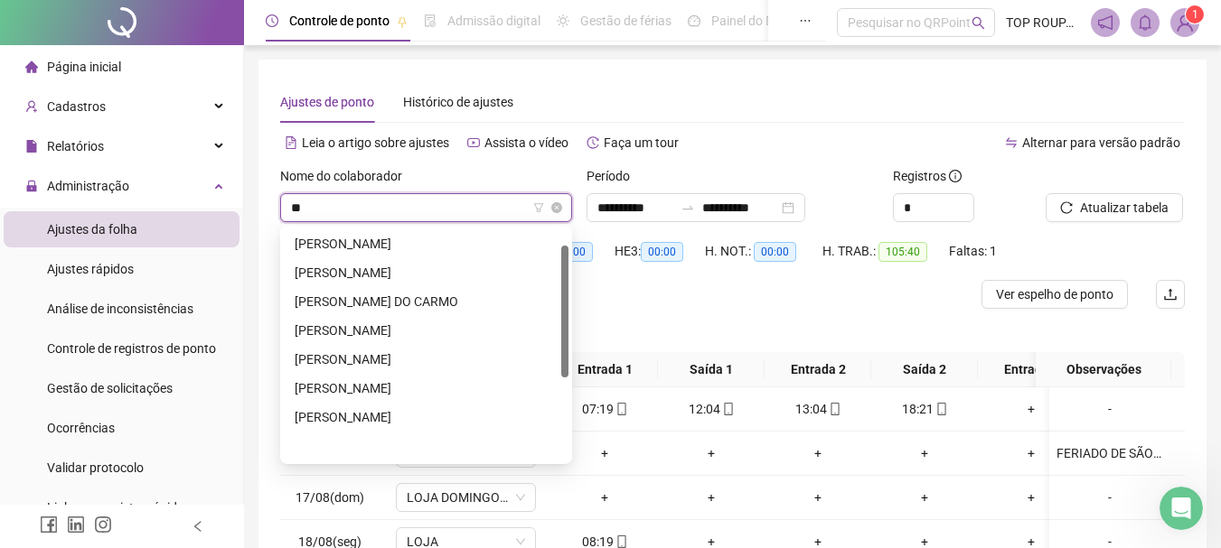
scroll to position [29, 0]
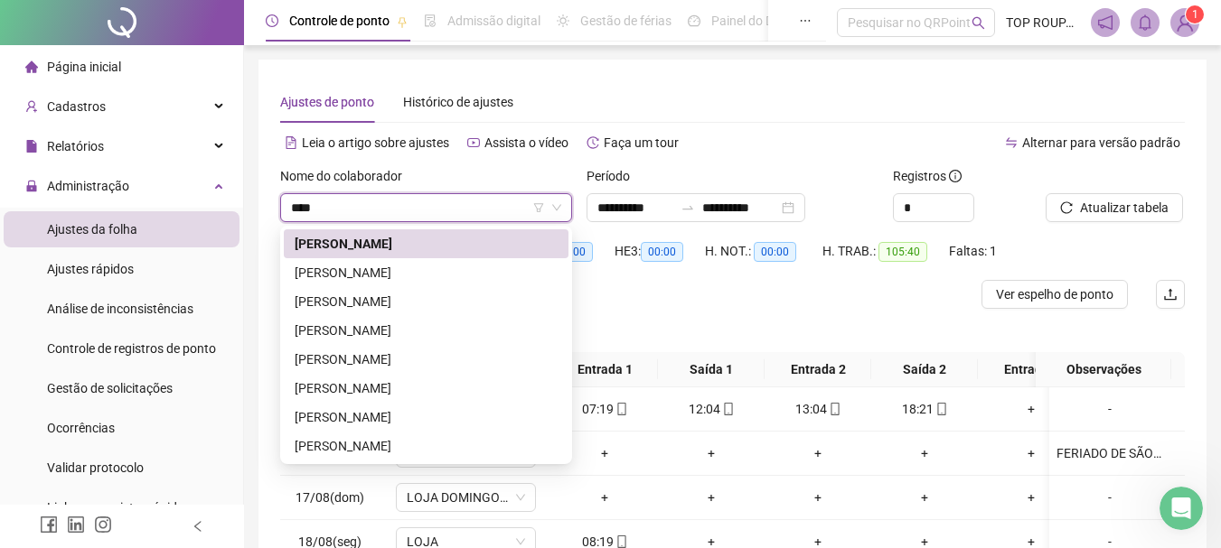
type input "*****"
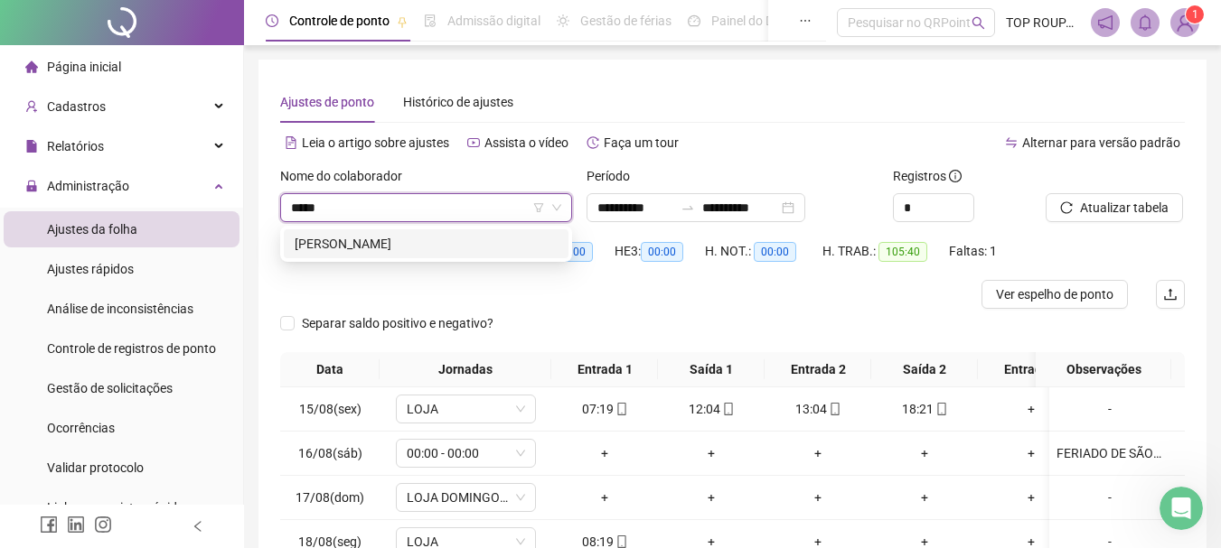
click at [389, 246] on div "[PERSON_NAME]" at bounding box center [426, 244] width 263 height 20
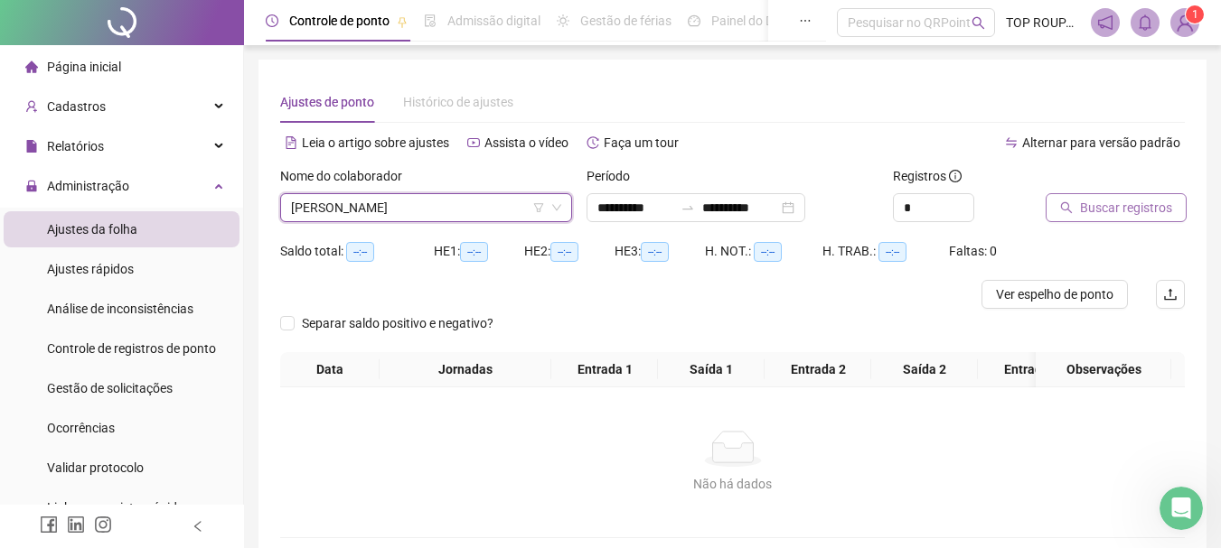
click at [1141, 207] on span "Buscar registros" at bounding box center [1126, 208] width 92 height 20
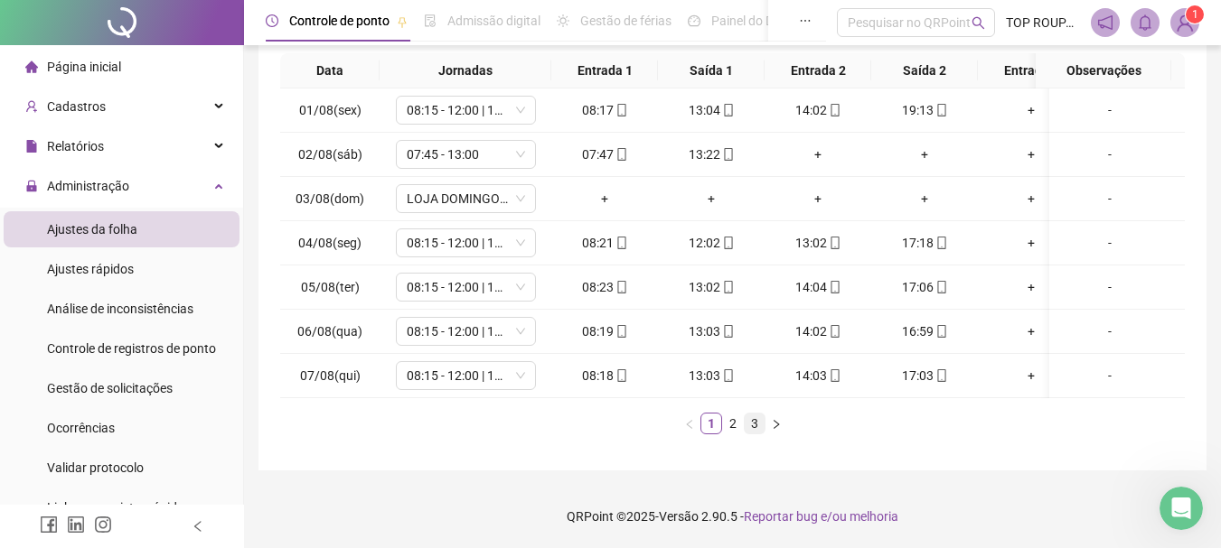
click at [756, 433] on link "3" at bounding box center [754, 424] width 20 height 20
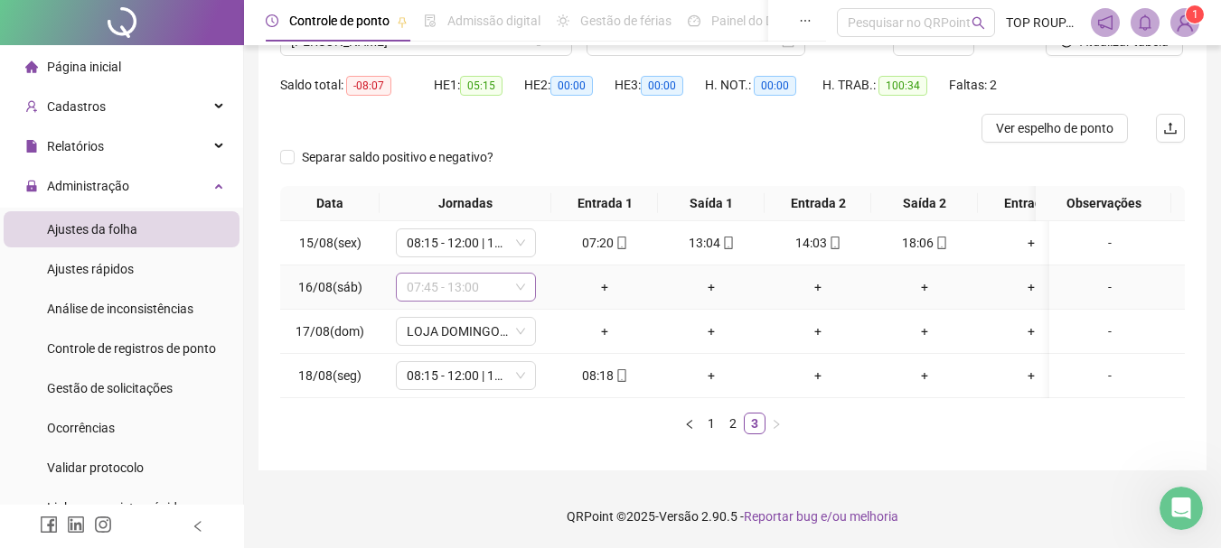
click at [490, 274] on span "07:45 - 13:00" at bounding box center [466, 287] width 118 height 27
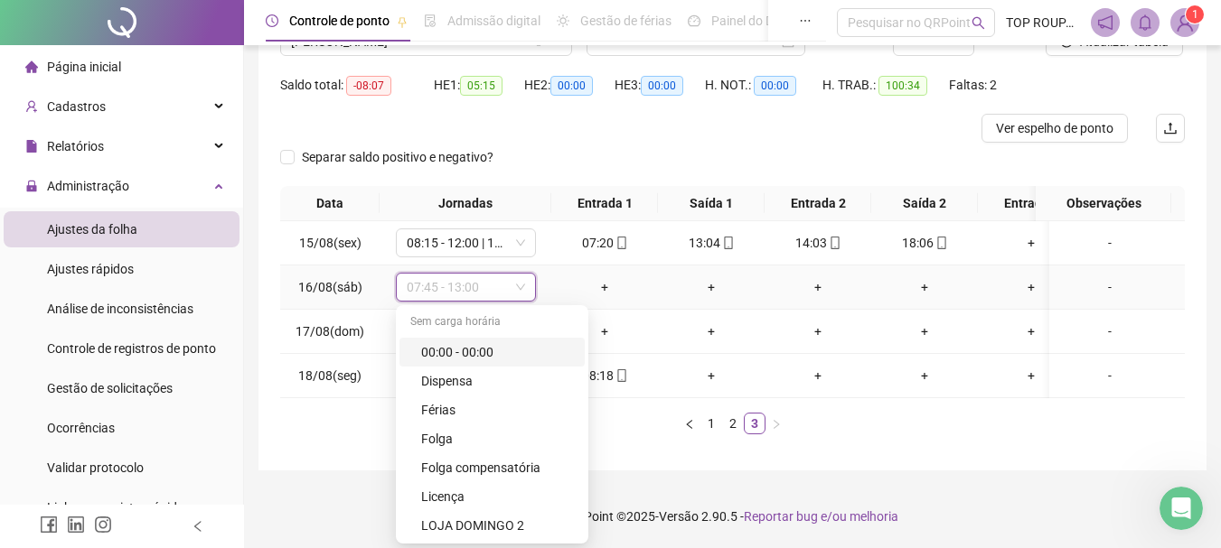
click at [472, 342] on div "00:00 - 00:00" at bounding box center [497, 352] width 153 height 20
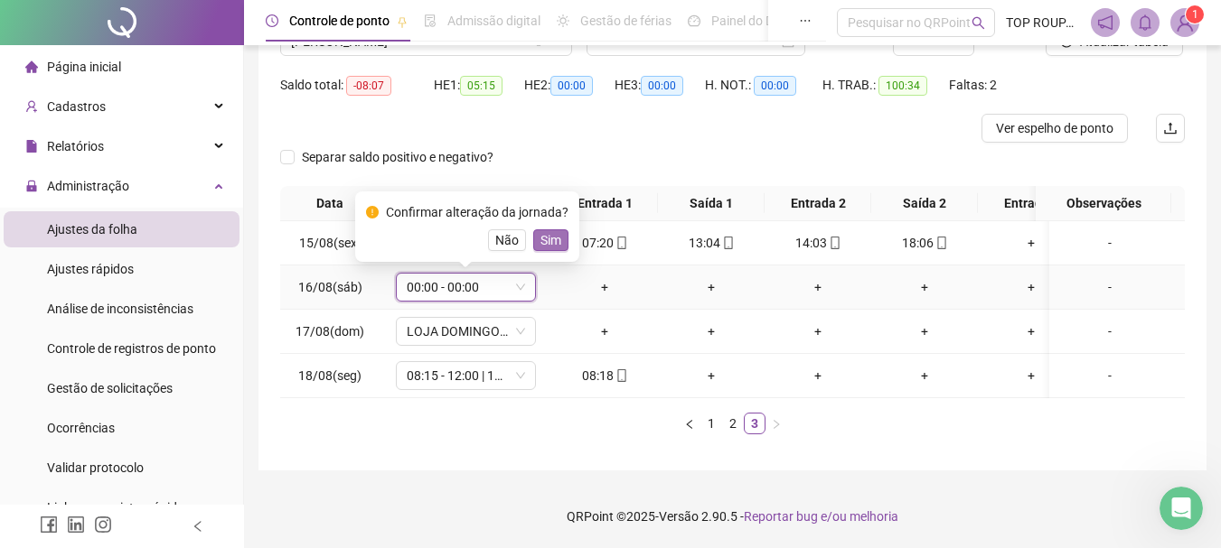
click at [552, 229] on button "Sim" at bounding box center [550, 240] width 35 height 22
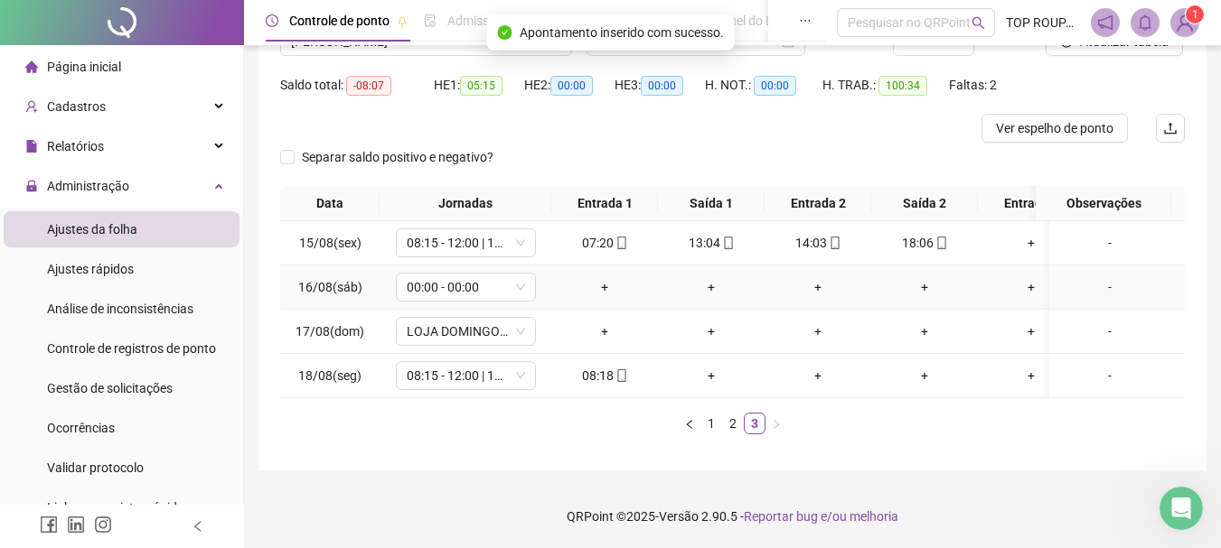
click at [1110, 277] on div "-" at bounding box center [1109, 287] width 107 height 20
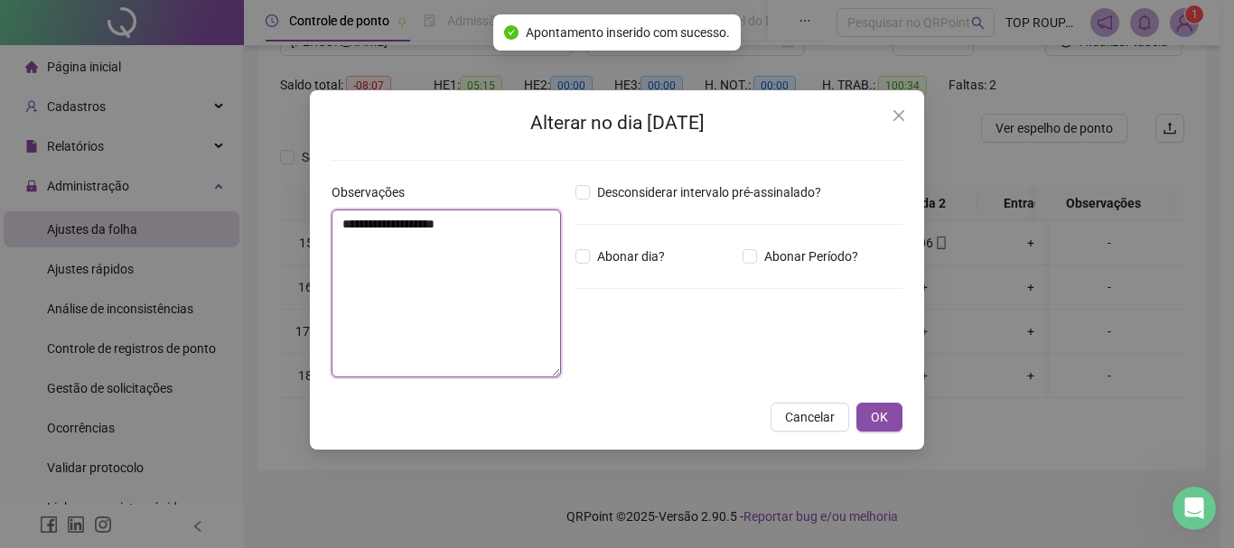
click at [470, 269] on textarea "**********" at bounding box center [446, 294] width 229 height 168
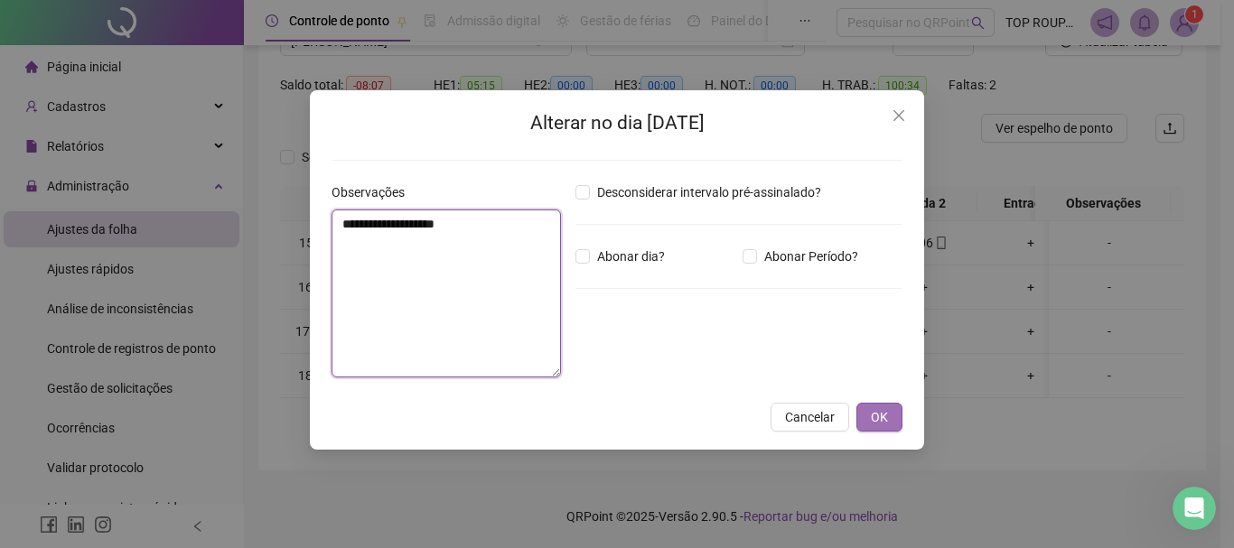
type textarea "**********"
click at [874, 414] on span "OK" at bounding box center [879, 417] width 17 height 20
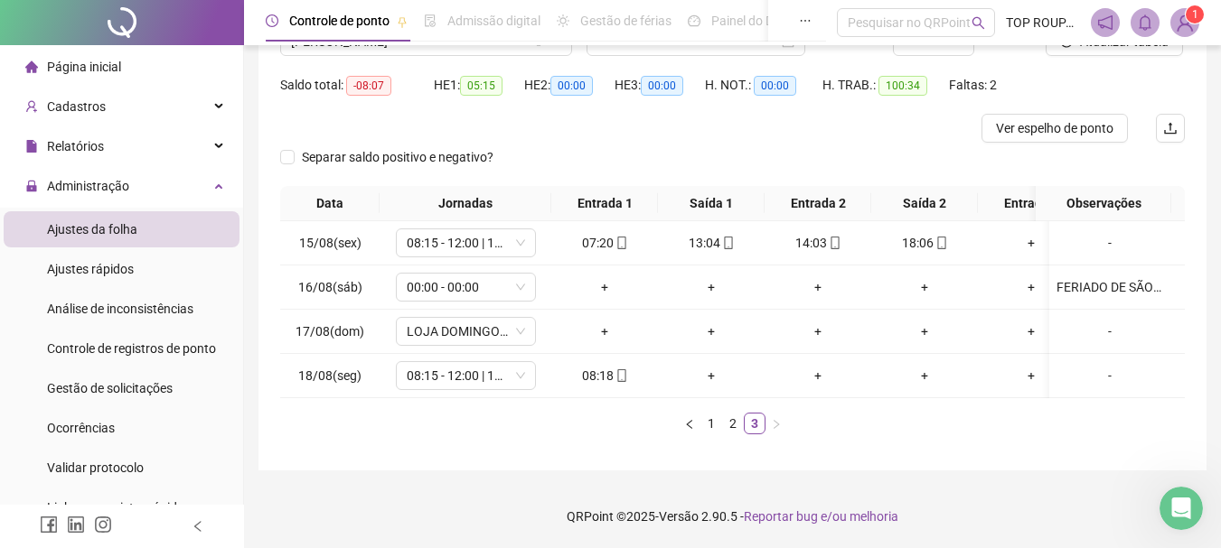
scroll to position [89, 0]
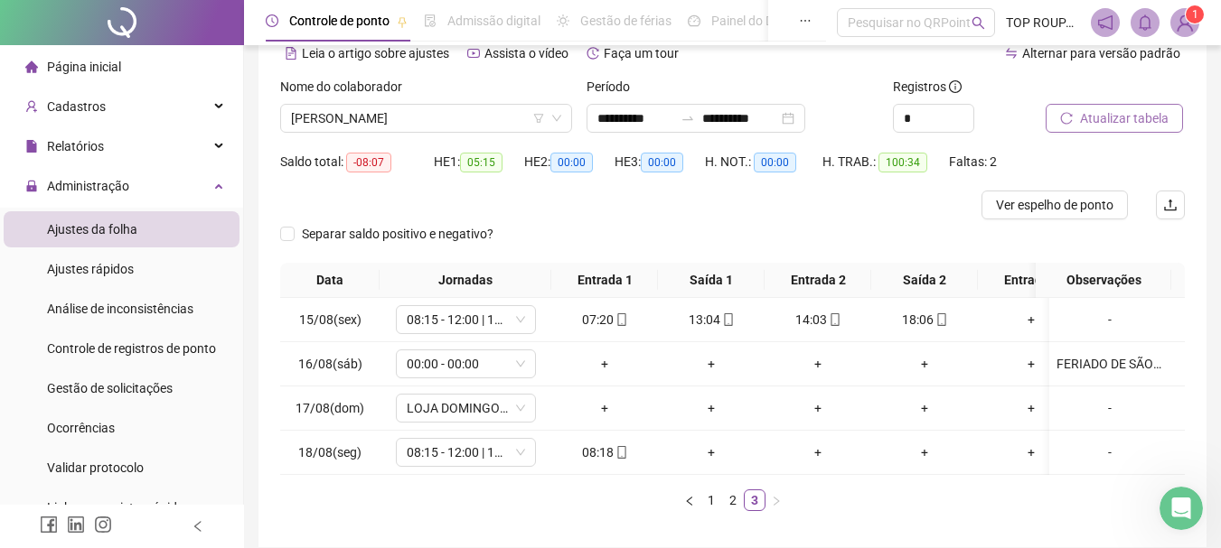
click at [1124, 119] on span "Atualizar tabela" at bounding box center [1124, 118] width 89 height 20
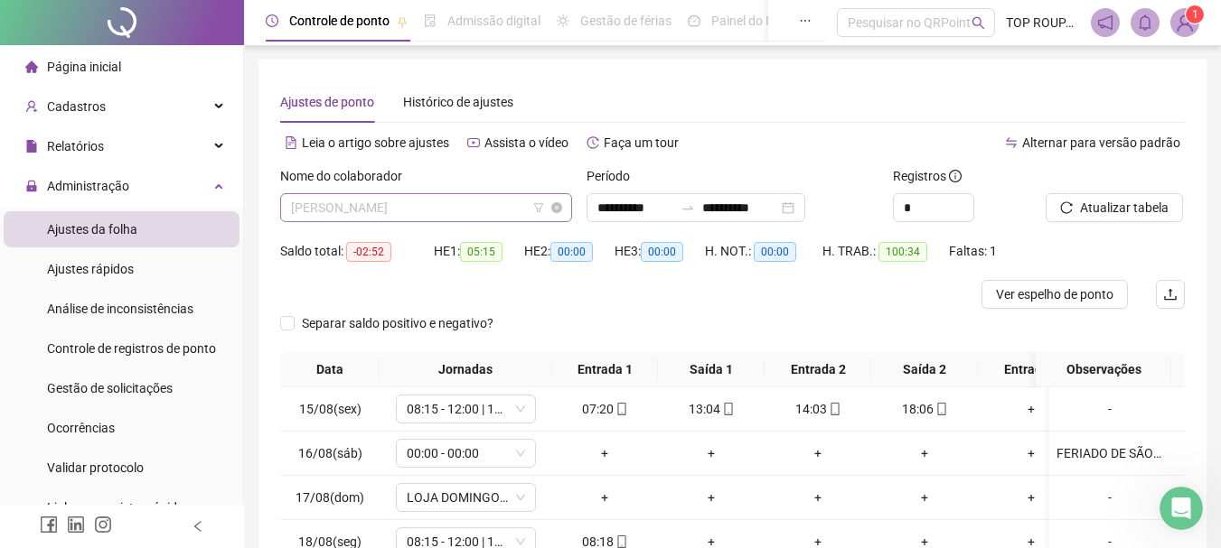
scroll to position [1359, 0]
click at [406, 197] on span "[PERSON_NAME]" at bounding box center [426, 207] width 270 height 27
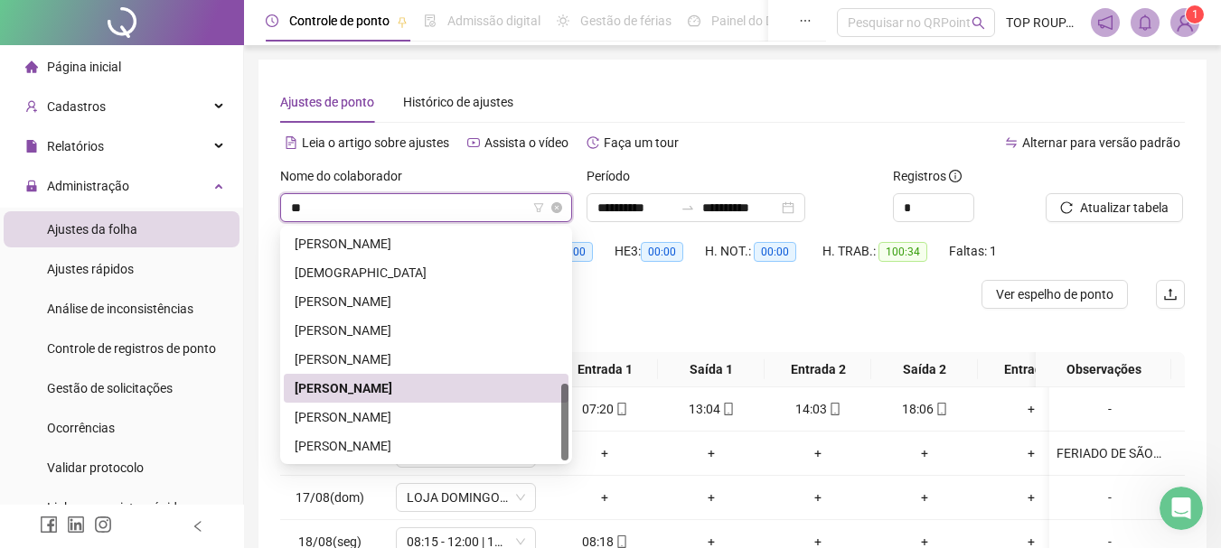
scroll to position [0, 0]
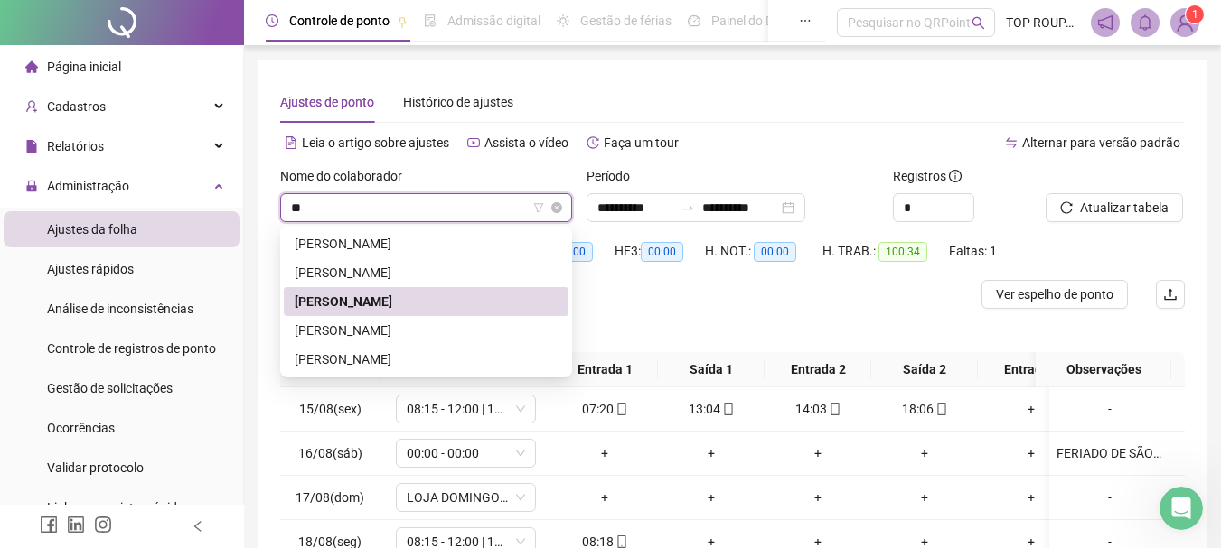
type input "***"
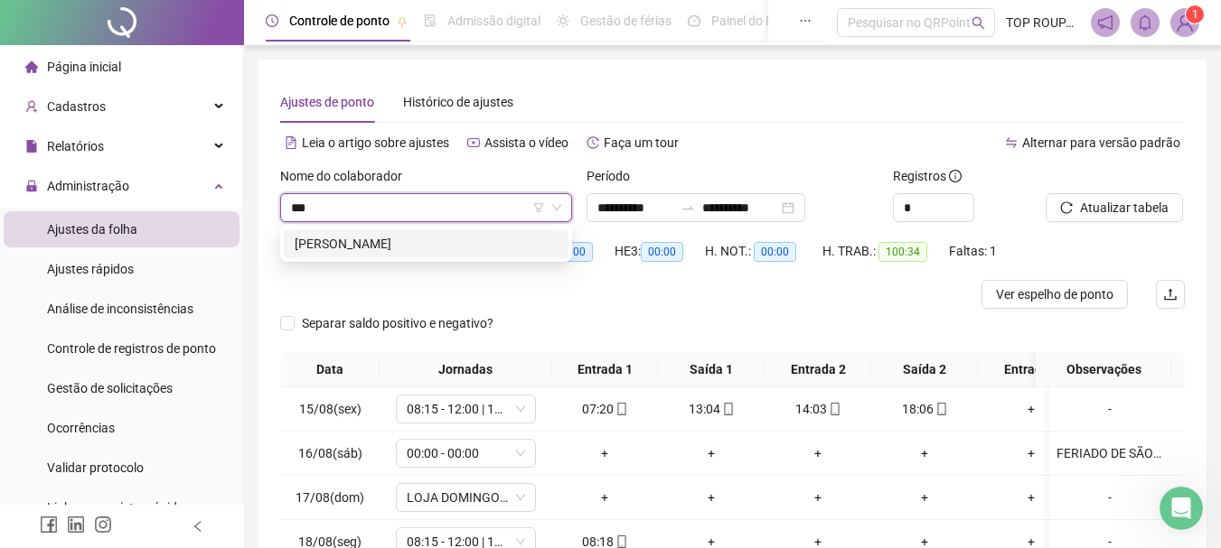
click at [417, 245] on div "[PERSON_NAME]" at bounding box center [426, 244] width 263 height 20
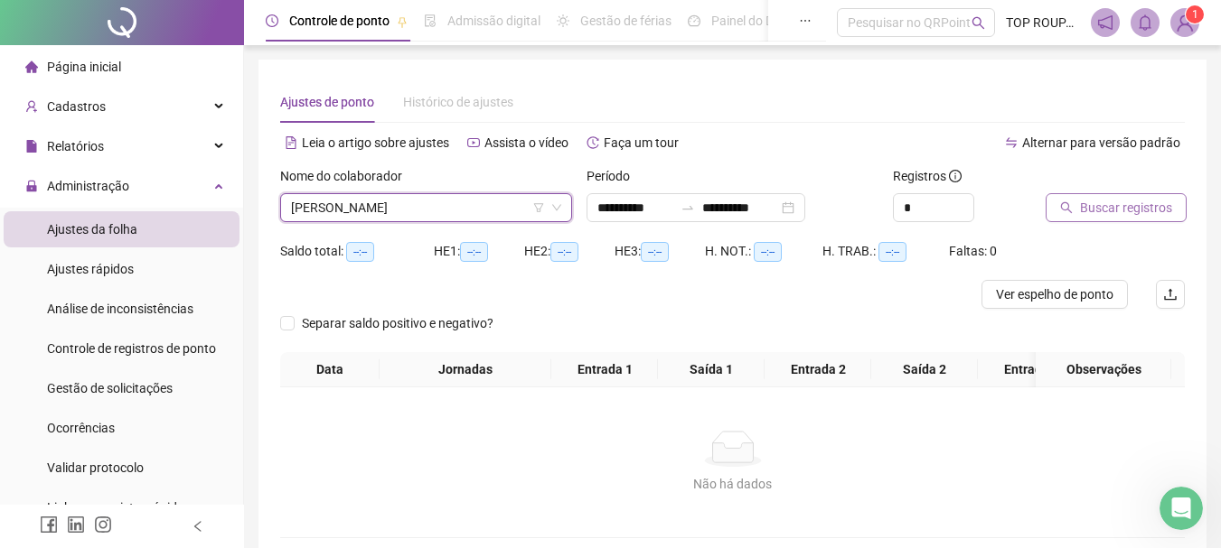
click at [1131, 209] on span "Buscar registros" at bounding box center [1126, 208] width 92 height 20
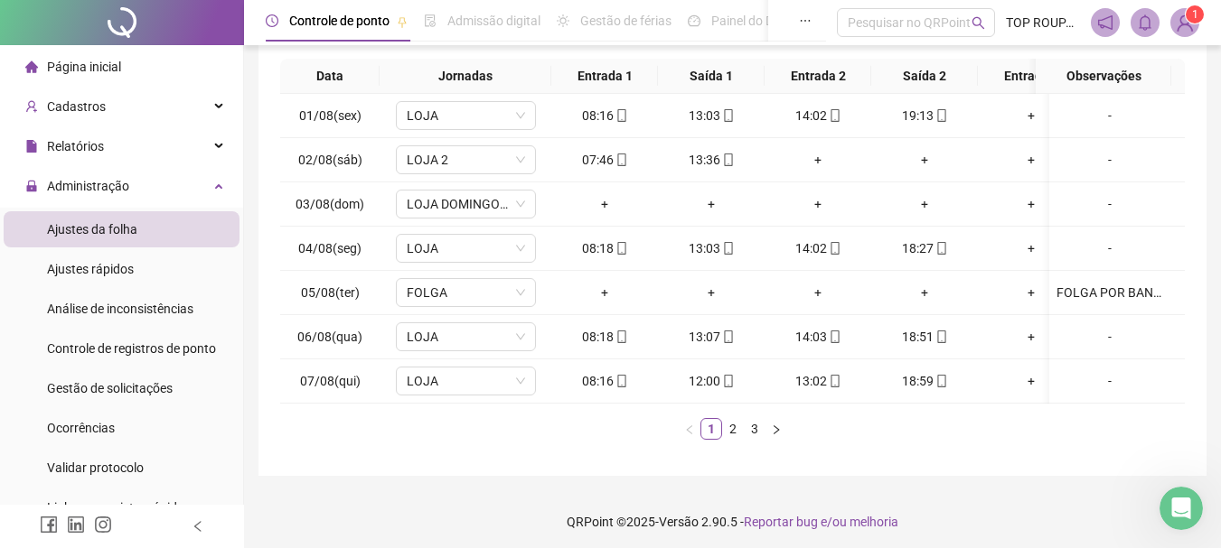
scroll to position [313, 0]
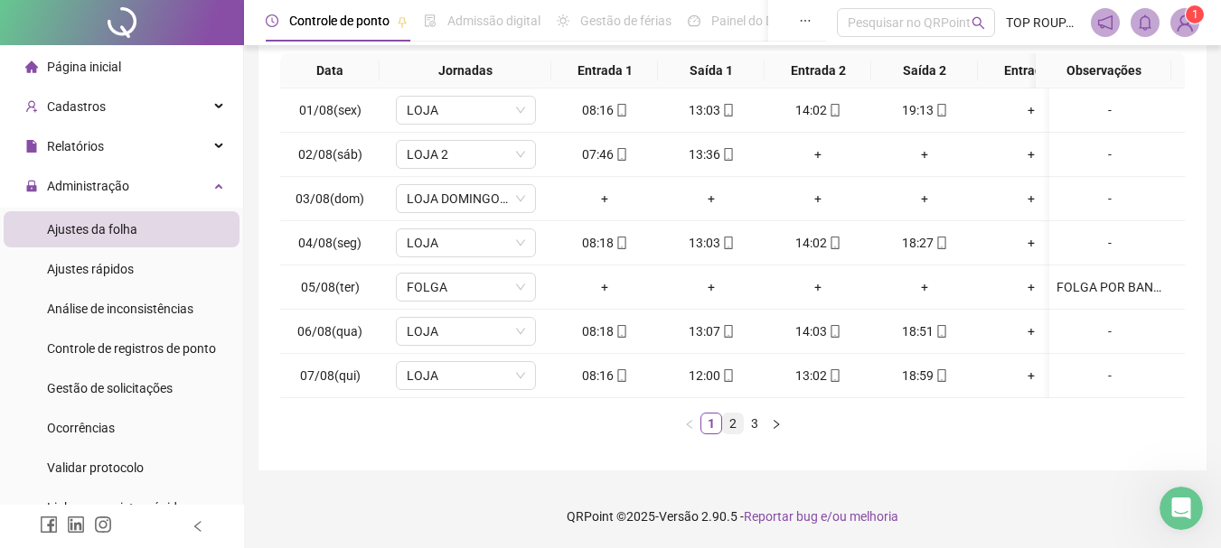
click at [739, 420] on link "2" at bounding box center [733, 424] width 20 height 20
click at [756, 417] on link "3" at bounding box center [754, 424] width 20 height 20
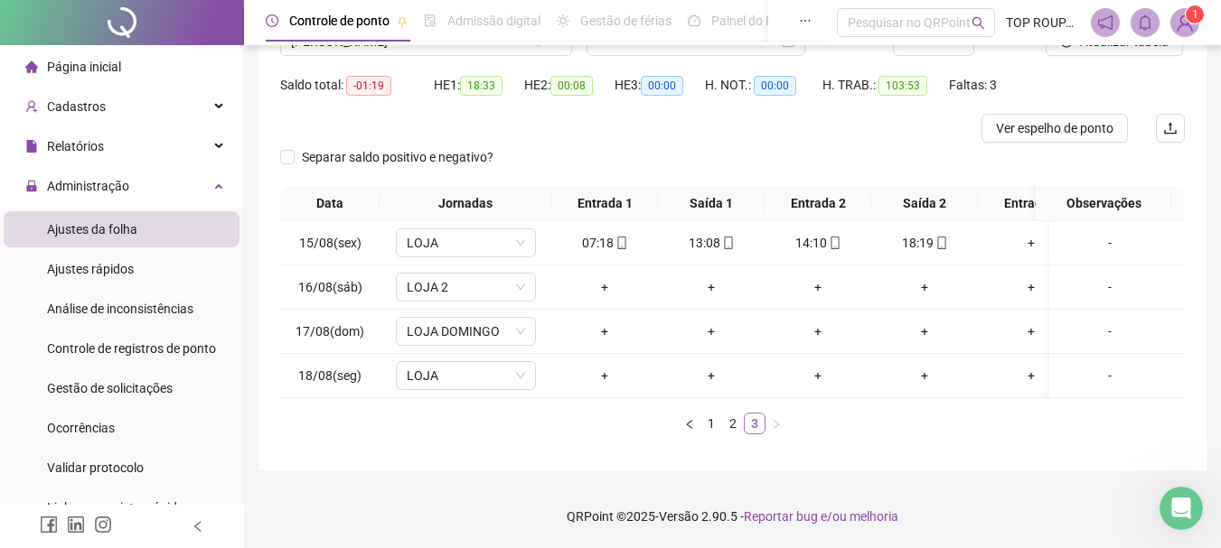
scroll to position [180, 0]
click at [491, 274] on span "LOJA 2" at bounding box center [466, 287] width 118 height 27
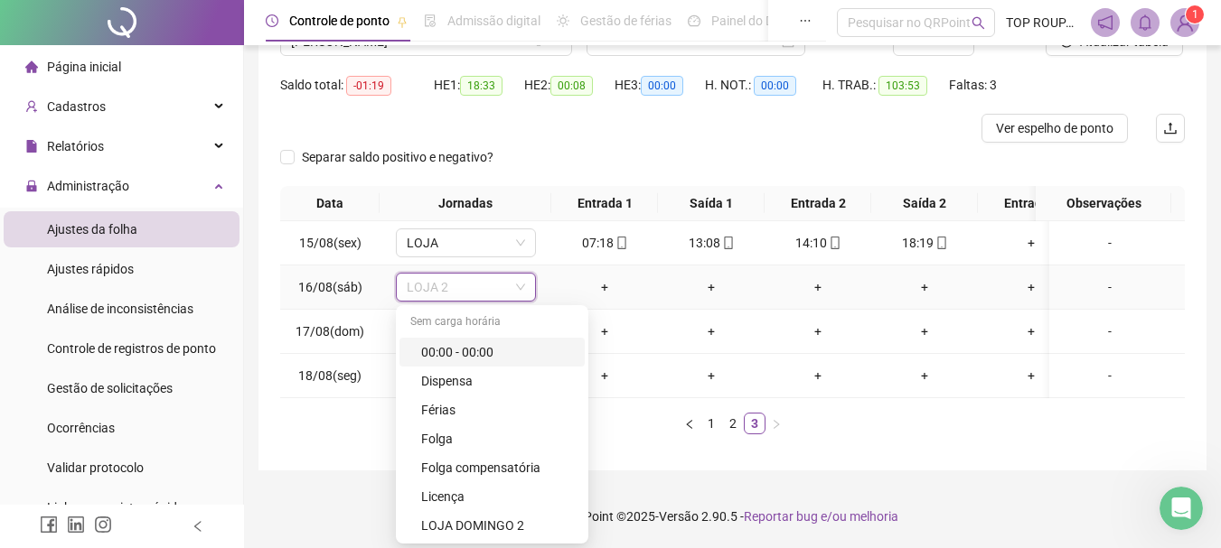
click at [492, 343] on div "00:00 - 00:00" at bounding box center [497, 352] width 153 height 20
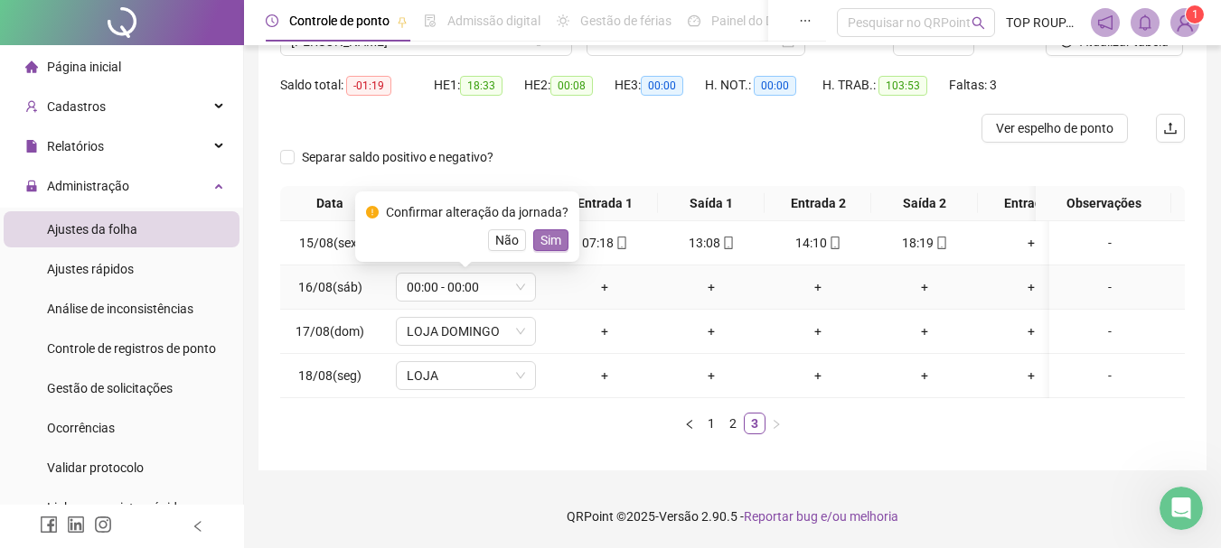
click at [540, 230] on span "Sim" at bounding box center [550, 240] width 21 height 20
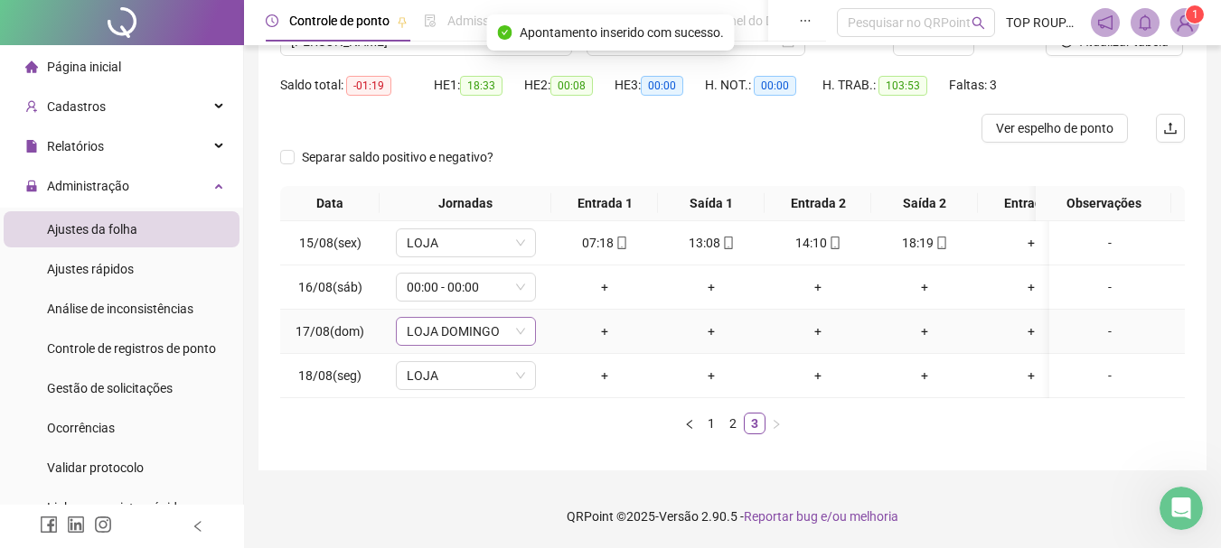
click at [507, 325] on span "LOJA DOMINGO" at bounding box center [466, 331] width 118 height 27
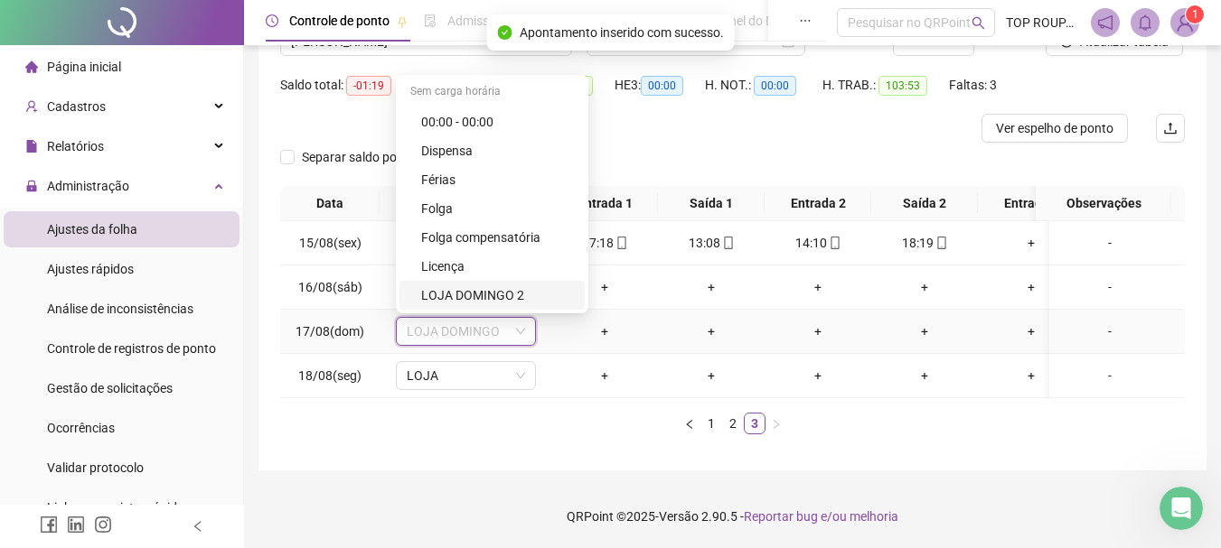
click at [493, 286] on div "LOJA DOMINGO 2" at bounding box center [497, 296] width 153 height 20
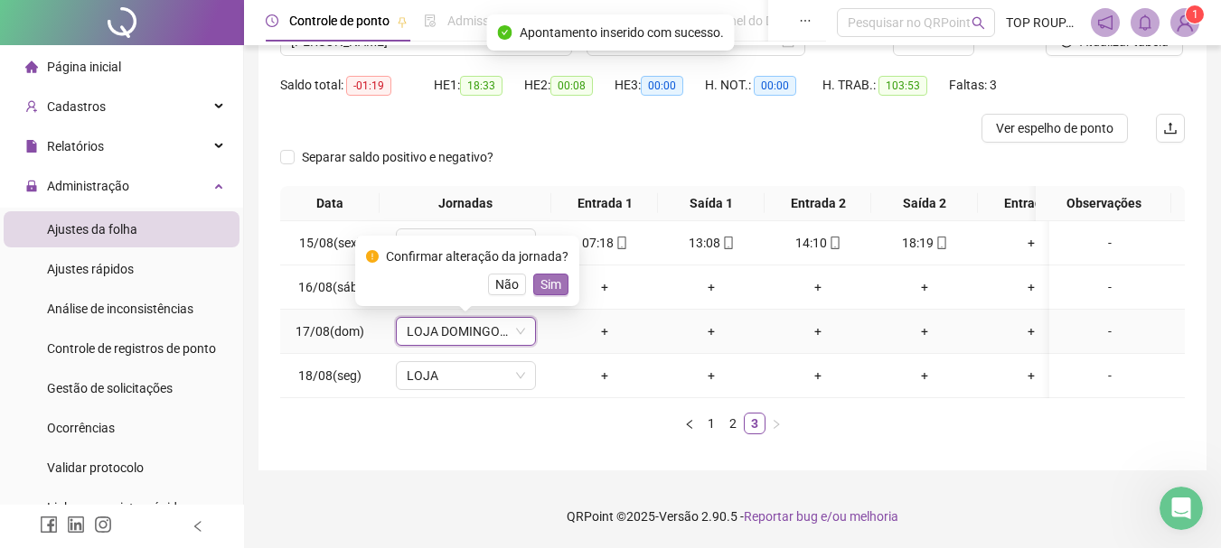
click at [533, 274] on button "Sim" at bounding box center [550, 285] width 35 height 22
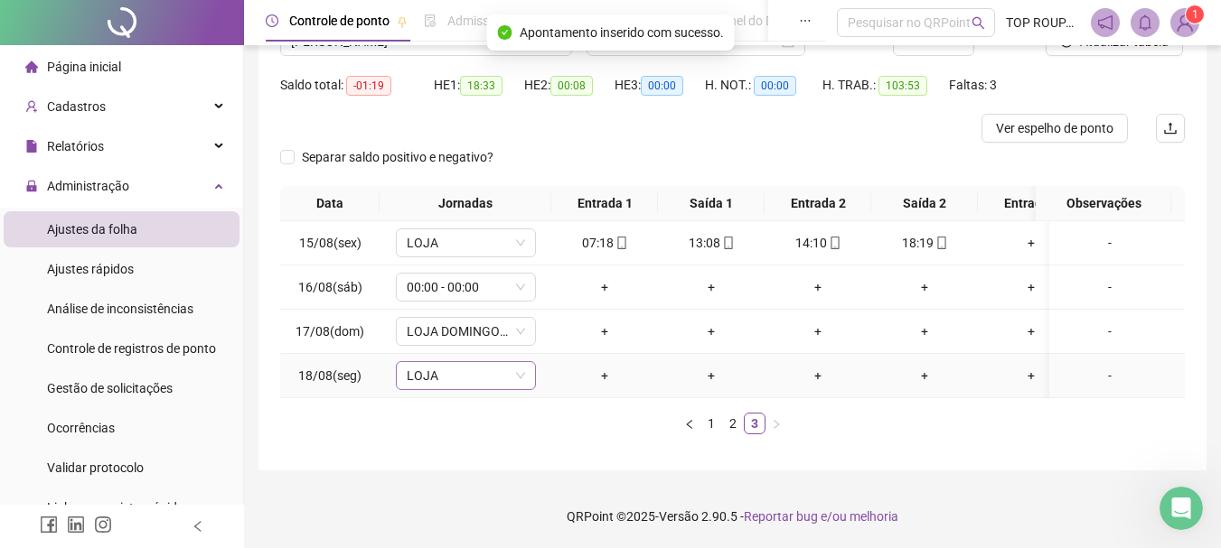
drag, startPoint x: 454, startPoint y: 379, endPoint x: 452, endPoint y: 351, distance: 27.2
click at [450, 379] on td "LOJA" at bounding box center [465, 376] width 172 height 44
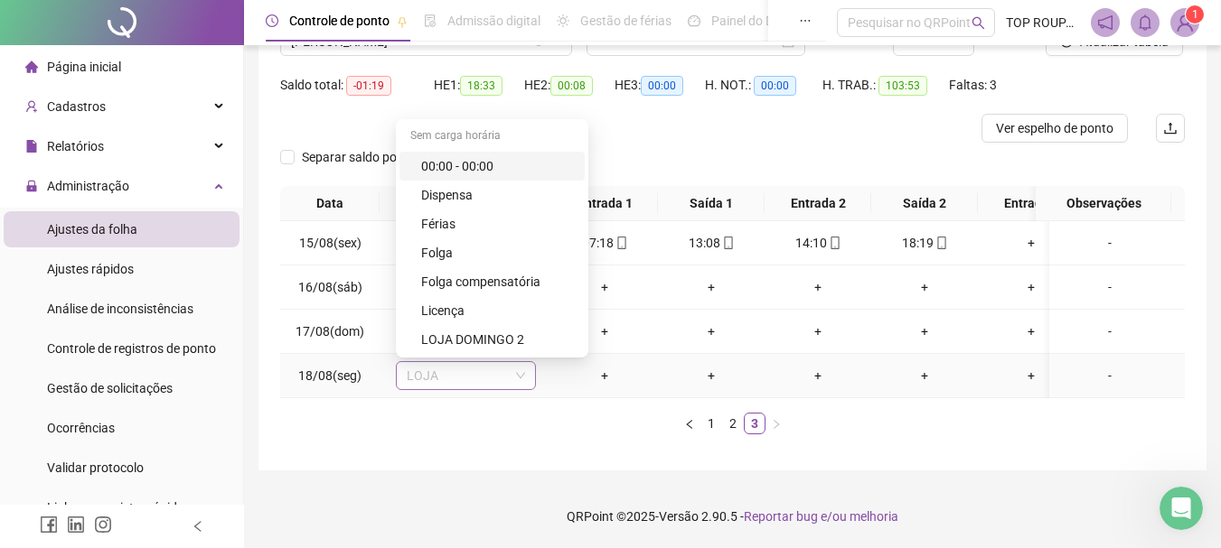
click at [454, 362] on span "LOJA" at bounding box center [466, 375] width 118 height 27
click at [467, 243] on div "Folga" at bounding box center [497, 253] width 153 height 20
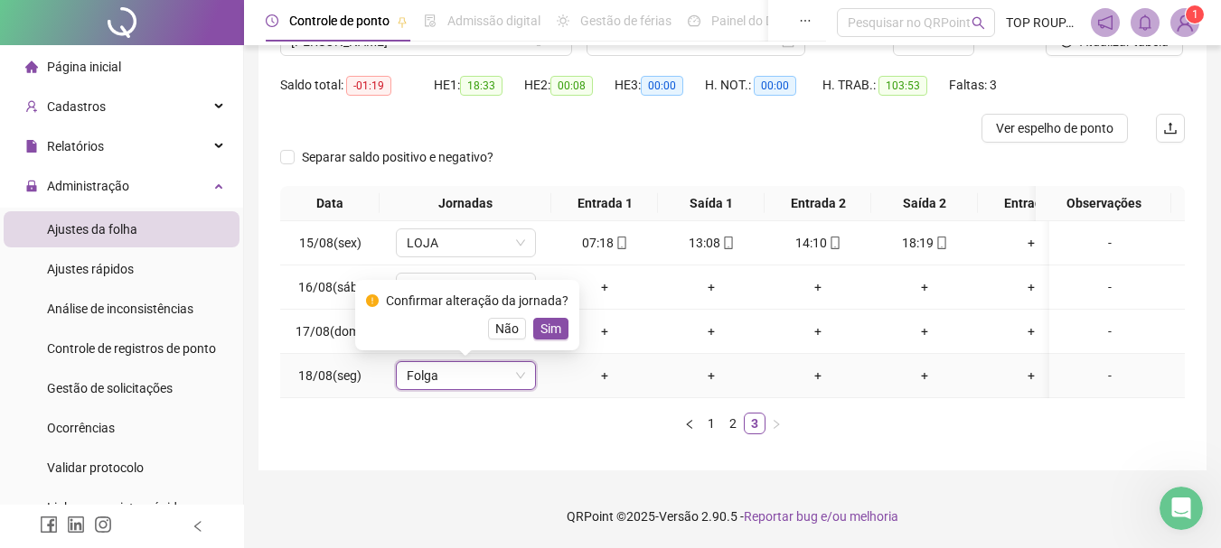
drag, startPoint x: 554, startPoint y: 314, endPoint x: 585, endPoint y: 314, distance: 31.6
click at [552, 319] on span "Sim" at bounding box center [550, 329] width 21 height 20
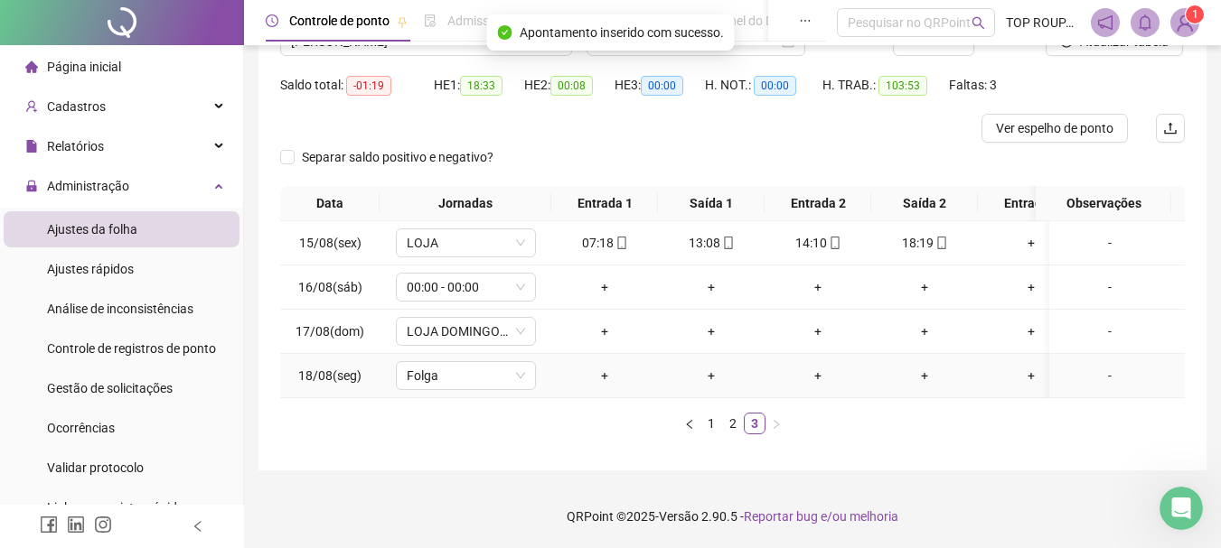
click at [1087, 369] on div "-" at bounding box center [1109, 376] width 107 height 20
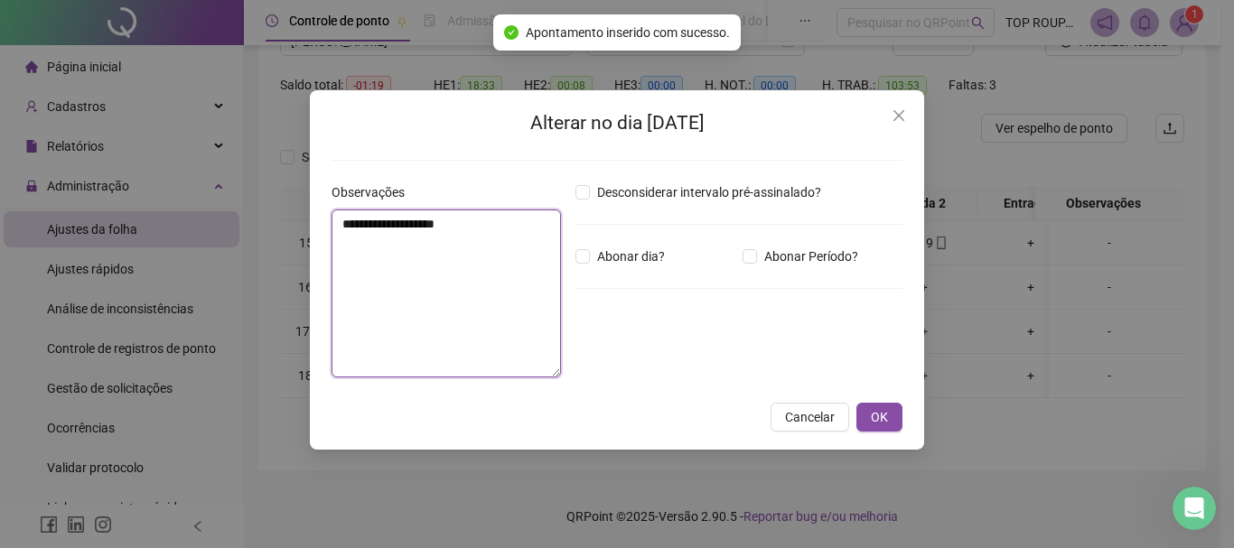
click at [458, 296] on textarea "**********" at bounding box center [446, 294] width 229 height 168
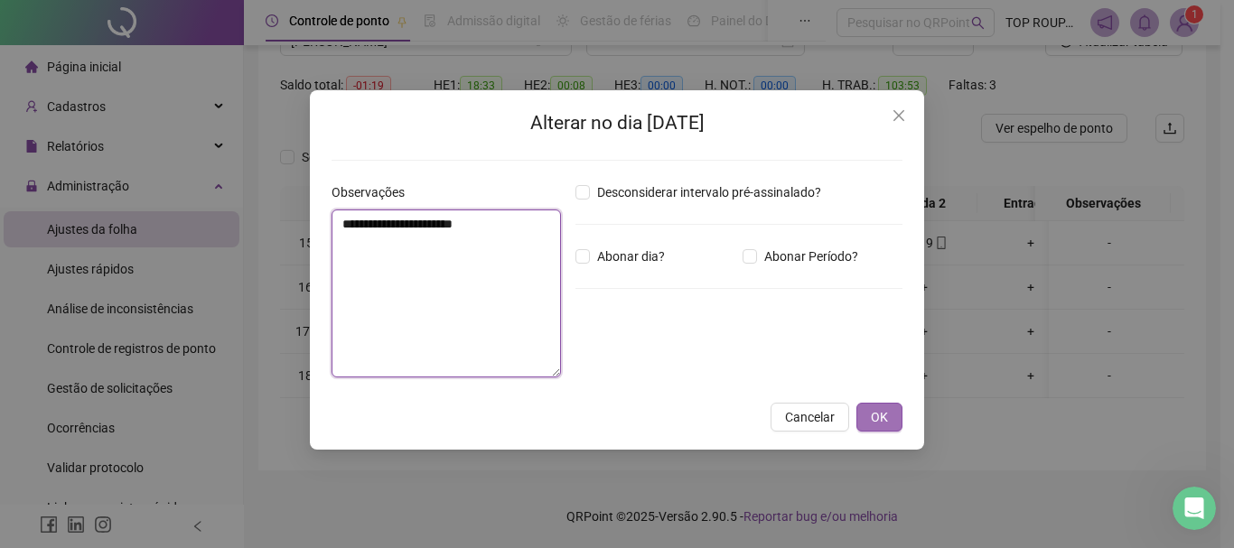
type textarea "**********"
click at [886, 407] on span "OK" at bounding box center [879, 417] width 17 height 20
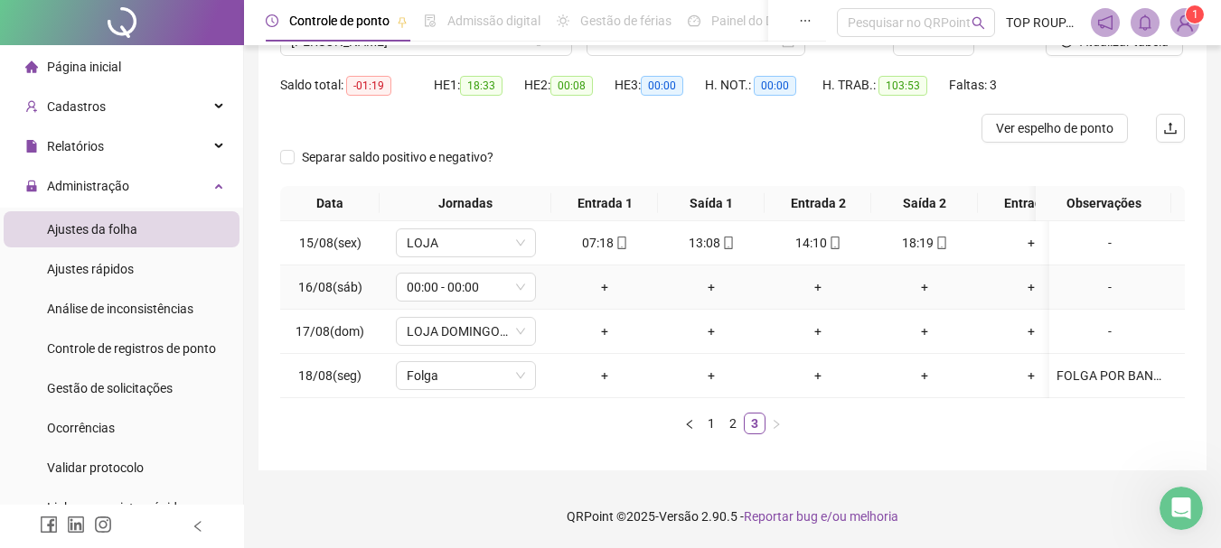
drag, startPoint x: 1103, startPoint y: 280, endPoint x: 1037, endPoint y: 289, distance: 66.6
click at [1103, 277] on div "-" at bounding box center [1109, 287] width 107 height 20
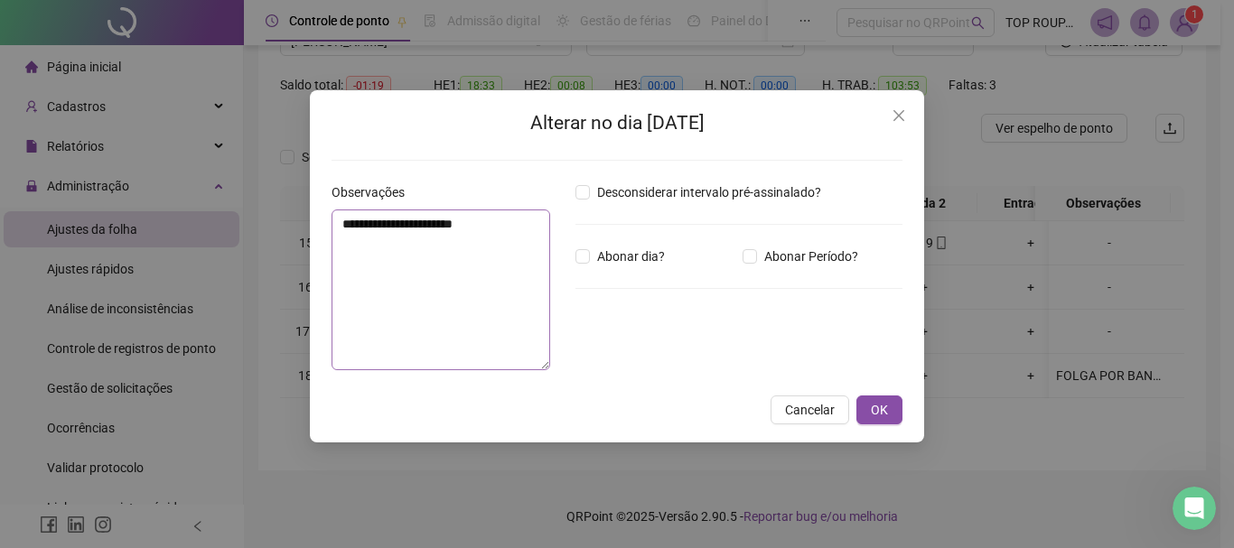
drag, startPoint x: 327, startPoint y: 220, endPoint x: 389, endPoint y: 239, distance: 65.4
click at [362, 232] on div "**********" at bounding box center [446, 284] width 244 height 202
click at [394, 245] on textarea "**********" at bounding box center [441, 290] width 219 height 161
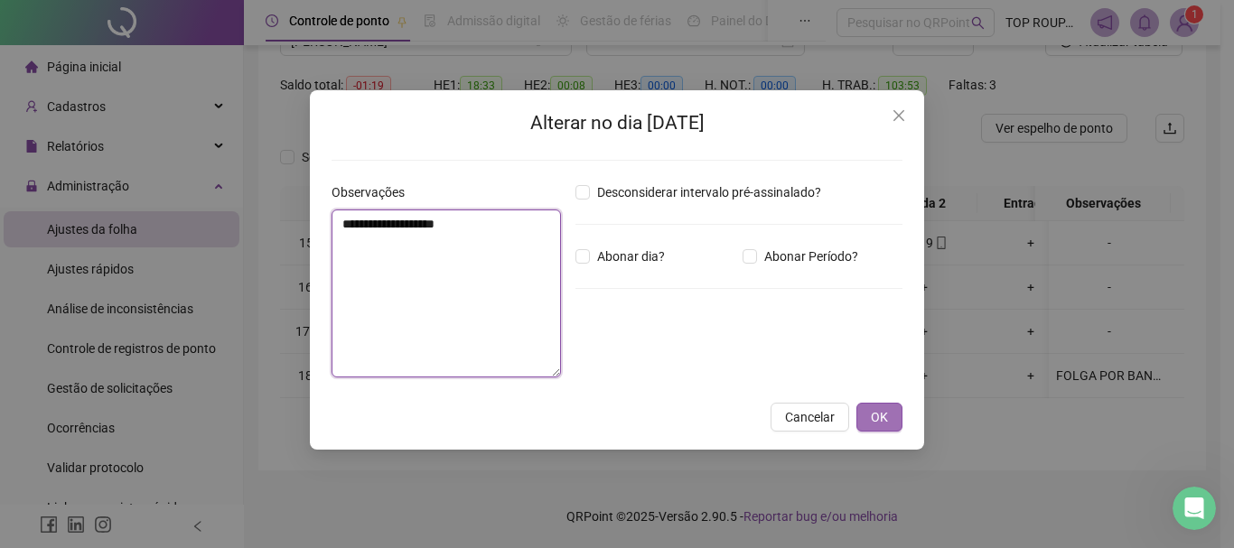
type textarea "**********"
click at [877, 420] on span "OK" at bounding box center [879, 417] width 17 height 20
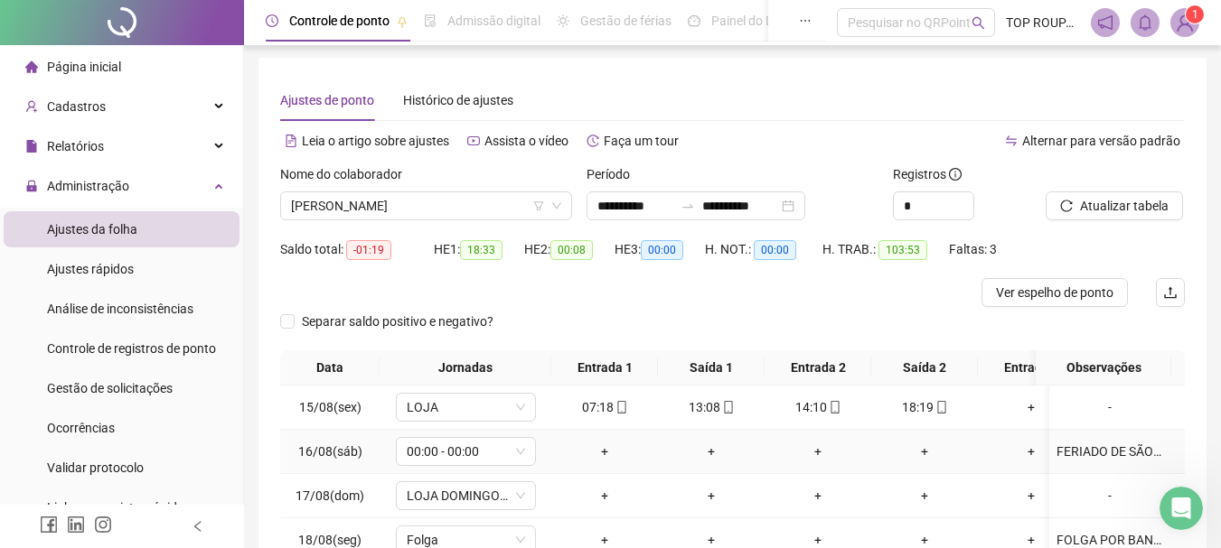
scroll to position [0, 0]
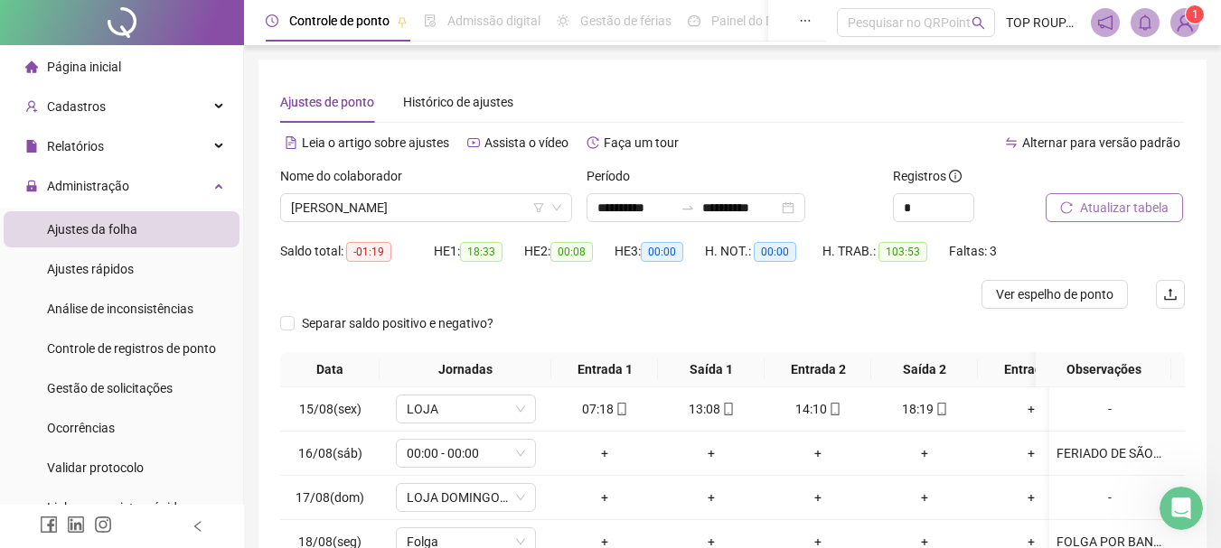
click at [1107, 208] on span "Atualizar tabela" at bounding box center [1124, 208] width 89 height 20
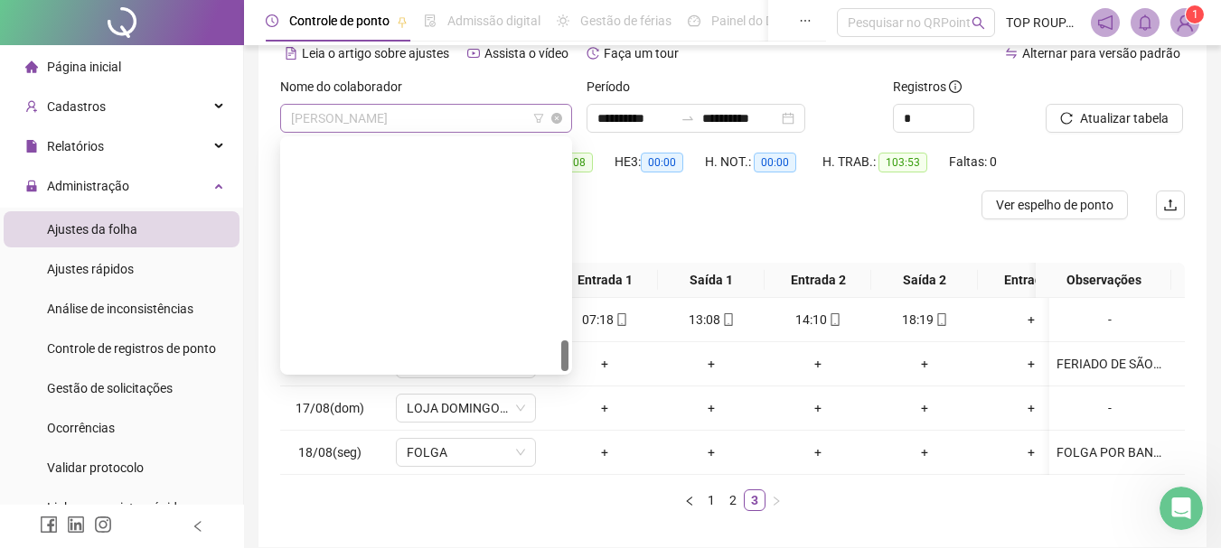
scroll to position [1475, 0]
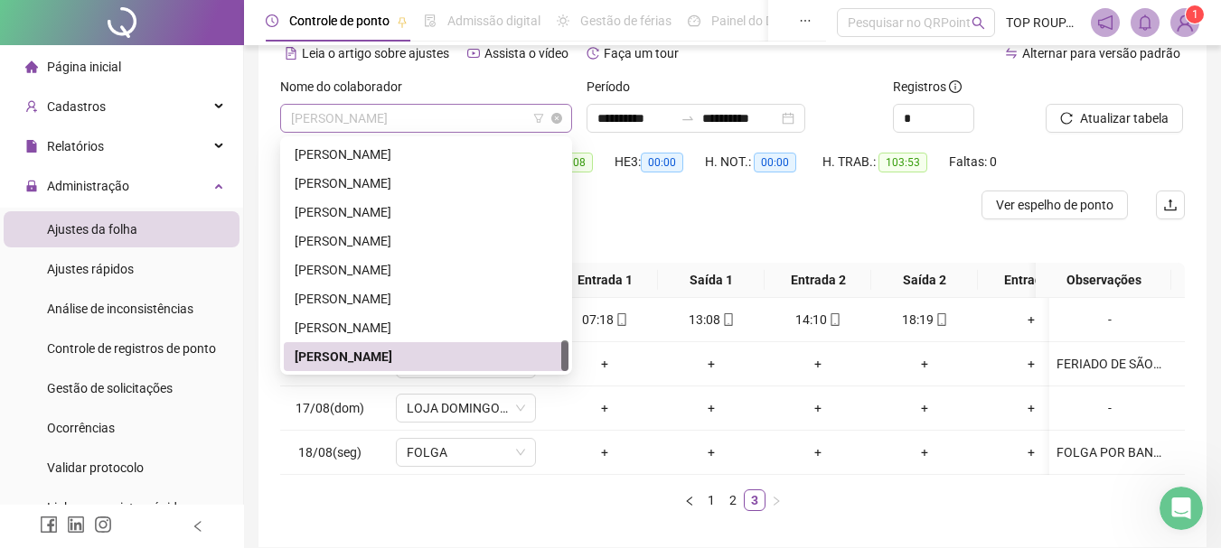
click at [361, 115] on span "[PERSON_NAME]" at bounding box center [426, 118] width 270 height 27
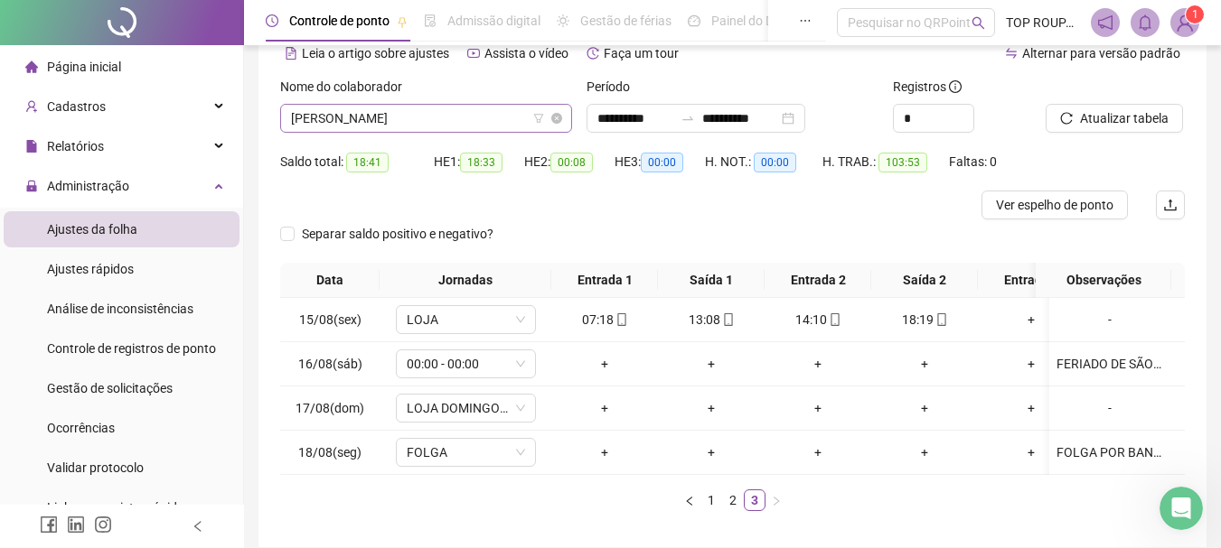
click at [339, 122] on span "[PERSON_NAME]" at bounding box center [426, 118] width 270 height 27
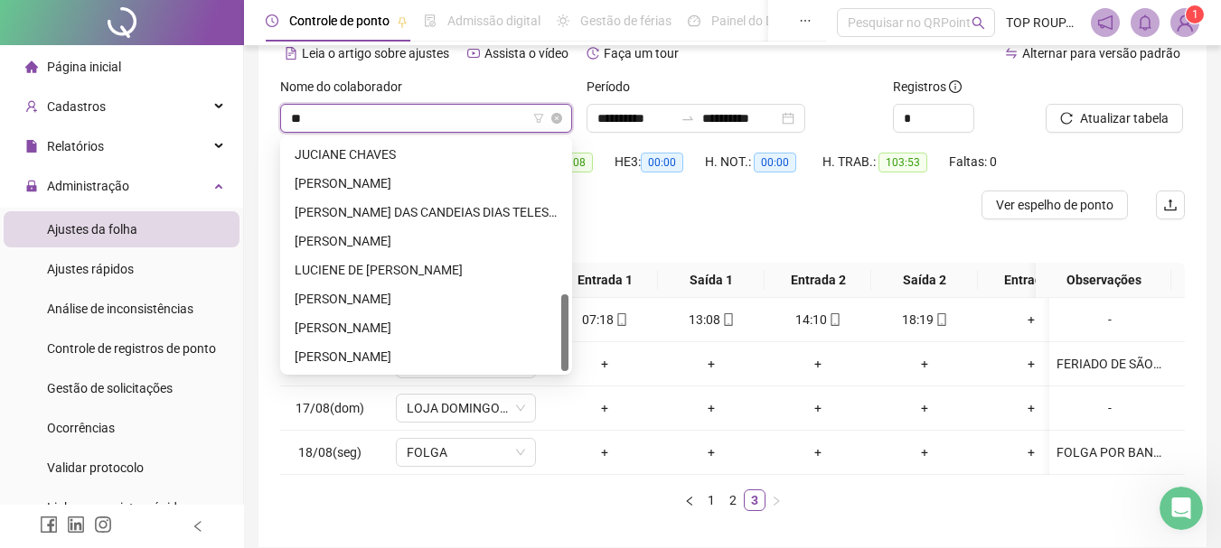
scroll to position [0, 0]
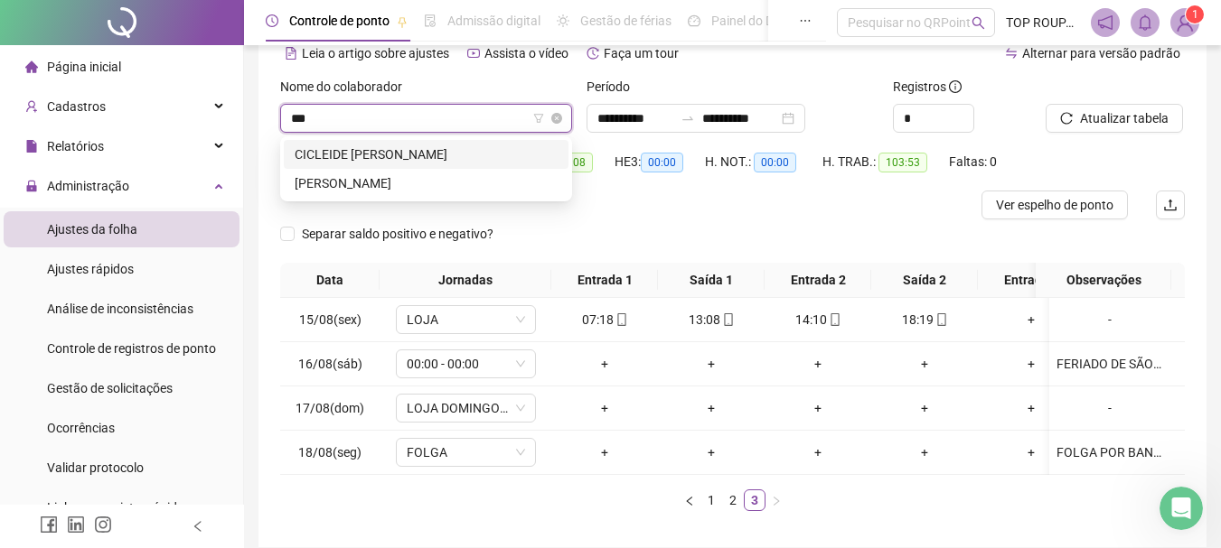
type input "****"
click at [339, 152] on div "CICLEIDE [PERSON_NAME]" at bounding box center [426, 155] width 263 height 20
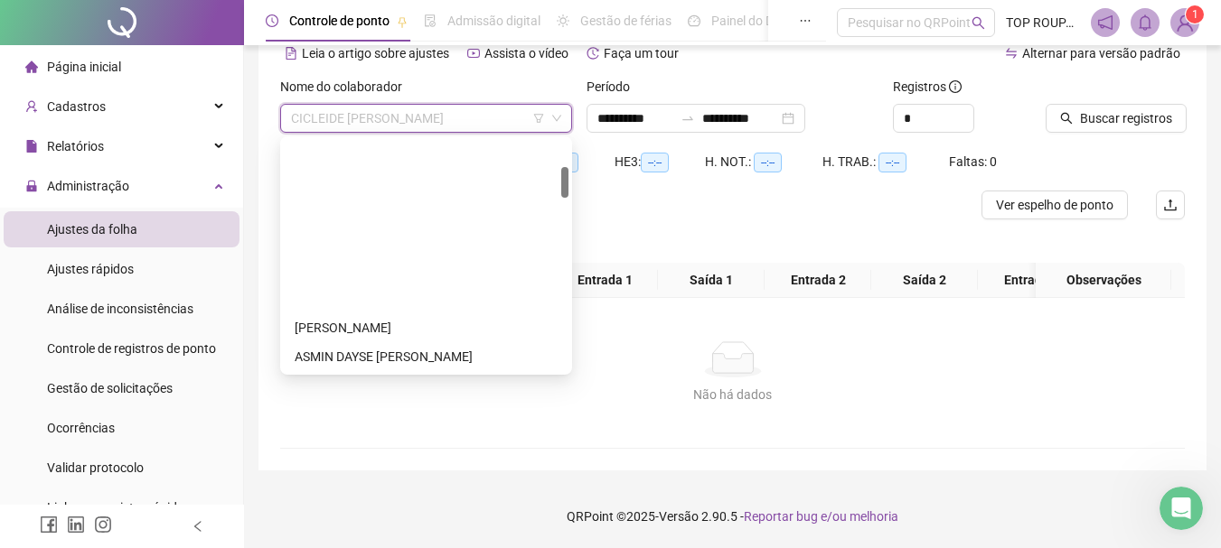
scroll to position [202, 0]
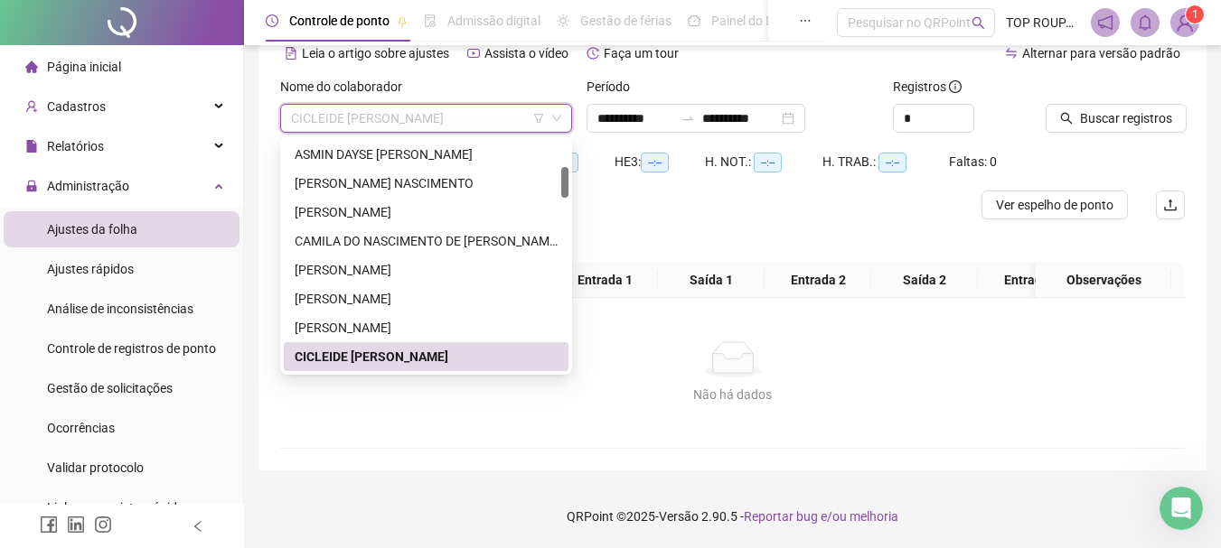
click at [381, 351] on div "CICLEIDE [PERSON_NAME]" at bounding box center [426, 357] width 263 height 20
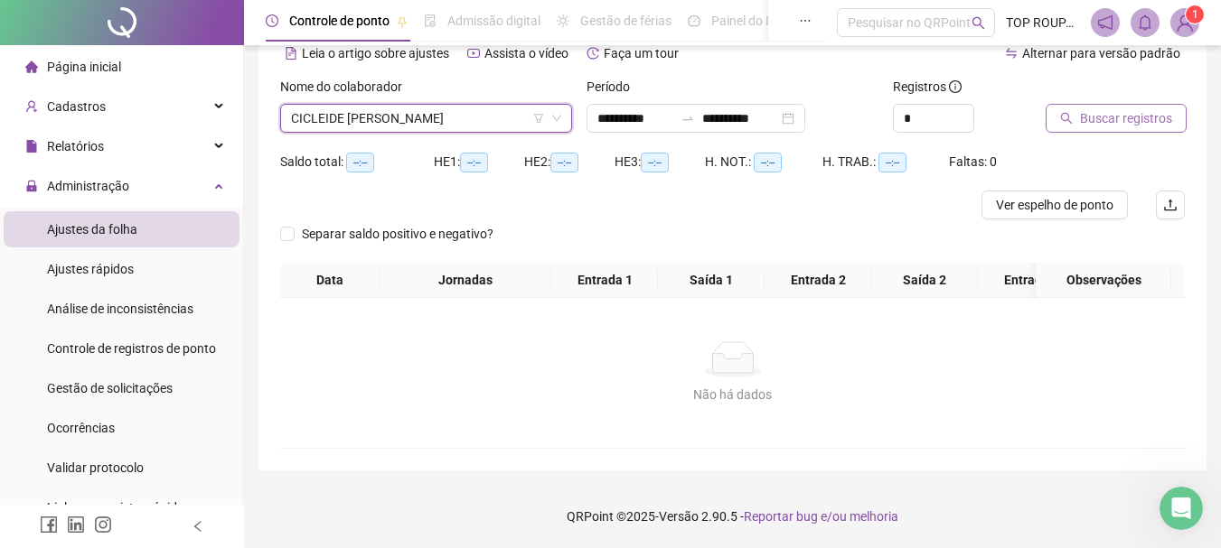
click at [1073, 118] on button "Buscar registros" at bounding box center [1115, 118] width 141 height 29
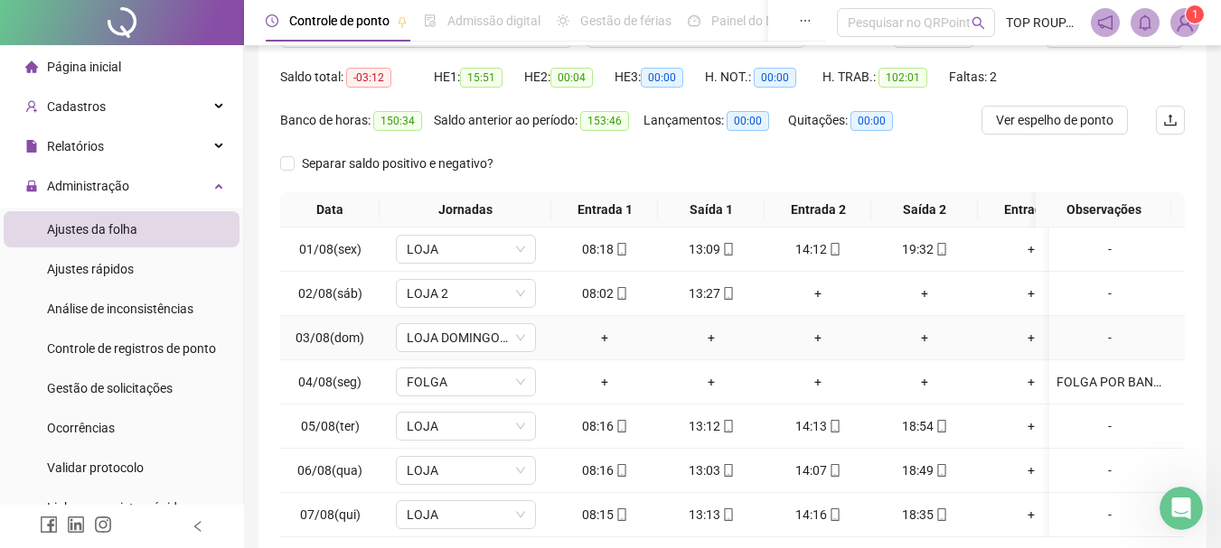
scroll to position [270, 0]
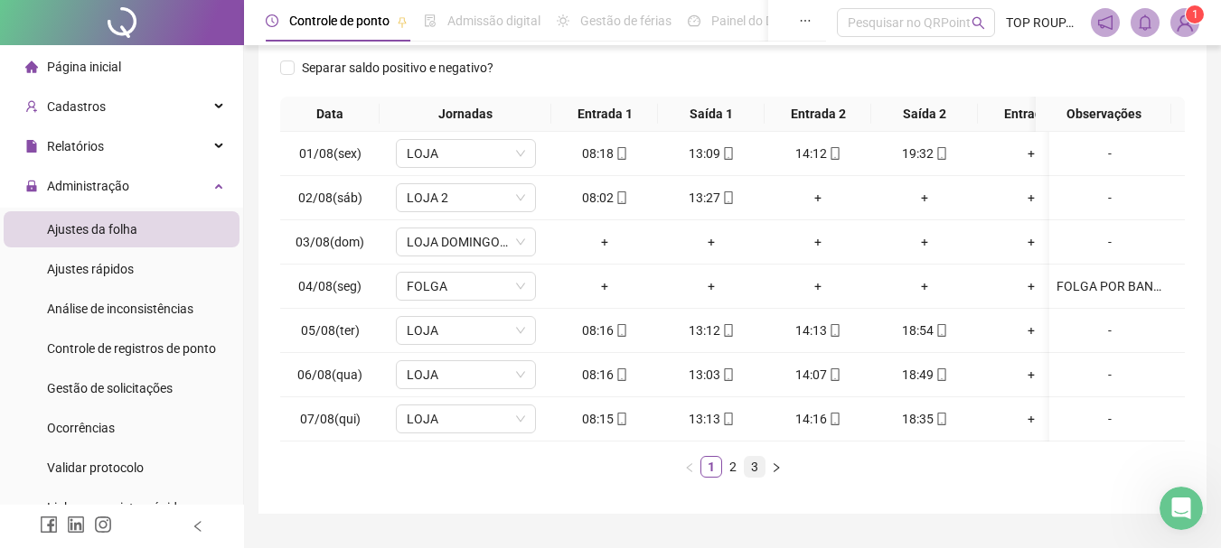
click at [754, 477] on link "3" at bounding box center [754, 467] width 20 height 20
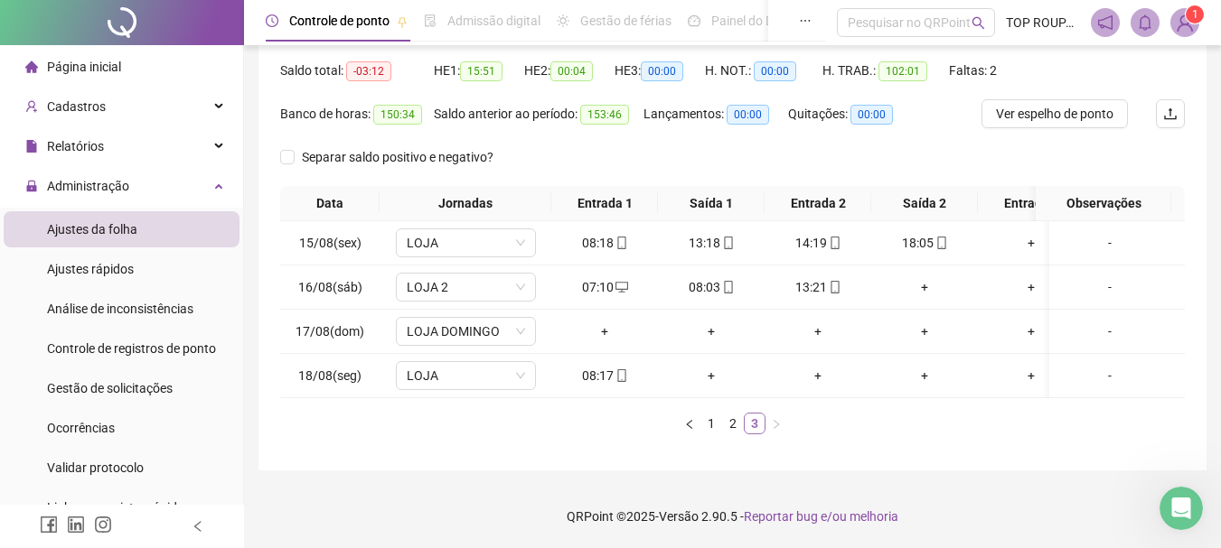
scroll to position [194, 0]
click at [618, 281] on icon "desktop" at bounding box center [621, 287] width 13 height 13
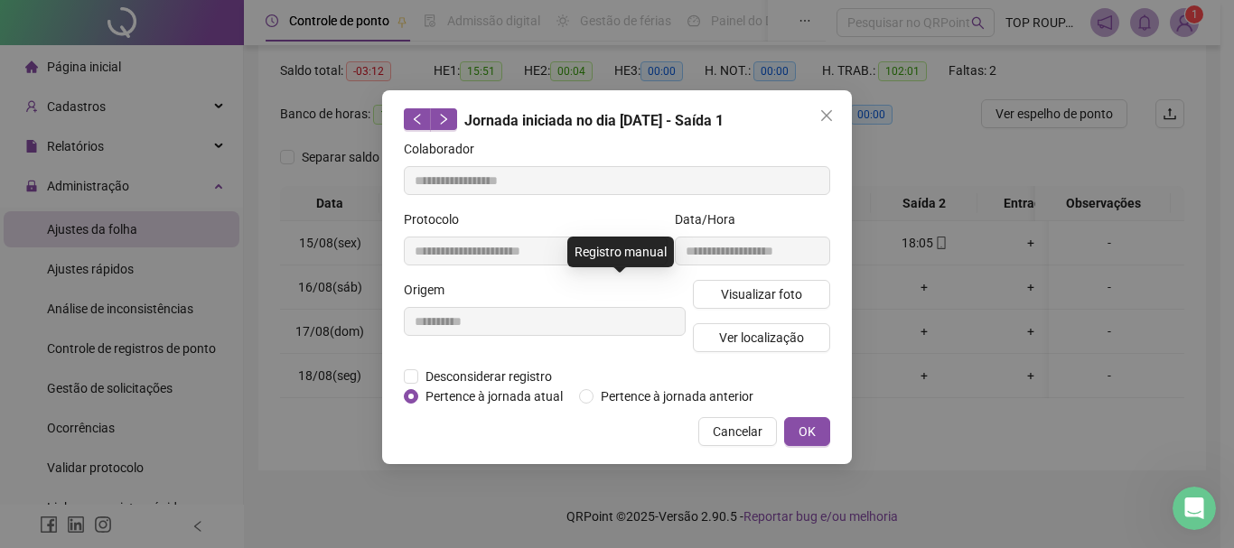
type input "**********"
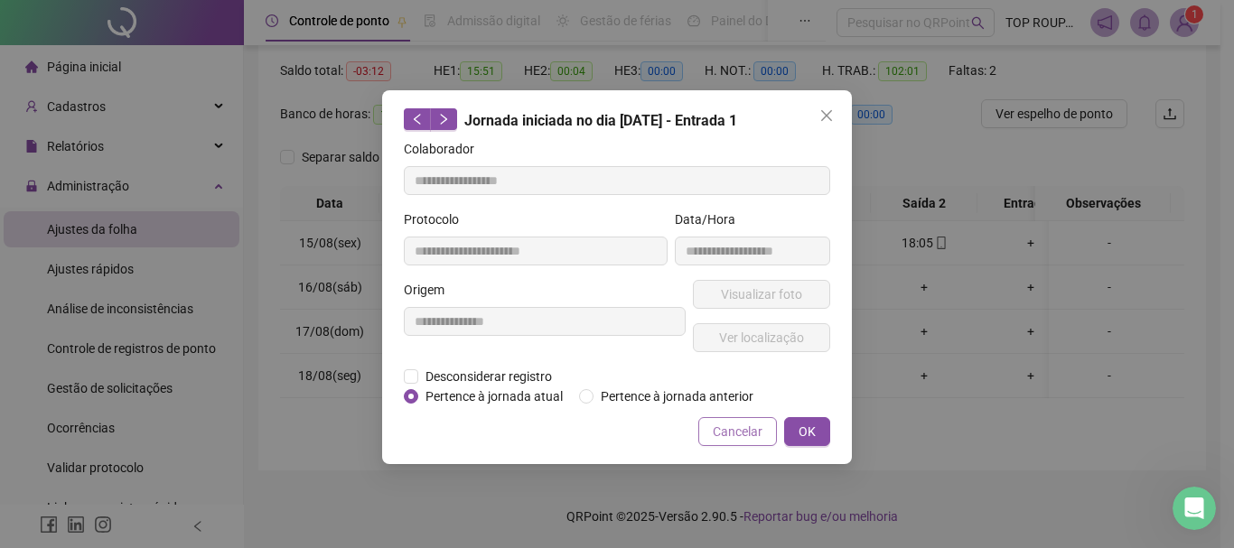
click at [718, 434] on span "Cancelar" at bounding box center [738, 432] width 50 height 20
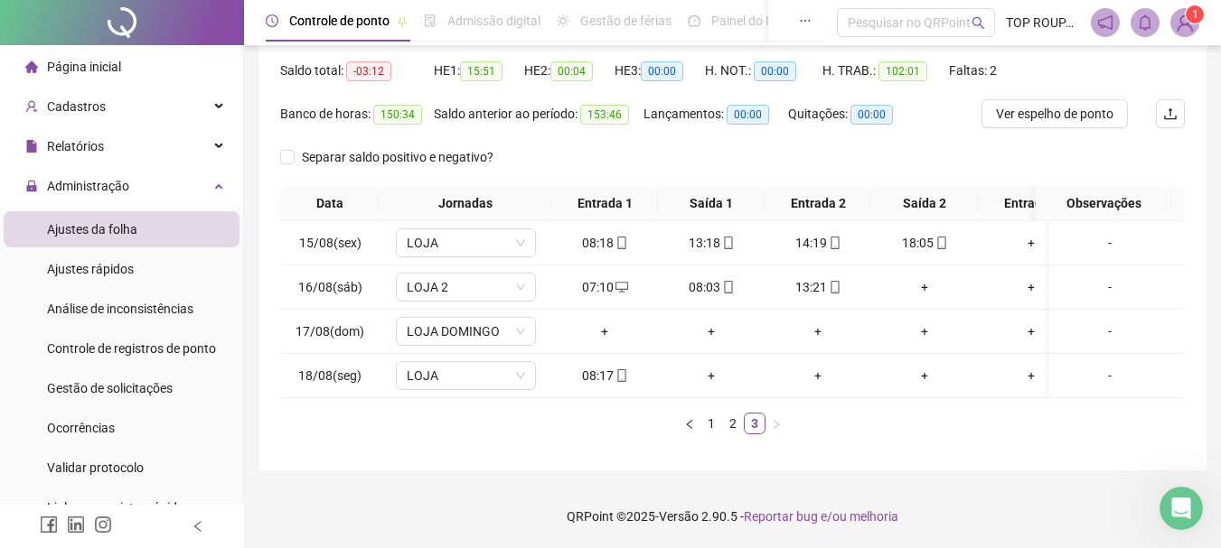
drag, startPoint x: 668, startPoint y: 405, endPoint x: 685, endPoint y: 403, distance: 17.3
click at [685, 403] on div "Data Jornadas Entrada 1 Saída 1 Entrada 2 Saída 2 Entrada 3 Saída 3 Observações…" at bounding box center [732, 310] width 904 height 248
click at [734, 278] on div "08:03" at bounding box center [711, 287] width 92 height 20
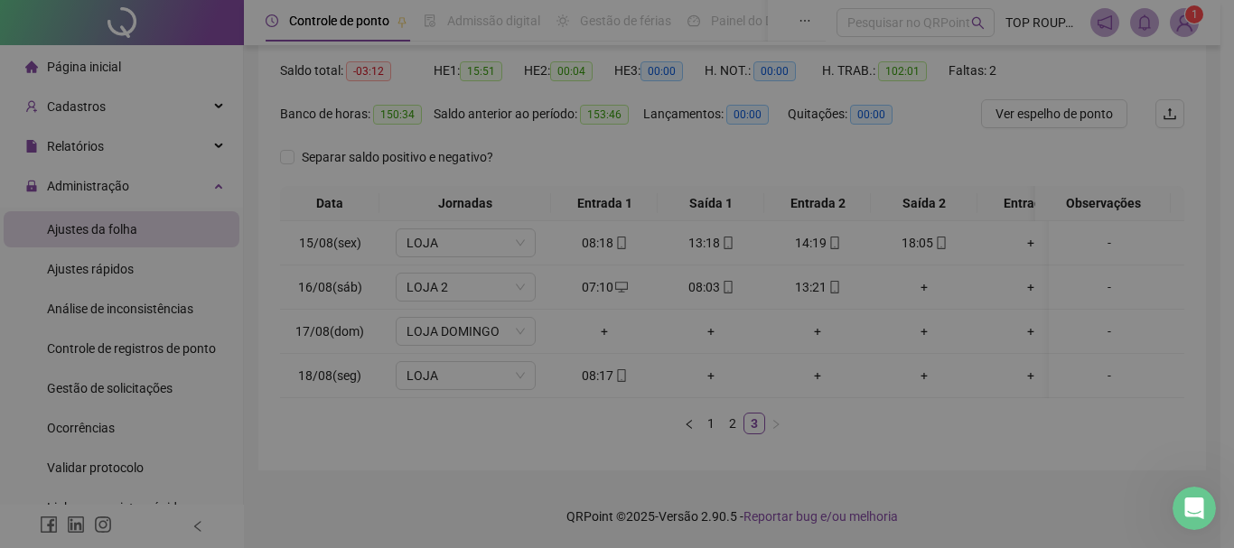
type input "**********"
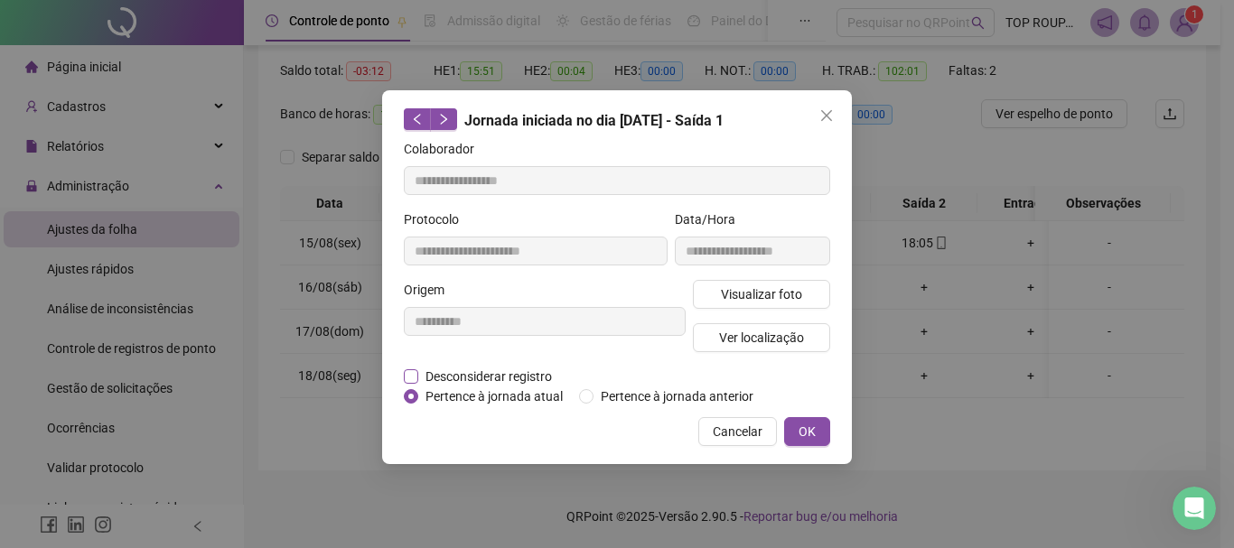
click at [531, 371] on span "Desconsiderar registro" at bounding box center [488, 377] width 141 height 20
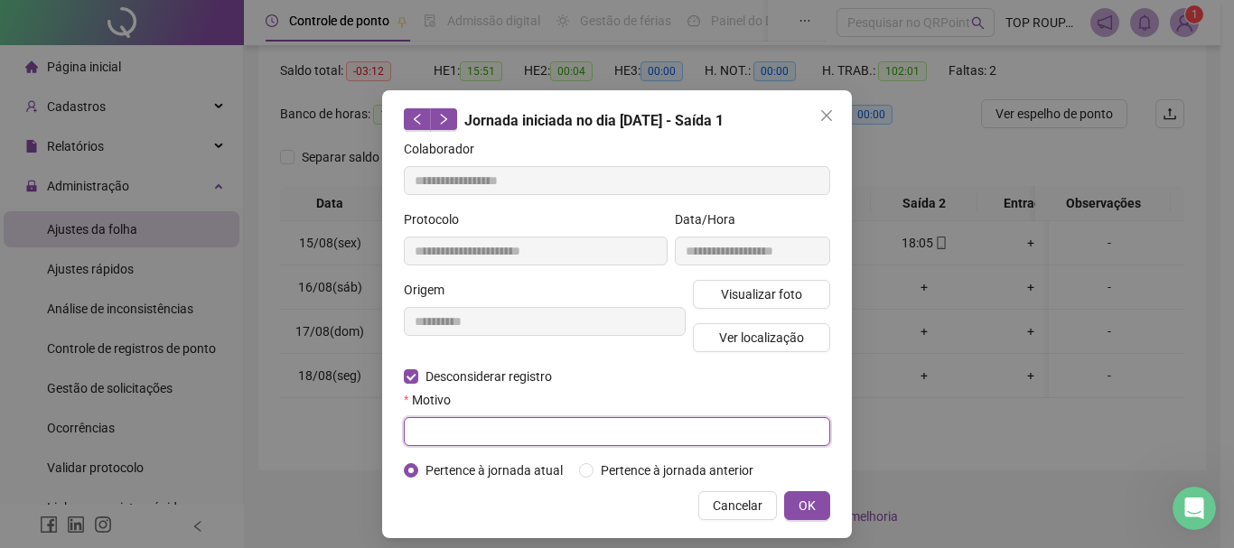
click at [500, 433] on input "text" at bounding box center [617, 431] width 426 height 29
type input "**********"
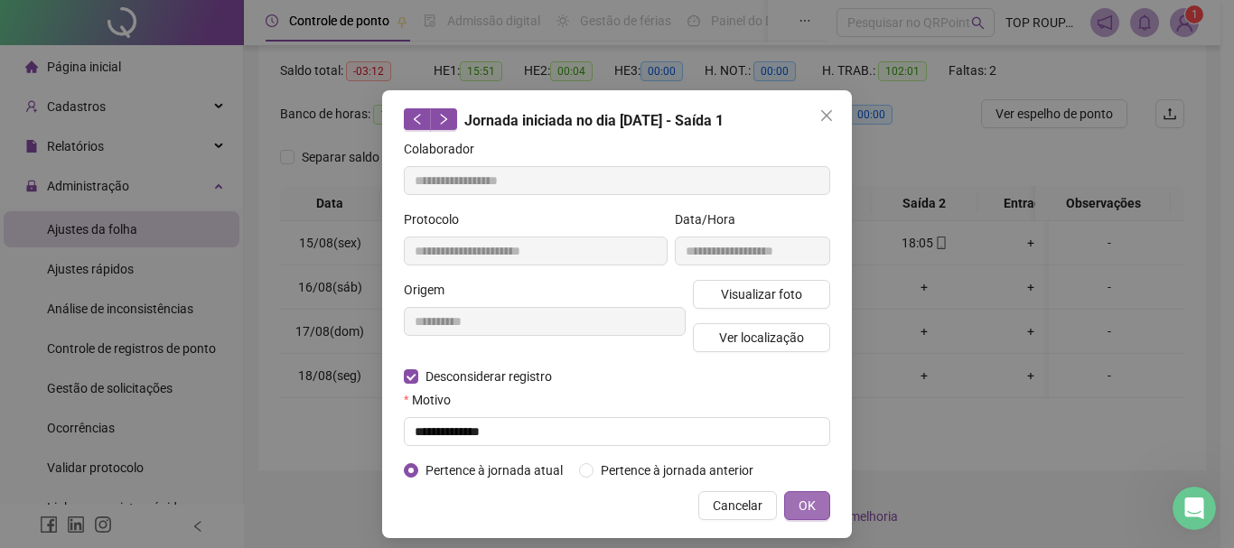
click at [805, 500] on span "OK" at bounding box center [807, 506] width 17 height 20
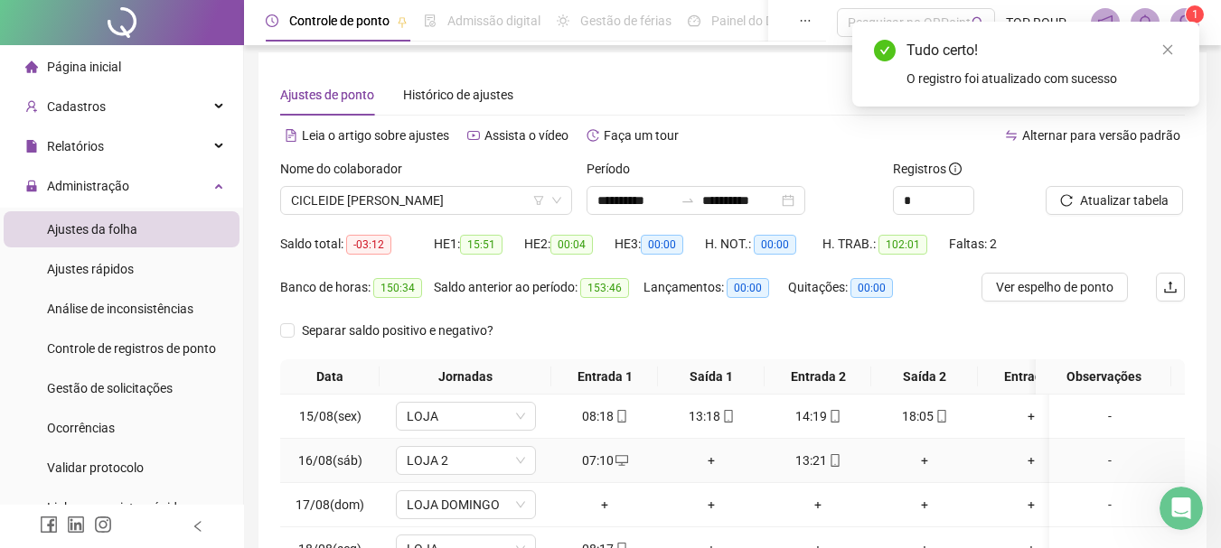
scroll to position [0, 0]
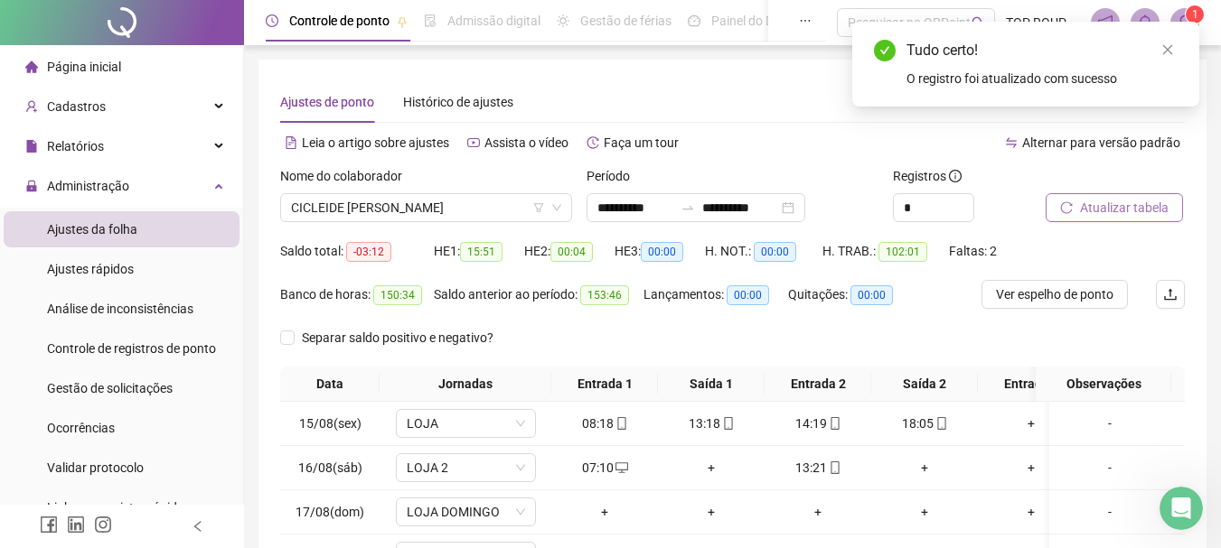
click at [1128, 219] on button "Atualizar tabela" at bounding box center [1113, 207] width 137 height 29
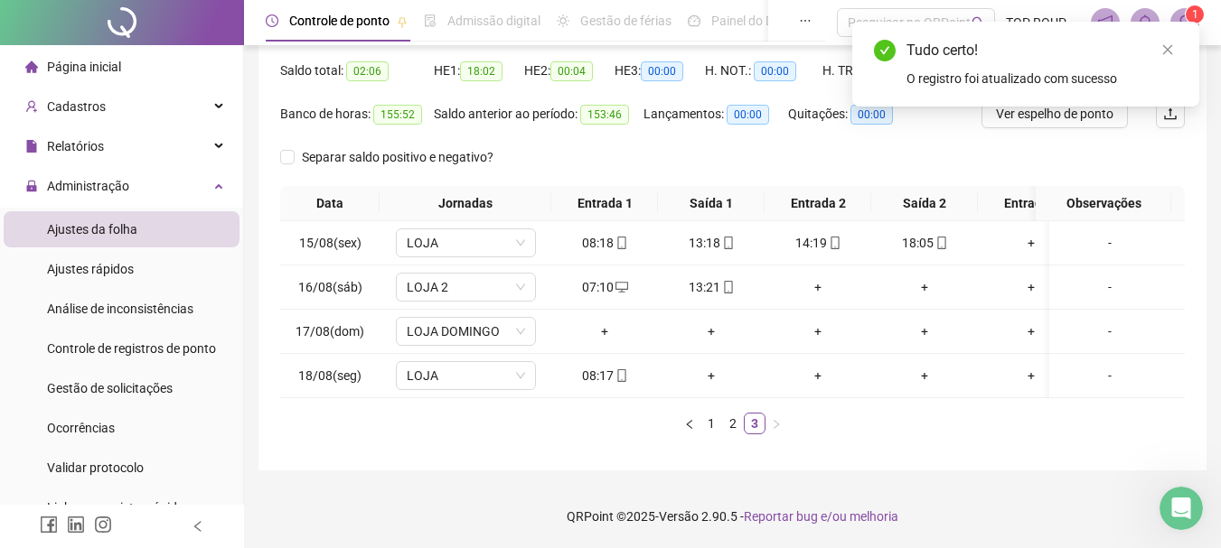
scroll to position [194, 0]
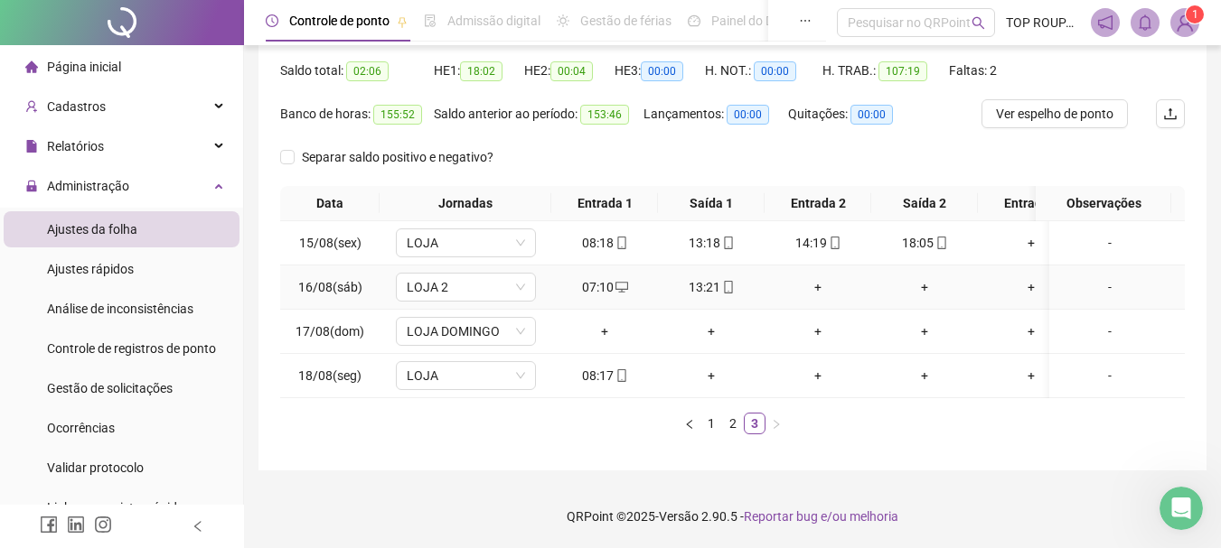
drag, startPoint x: 731, startPoint y: 286, endPoint x: 722, endPoint y: 268, distance: 20.2
click at [726, 282] on td "13:21" at bounding box center [711, 288] width 107 height 44
click at [722, 281] on icon "mobile" at bounding box center [728, 287] width 13 height 13
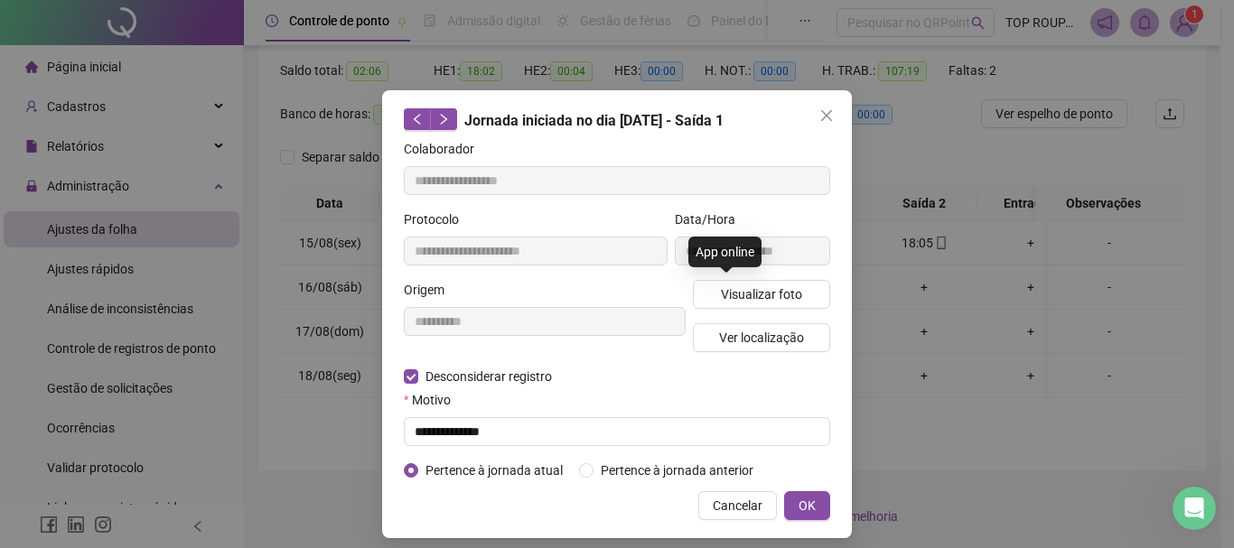
type input "**********"
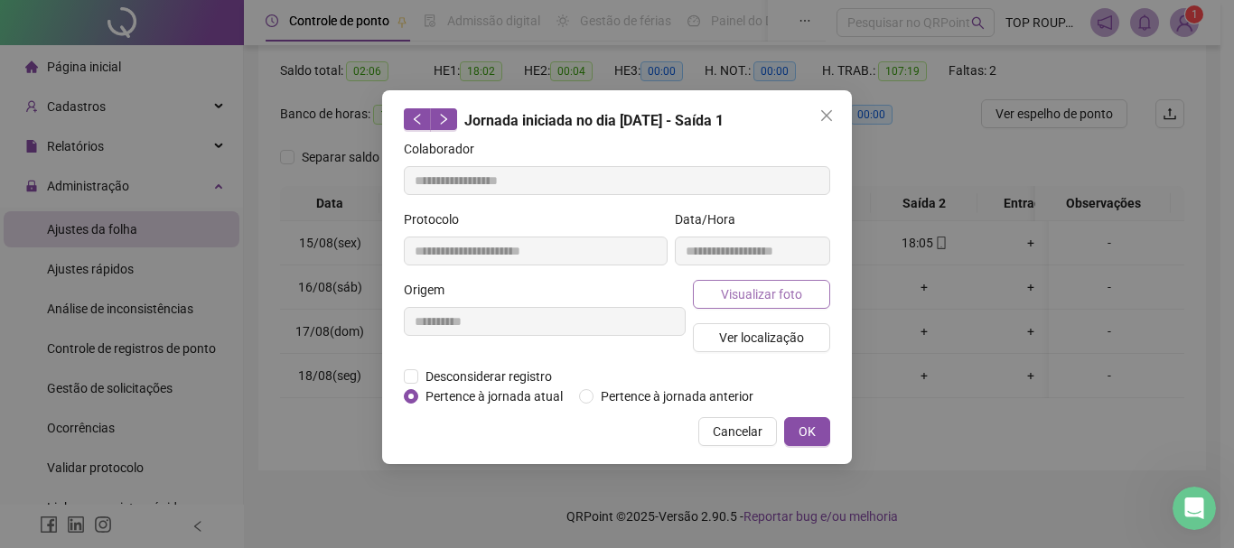
drag, startPoint x: 744, startPoint y: 320, endPoint x: 734, endPoint y: 284, distance: 37.5
click at [736, 295] on div "Visualizar foto Ver localização" at bounding box center [761, 323] width 145 height 87
click at [735, 283] on button "Visualizar foto" at bounding box center [761, 294] width 137 height 29
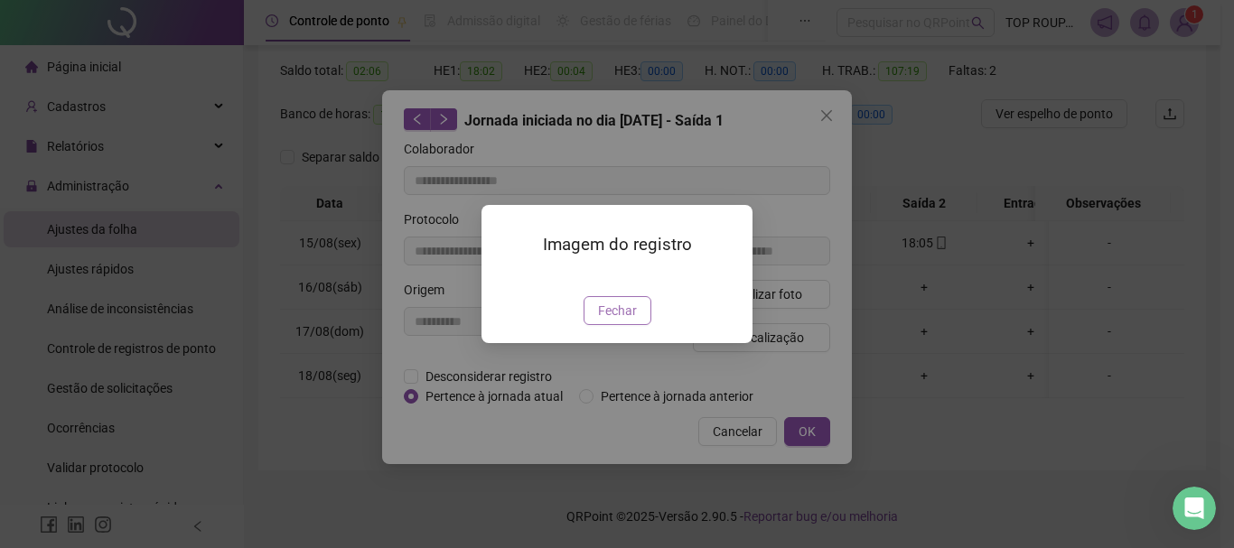
click at [605, 321] on span "Fechar" at bounding box center [617, 311] width 39 height 20
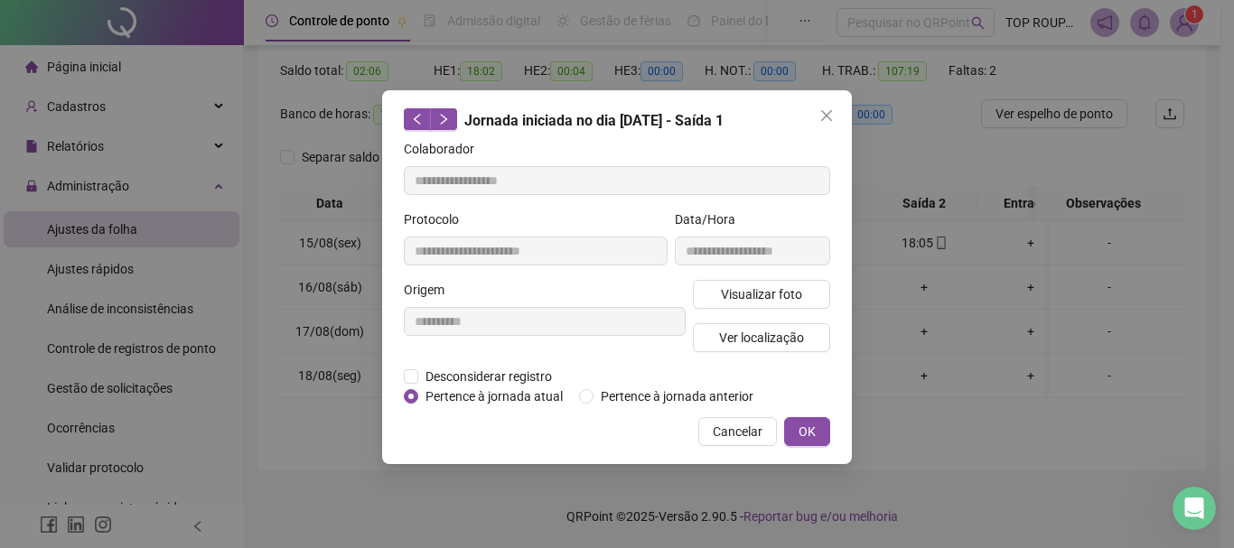
click at [823, 119] on icon "close" at bounding box center [826, 115] width 11 height 11
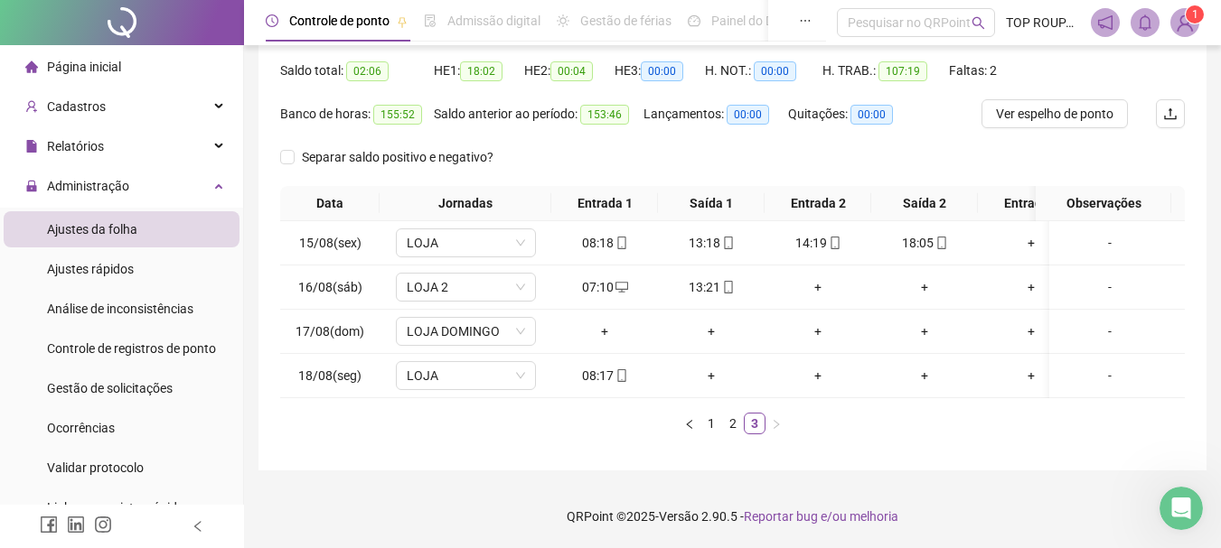
scroll to position [90, 0]
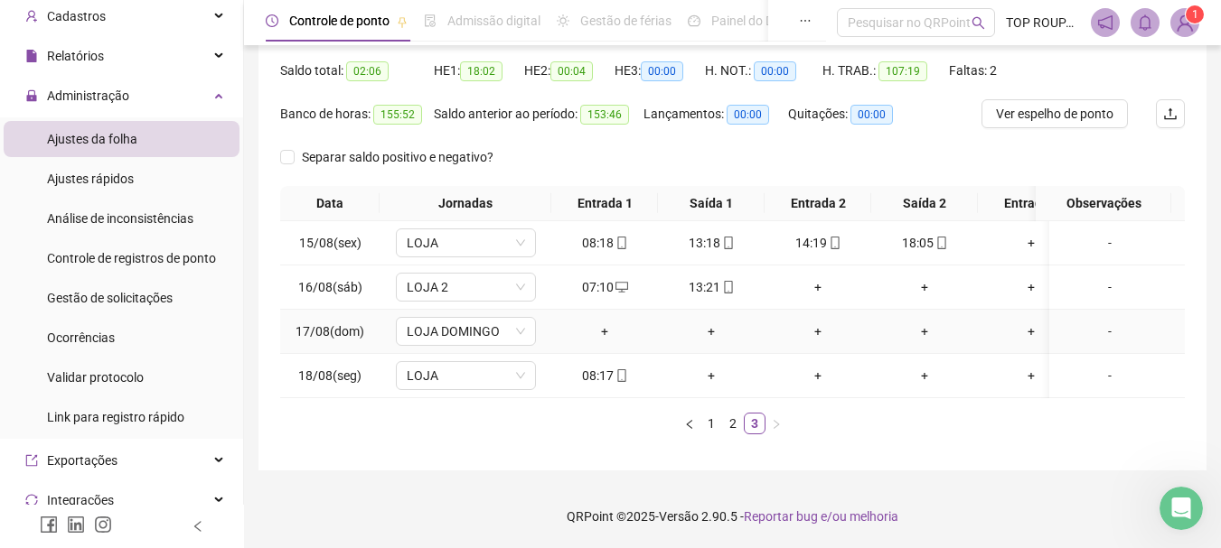
click at [392, 316] on td "LOJA DOMINGO" at bounding box center [465, 332] width 172 height 44
click at [411, 318] on span "LOJA DOMINGO" at bounding box center [466, 331] width 118 height 27
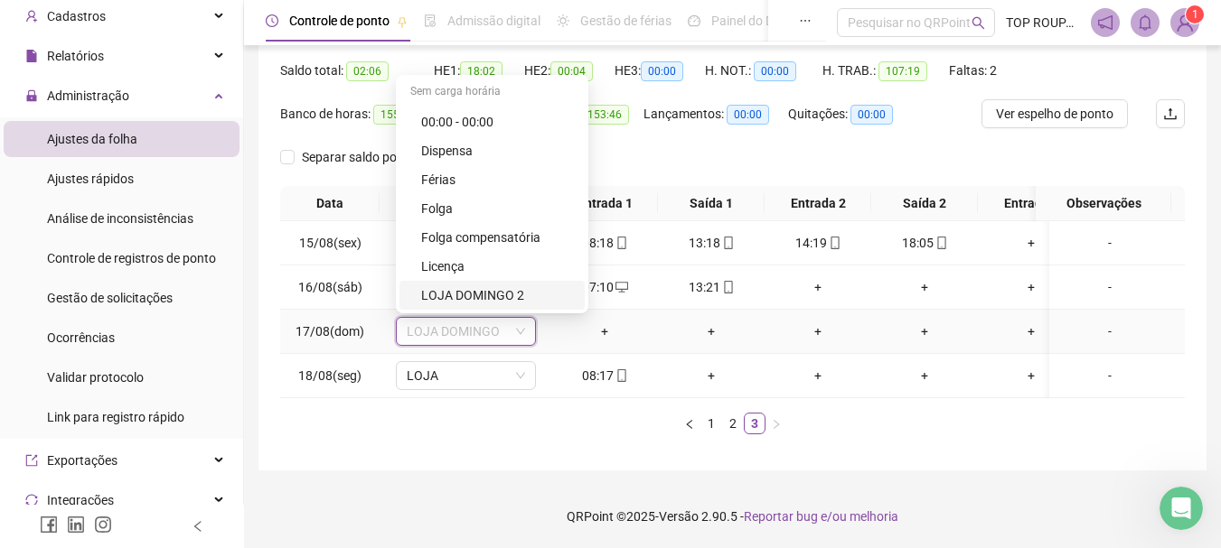
click at [446, 286] on div "LOJA DOMINGO 2" at bounding box center [497, 296] width 153 height 20
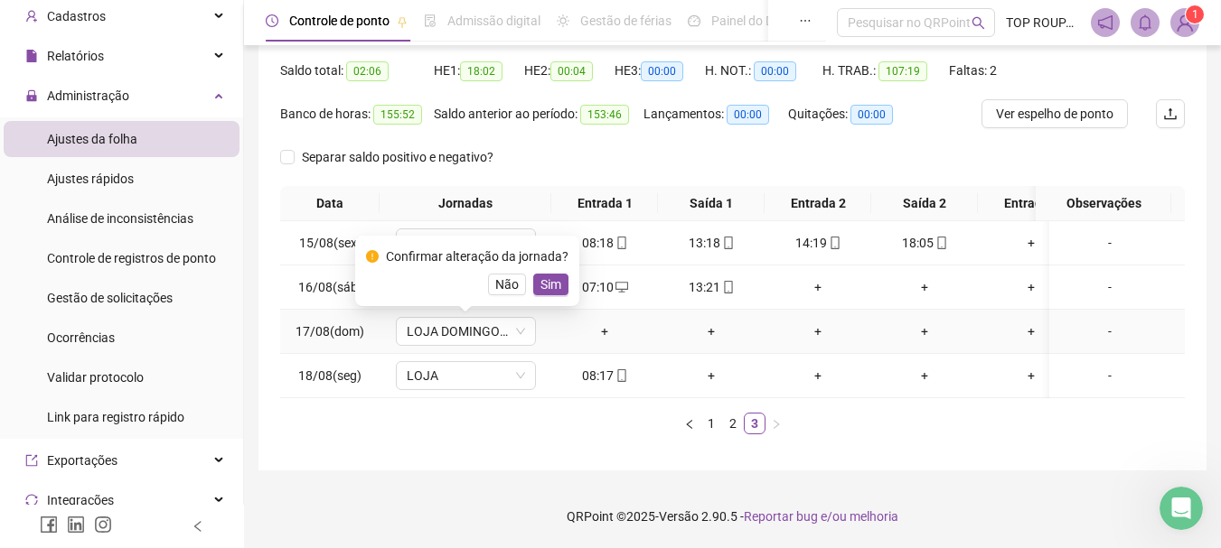
click at [539, 274] on button "Sim" at bounding box center [550, 285] width 35 height 22
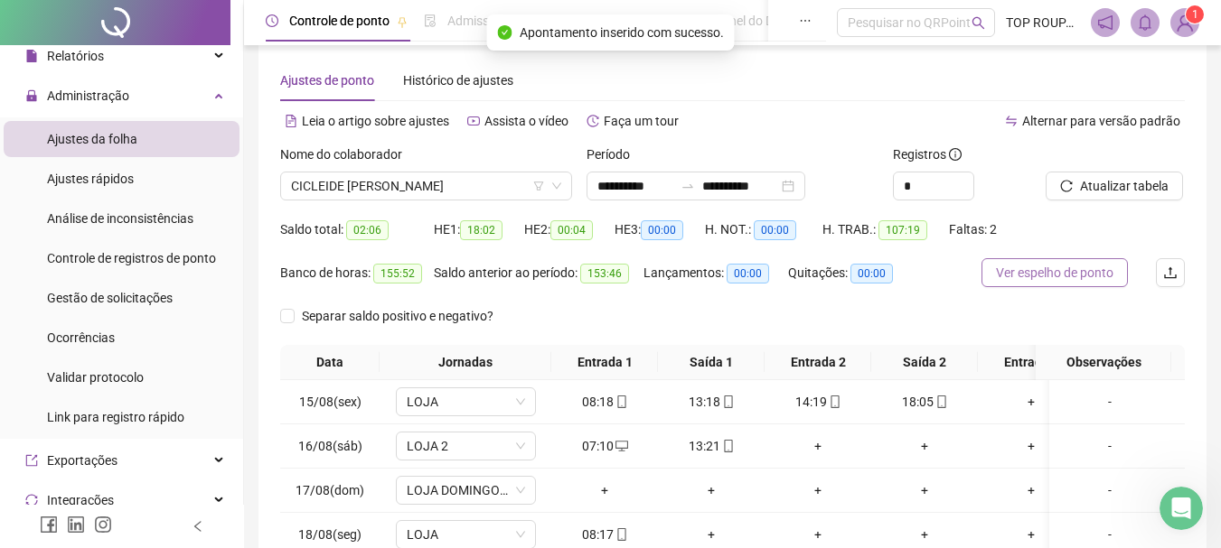
scroll to position [0, 0]
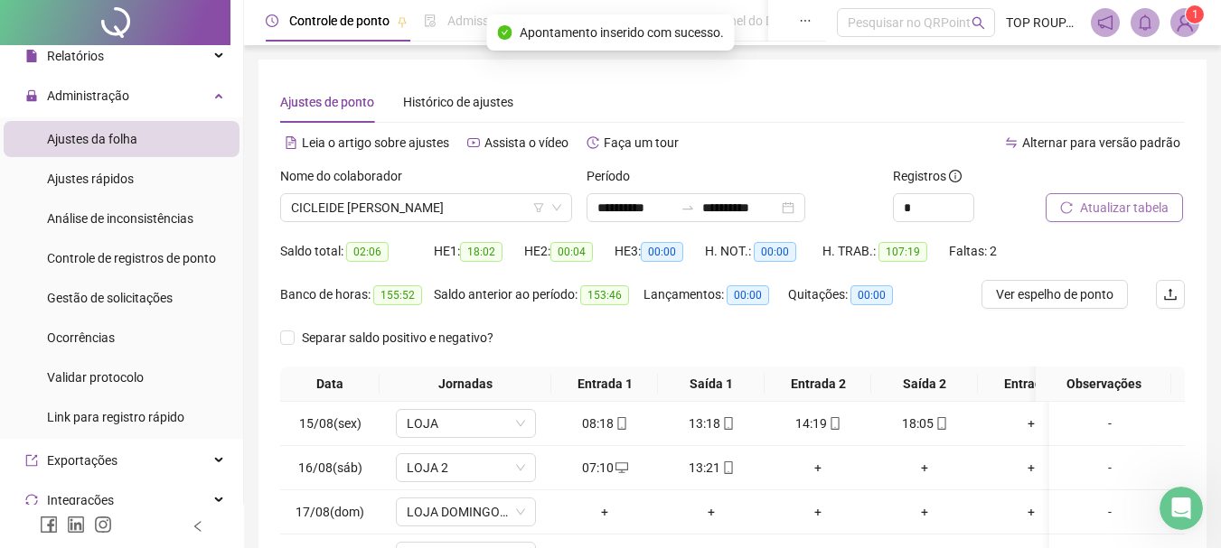
click at [1140, 193] on button "Atualizar tabela" at bounding box center [1113, 207] width 137 height 29
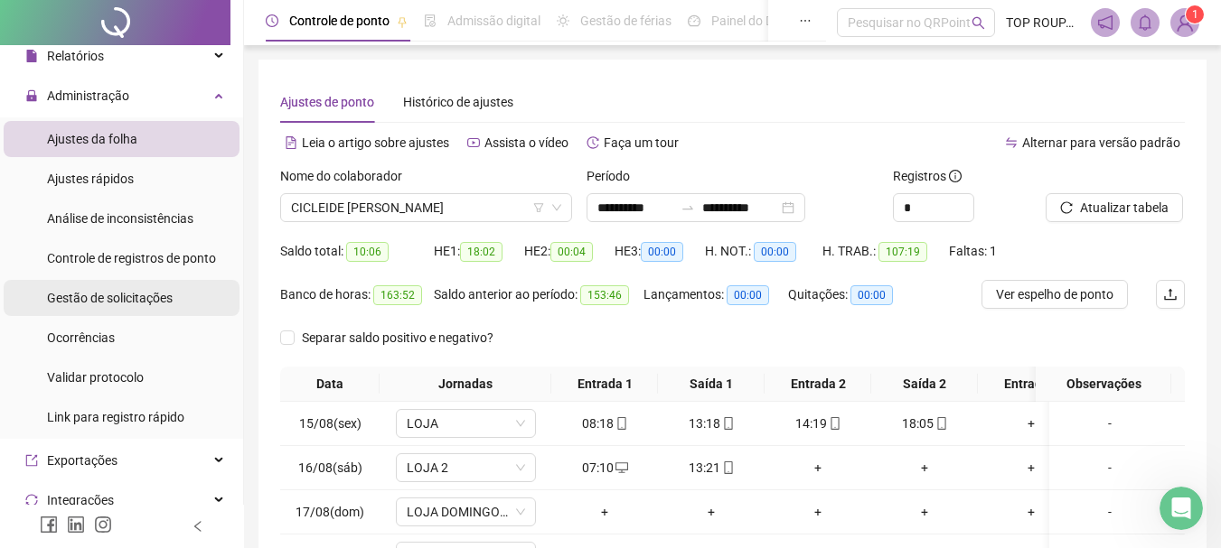
click at [113, 295] on span "Gestão de solicitações" at bounding box center [110, 298] width 126 height 14
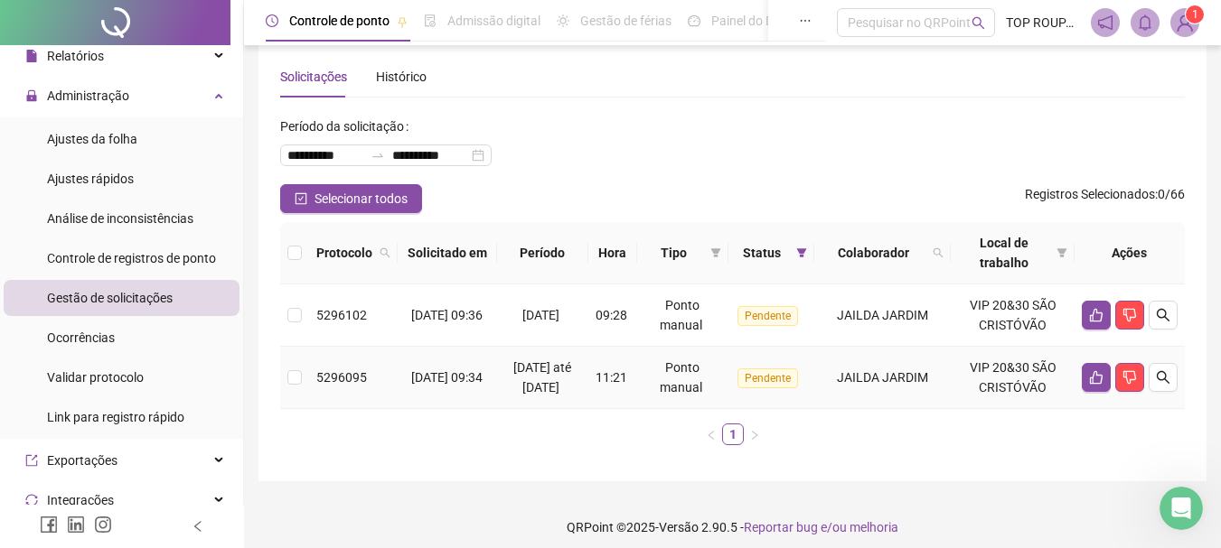
scroll to position [36, 0]
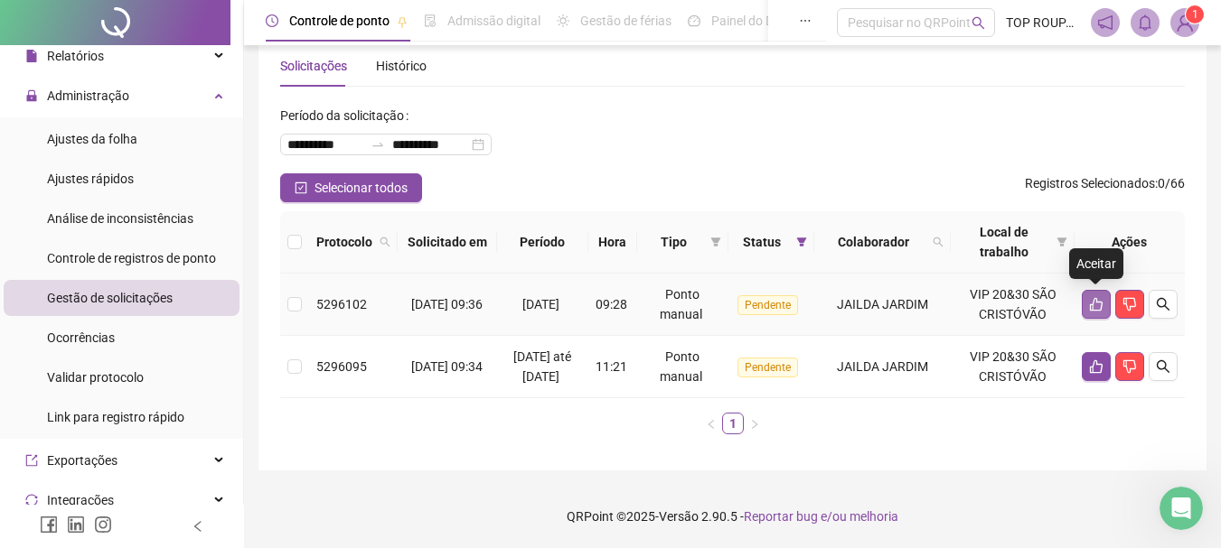
click at [1087, 311] on button "button" at bounding box center [1096, 304] width 29 height 29
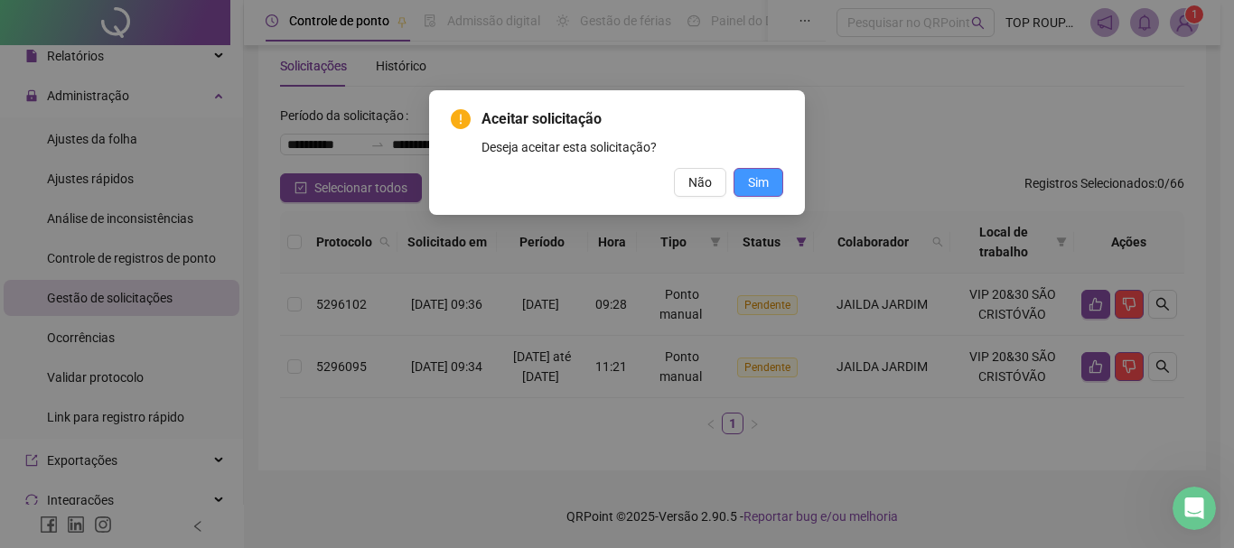
click at [751, 180] on span "Sim" at bounding box center [758, 183] width 21 height 20
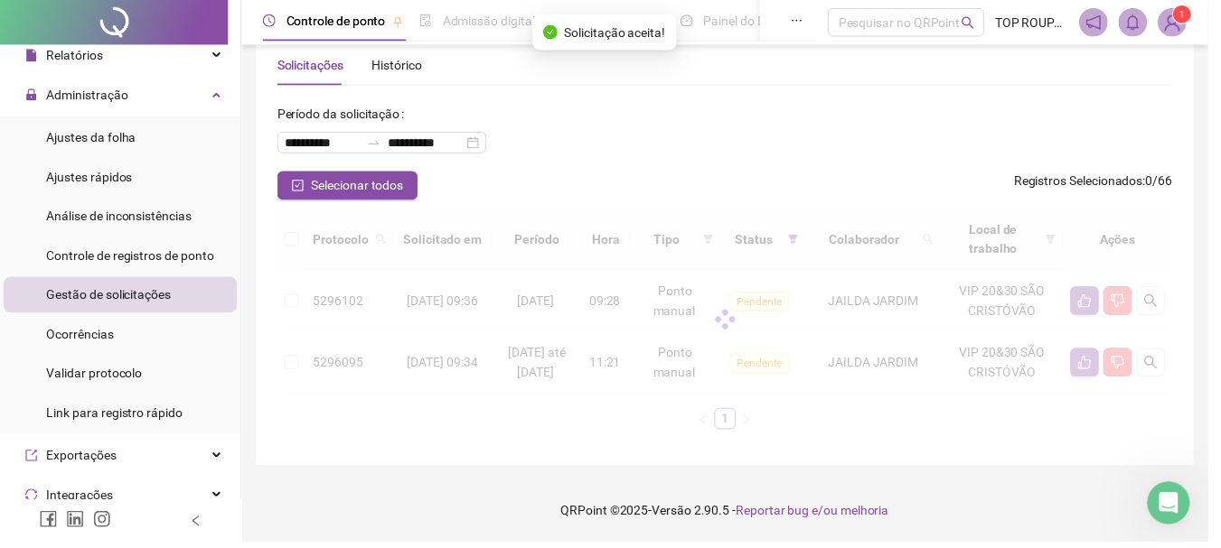
scroll to position [0, 0]
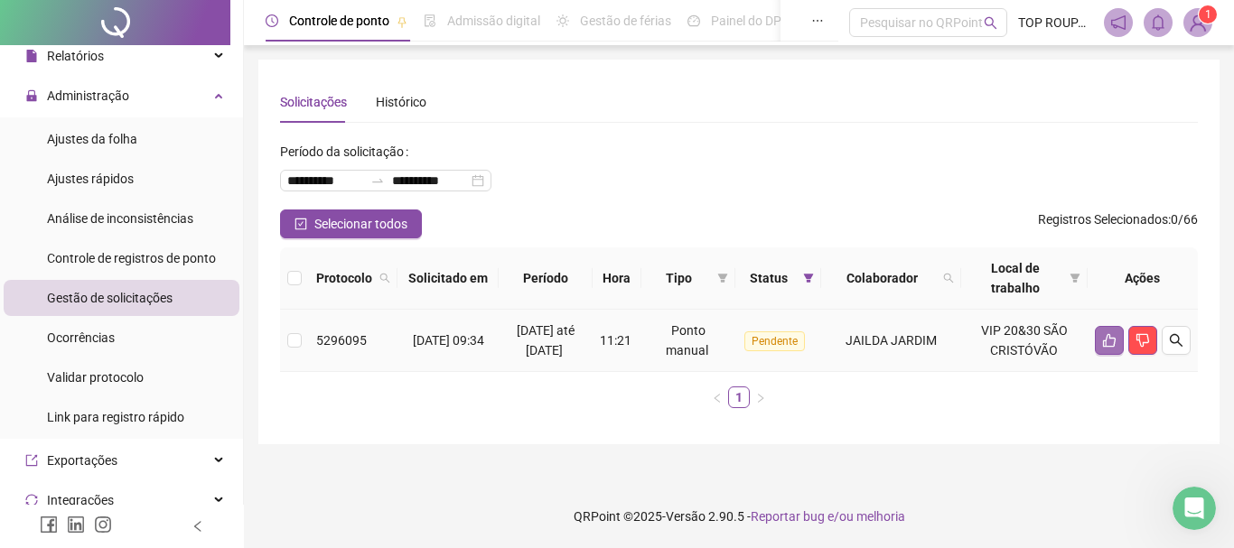
click at [1115, 348] on button "button" at bounding box center [1109, 340] width 29 height 29
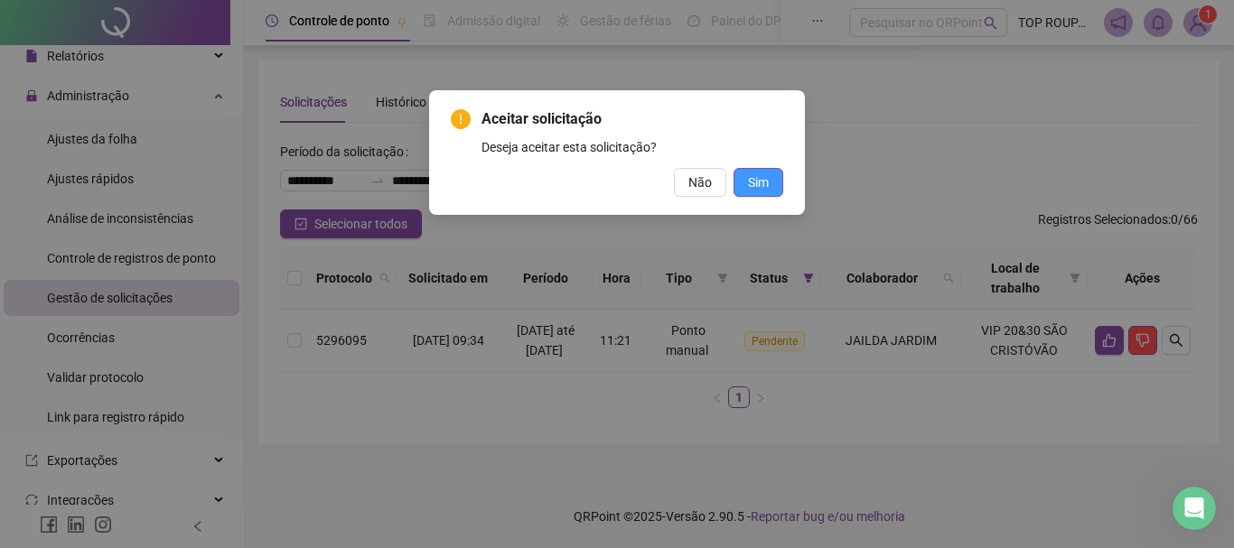
click at [758, 183] on span "Sim" at bounding box center [758, 183] width 21 height 20
